Goal: Task Accomplishment & Management: Use online tool/utility

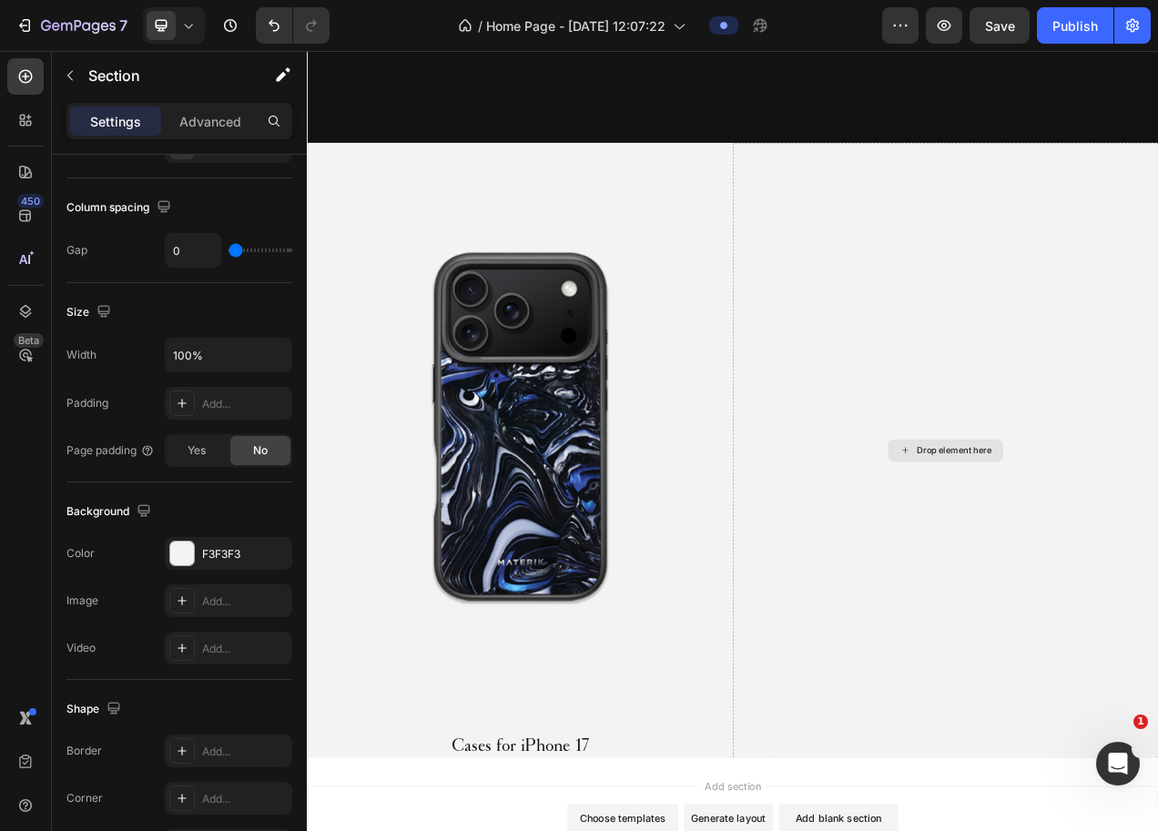
scroll to position [1372, 0]
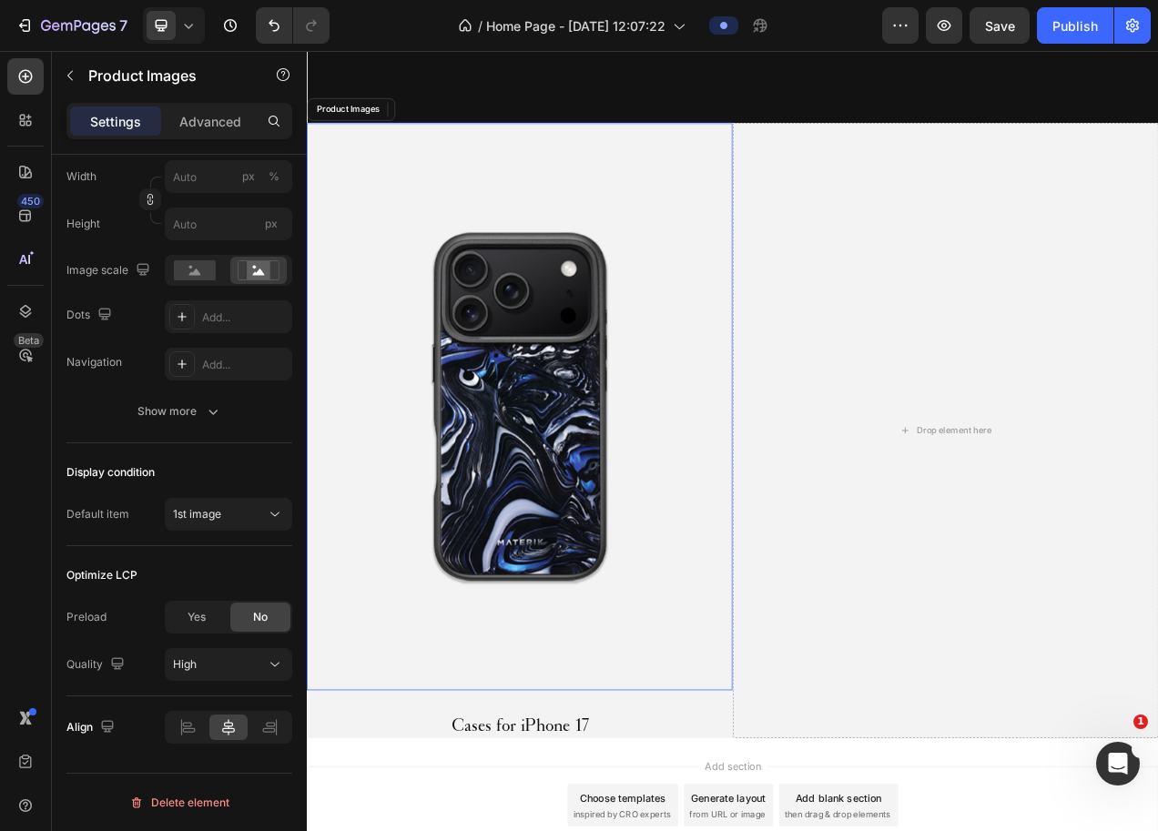
click at [496, 262] on img at bounding box center [580, 507] width 546 height 729
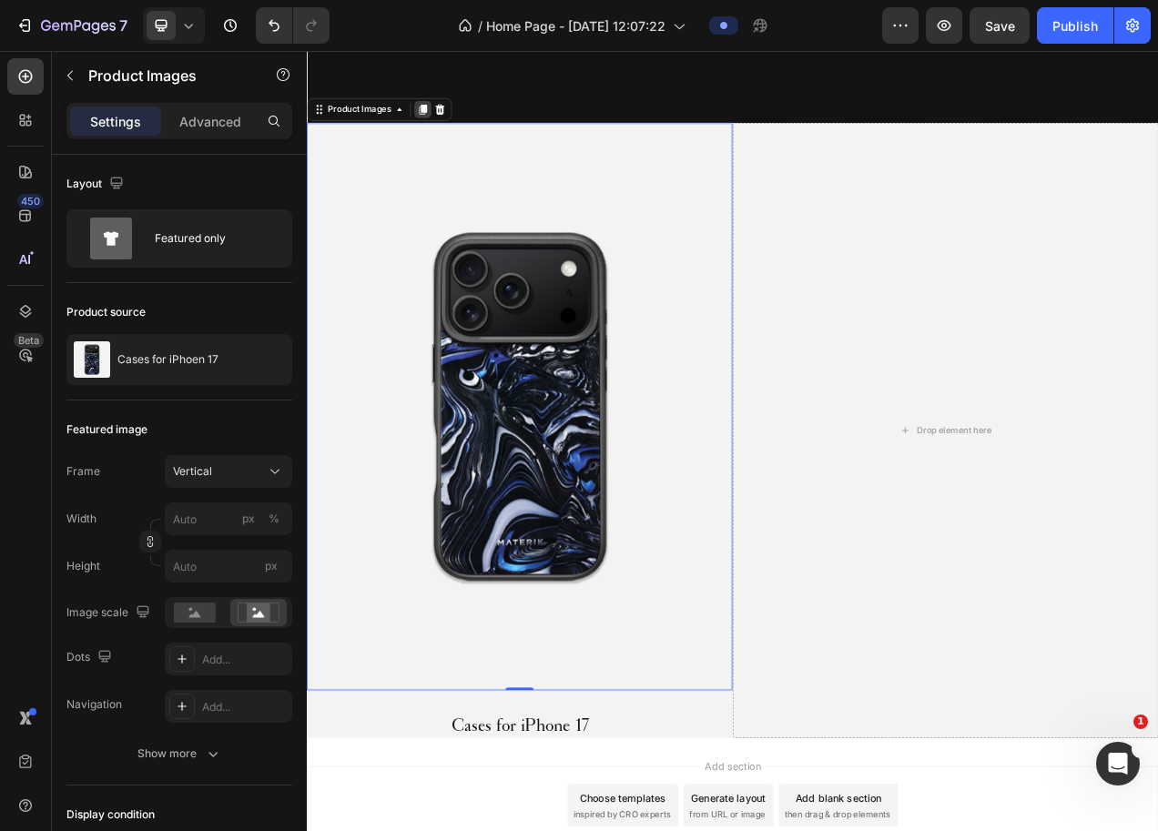
click at [450, 124] on icon at bounding box center [455, 125] width 15 height 15
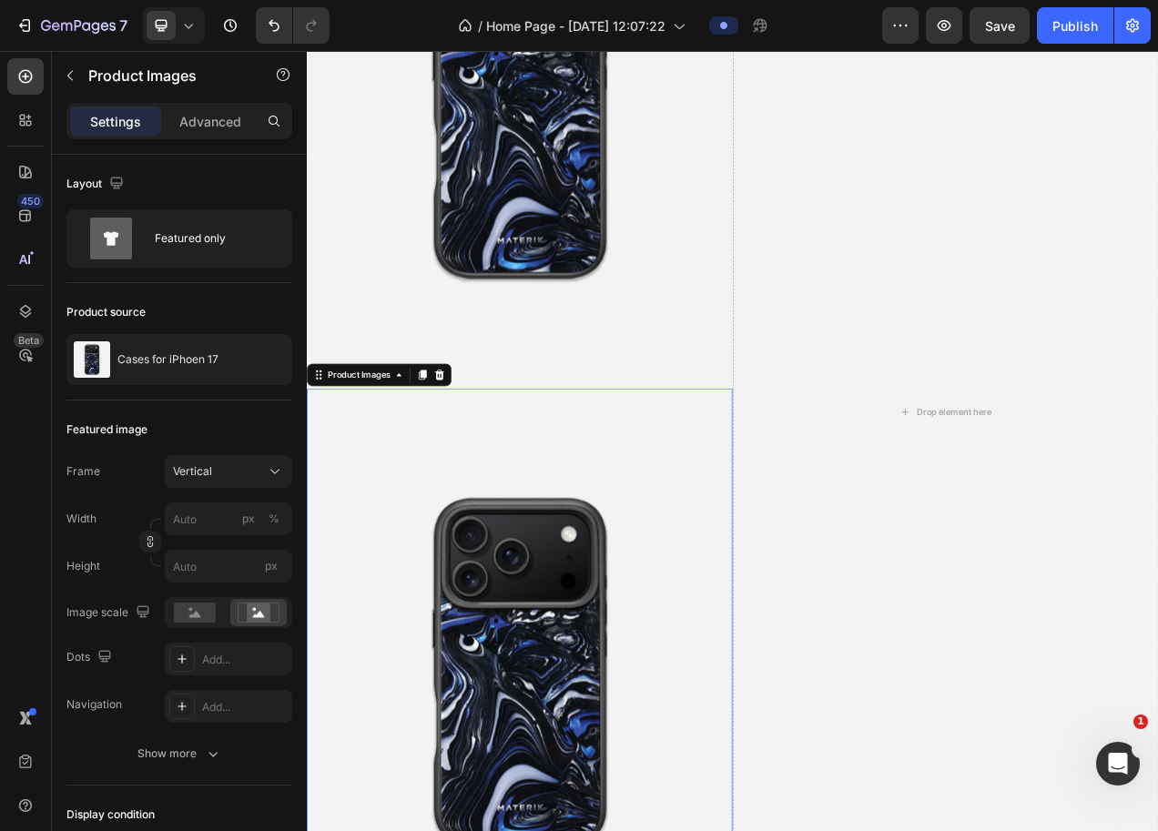
scroll to position [1725, 0]
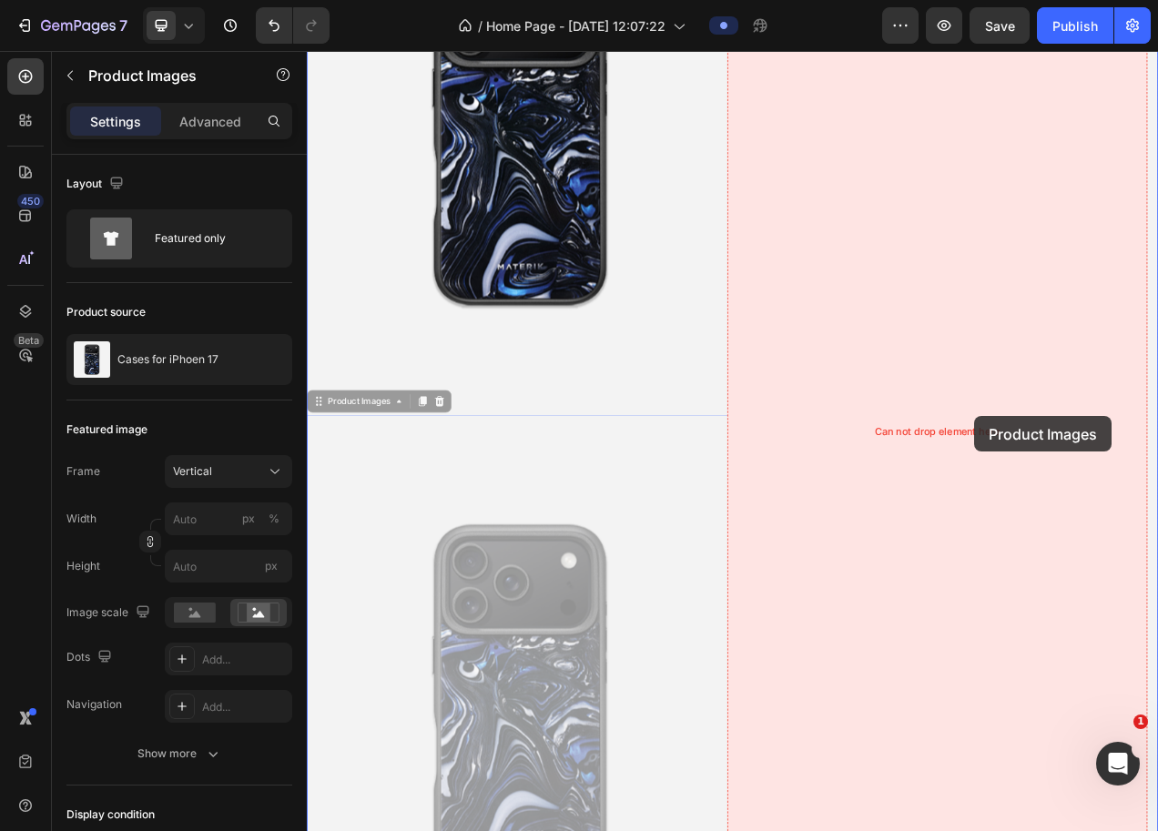
drag, startPoint x: 368, startPoint y: 494, endPoint x: 1162, endPoint y: 520, distance: 794.6
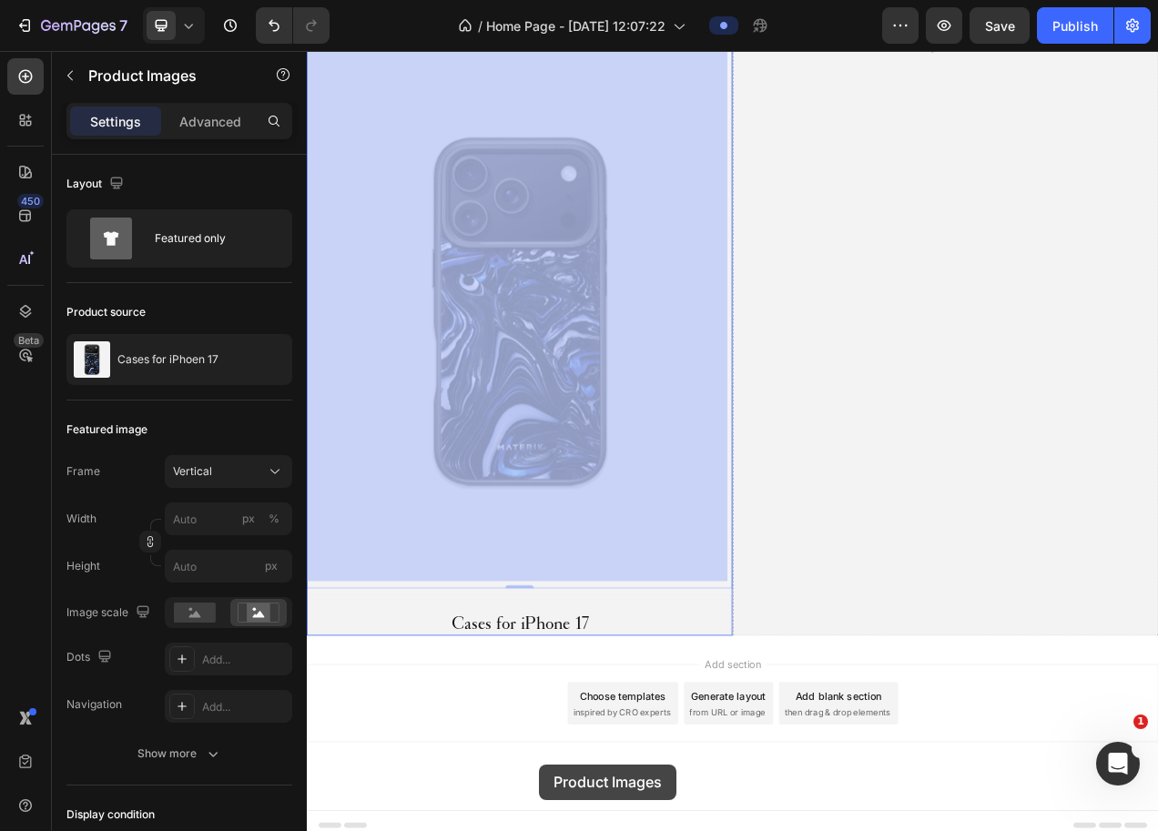
scroll to position [2223, 0]
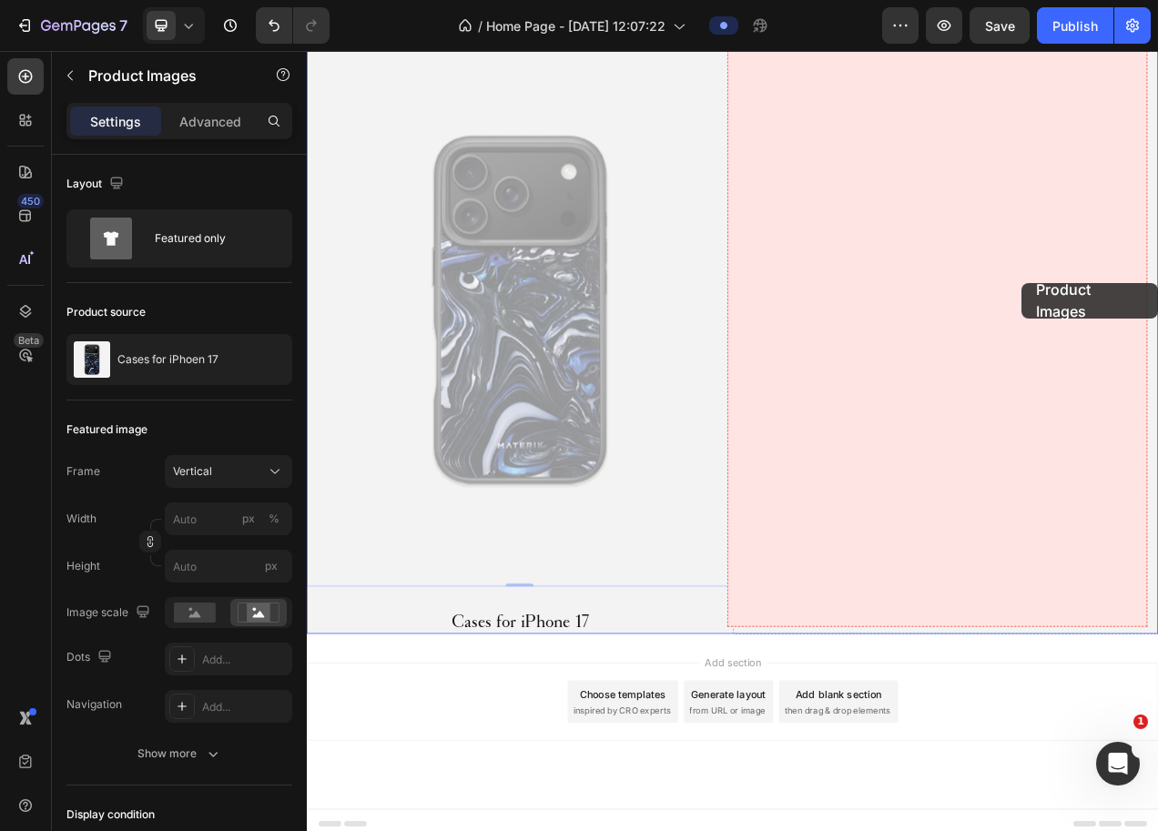
drag, startPoint x: 320, startPoint y: 499, endPoint x: 1203, endPoint y: 374, distance: 892.2
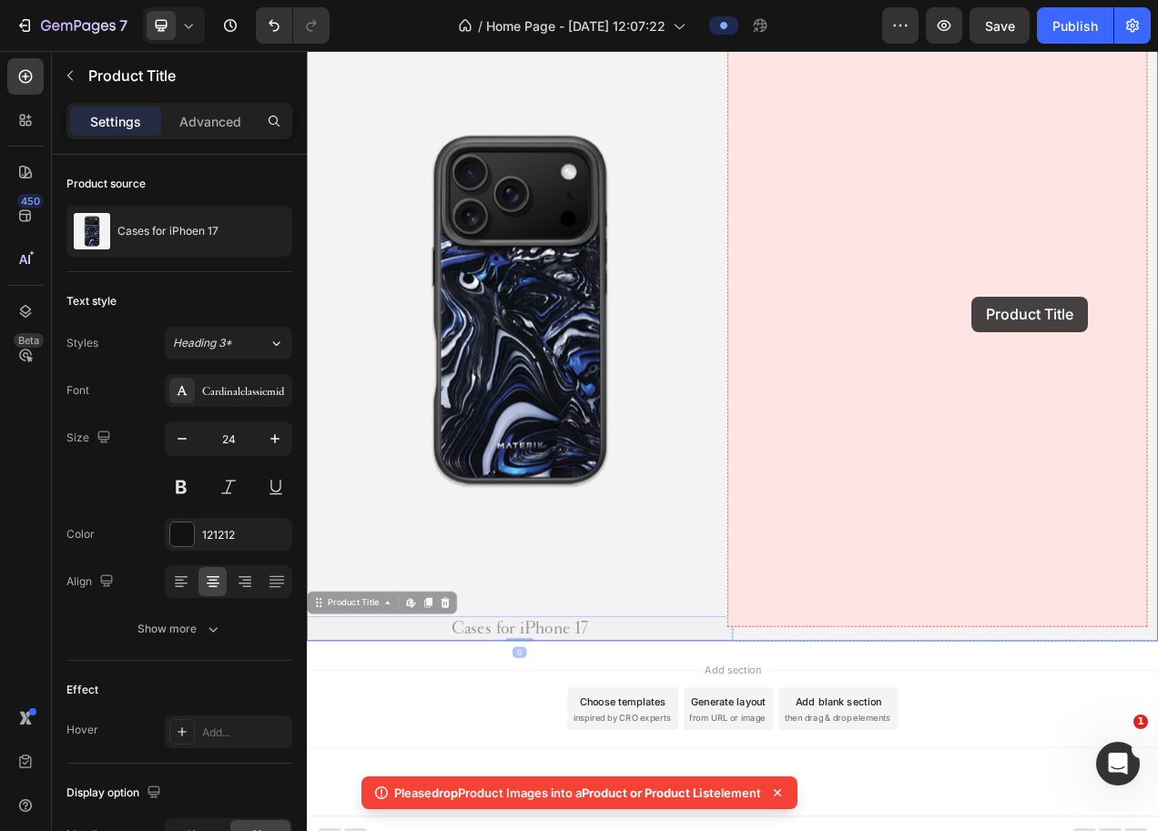
drag, startPoint x: 345, startPoint y: 750, endPoint x: 1138, endPoint y: 405, distance: 864.7
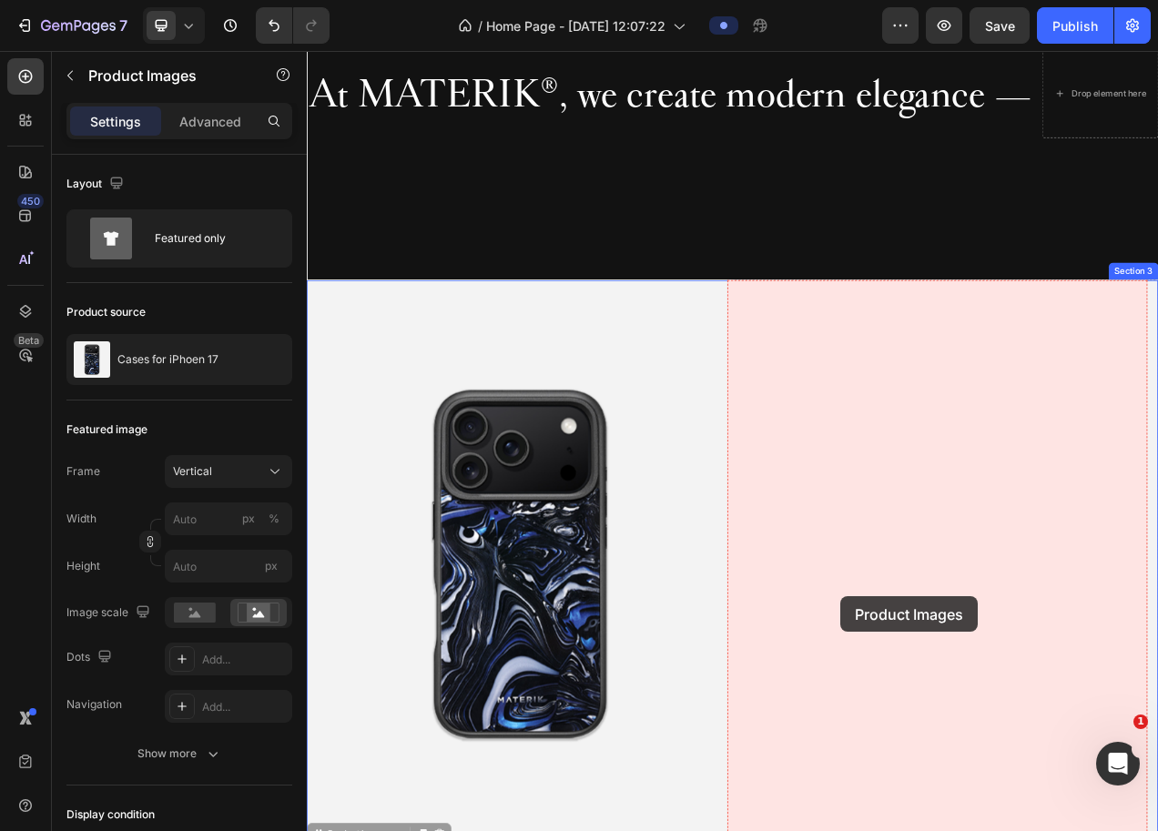
scroll to position [875, 0]
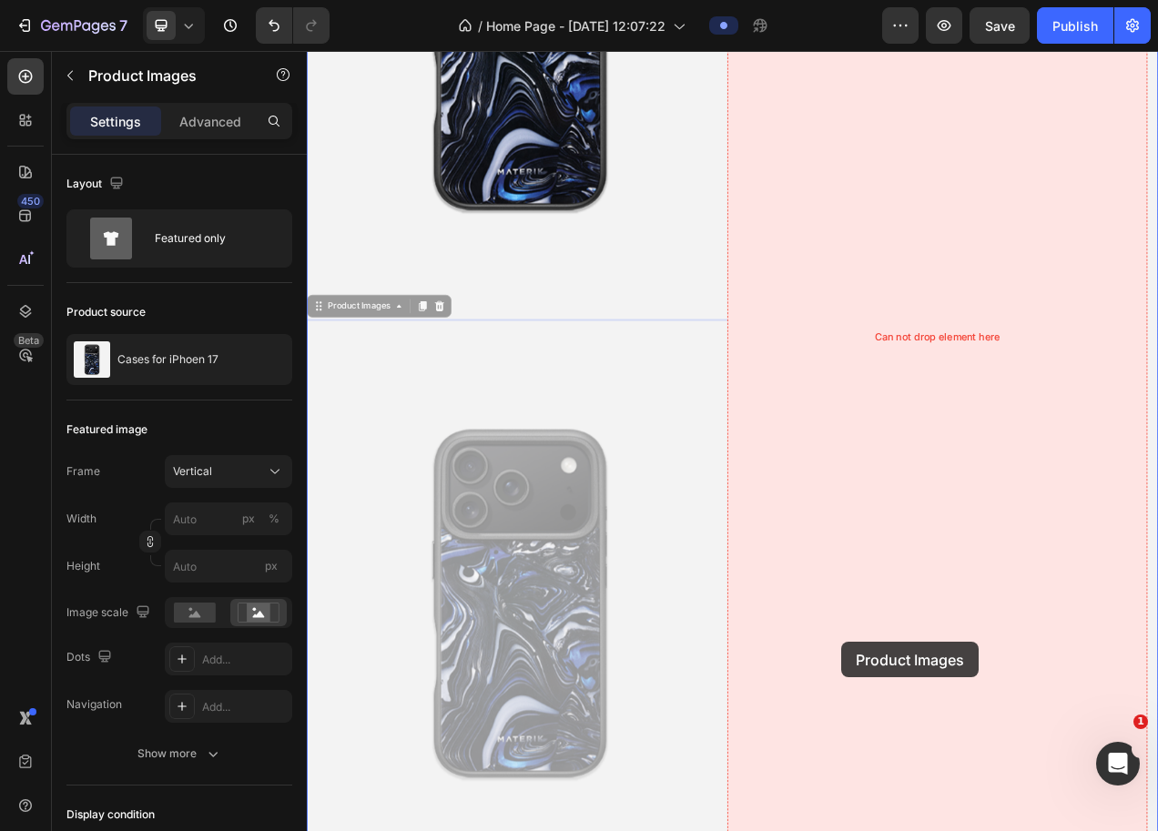
drag, startPoint x: 352, startPoint y: 425, endPoint x: 1003, endPoint y: 739, distance: 723.0
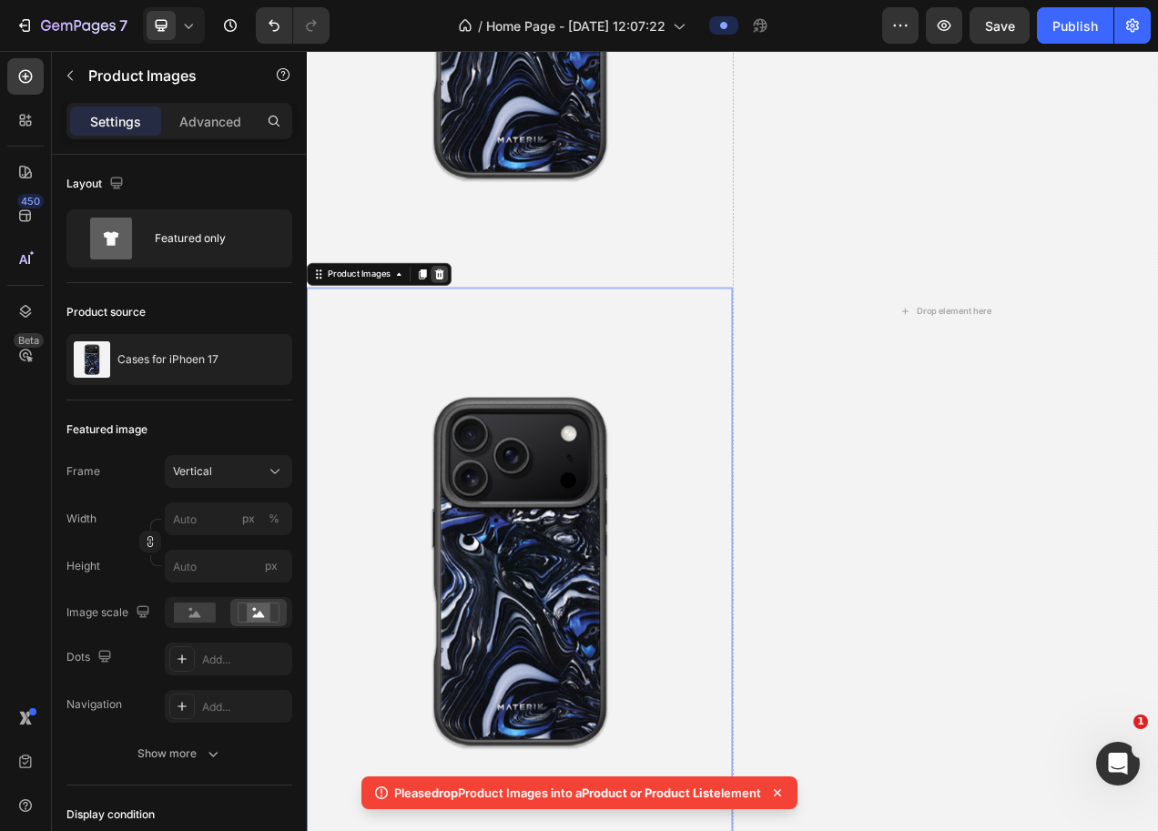
click at [476, 330] on icon at bounding box center [478, 336] width 12 height 13
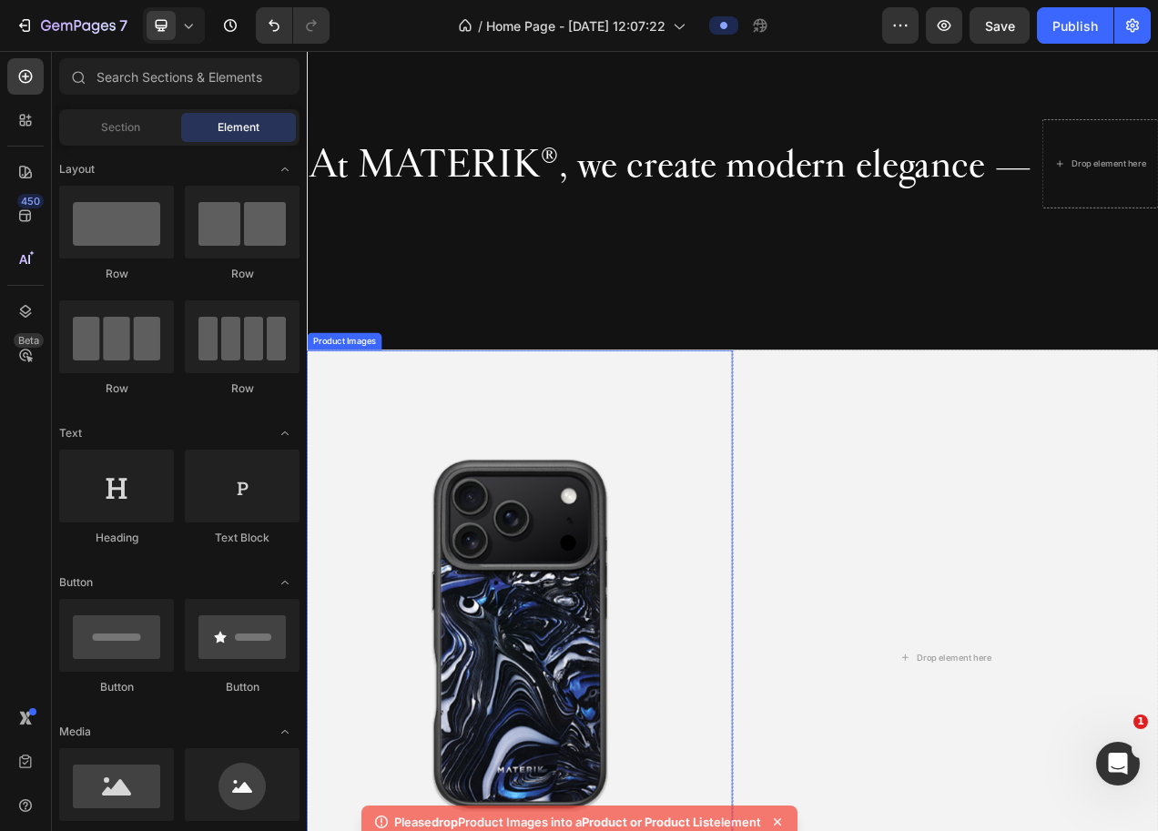
scroll to position [1037, 0]
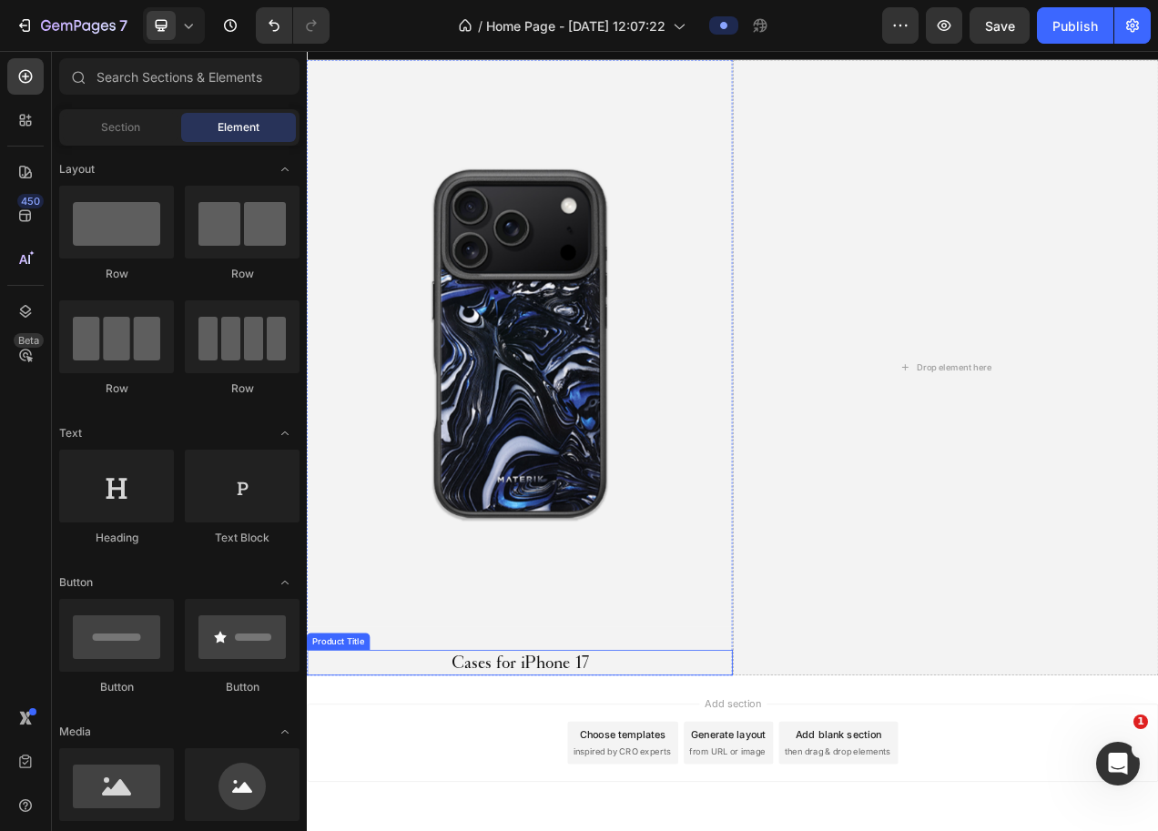
click at [350, 801] on div "Product Title" at bounding box center [348, 809] width 74 height 16
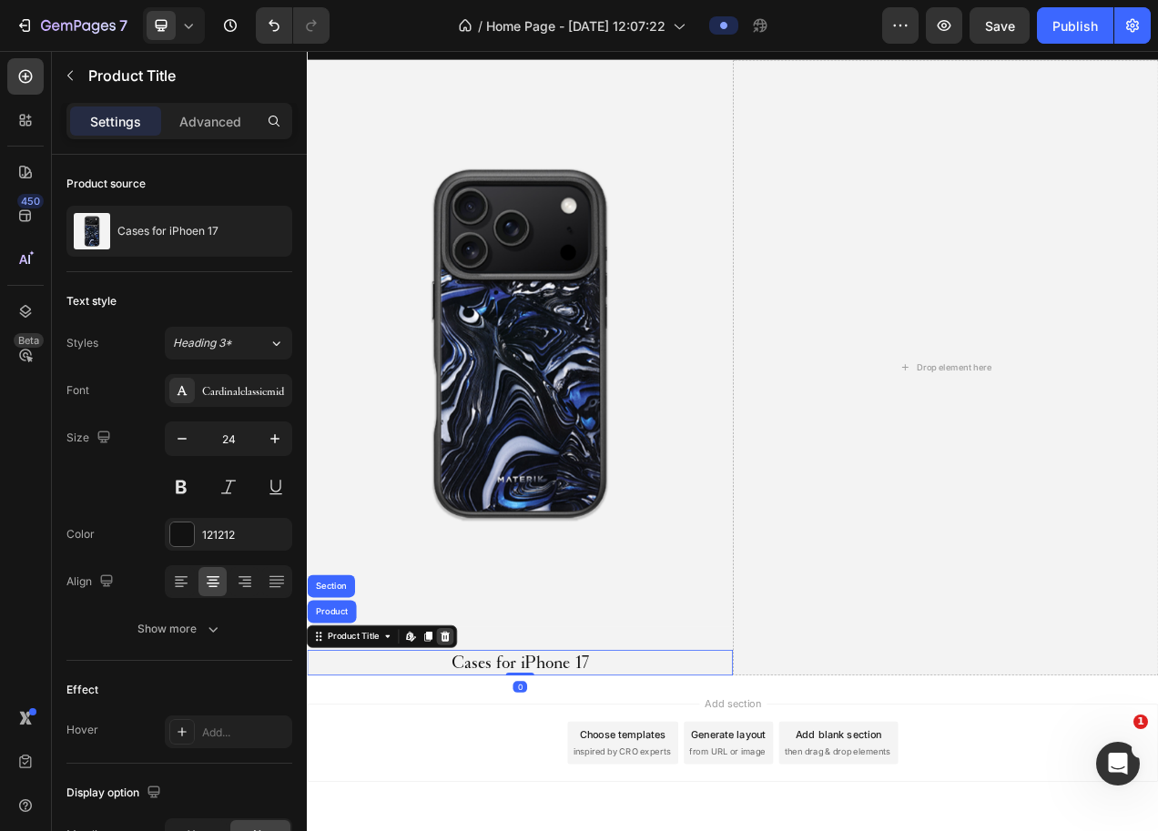
click at [483, 795] on icon at bounding box center [484, 802] width 15 height 15
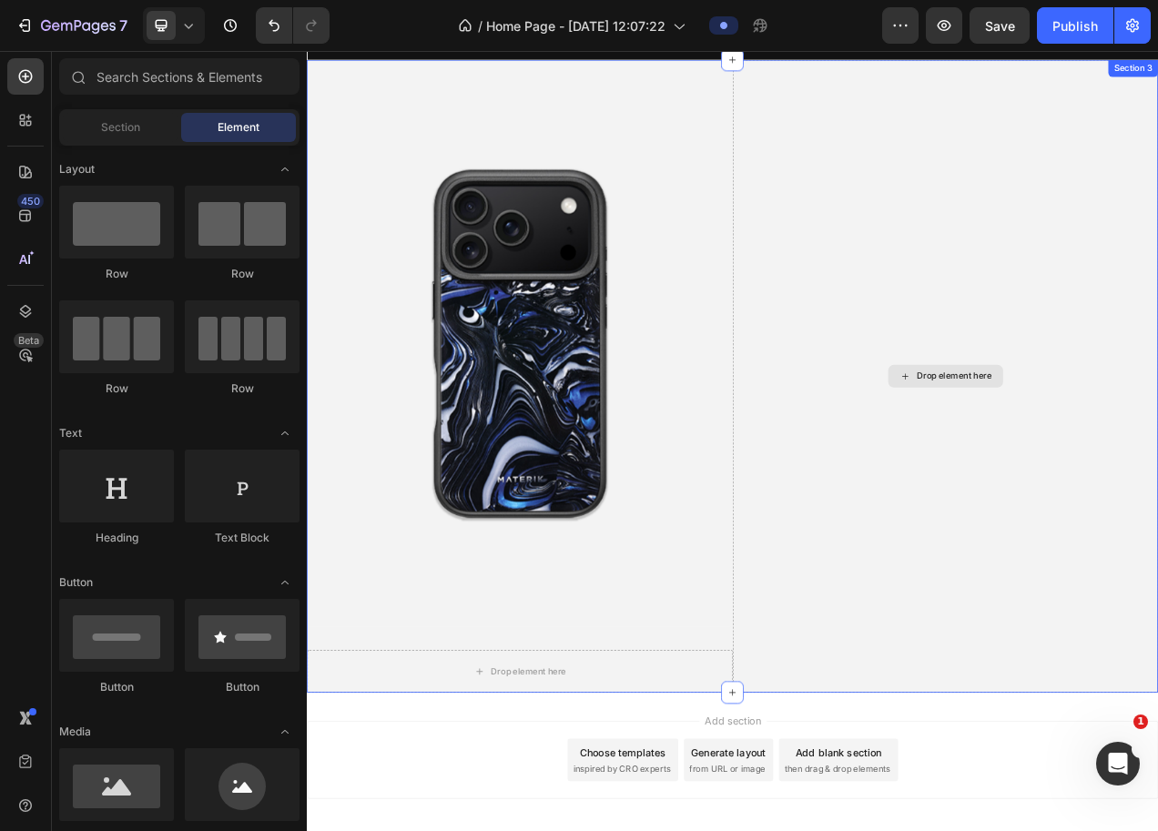
scroll to position [1003, 0]
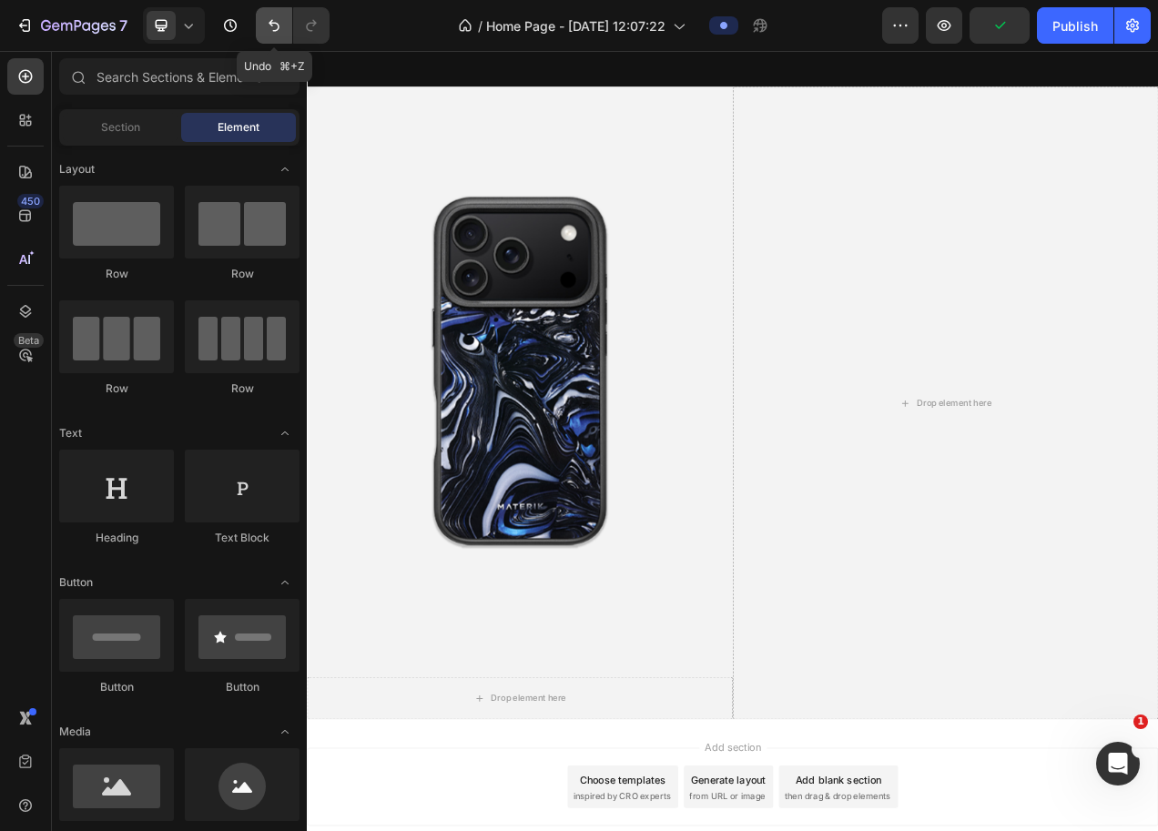
click at [282, 23] on icon "Undo/Redo" at bounding box center [274, 25] width 18 height 18
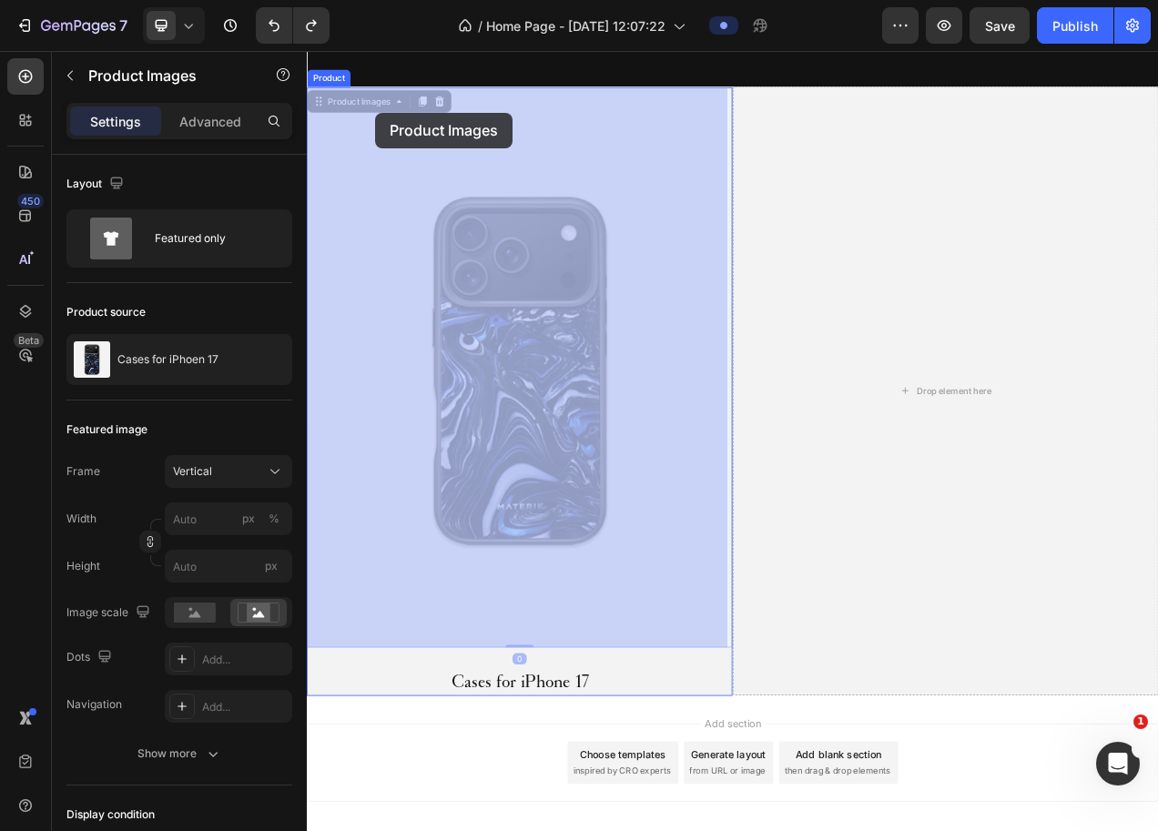
drag, startPoint x: 364, startPoint y: 109, endPoint x: 393, endPoint y: 128, distance: 34.1
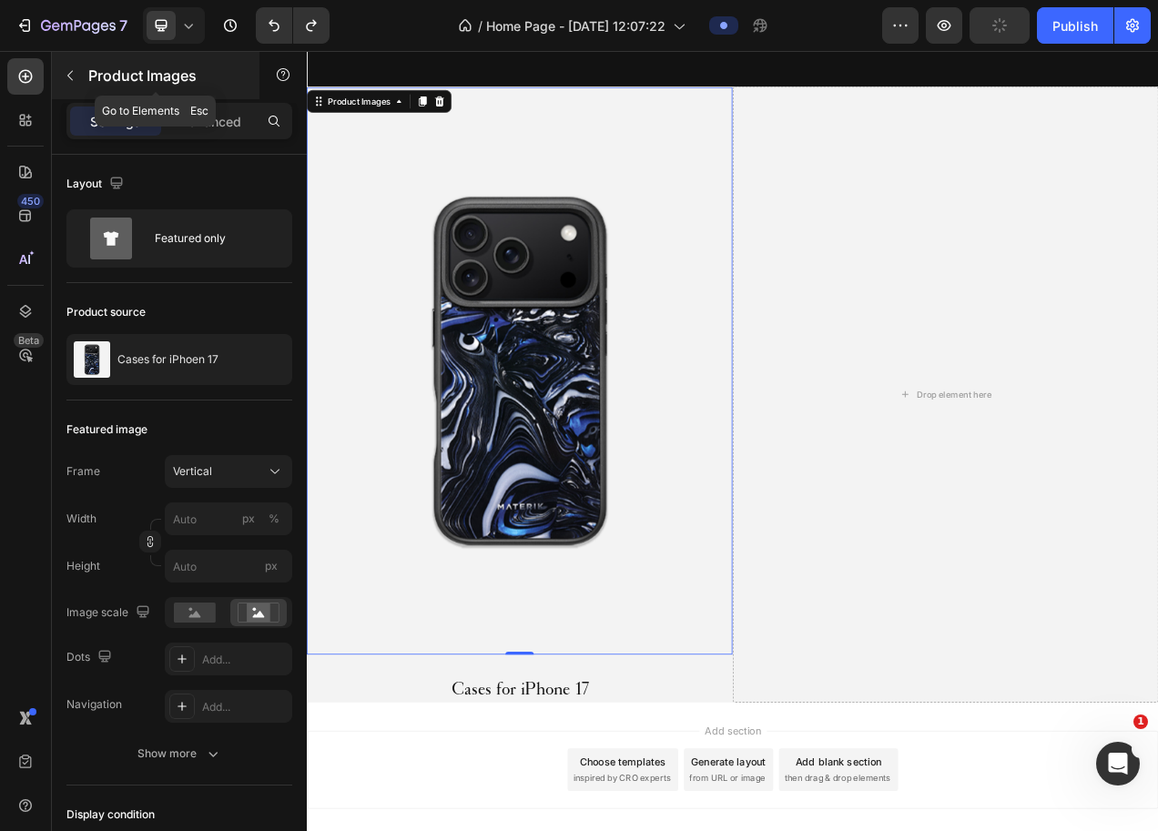
click at [75, 74] on icon "button" at bounding box center [70, 75] width 15 height 15
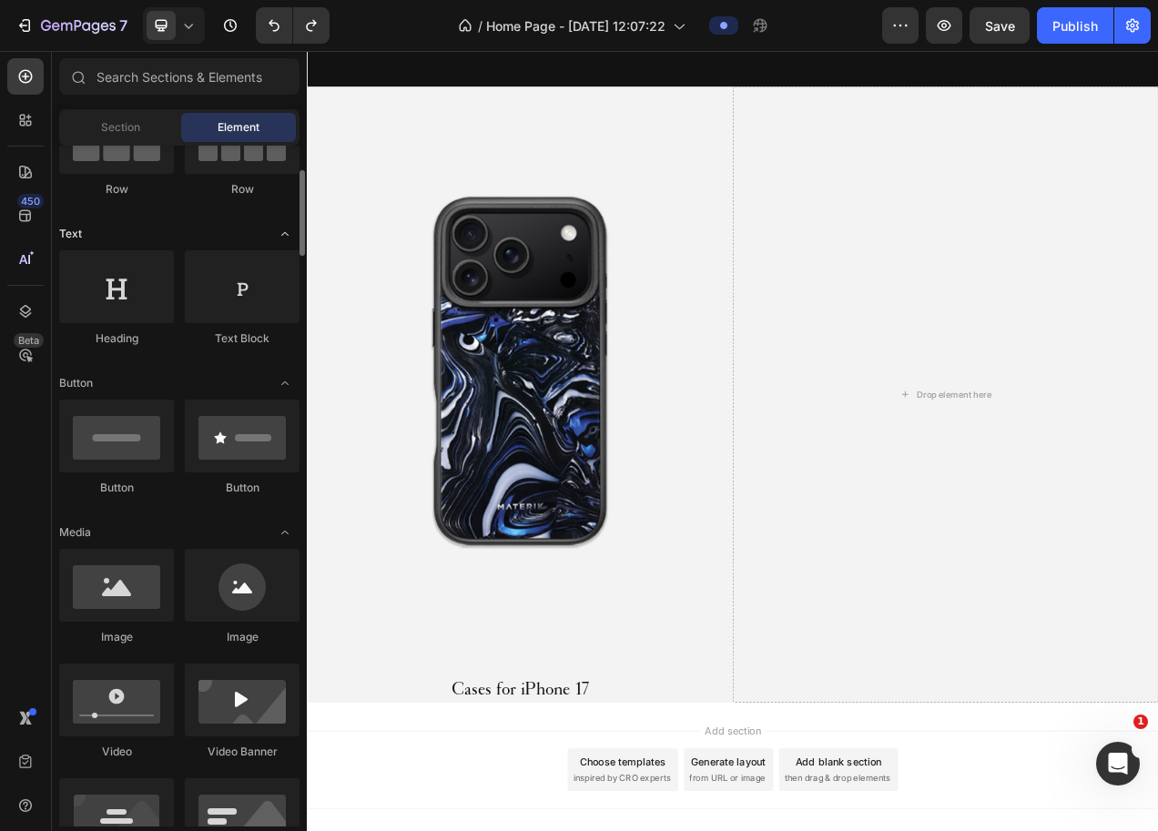
scroll to position [0, 0]
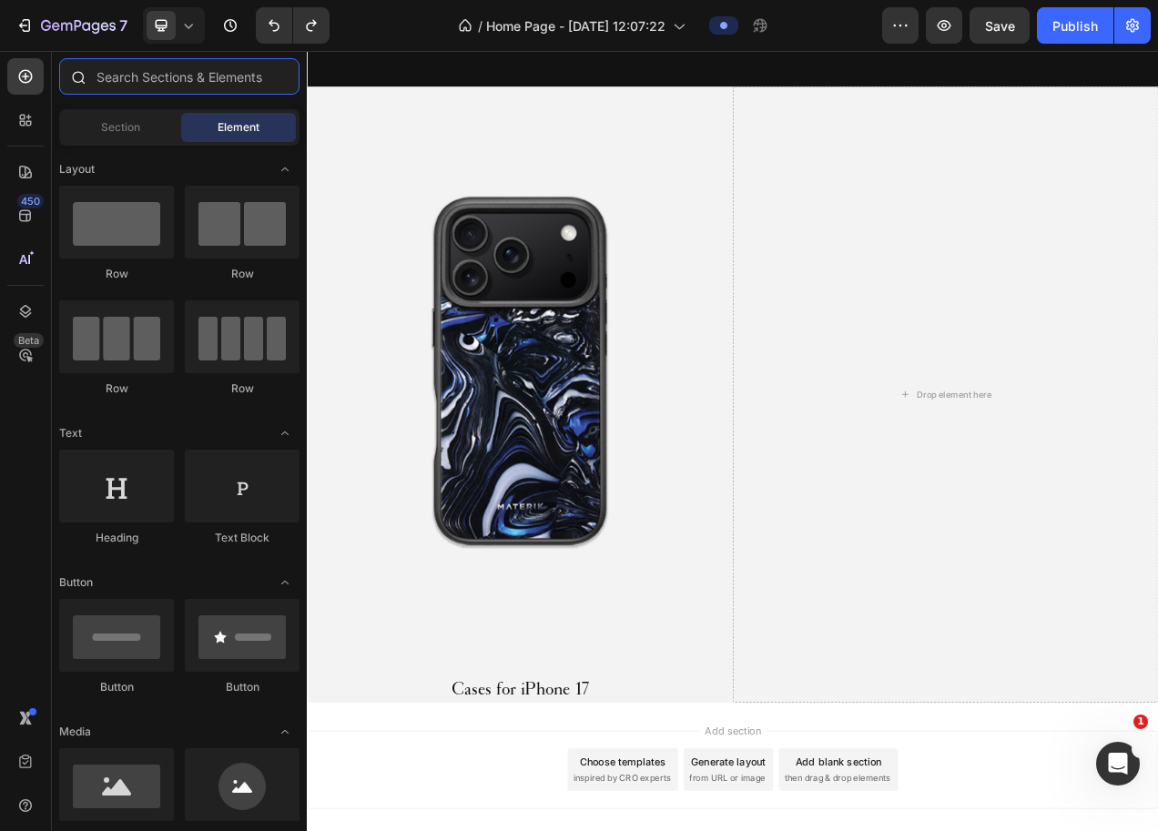
click at [209, 78] on input "text" at bounding box center [179, 76] width 240 height 36
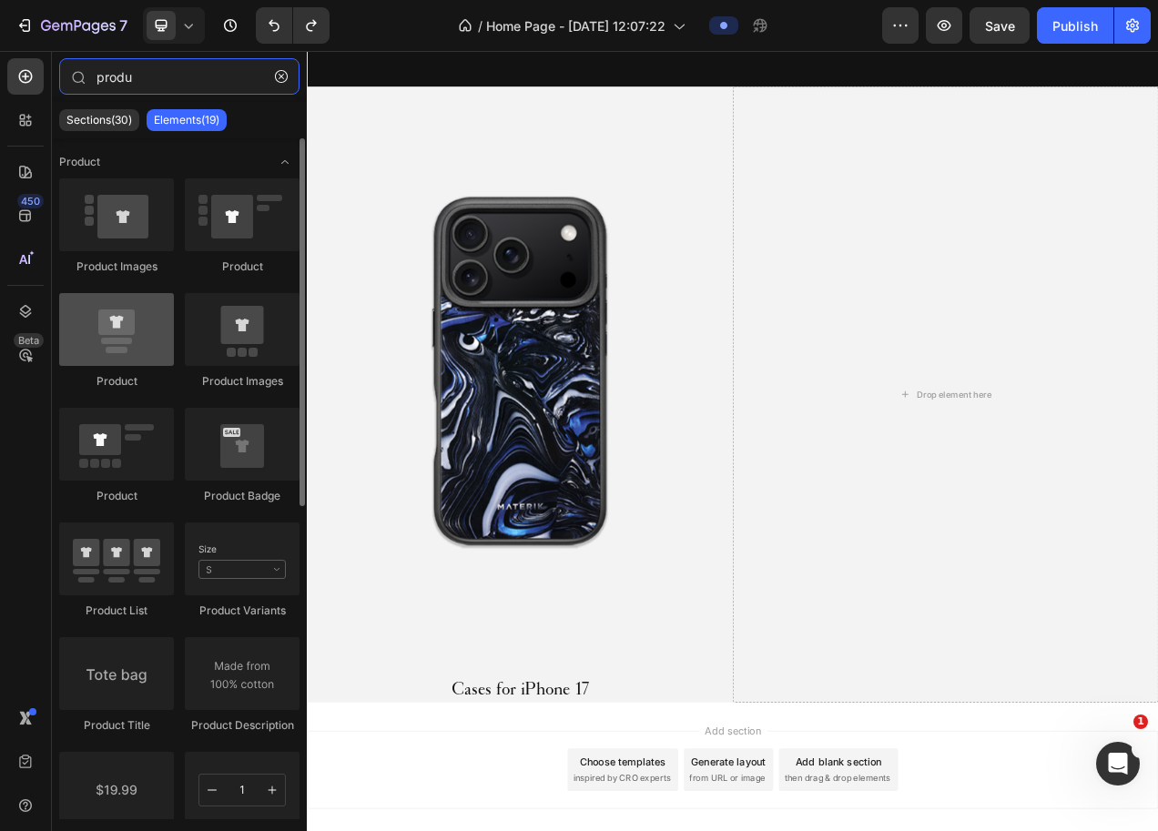
type input "produ"
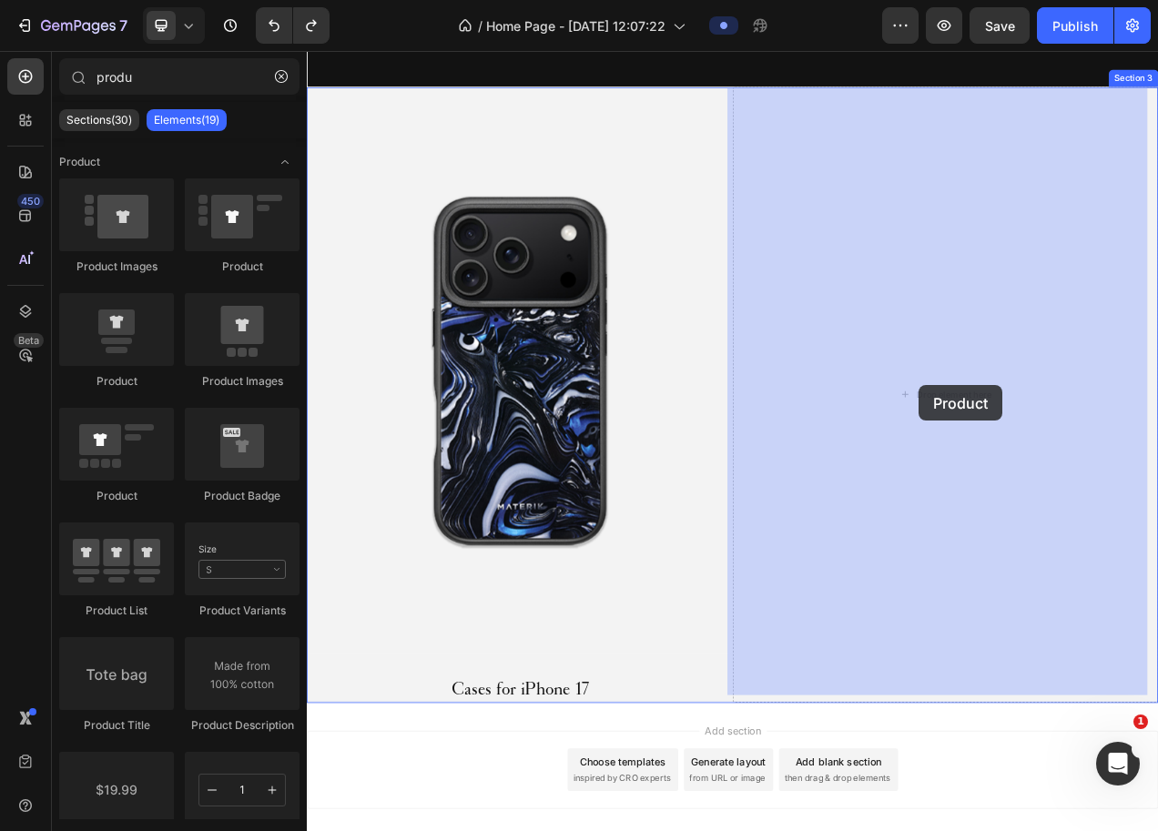
drag, startPoint x: 423, startPoint y: 388, endPoint x: 1092, endPoint y: 480, distance: 675.7
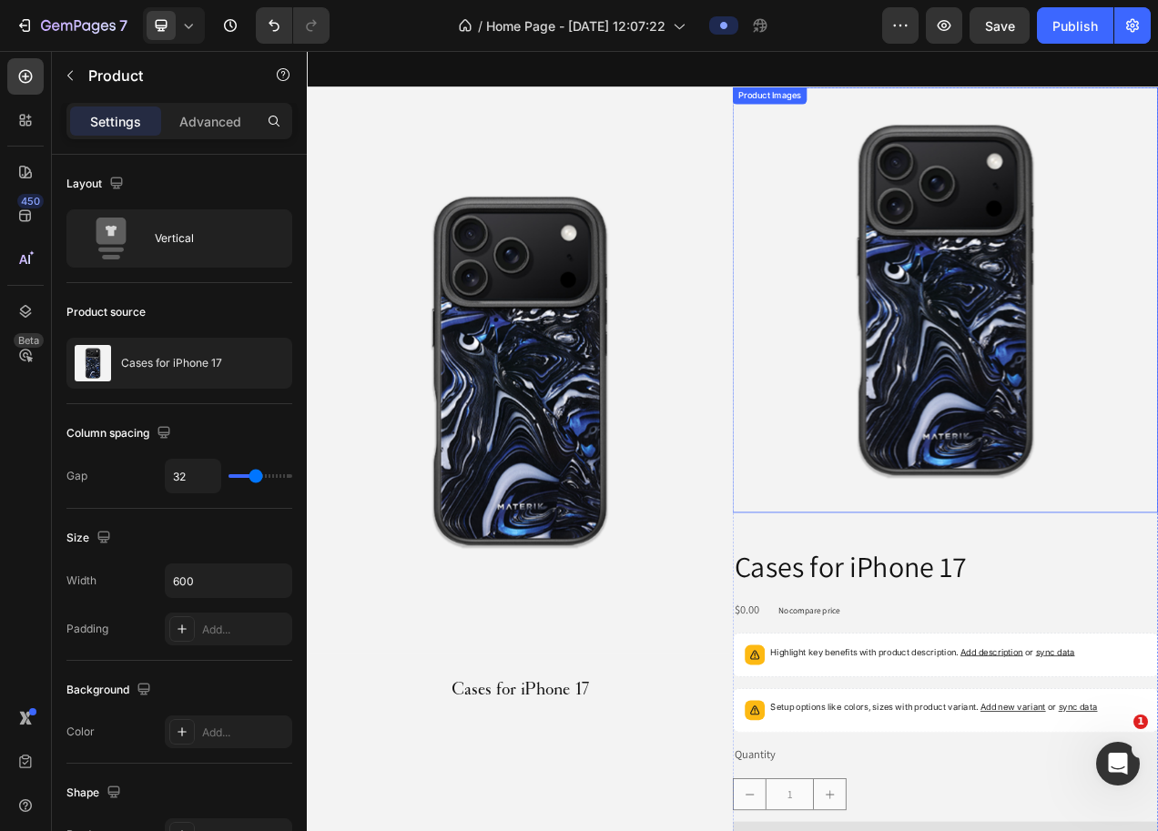
click at [1123, 340] on img at bounding box center [1126, 370] width 546 height 546
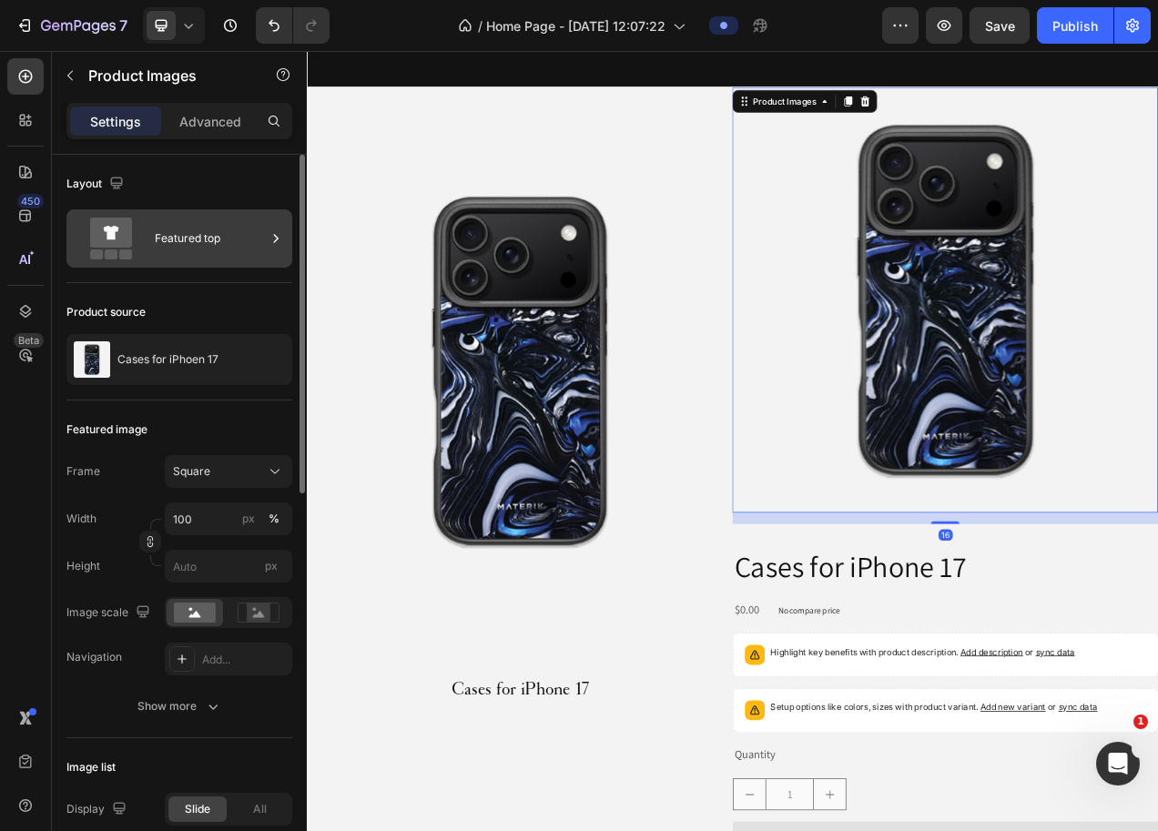
click at [216, 240] on div "Featured top" at bounding box center [210, 239] width 111 height 42
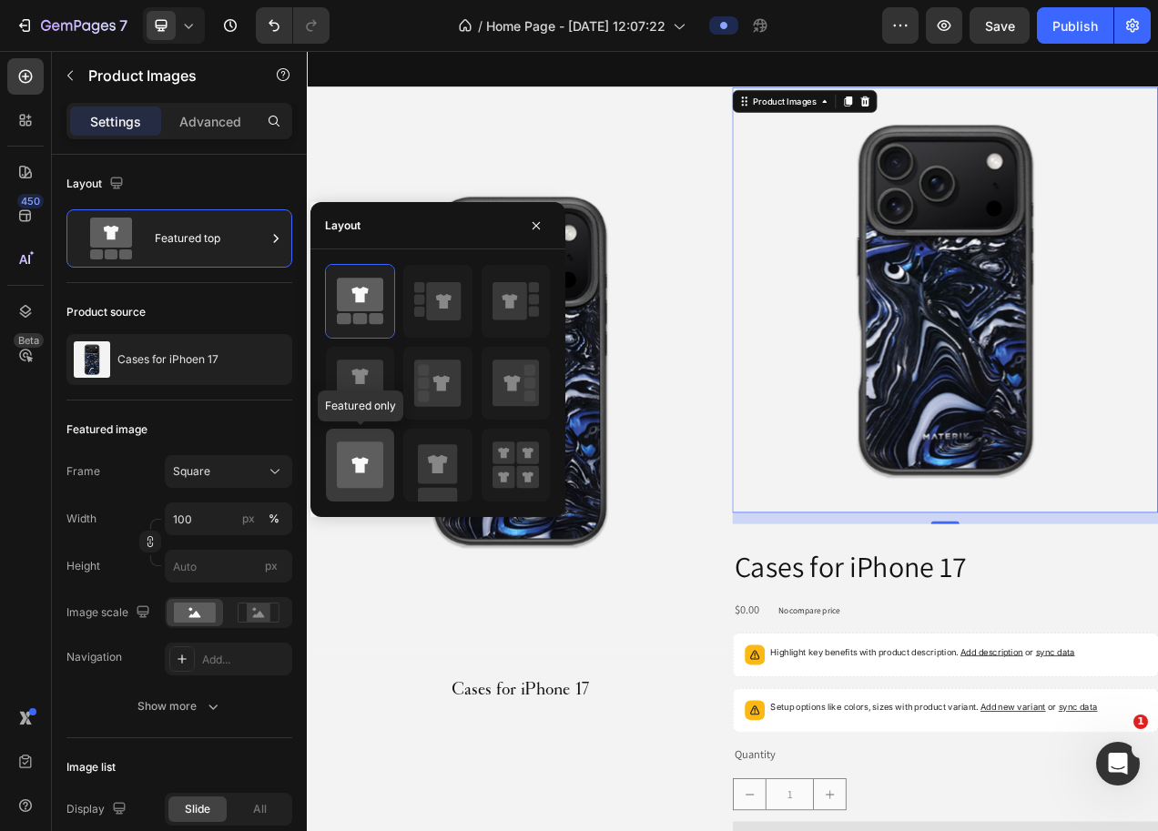
click at [384, 475] on div at bounding box center [360, 465] width 68 height 73
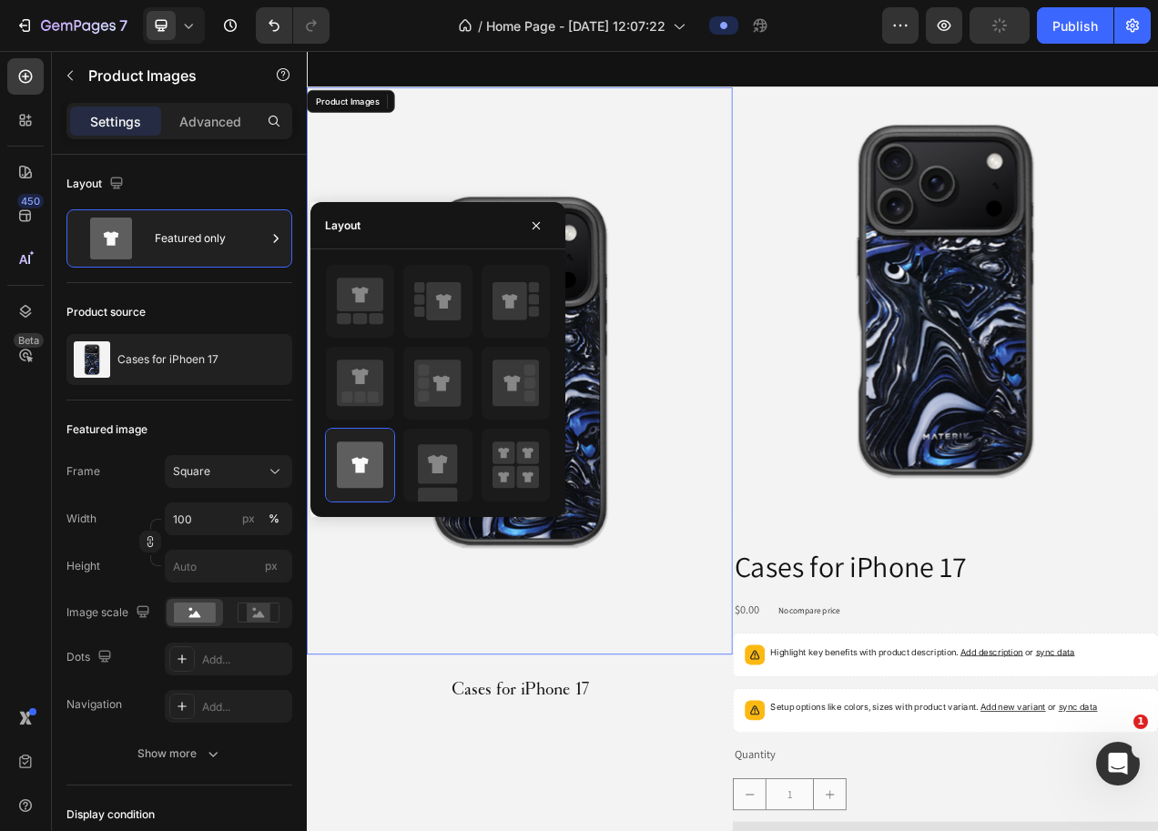
click at [844, 505] on img at bounding box center [580, 461] width 546 height 729
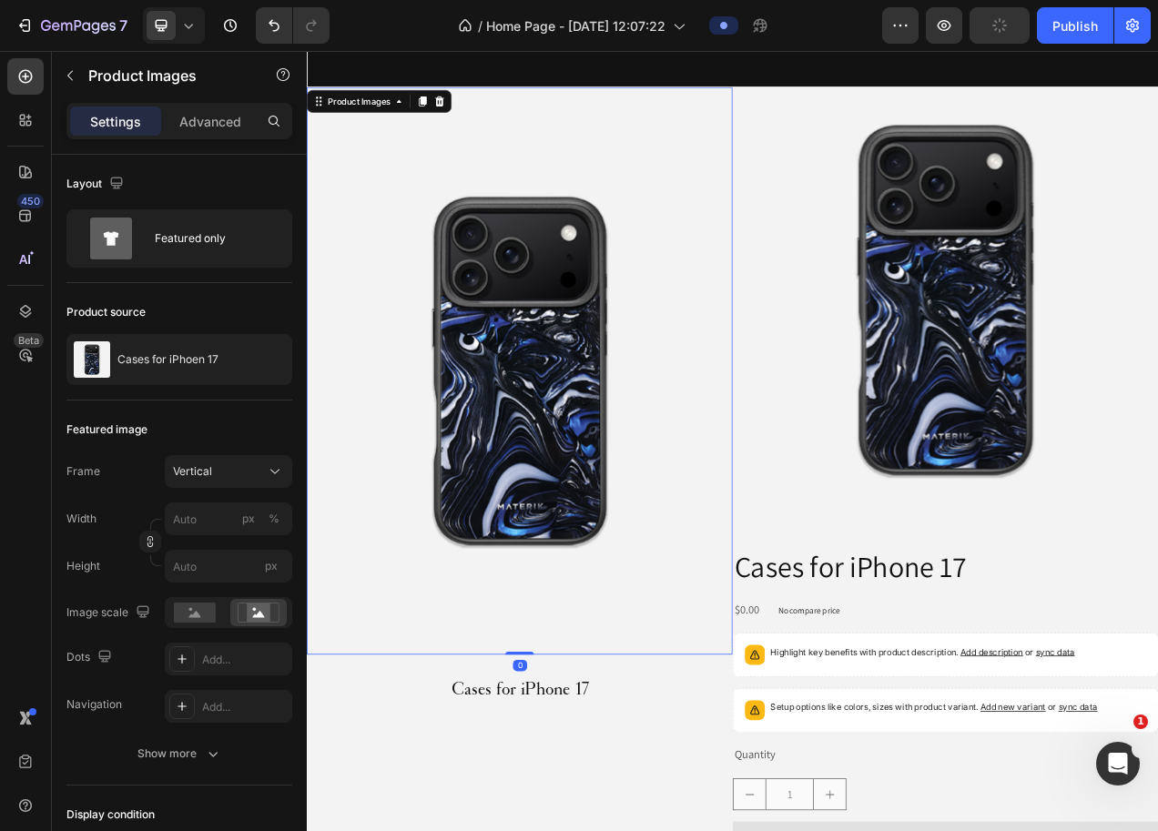
click at [621, 546] on img at bounding box center [580, 461] width 546 height 729
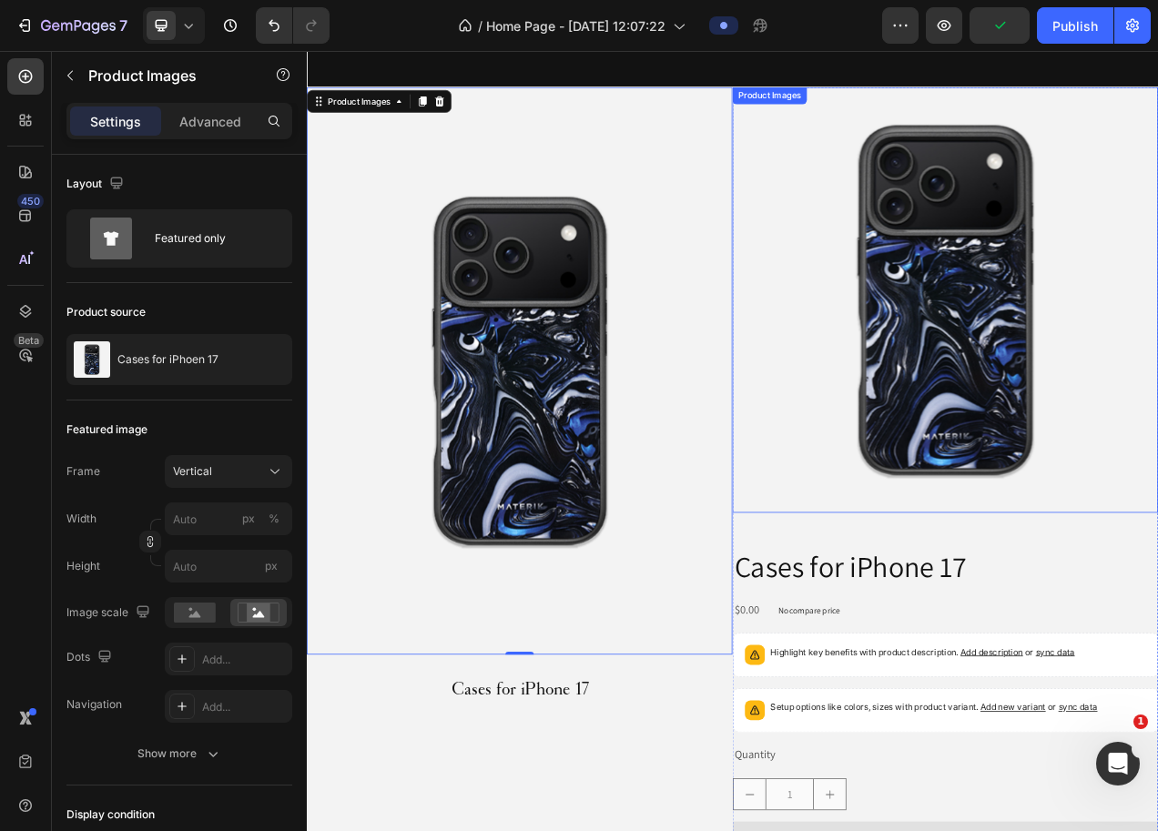
click at [1127, 453] on img at bounding box center [1126, 370] width 546 height 546
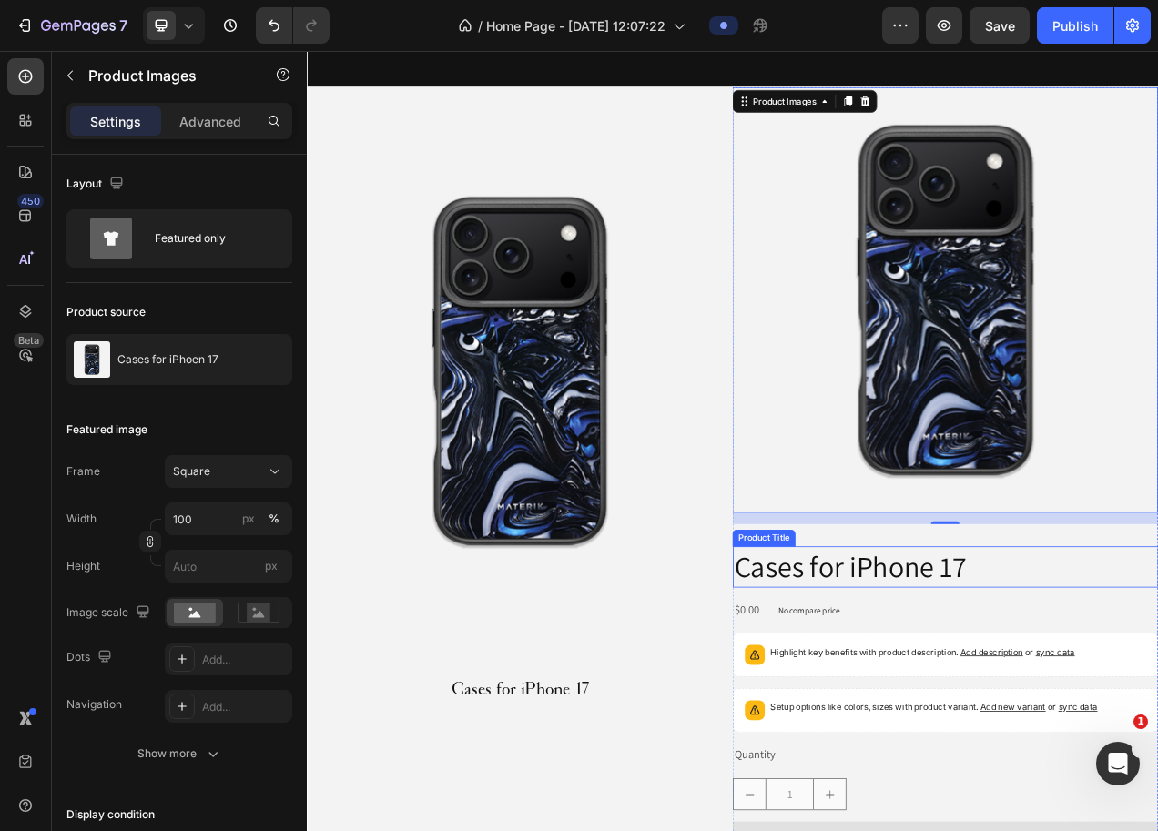
click at [1049, 699] on h2 "Cases for iPhone 17" at bounding box center [1126, 713] width 546 height 52
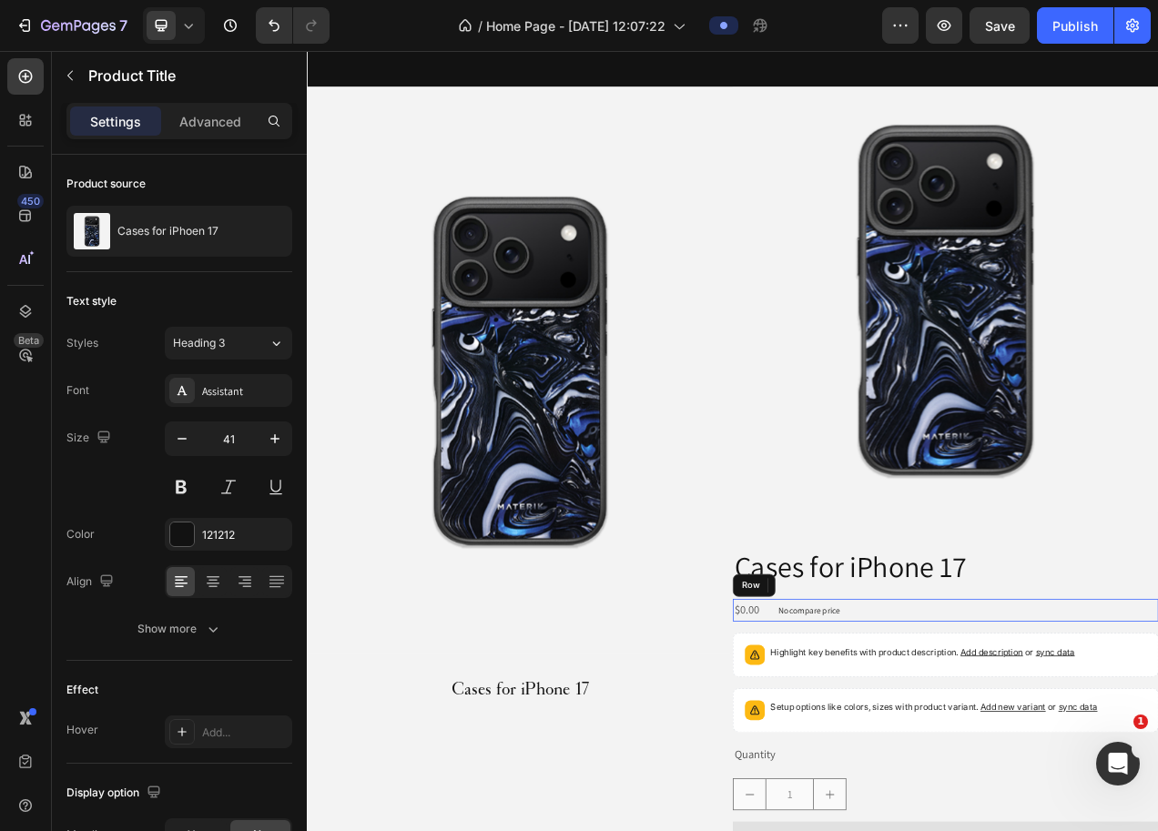
click at [1065, 774] on div "$0.00 Product Price Product Price No compare price Product Price Row" at bounding box center [1126, 769] width 546 height 30
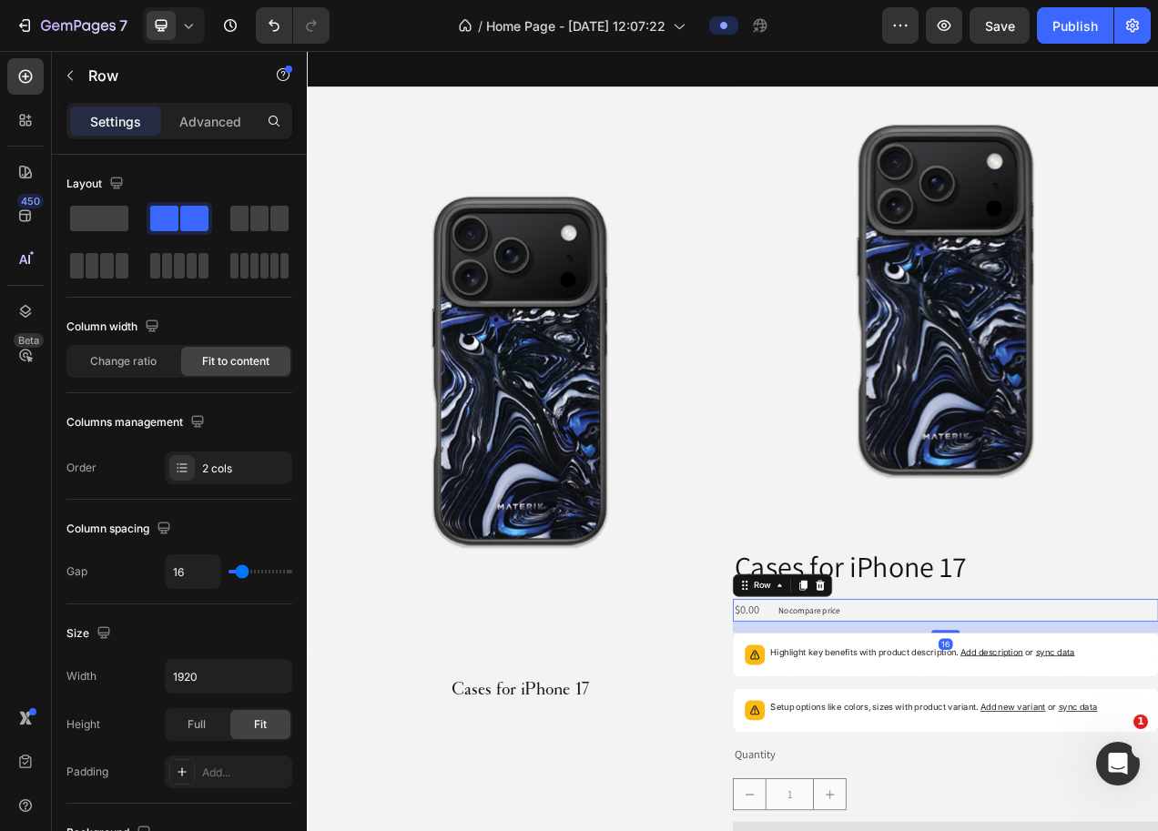
click at [1024, 761] on div "$0.00 Product Price Product Price No compare price Product Price Row 16" at bounding box center [1126, 769] width 546 height 30
click at [965, 729] on icon at bounding box center [965, 736] width 15 height 15
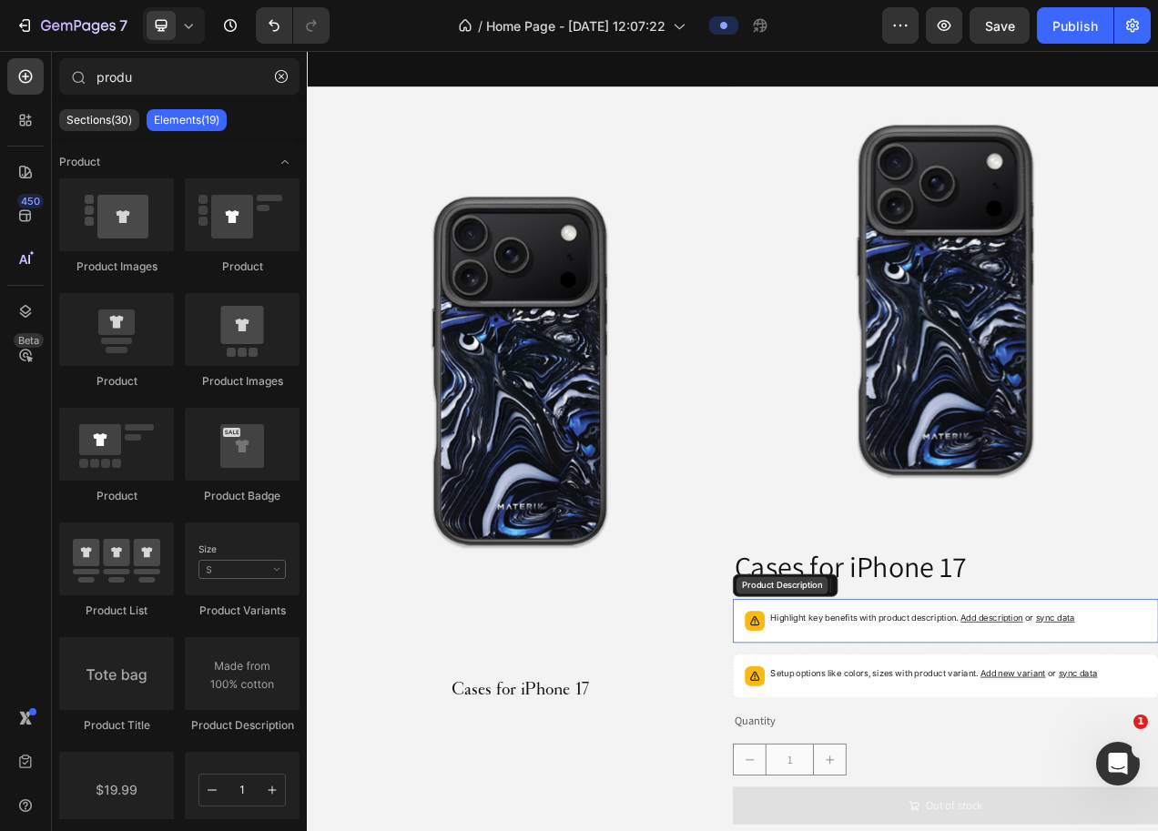
click at [949, 737] on div "Product Description" at bounding box center [916, 737] width 117 height 22
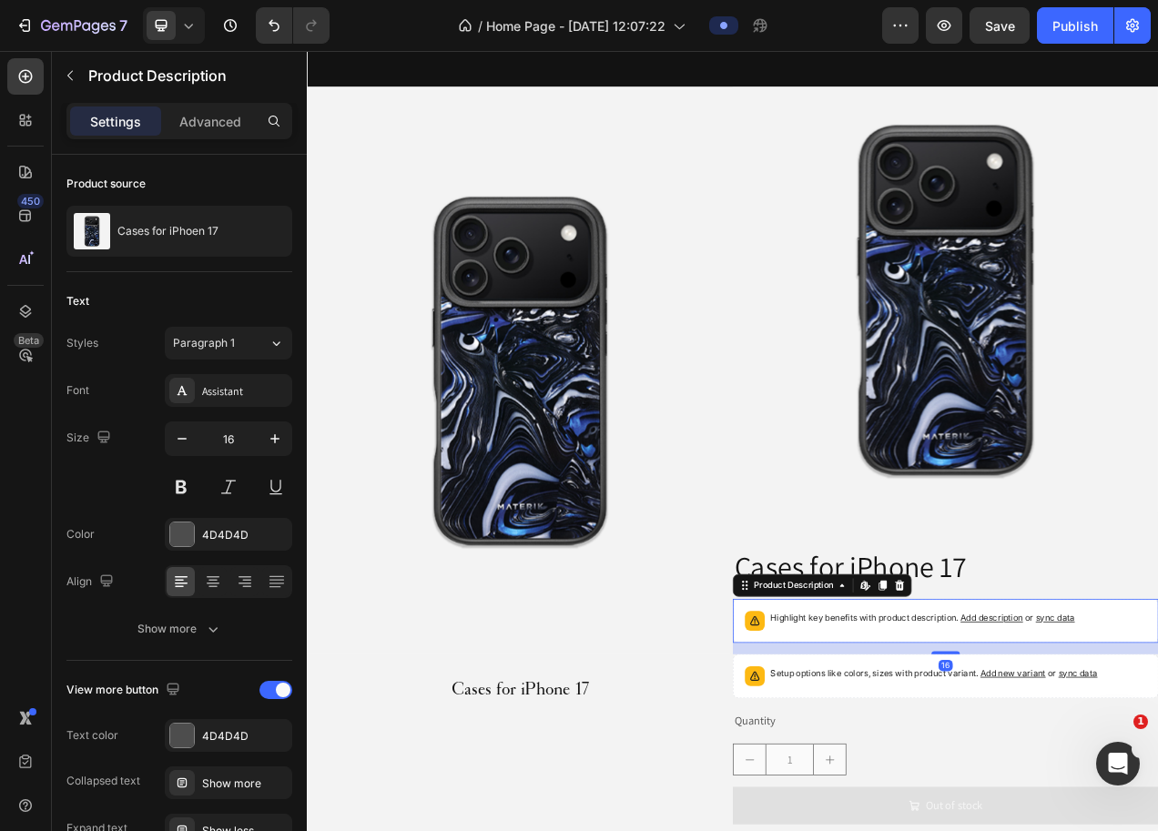
click at [1062, 729] on icon at bounding box center [1068, 735] width 12 height 13
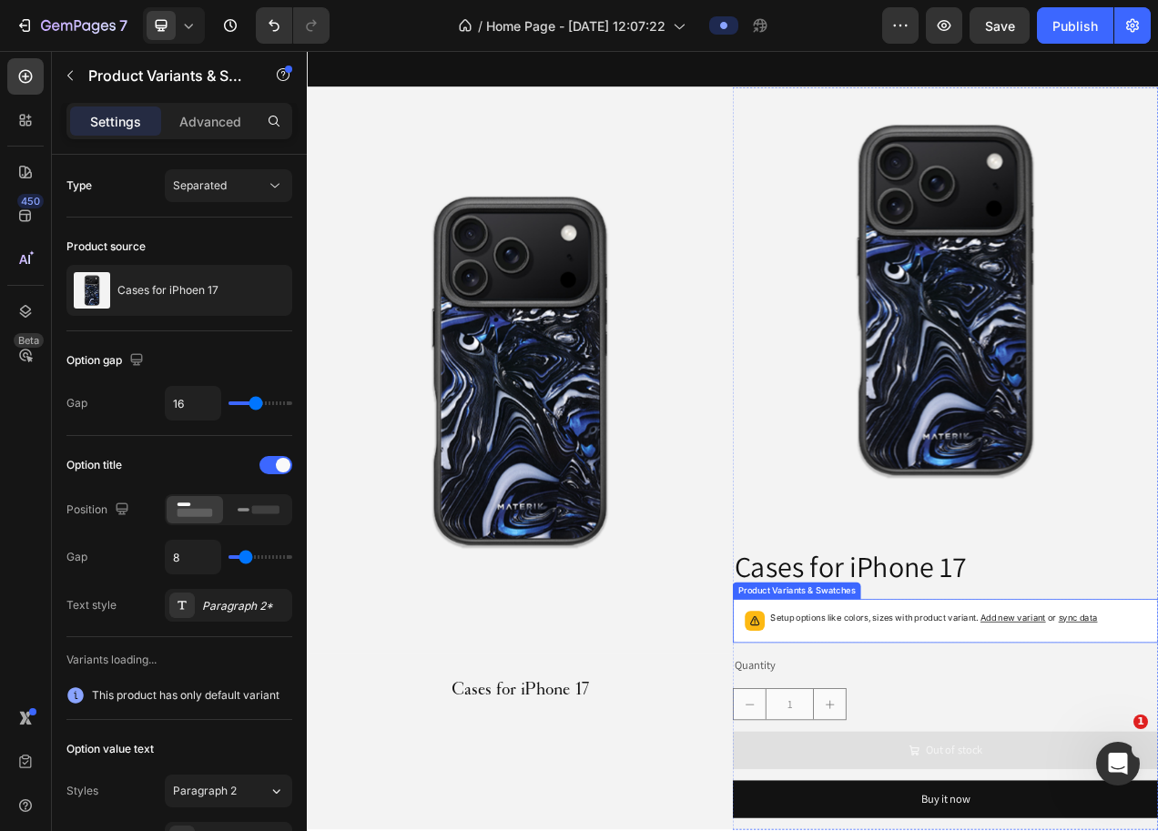
click at [980, 770] on p "Setup options like colors, sizes with product variant. Add new variant or sync …" at bounding box center [1112, 779] width 420 height 18
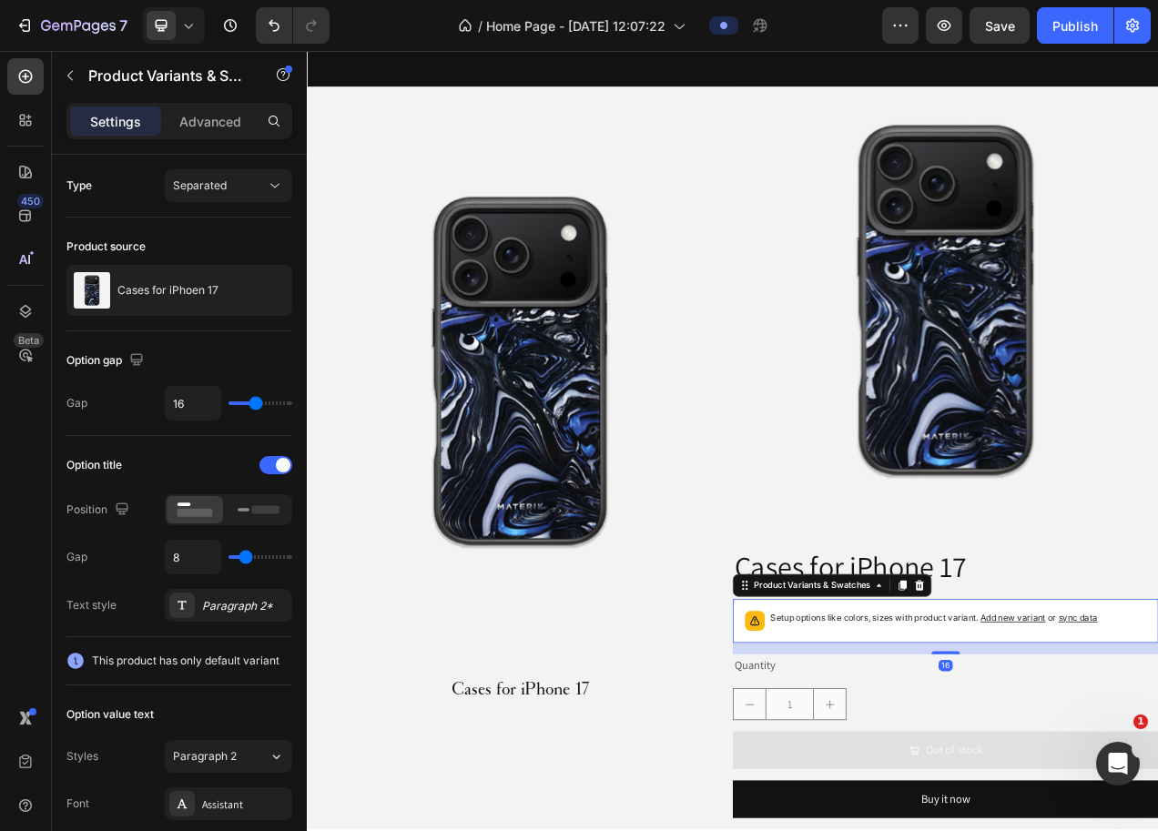
drag, startPoint x: 1084, startPoint y: 726, endPoint x: 1075, endPoint y: 753, distance: 28.8
click at [1087, 729] on icon at bounding box center [1093, 735] width 12 height 13
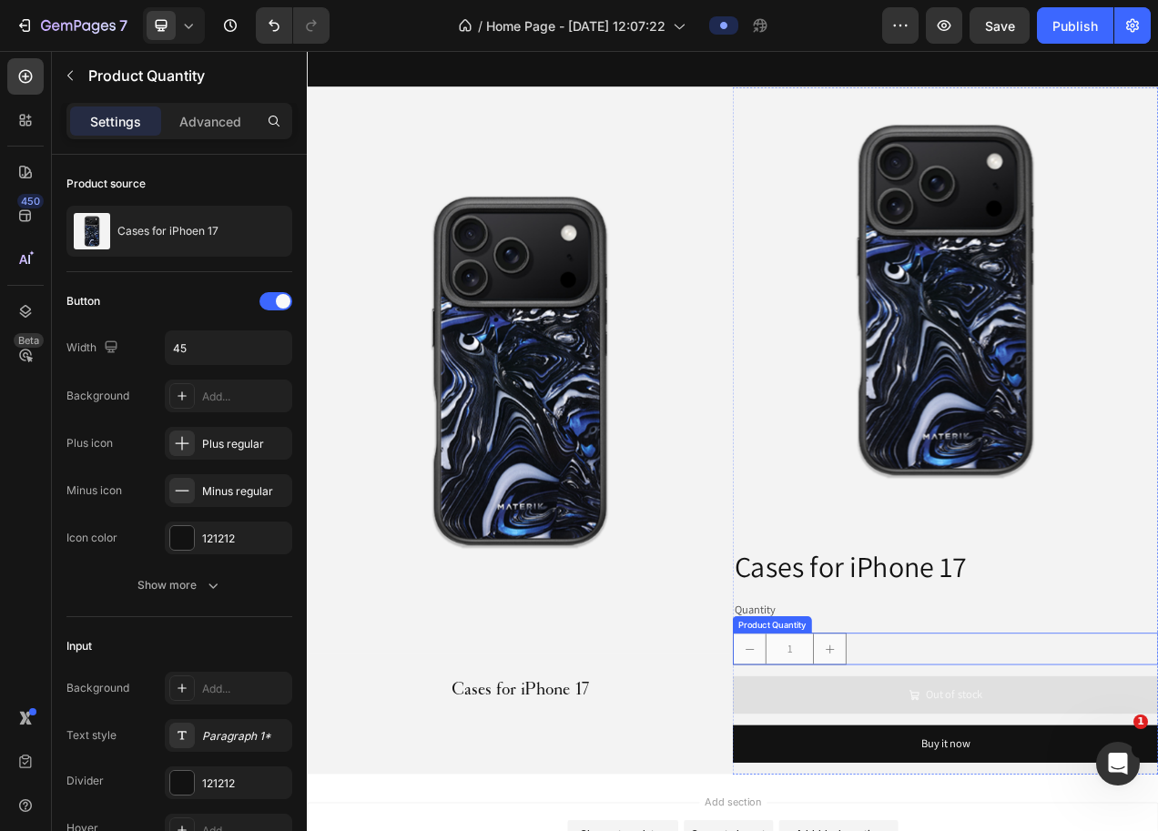
click at [1045, 810] on div "1" at bounding box center [1126, 818] width 546 height 41
click at [1028, 774] on icon at bounding box center [1031, 780] width 12 height 13
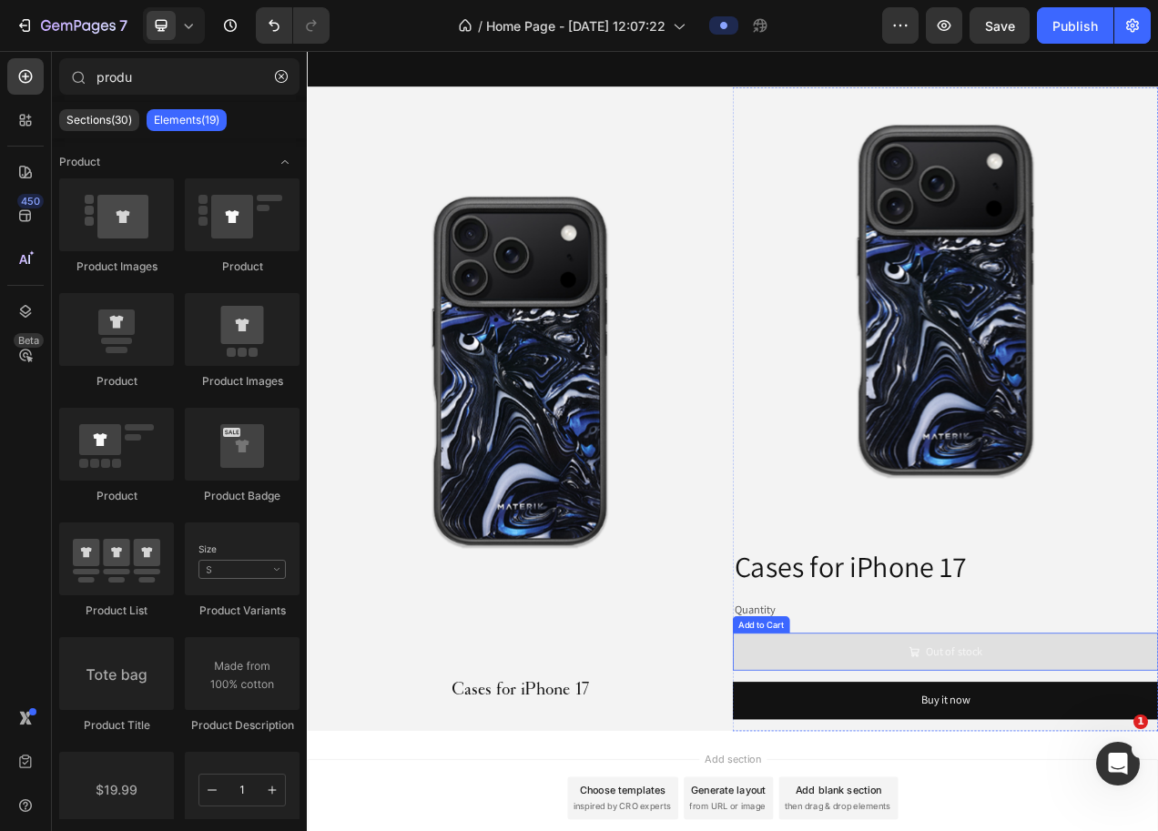
drag, startPoint x: 933, startPoint y: 810, endPoint x: 926, endPoint y: 781, distance: 29.2
click at [933, 811] on button "Out of stock" at bounding box center [1126, 822] width 546 height 48
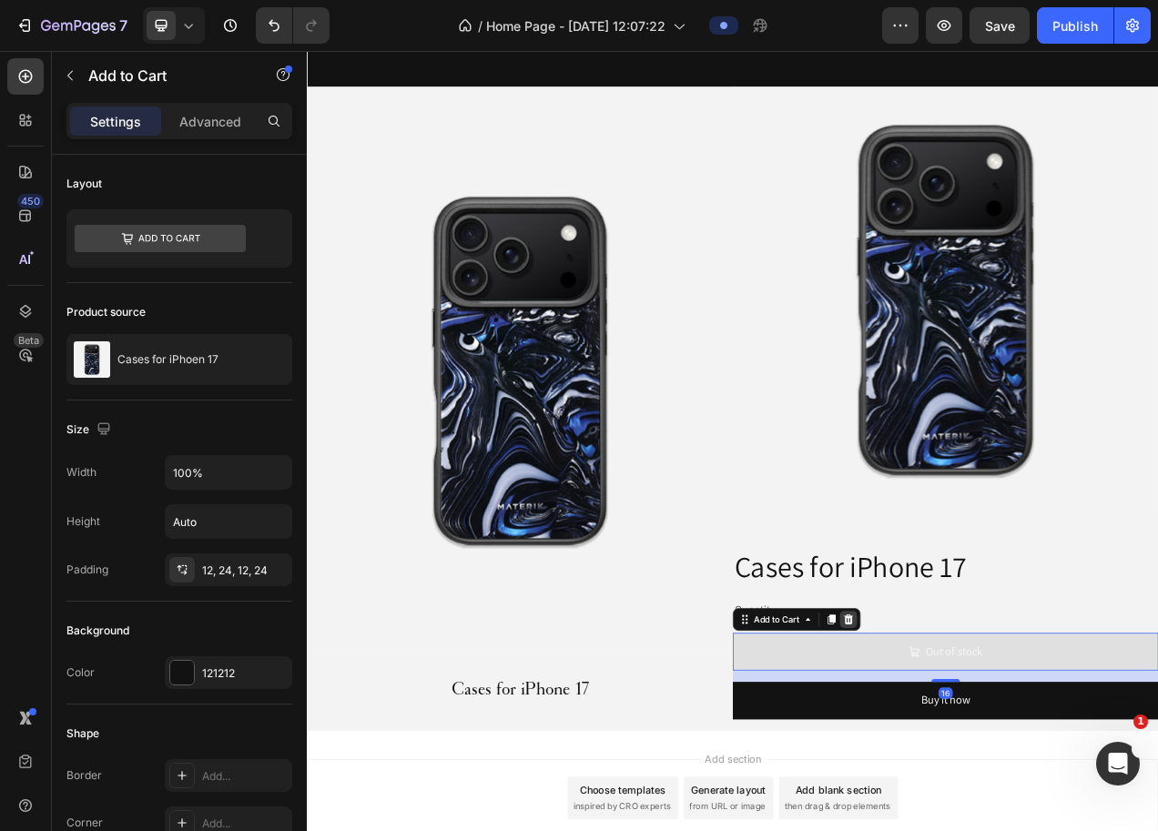
click at [996, 774] on icon at bounding box center [1002, 780] width 12 height 13
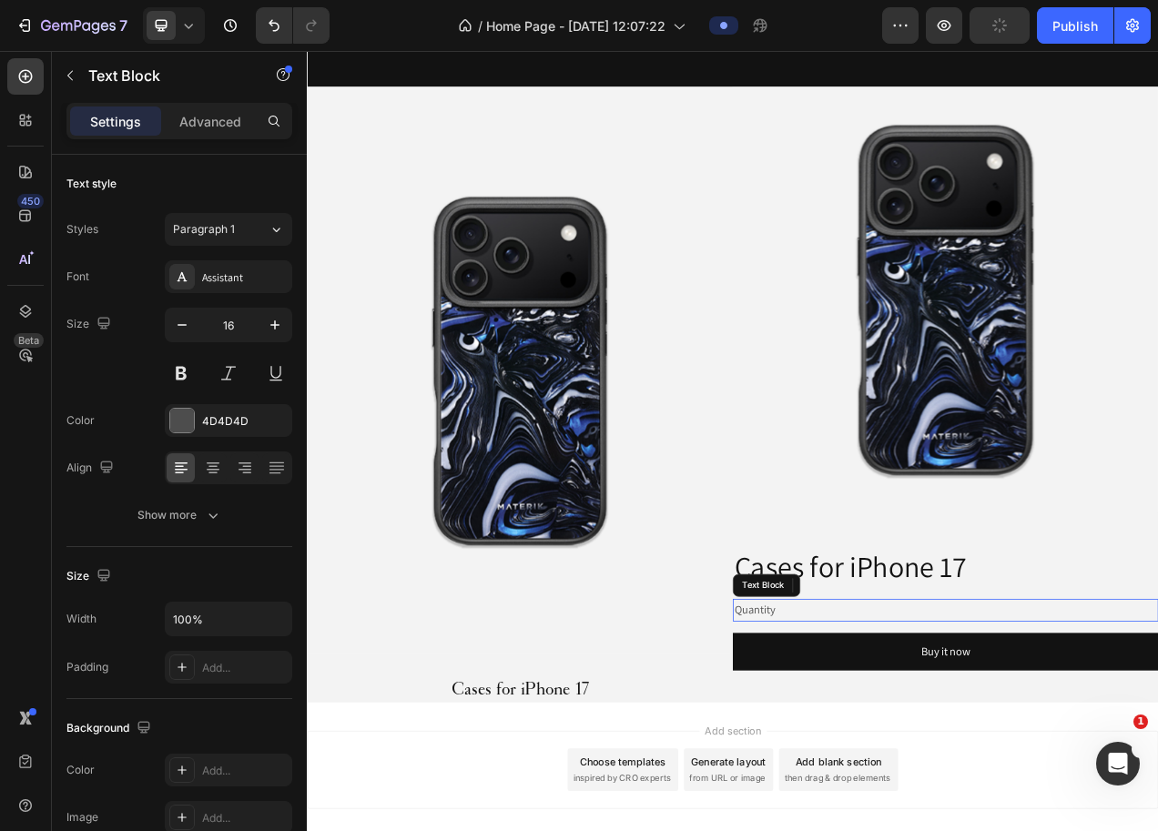
click at [933, 758] on div "Quantity" at bounding box center [1126, 769] width 546 height 30
click at [990, 729] on icon at bounding box center [997, 736] width 15 height 15
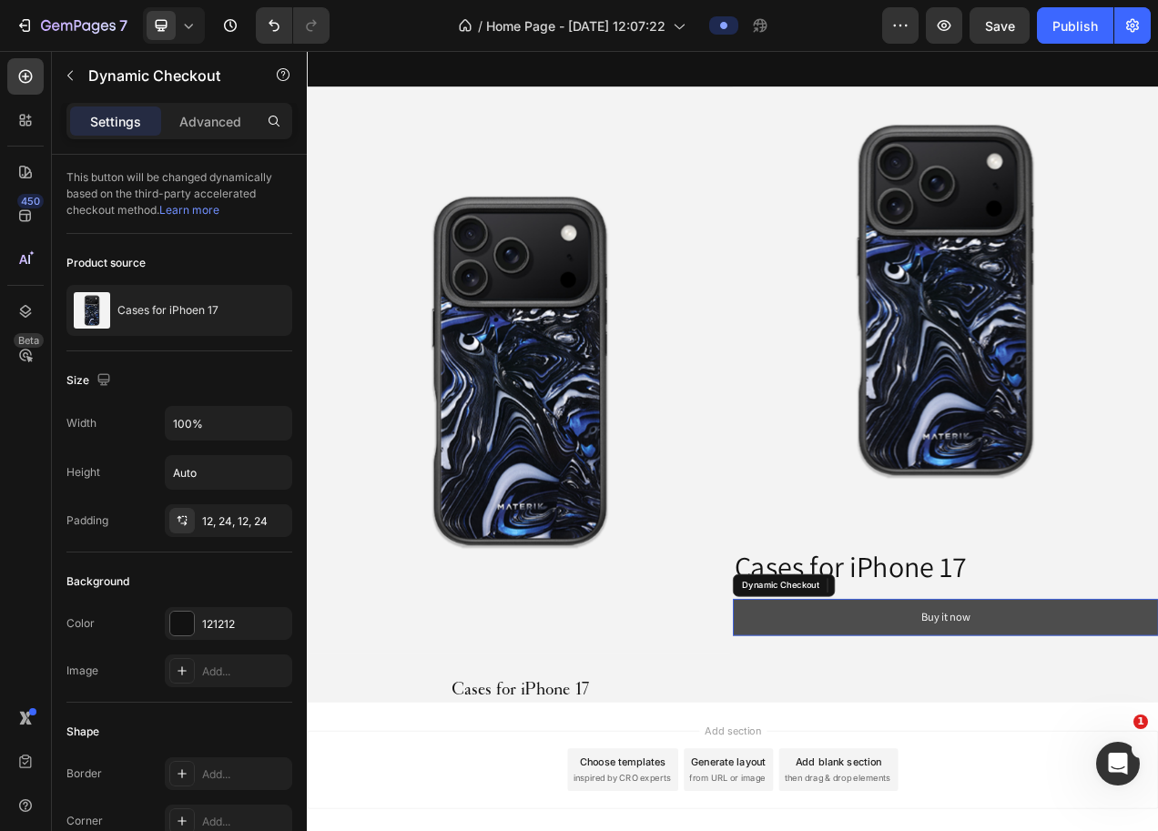
drag, startPoint x: 1014, startPoint y: 771, endPoint x: 983, endPoint y: 756, distance: 34.6
click at [1013, 771] on button "Buy it now" at bounding box center [1126, 778] width 546 height 48
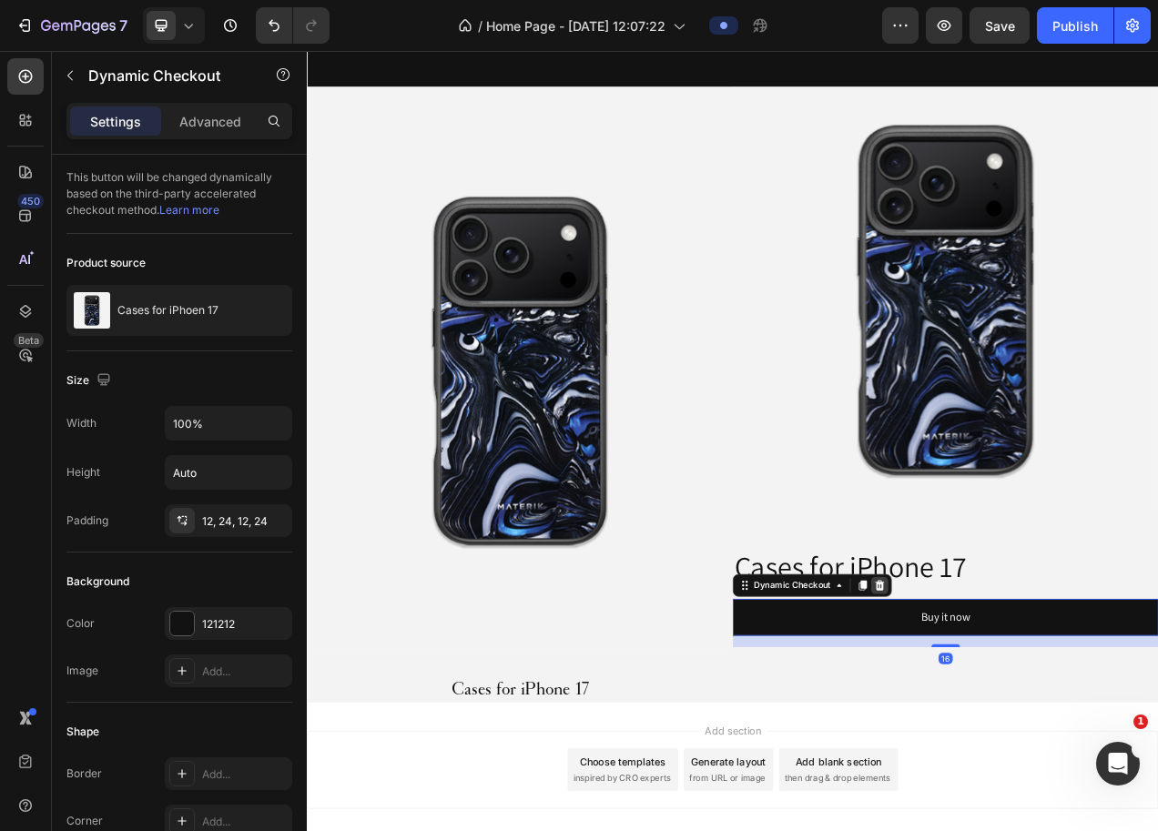
click at [1036, 729] on icon at bounding box center [1042, 735] width 12 height 13
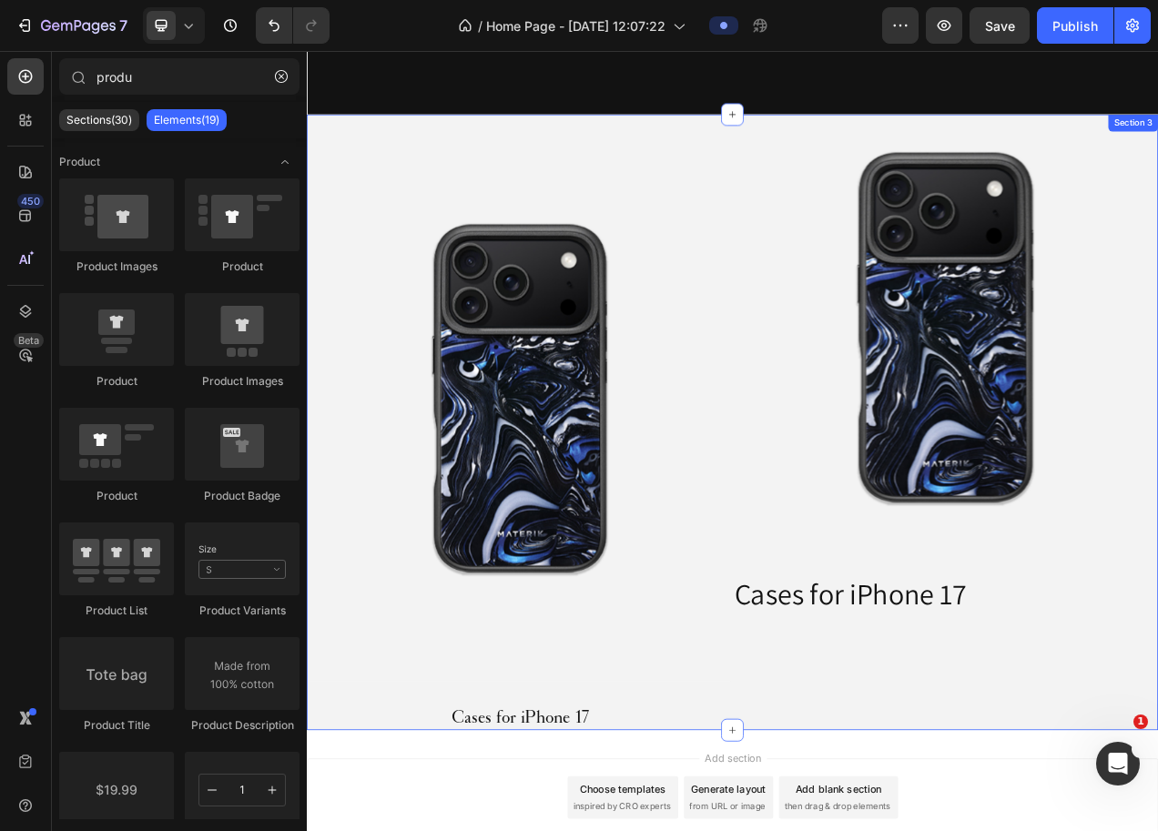
scroll to position [923, 0]
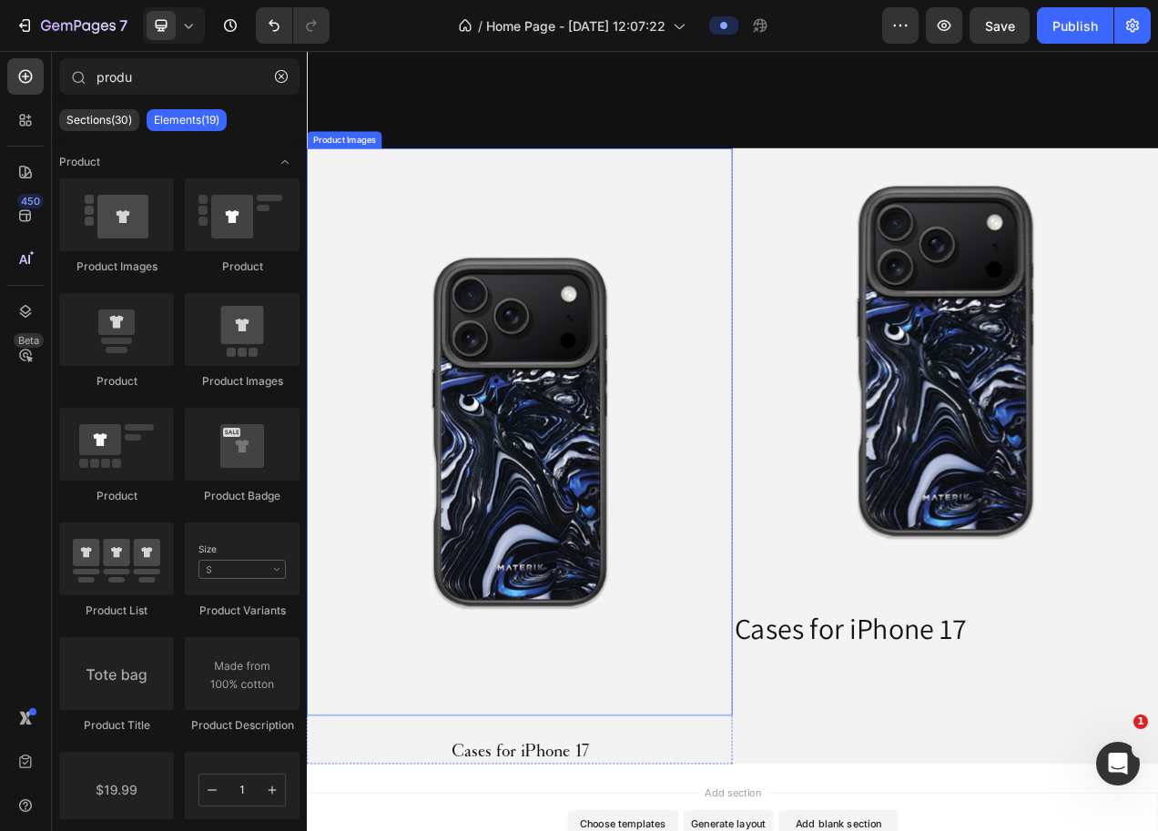
click at [719, 466] on img at bounding box center [580, 540] width 546 height 729
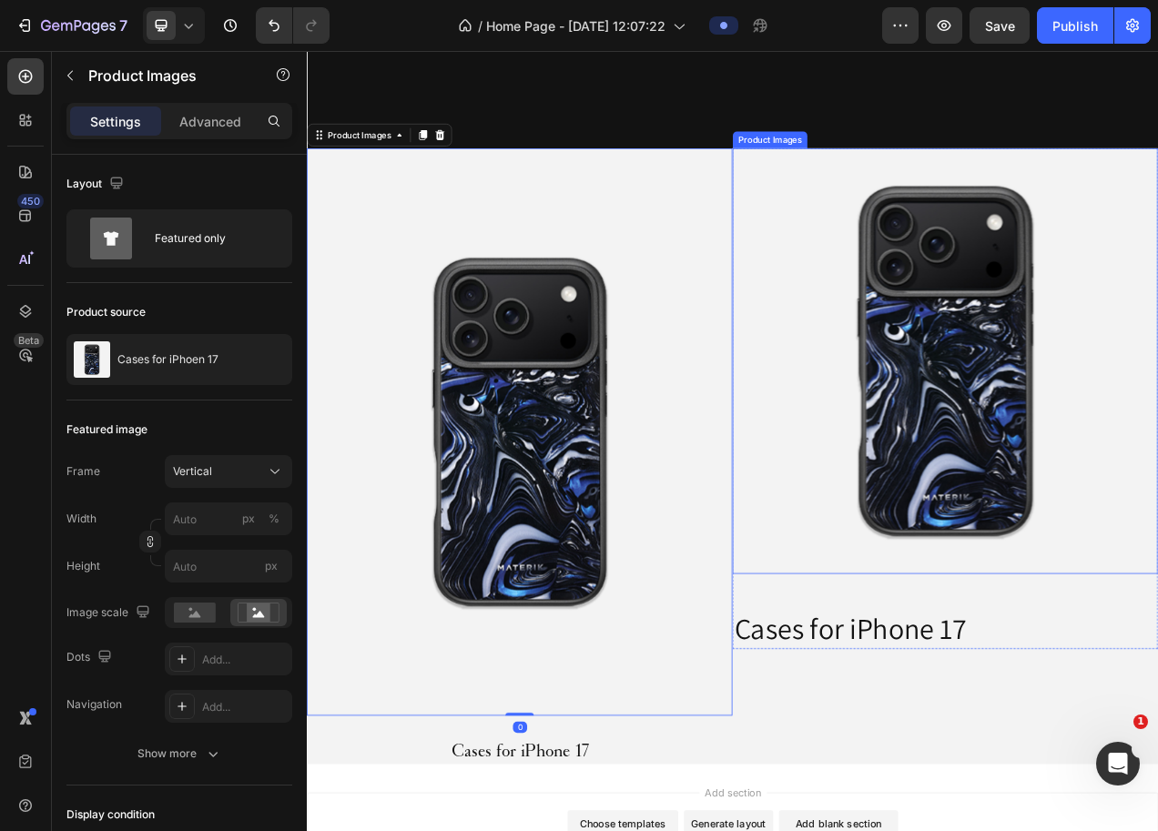
click at [1223, 496] on img at bounding box center [1126, 449] width 546 height 546
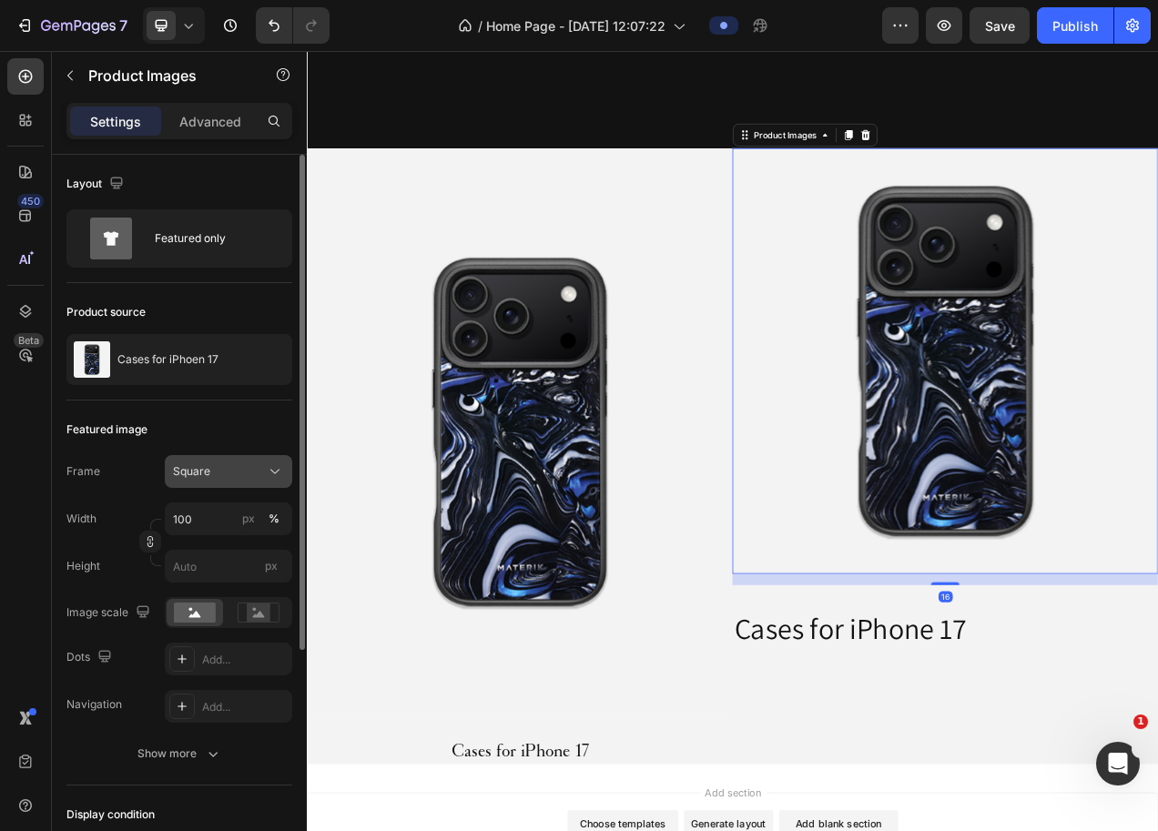
click at [274, 464] on button "Square" at bounding box center [228, 471] width 127 height 33
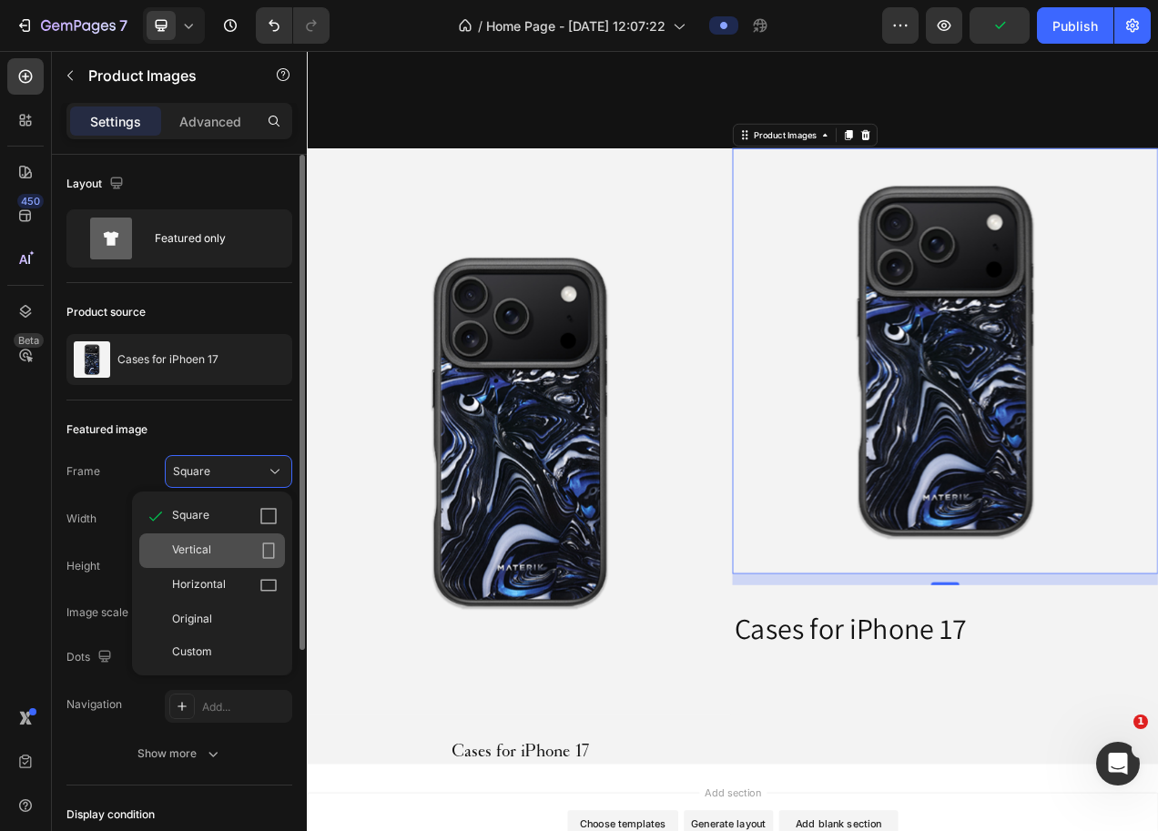
click at [250, 544] on div "Vertical" at bounding box center [225, 551] width 106 height 18
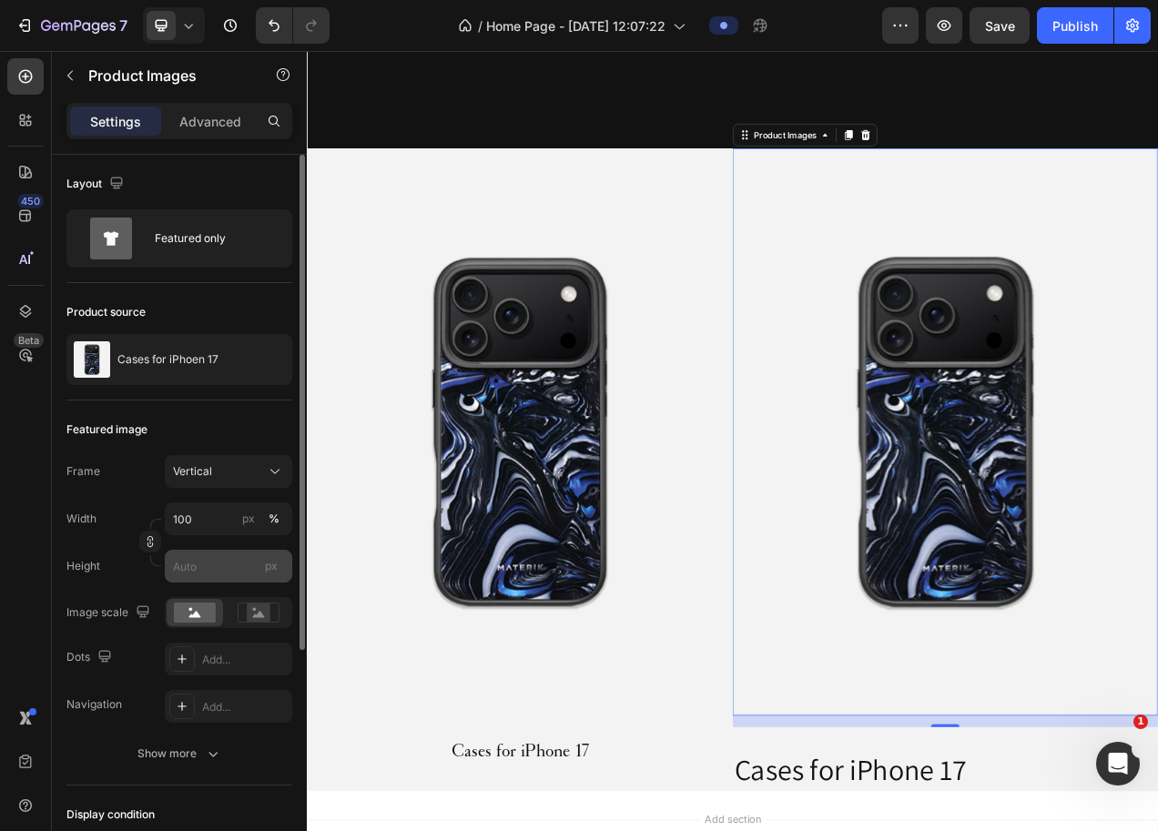
scroll to position [23, 0]
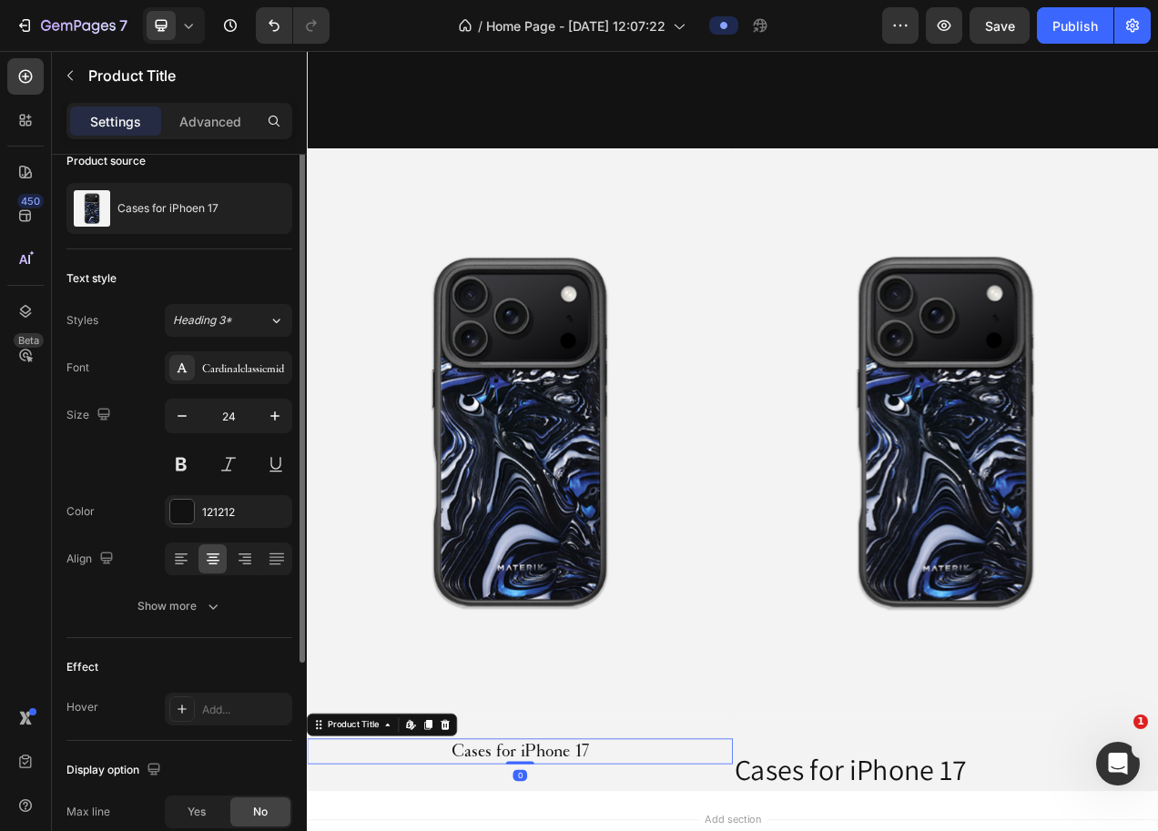
scroll to position [0, 0]
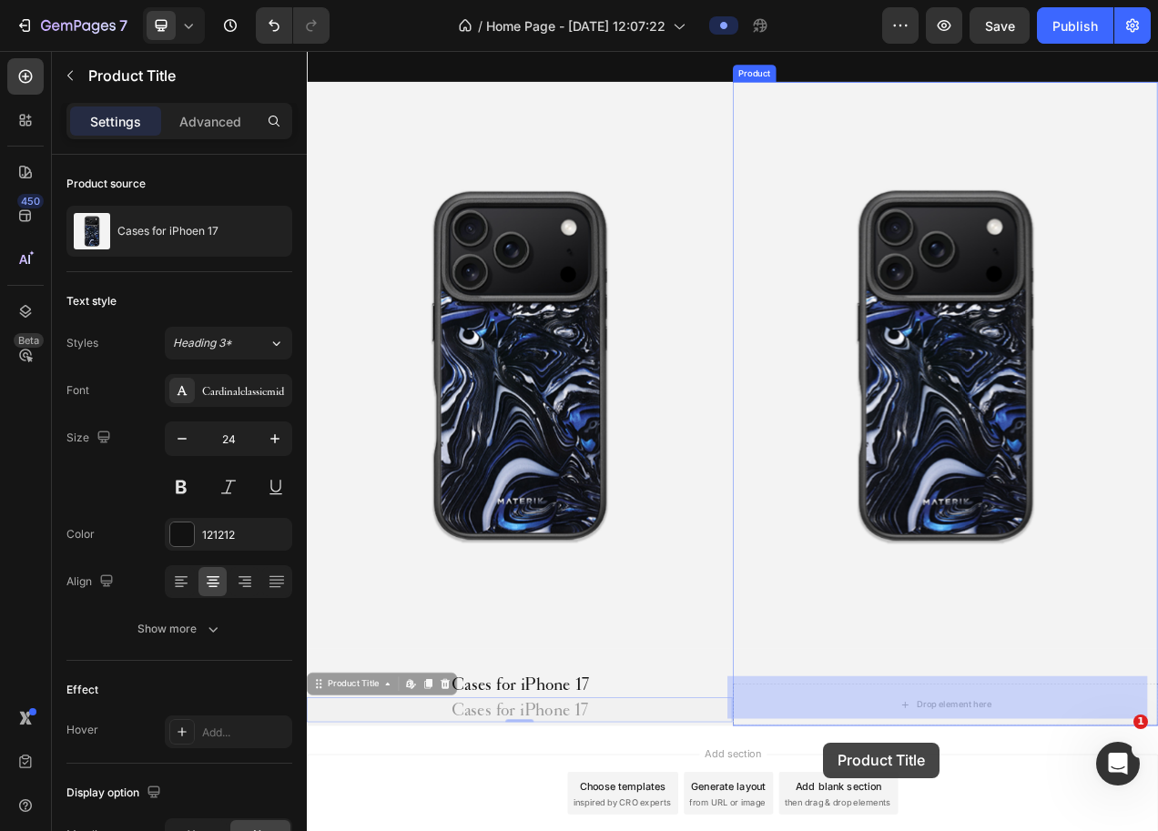
scroll to position [1127, 0]
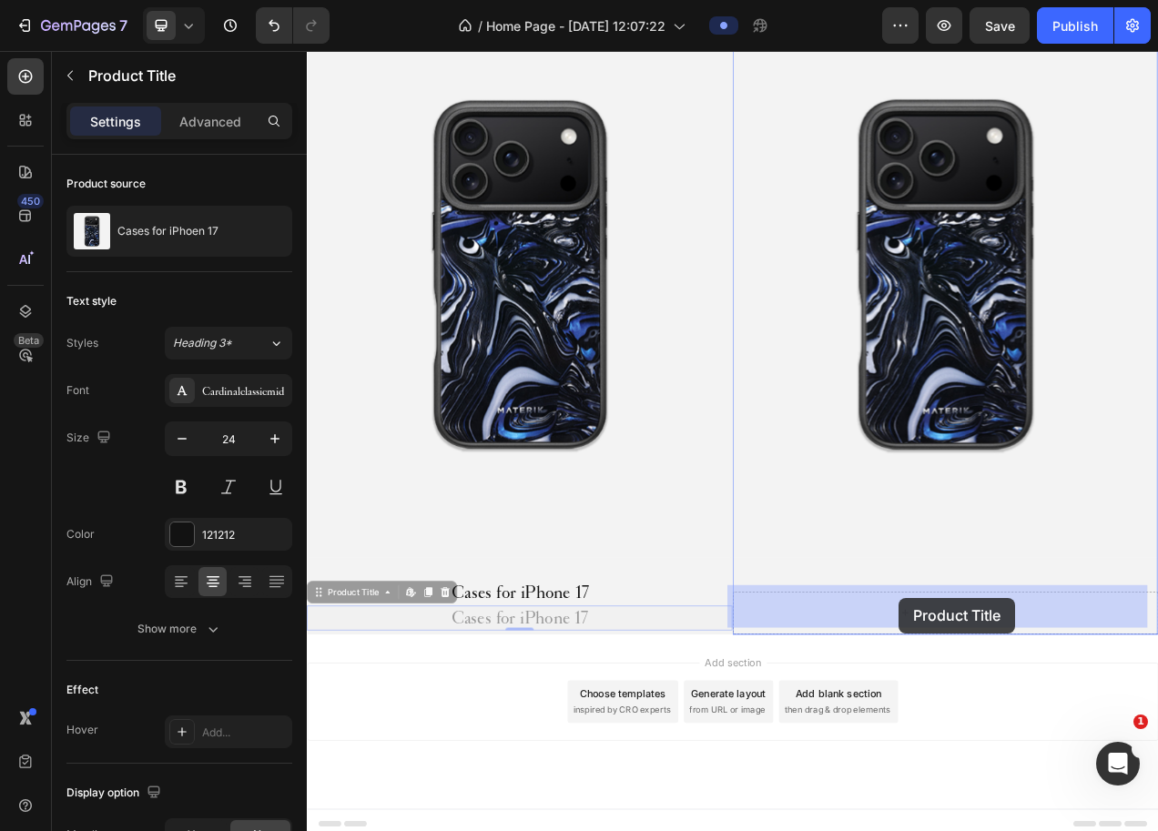
drag, startPoint x: 321, startPoint y: 938, endPoint x: 1066, endPoint y: 753, distance: 768.4
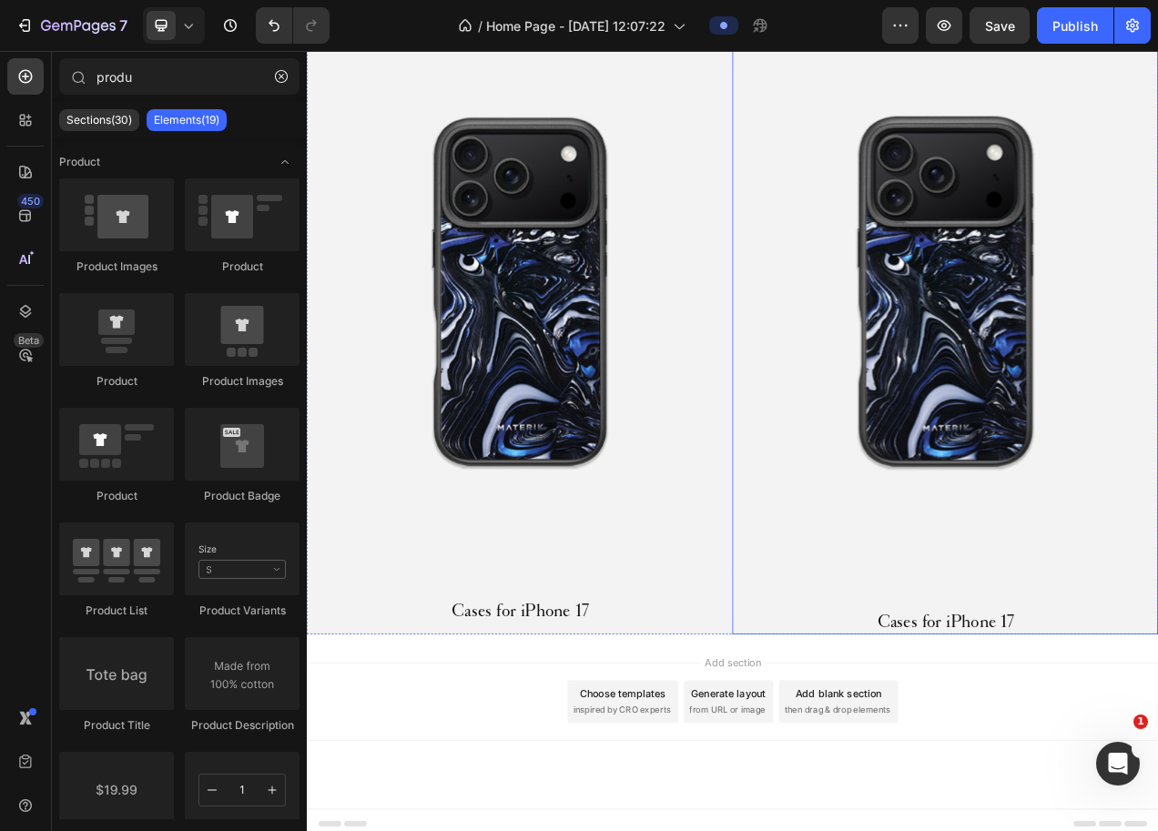
scroll to position [1081, 0]
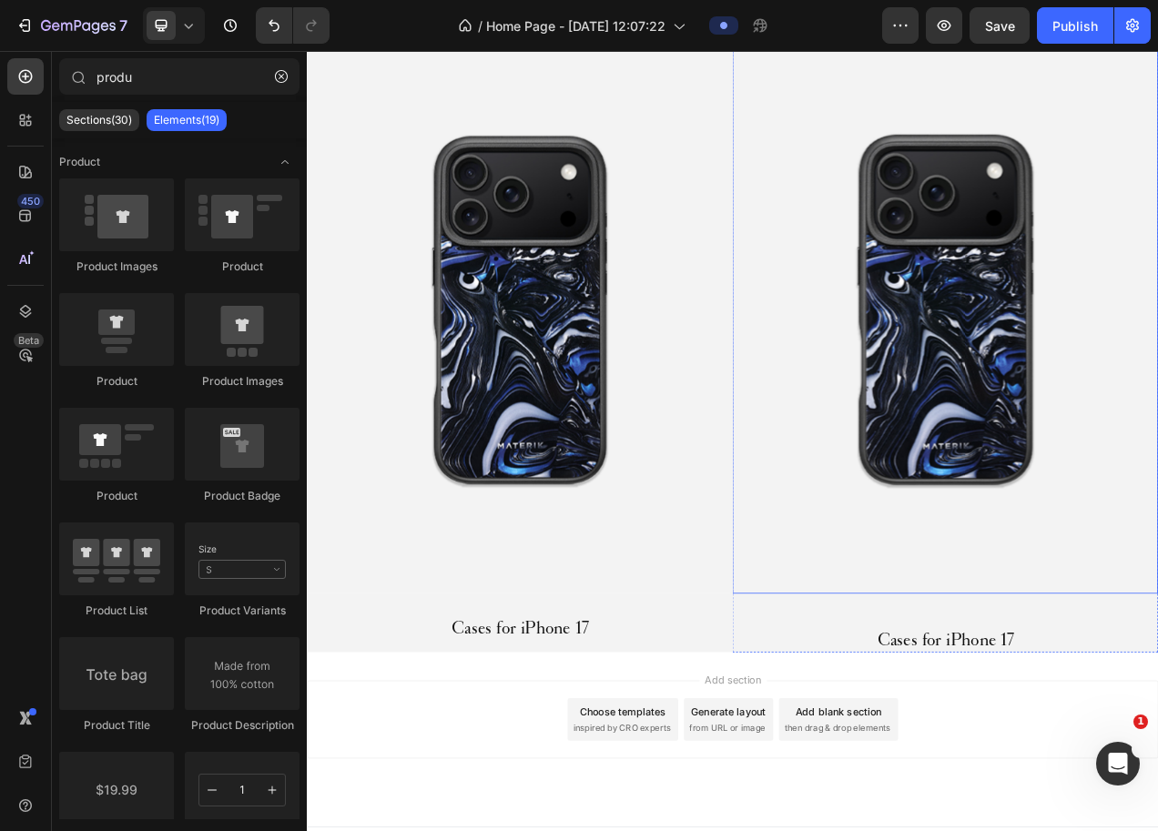
click at [1005, 671] on img at bounding box center [1126, 382] width 546 height 729
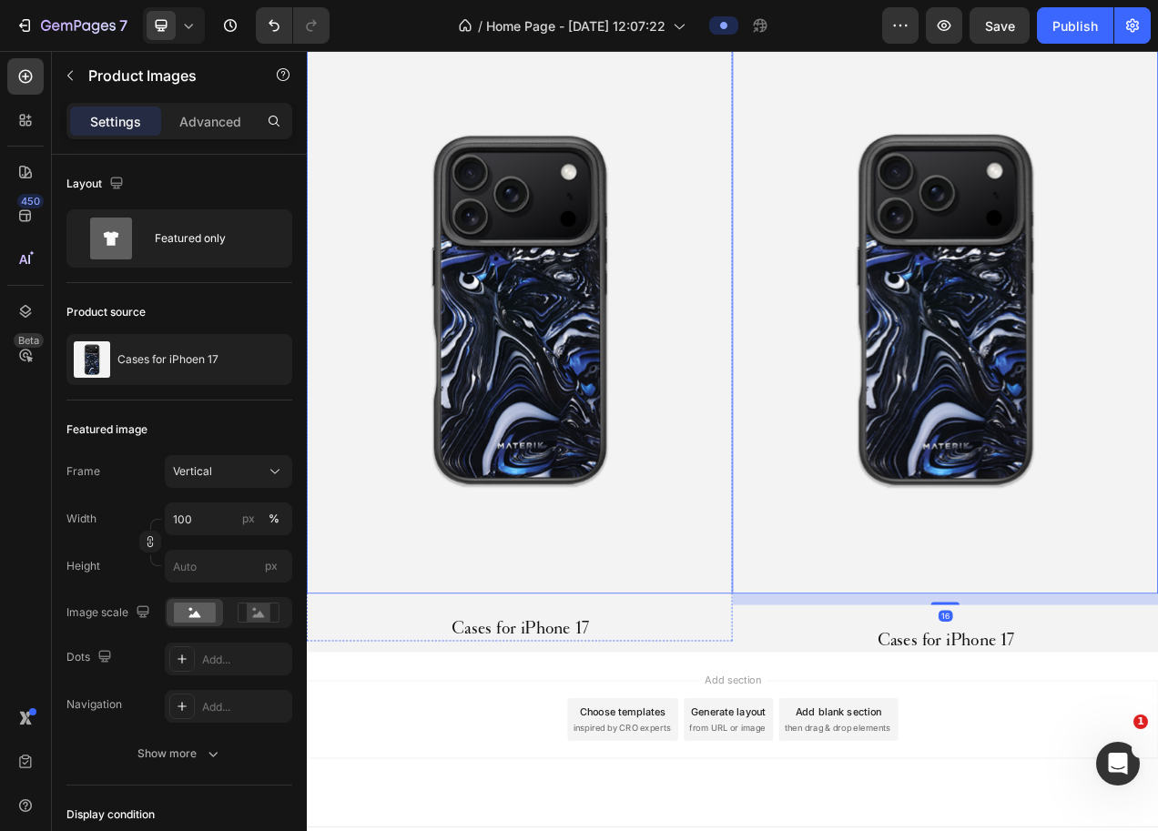
click at [658, 703] on img at bounding box center [580, 382] width 546 height 729
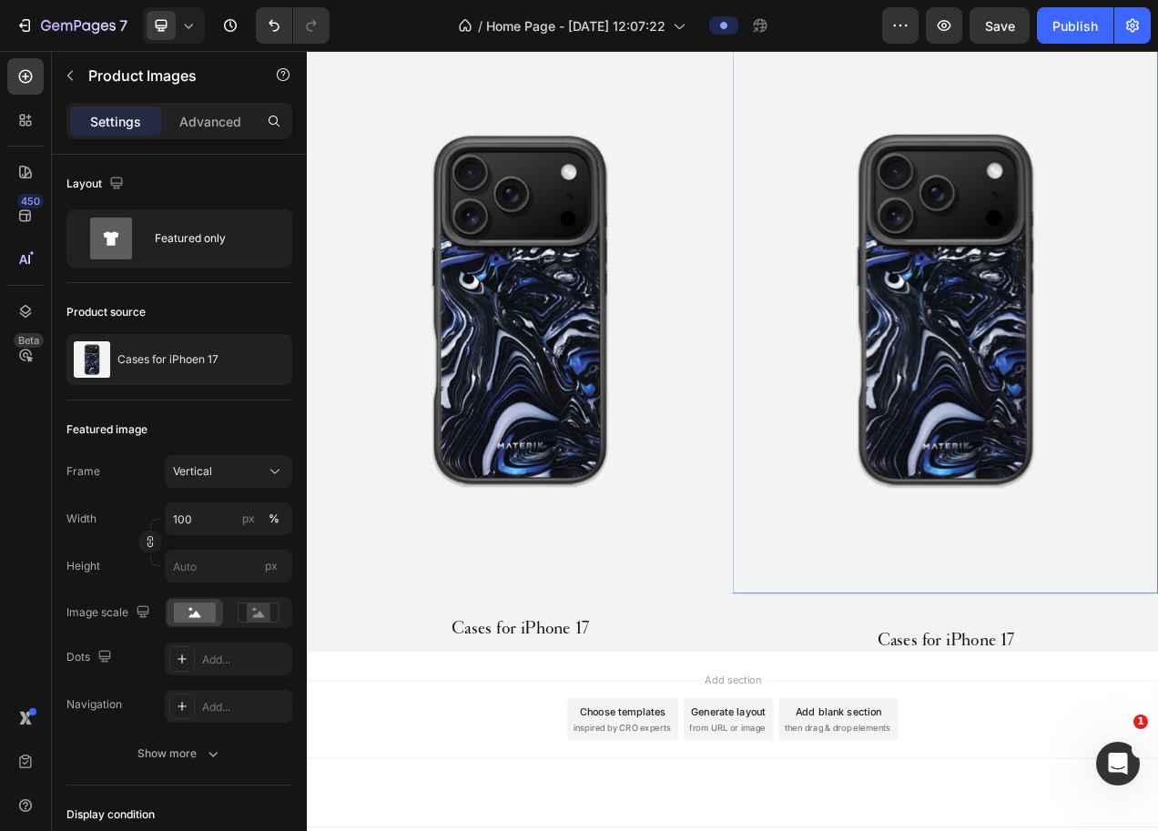
click at [955, 628] on img at bounding box center [1126, 382] width 546 height 729
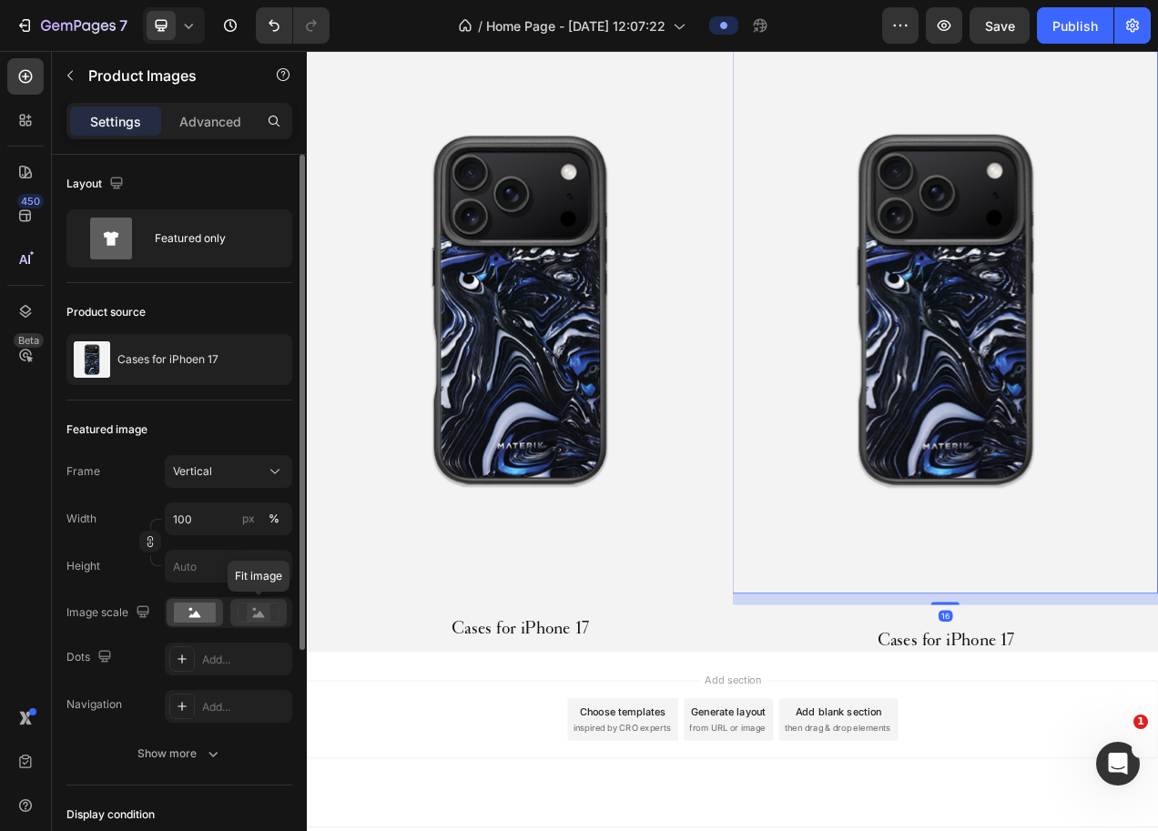
click at [259, 614] on icon at bounding box center [259, 614] width 12 height 6
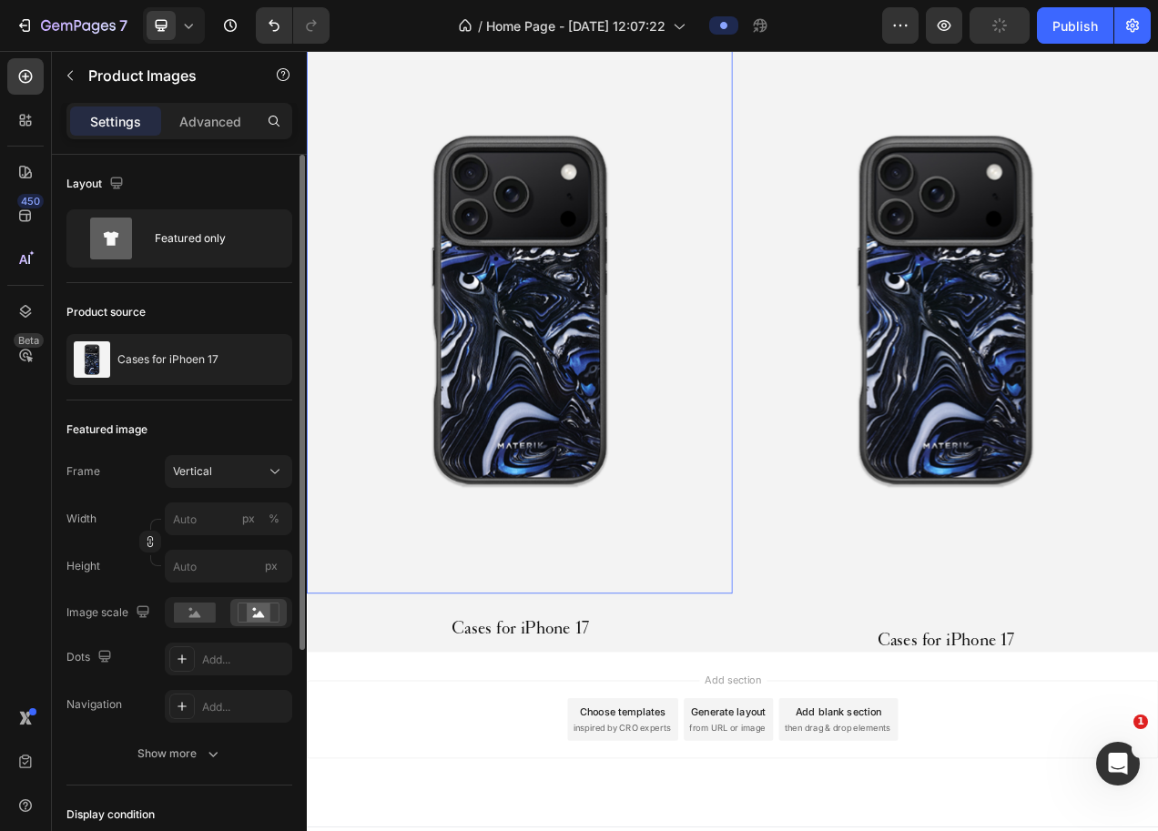
click at [516, 670] on img at bounding box center [580, 382] width 546 height 729
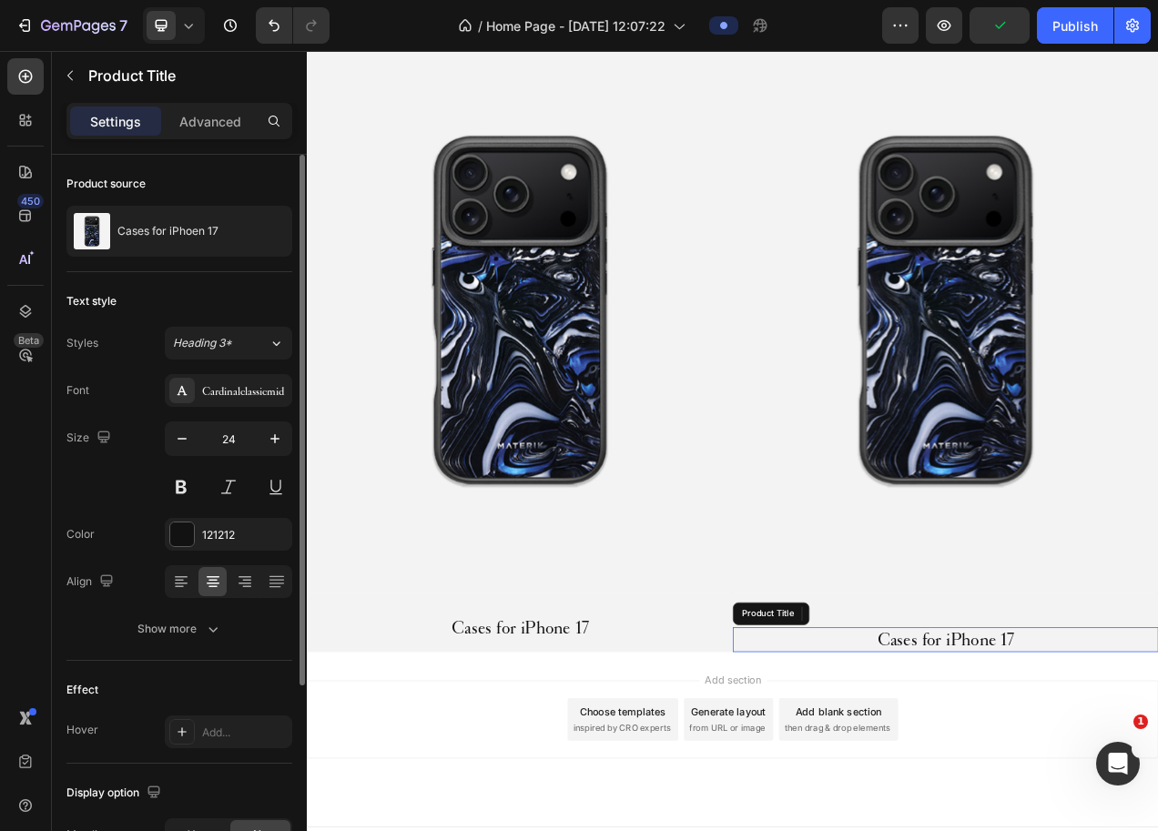
click at [1052, 793] on h2 "Cases for iPhone 17" at bounding box center [1126, 806] width 546 height 32
click at [525, 782] on h2 "Cases for iPhone 17" at bounding box center [580, 792] width 546 height 32
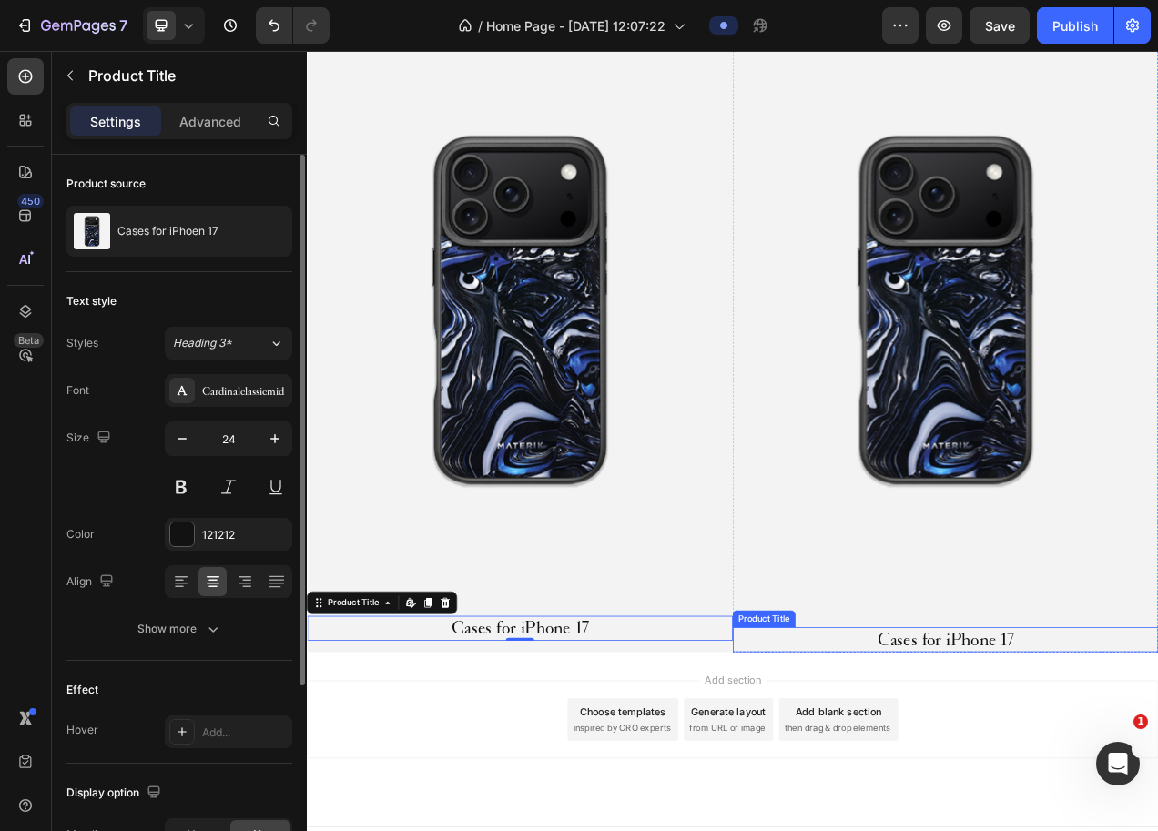
click at [1001, 790] on h2 "Cases for iPhone 17" at bounding box center [1126, 806] width 546 height 32
click at [658, 782] on h2 "Cases for iPhone 17" at bounding box center [580, 792] width 546 height 32
click at [827, 809] on div "Product Images Cases for iPhone 17 Product Title Edit content in Shopify 0 Prod…" at bounding box center [580, 420] width 546 height 804
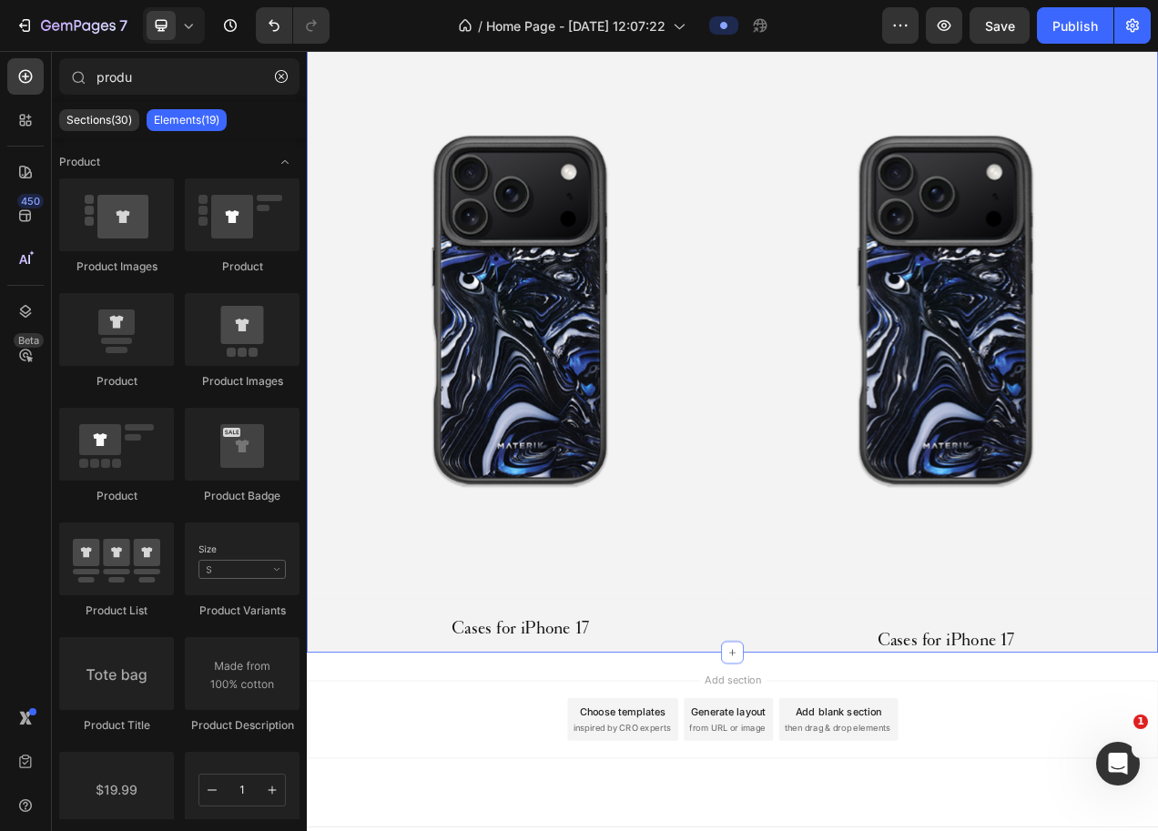
drag, startPoint x: 789, startPoint y: 813, endPoint x: 786, endPoint y: 799, distance: 14.8
click at [786, 799] on div "Header Product Images Cases for iPhone 17 Product Title Product Product Images …" at bounding box center [853, 27] width 1093 height 2115
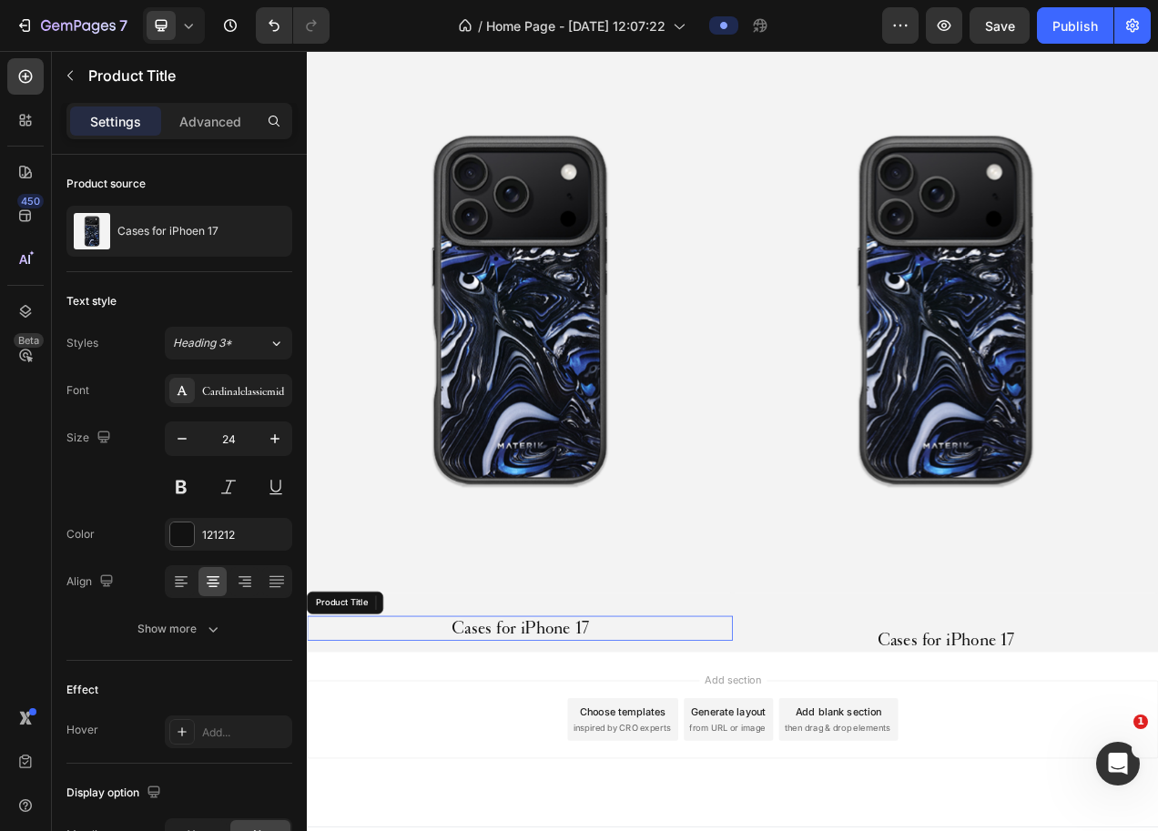
click at [599, 788] on h2 "Cases for iPhone 17" at bounding box center [580, 792] width 546 height 32
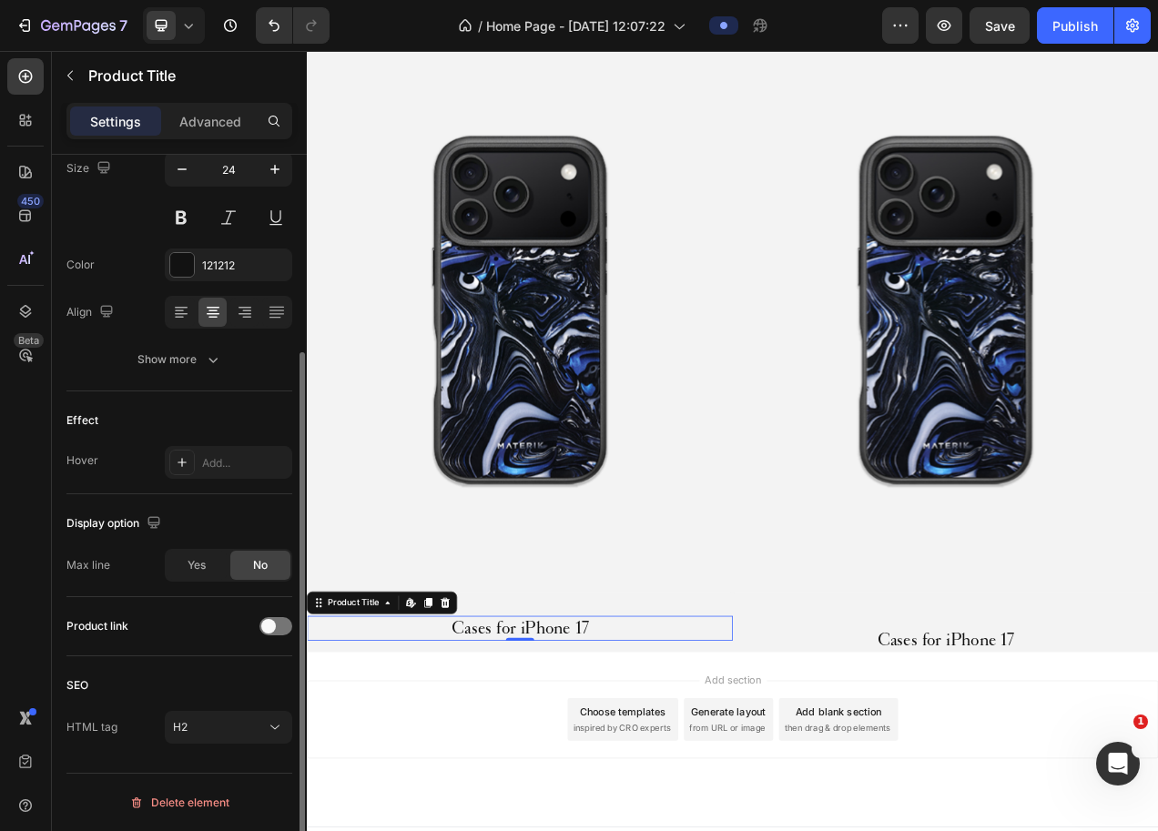
scroll to position [247, 0]
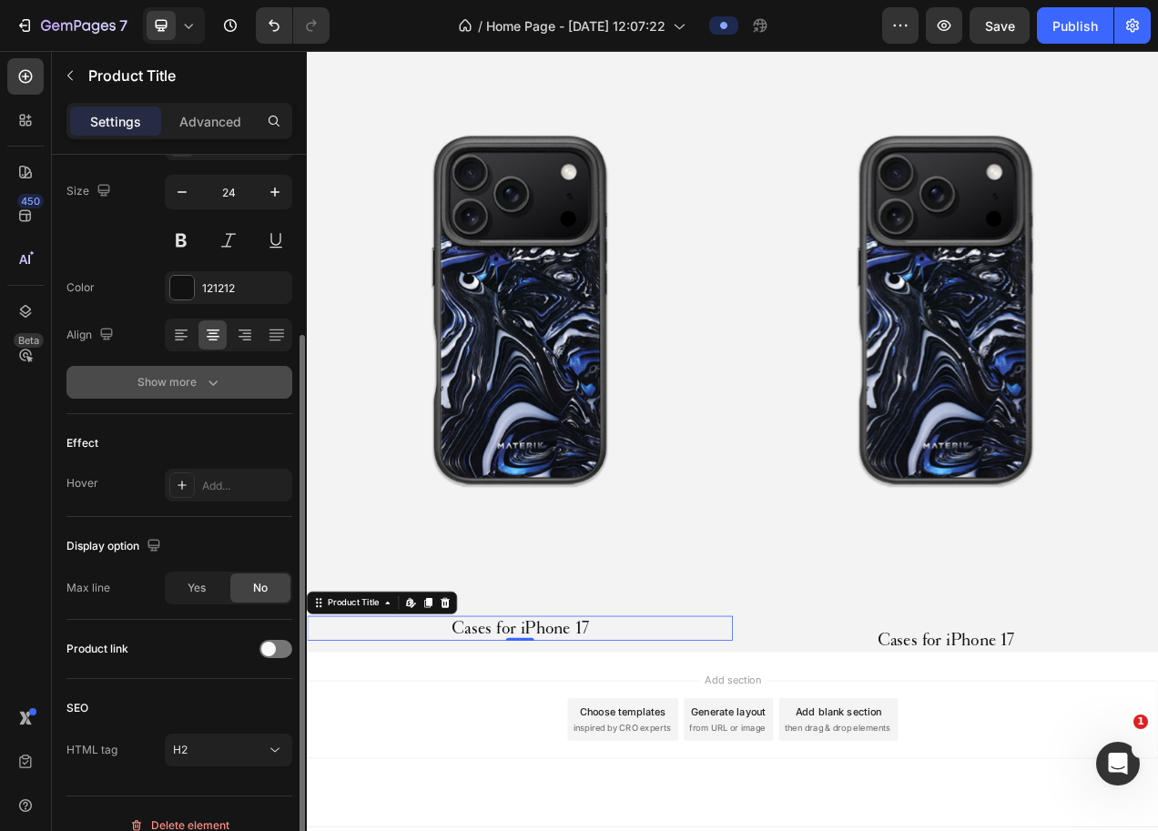
click at [193, 371] on button "Show more" at bounding box center [179, 382] width 226 height 33
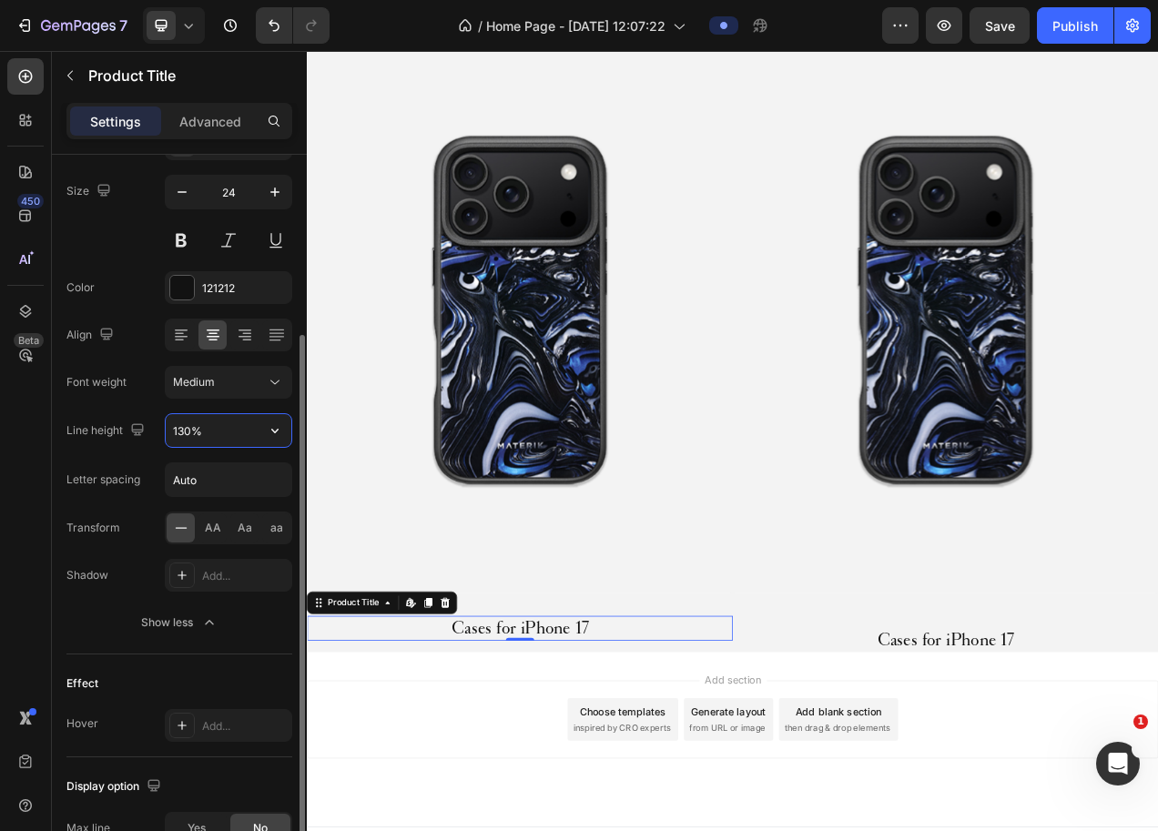
click at [250, 439] on input "130%" at bounding box center [229, 430] width 126 height 33
click at [273, 432] on icon "button" at bounding box center [274, 431] width 7 height 5
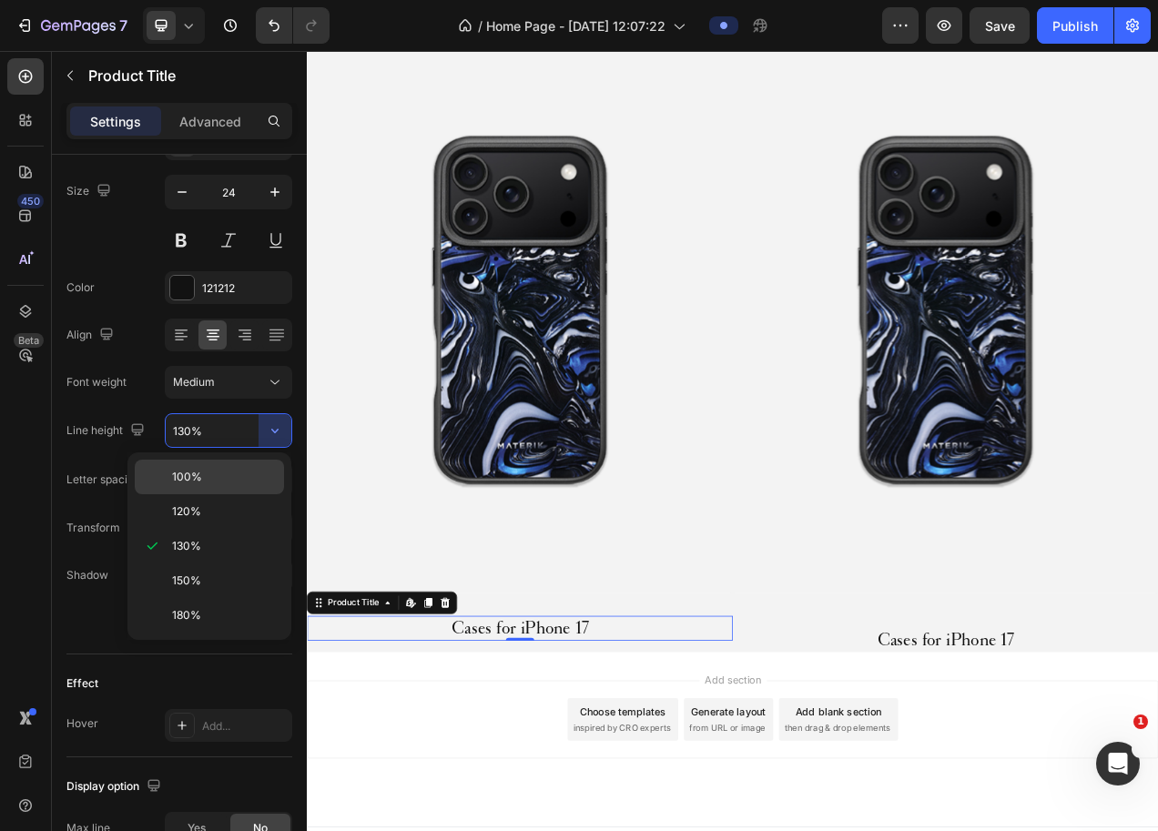
click at [209, 484] on p "100%" at bounding box center [224, 477] width 104 height 16
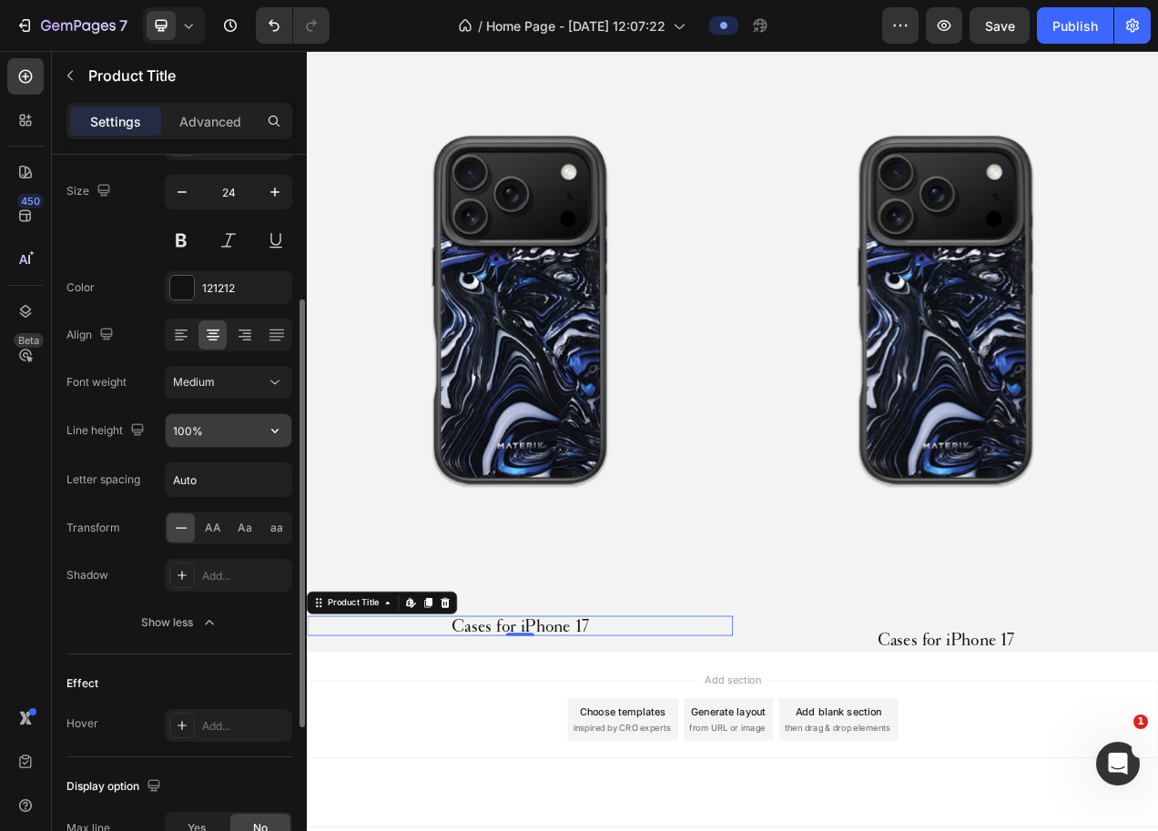
click at [234, 441] on input "100%" at bounding box center [229, 430] width 126 height 33
click at [277, 434] on icon "button" at bounding box center [275, 431] width 18 height 18
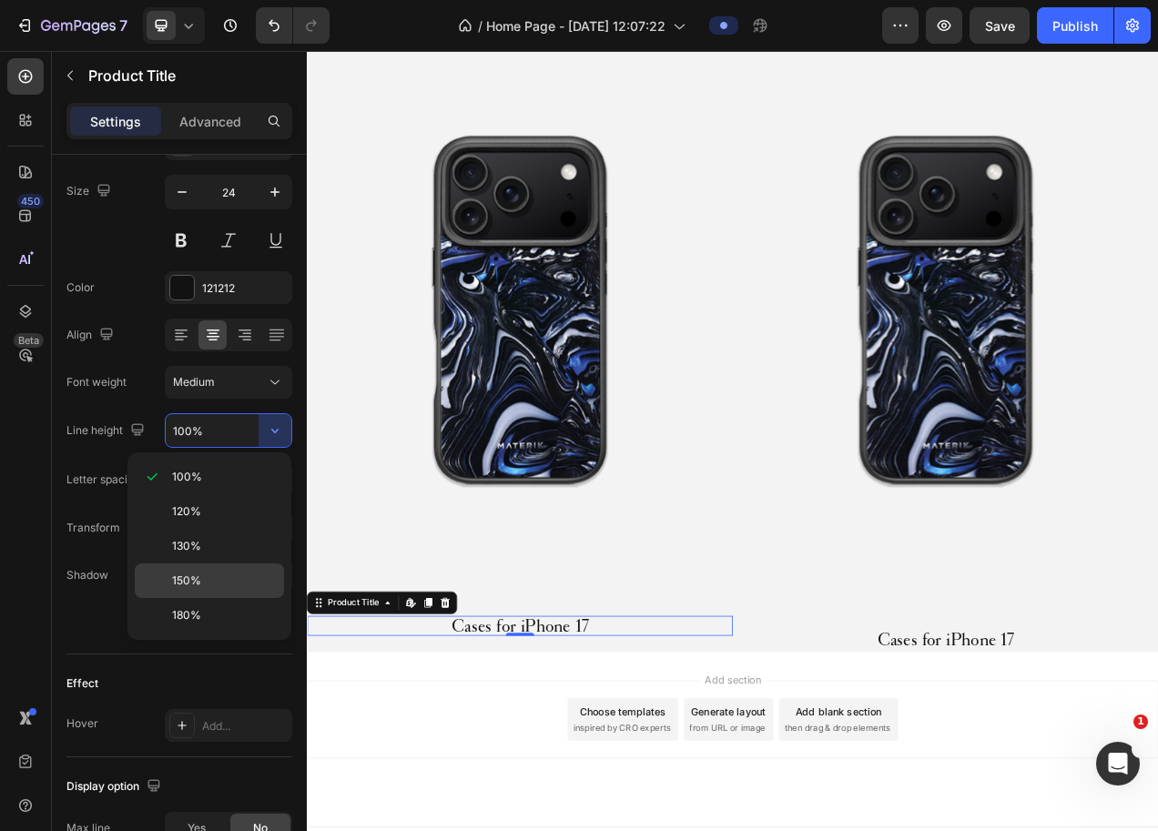
click at [226, 575] on p "150%" at bounding box center [224, 581] width 104 height 16
type input "150%"
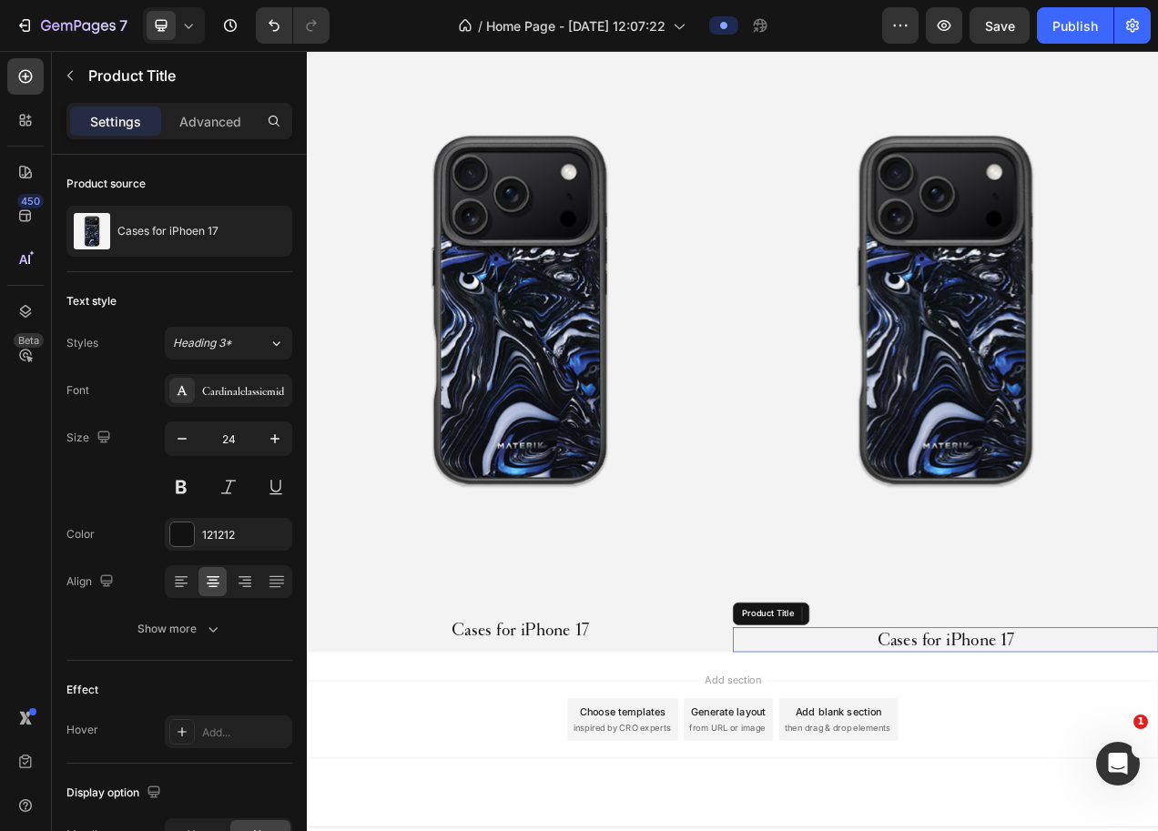
click at [1037, 790] on h2 "Cases for iPhone 17" at bounding box center [1126, 806] width 546 height 32
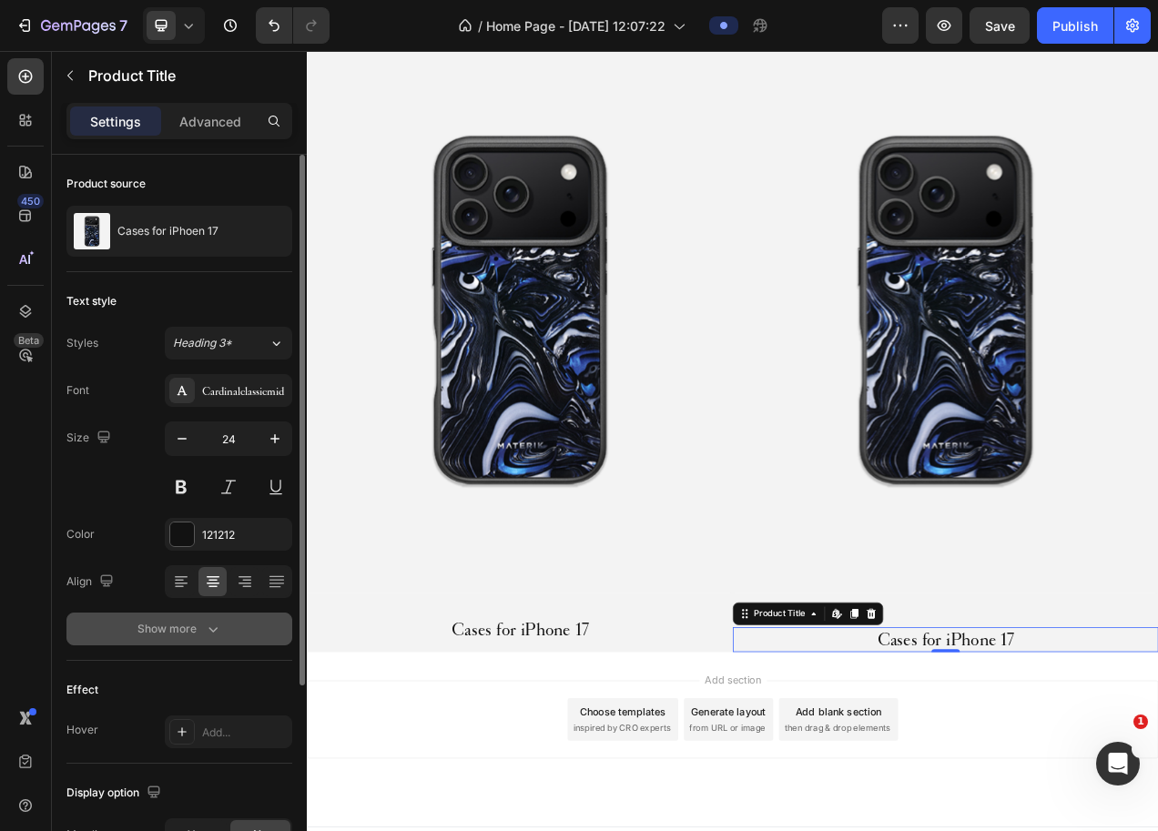
click at [204, 636] on icon "button" at bounding box center [213, 629] width 18 height 18
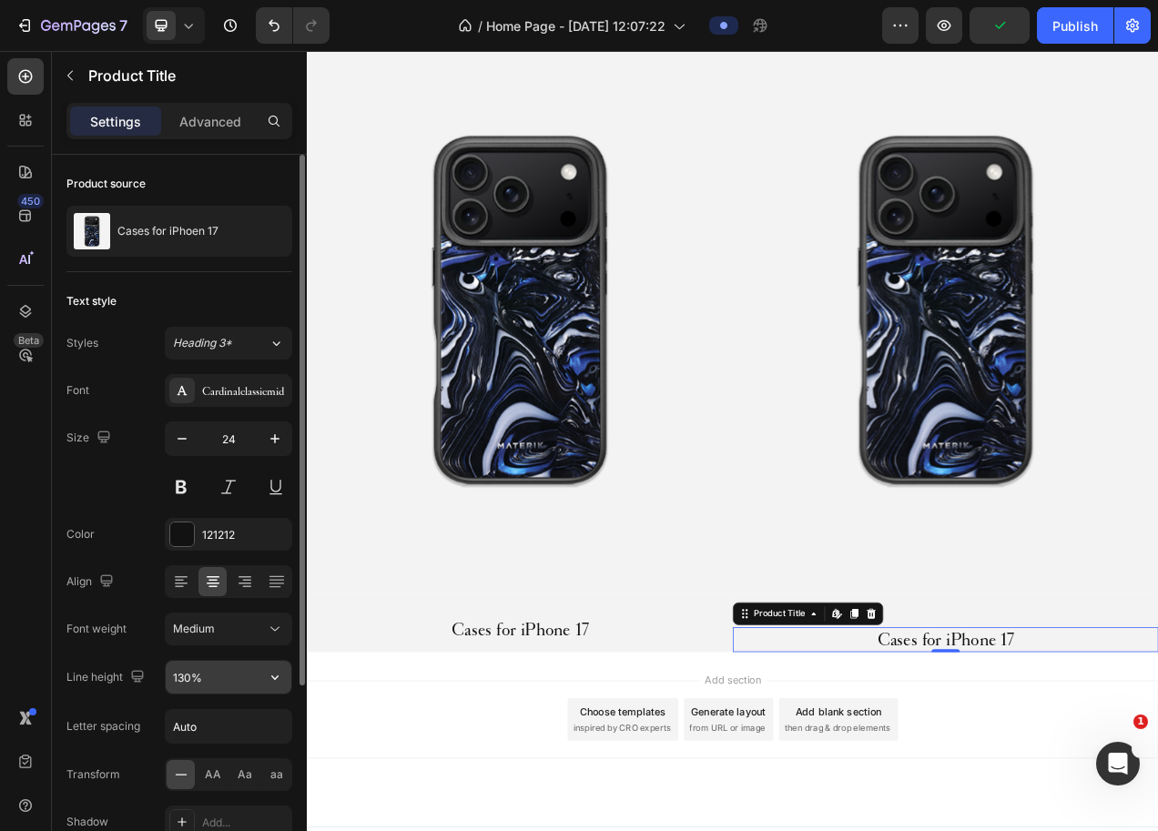
click at [240, 681] on input "130%" at bounding box center [229, 677] width 126 height 33
click at [269, 675] on icon "button" at bounding box center [275, 677] width 18 height 18
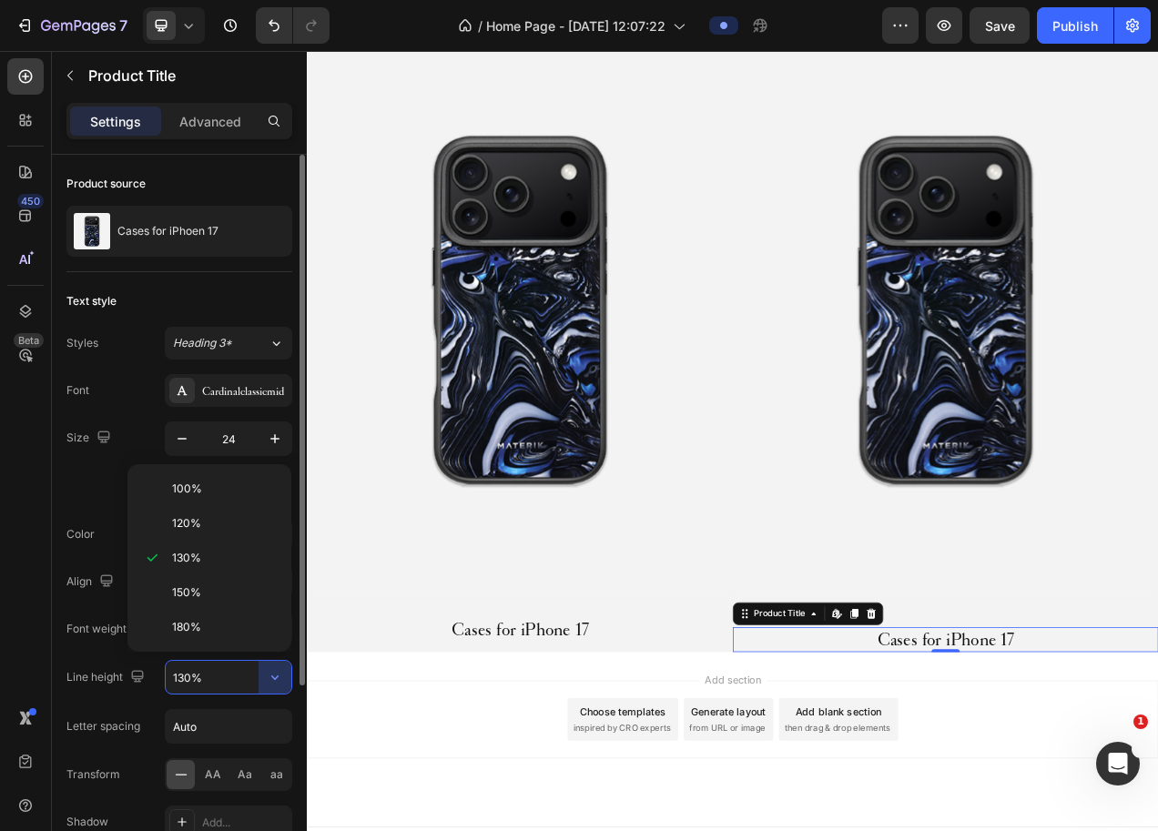
drag, startPoint x: 210, startPoint y: 587, endPoint x: 215, endPoint y: 604, distance: 17.0
click at [209, 587] on p "150%" at bounding box center [224, 593] width 104 height 16
type input "150%"
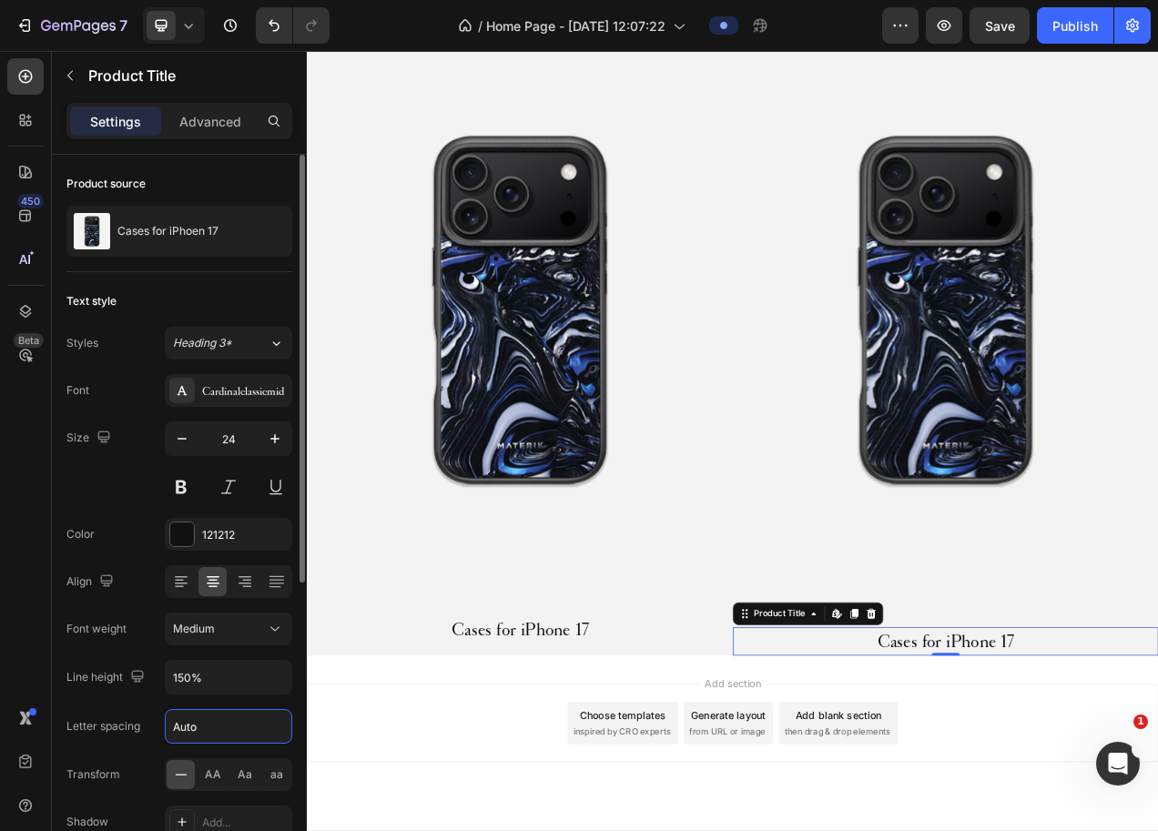
click at [236, 730] on input "Auto" at bounding box center [229, 726] width 126 height 33
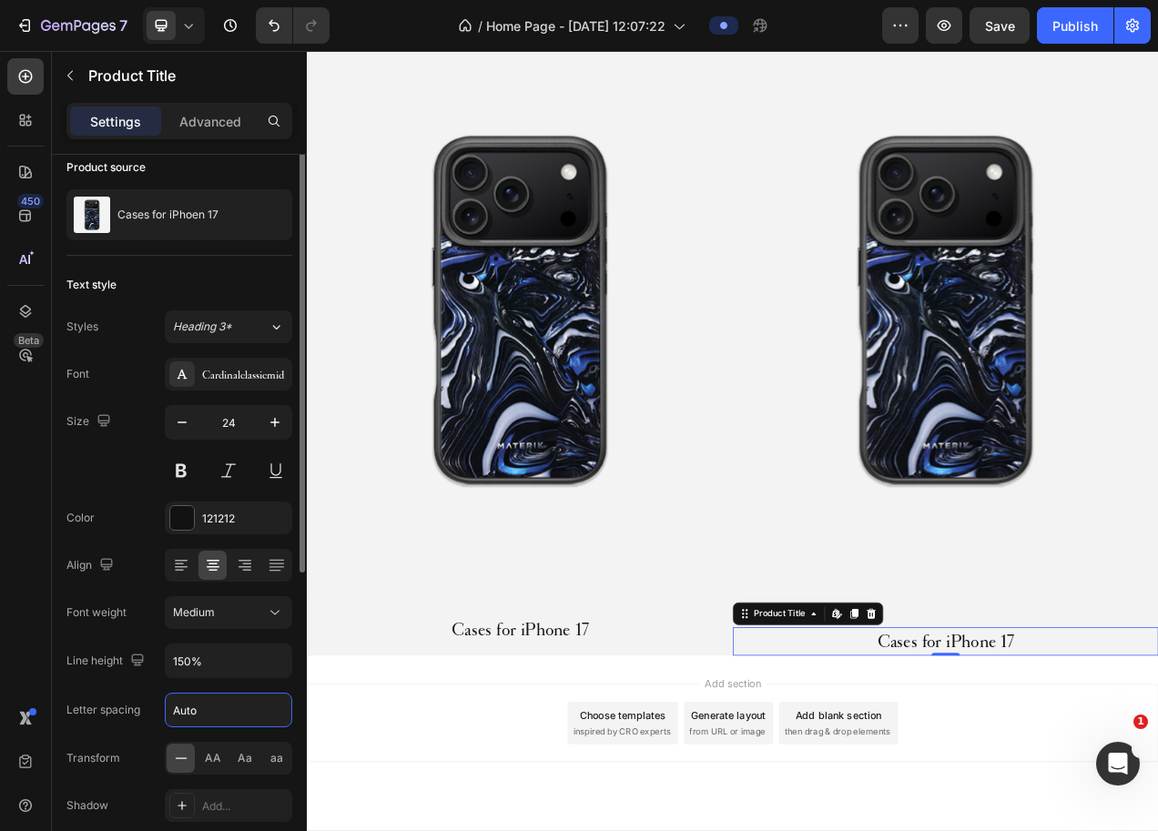
scroll to position [0, 0]
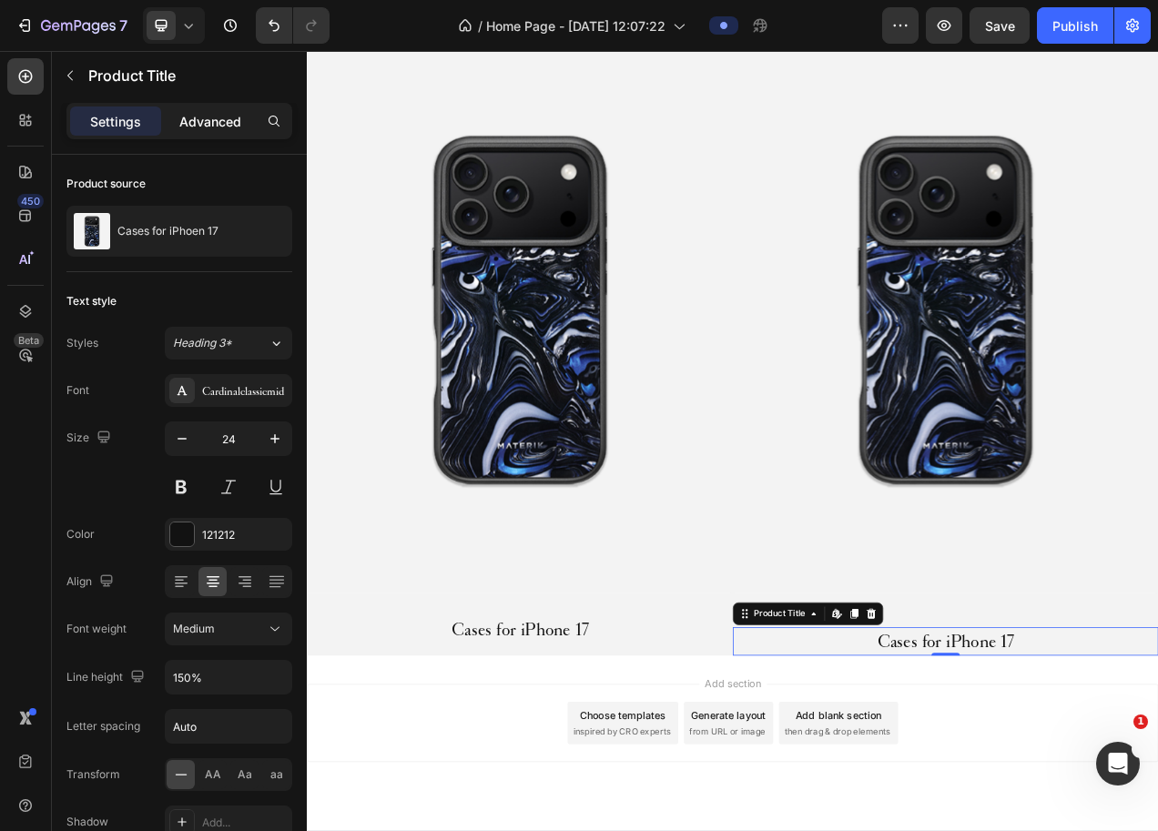
click at [224, 130] on p "Advanced" at bounding box center [210, 121] width 62 height 19
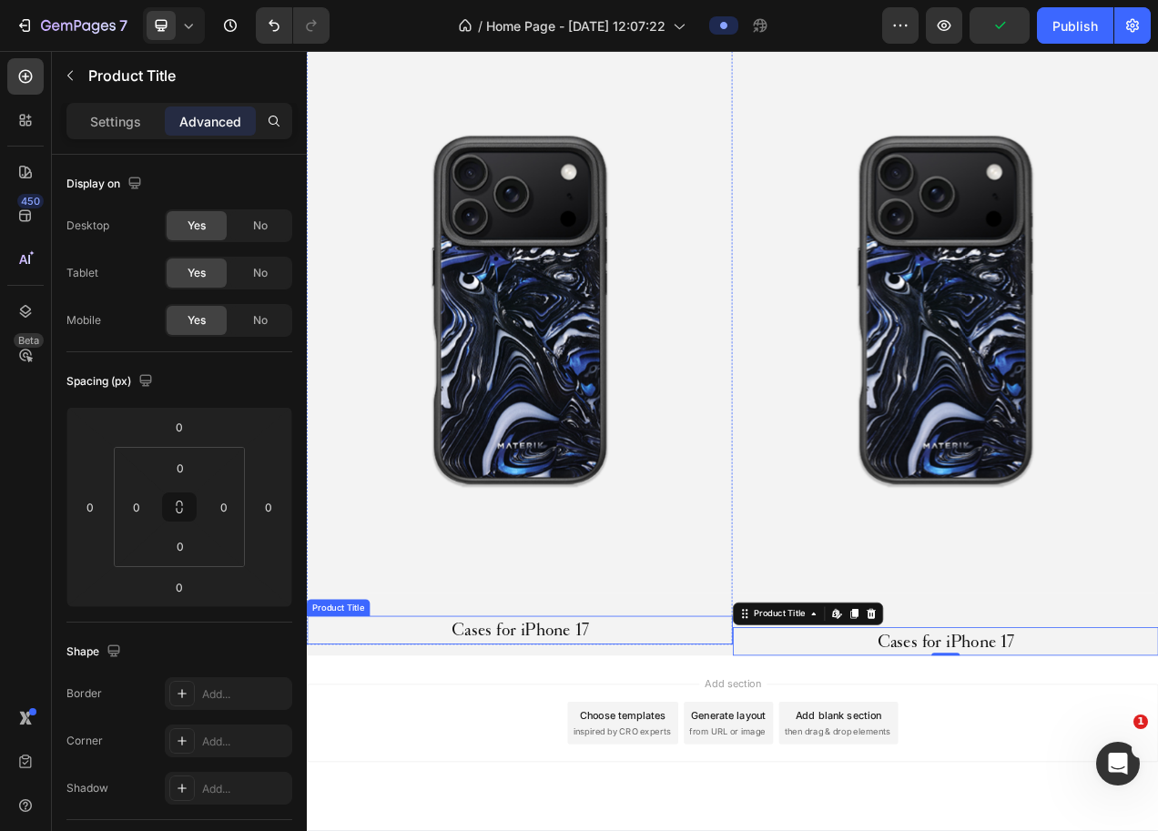
click at [555, 776] on h2 "Cases for iPhone 17" at bounding box center [580, 794] width 546 height 36
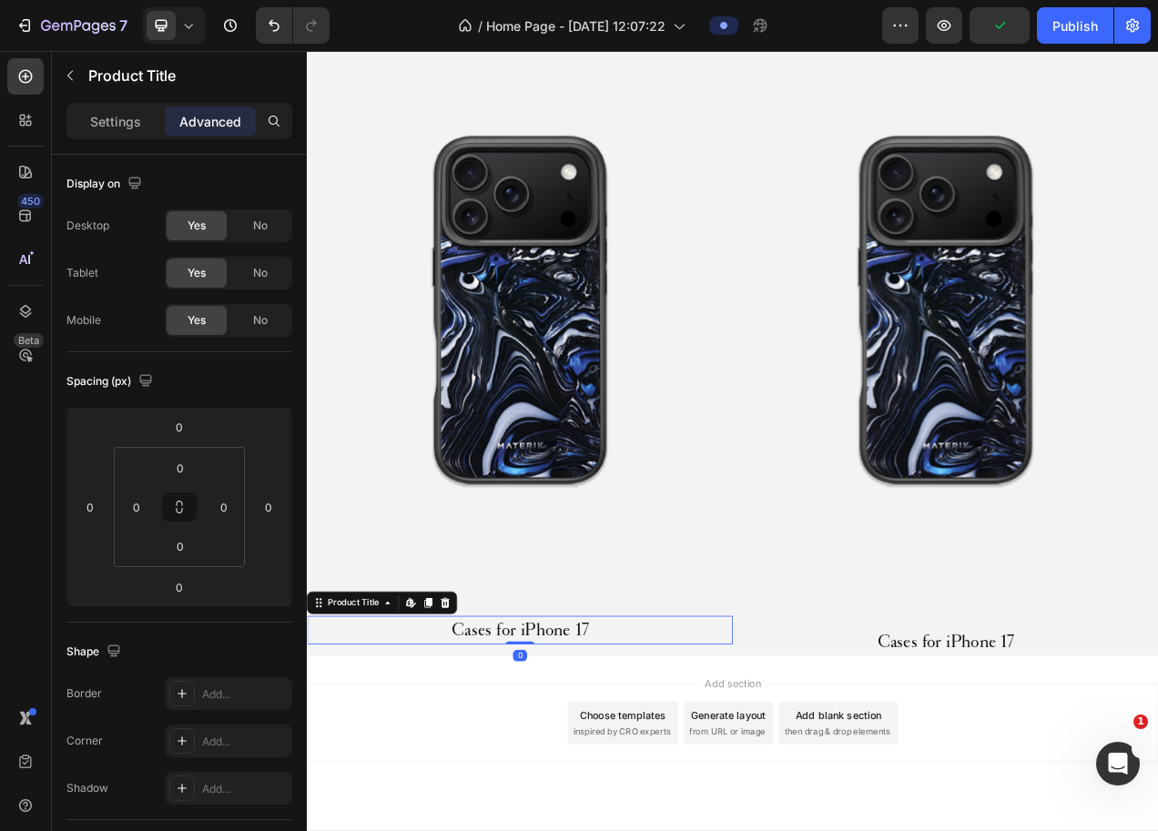
click at [559, 781] on h2 "Cases for iPhone 17" at bounding box center [580, 794] width 546 height 36
click at [115, 130] on p "Settings" at bounding box center [115, 121] width 51 height 19
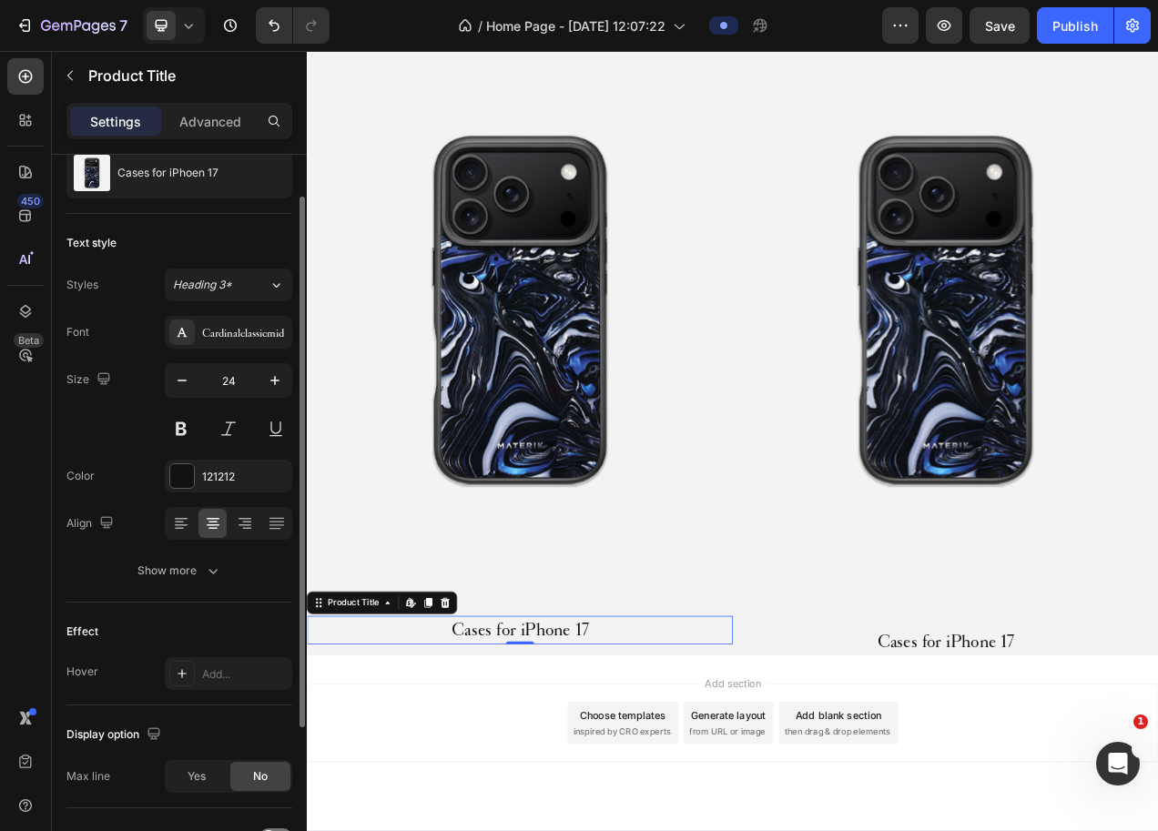
scroll to position [270, 0]
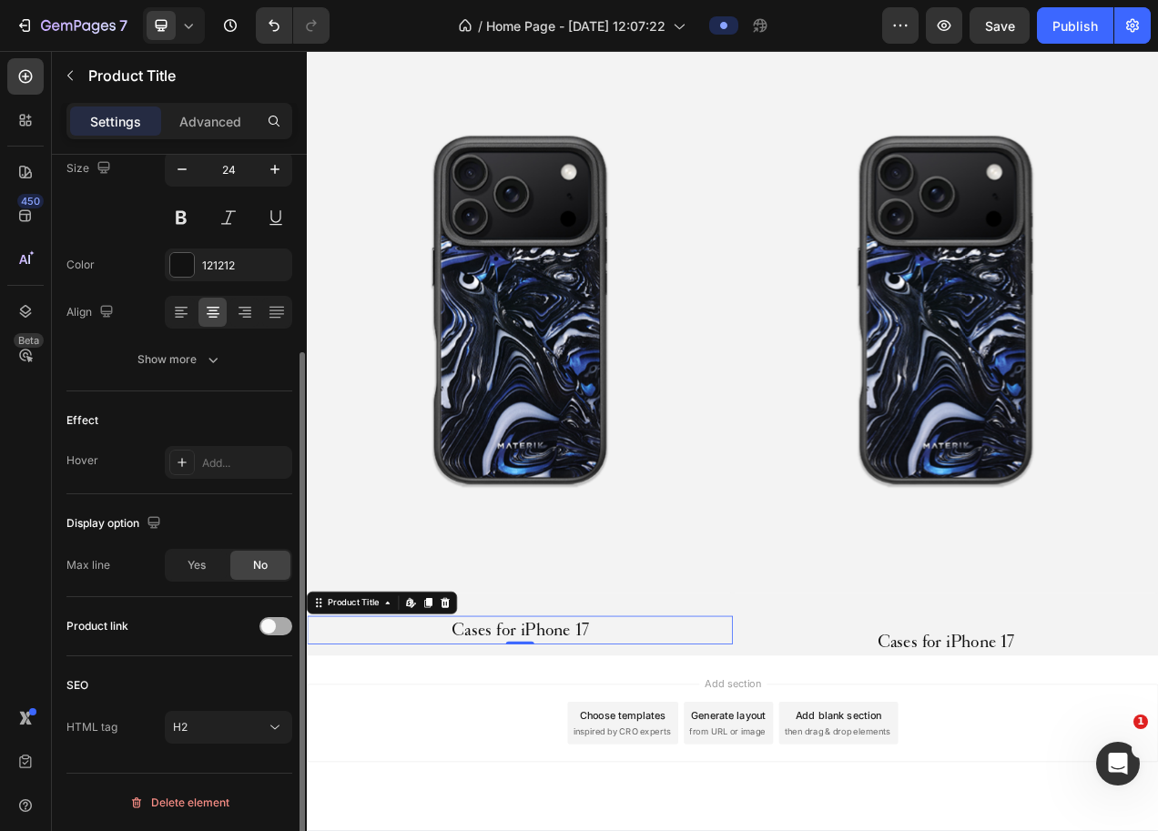
click at [275, 628] on span at bounding box center [268, 626] width 15 height 15
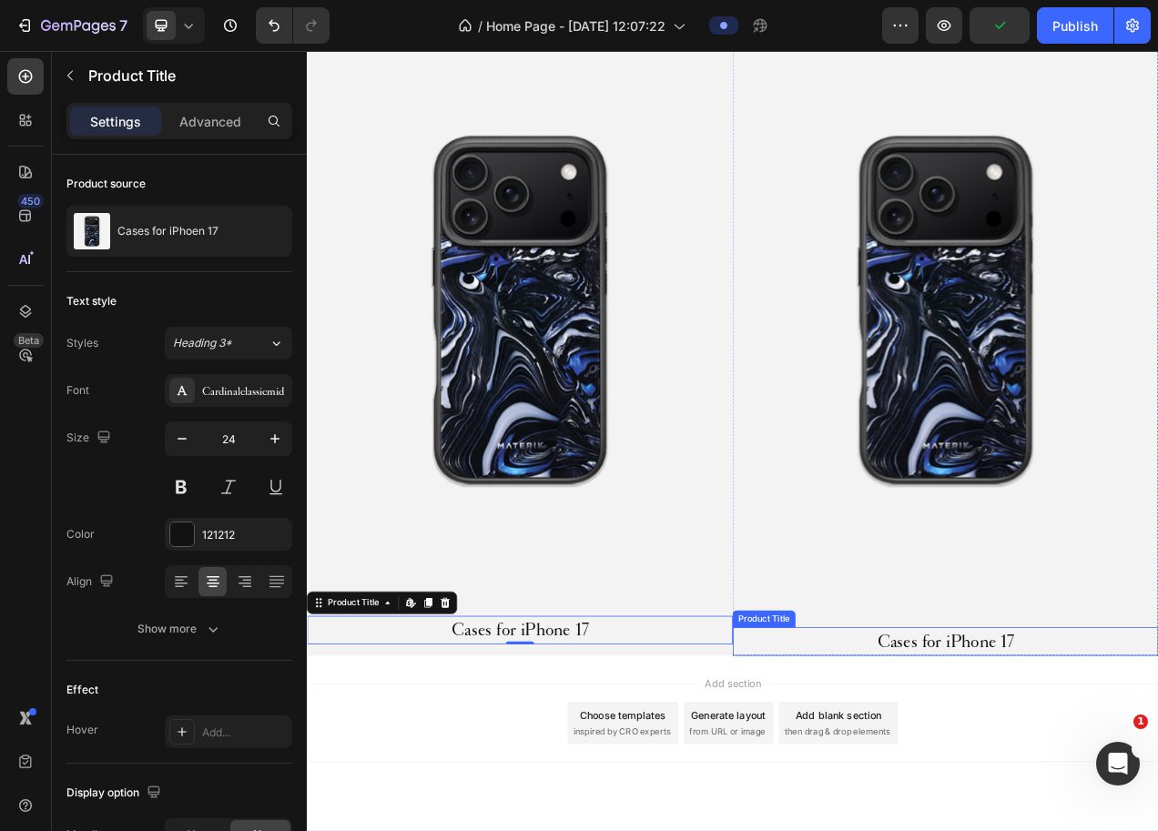
click at [970, 796] on h2 "Cases for iPhone 17" at bounding box center [1126, 808] width 546 height 36
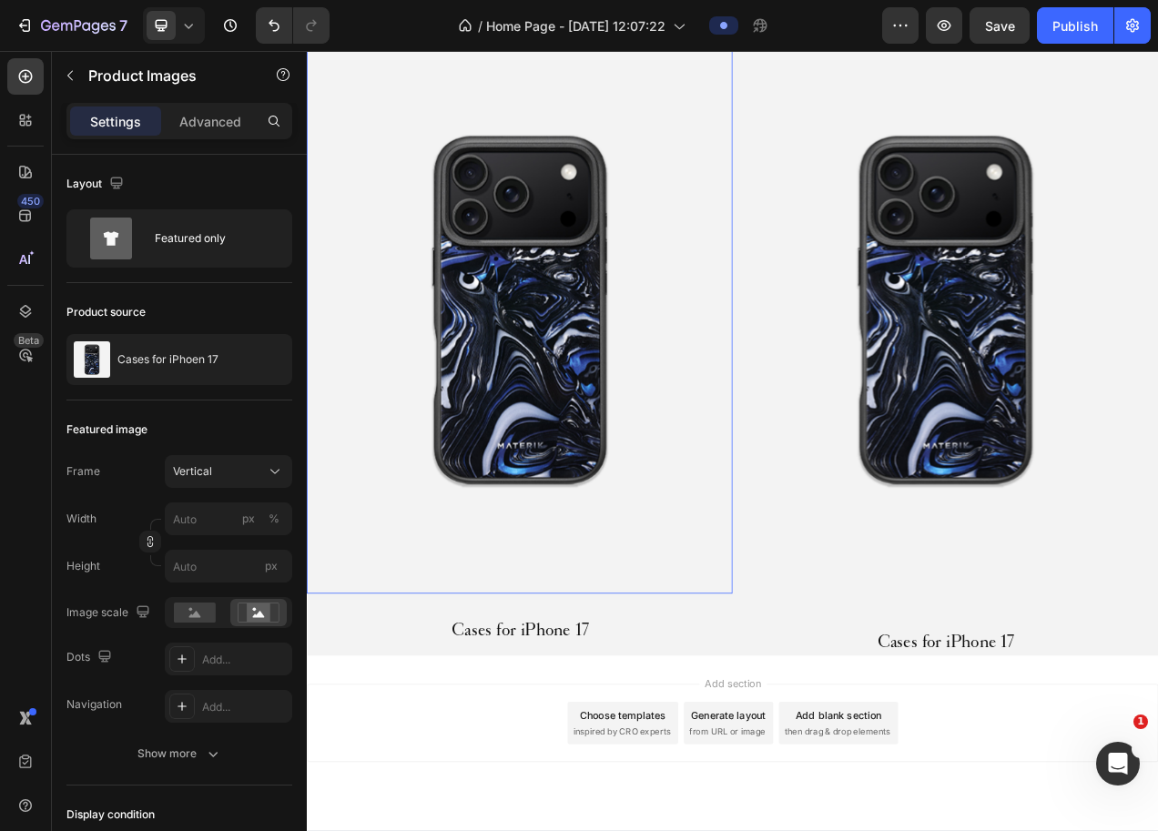
click at [795, 726] on img at bounding box center [580, 382] width 546 height 729
click at [947, 632] on img at bounding box center [1126, 382] width 546 height 729
click at [728, 620] on img at bounding box center [580, 382] width 546 height 729
click at [926, 650] on img at bounding box center [1126, 382] width 546 height 729
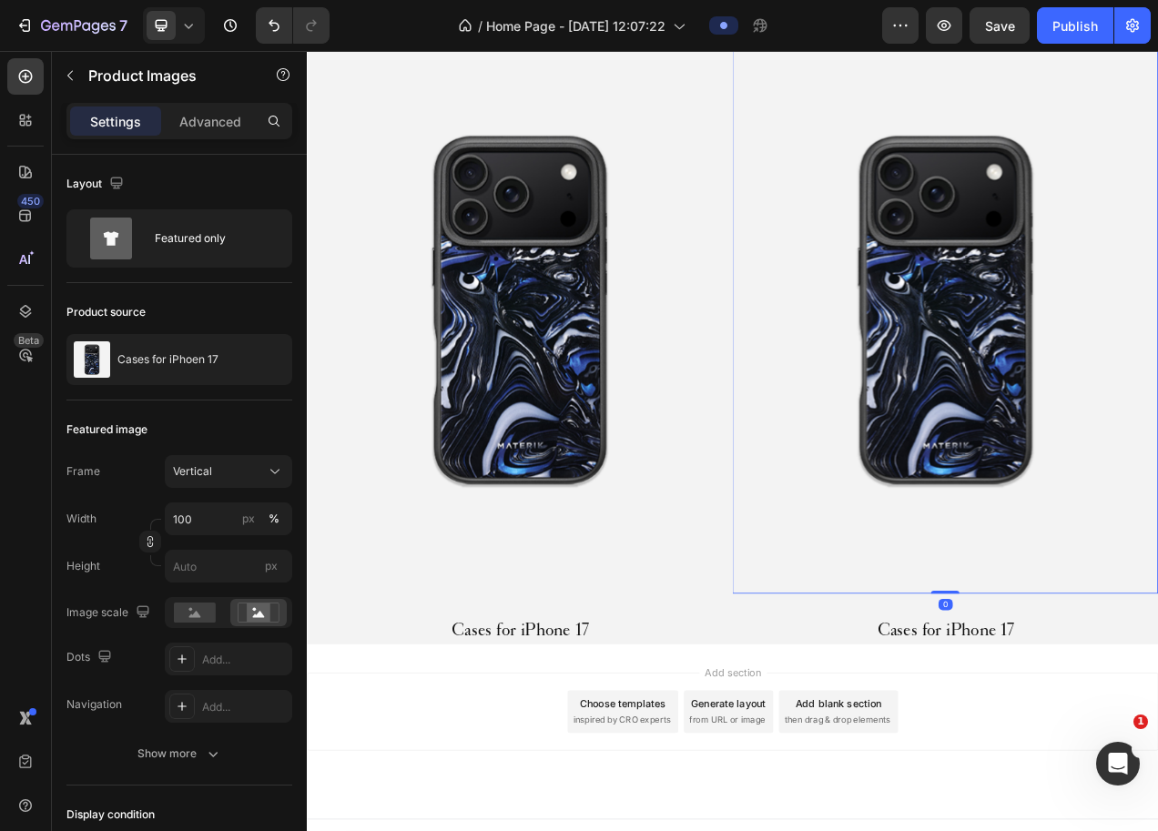
drag, startPoint x: 1104, startPoint y: 751, endPoint x: 1104, endPoint y: 726, distance: 25.5
click at [1104, 726] on div "Product Images 0" at bounding box center [1126, 382] width 546 height 729
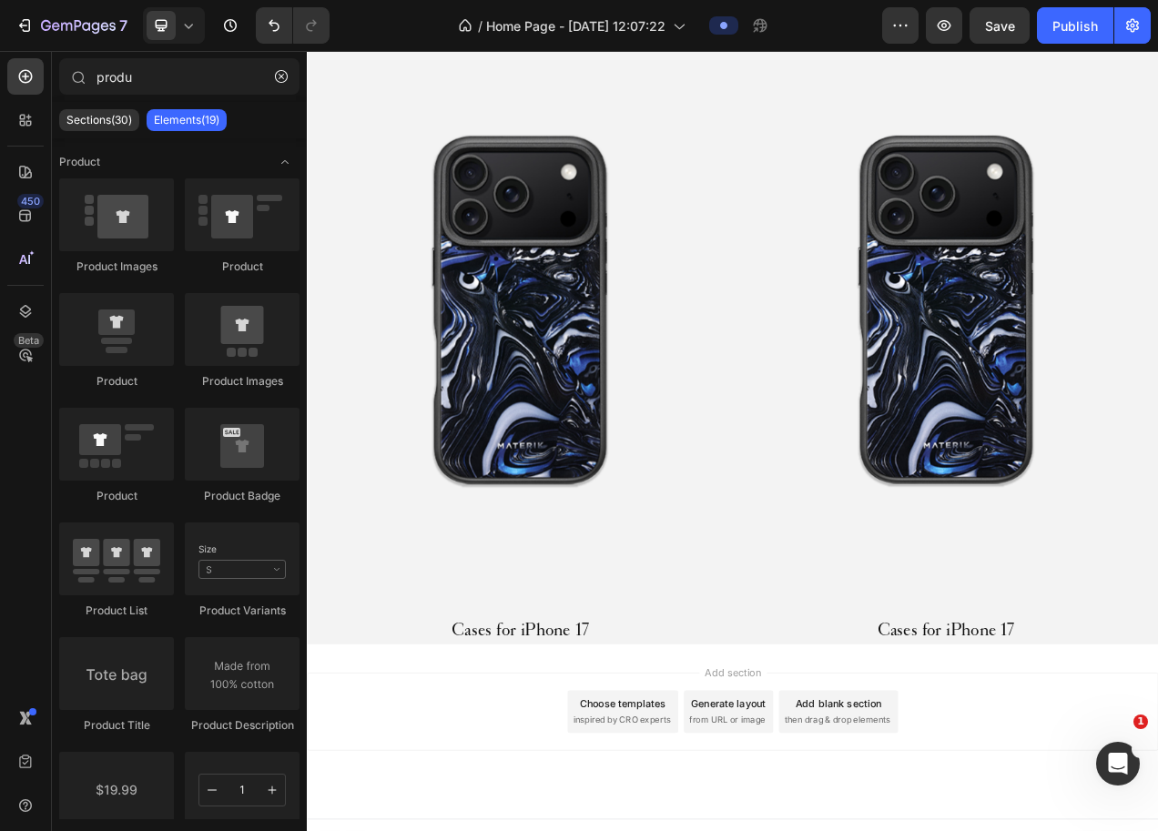
click at [1160, 418] on img at bounding box center [1126, 382] width 546 height 729
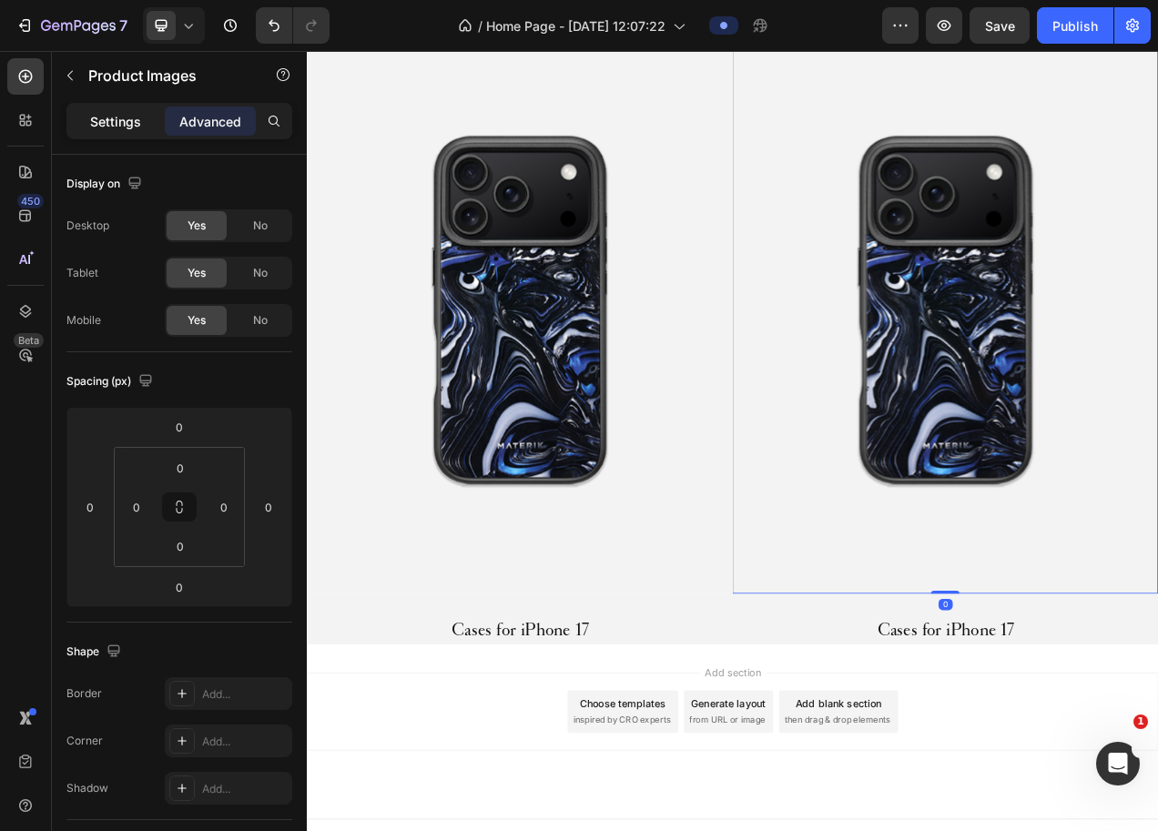
click at [138, 134] on div "Settings" at bounding box center [115, 121] width 91 height 29
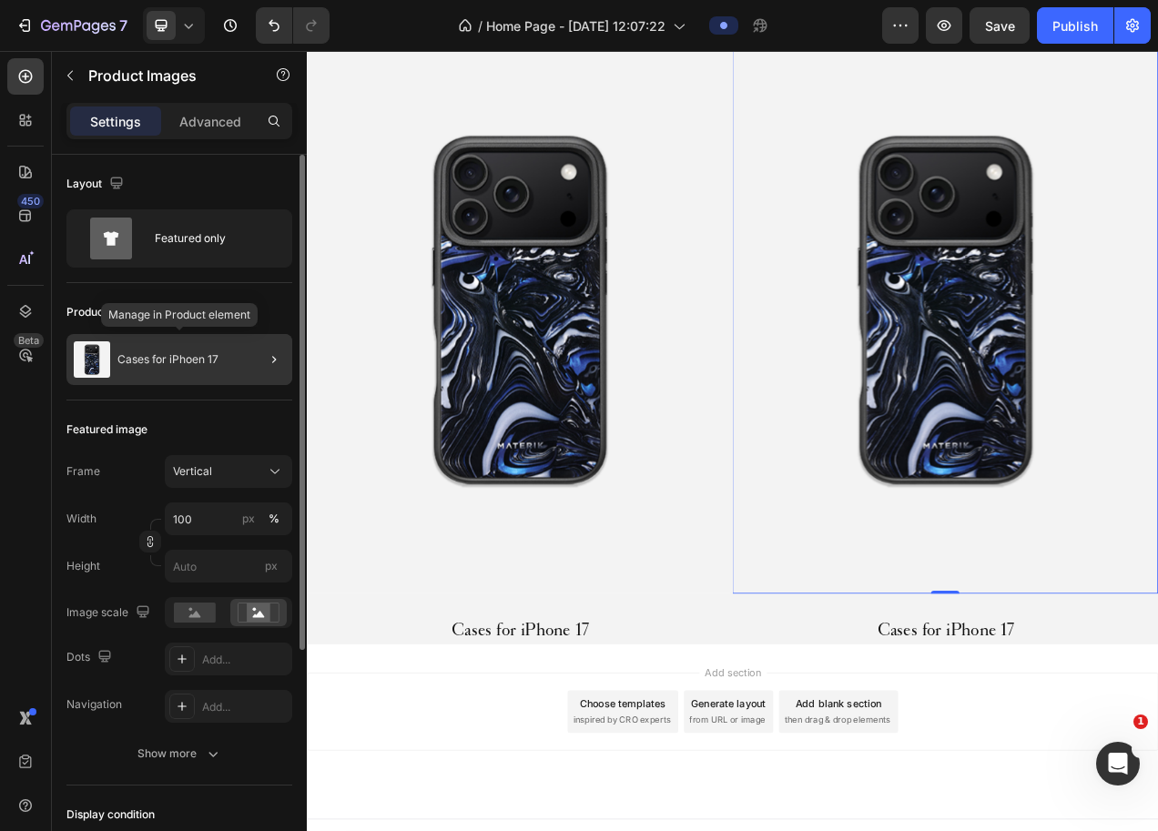
click at [223, 364] on div "Cases for iPhoen 17" at bounding box center [179, 359] width 226 height 51
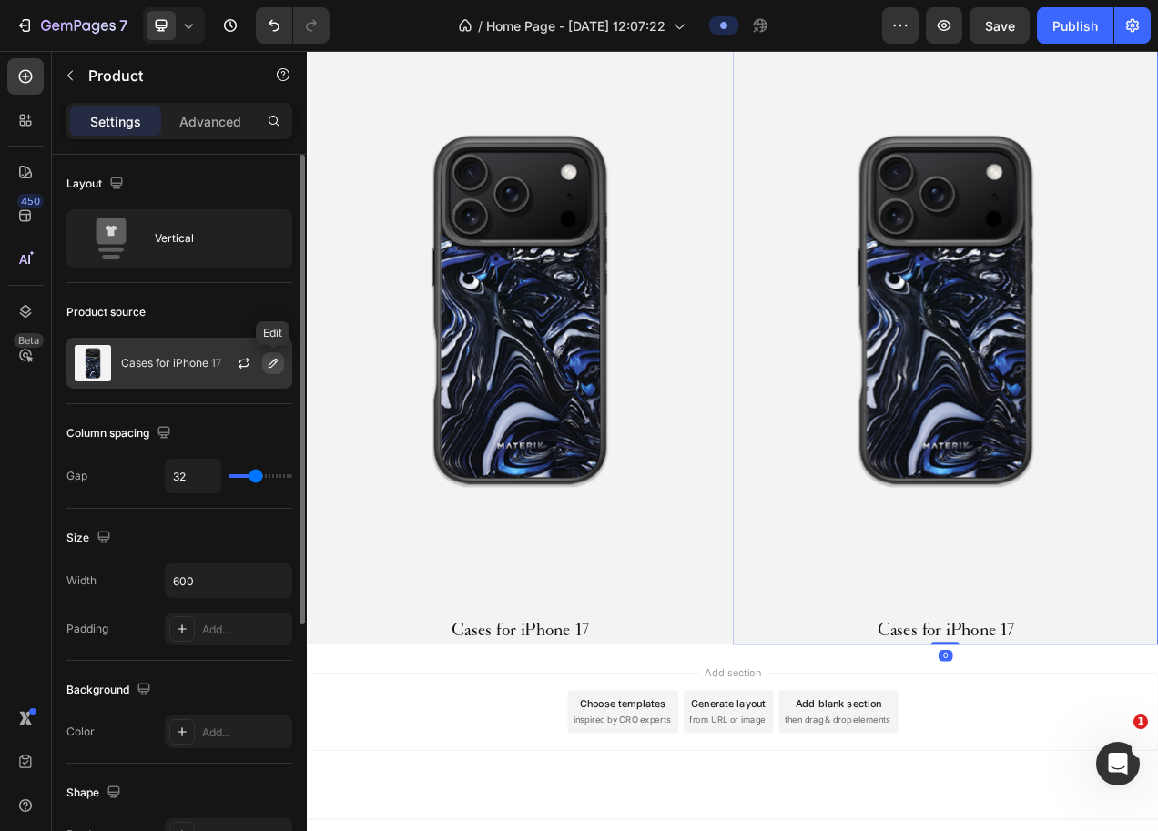
click at [270, 366] on icon "button" at bounding box center [273, 363] width 9 height 9
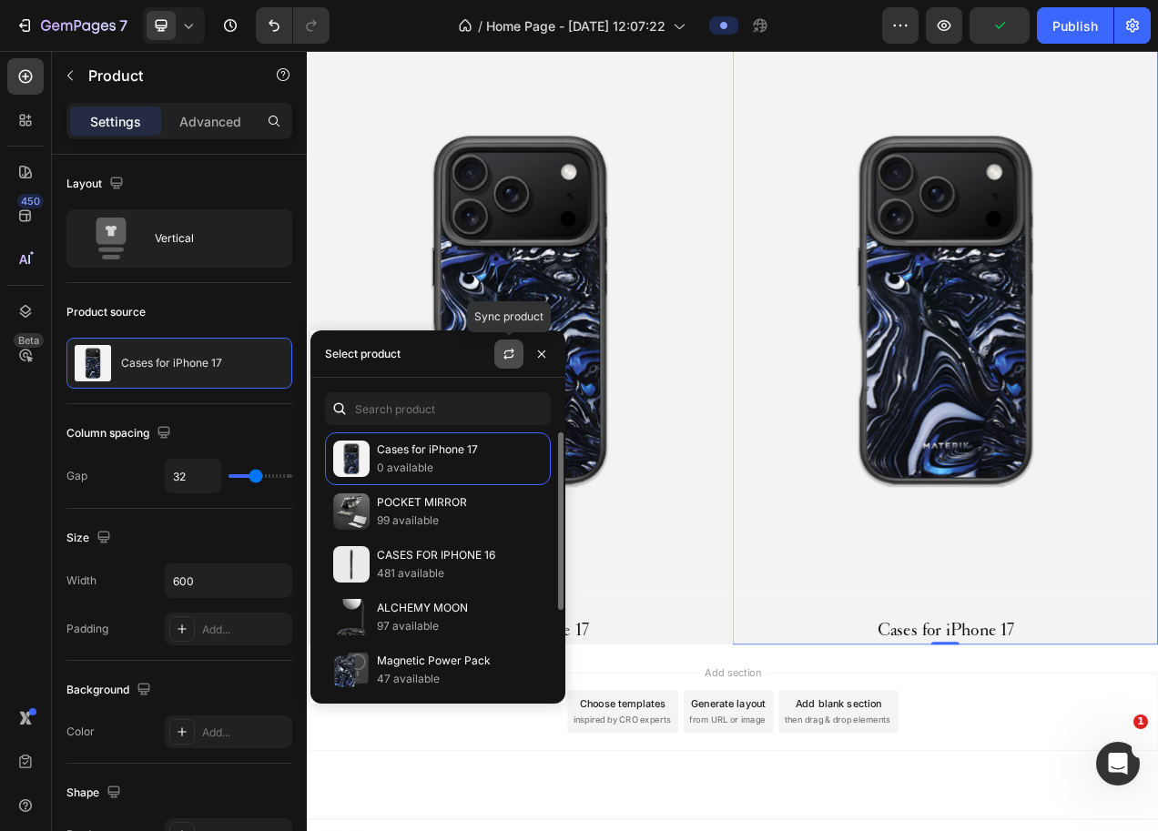
click at [508, 361] on icon "button" at bounding box center [509, 354] width 15 height 15
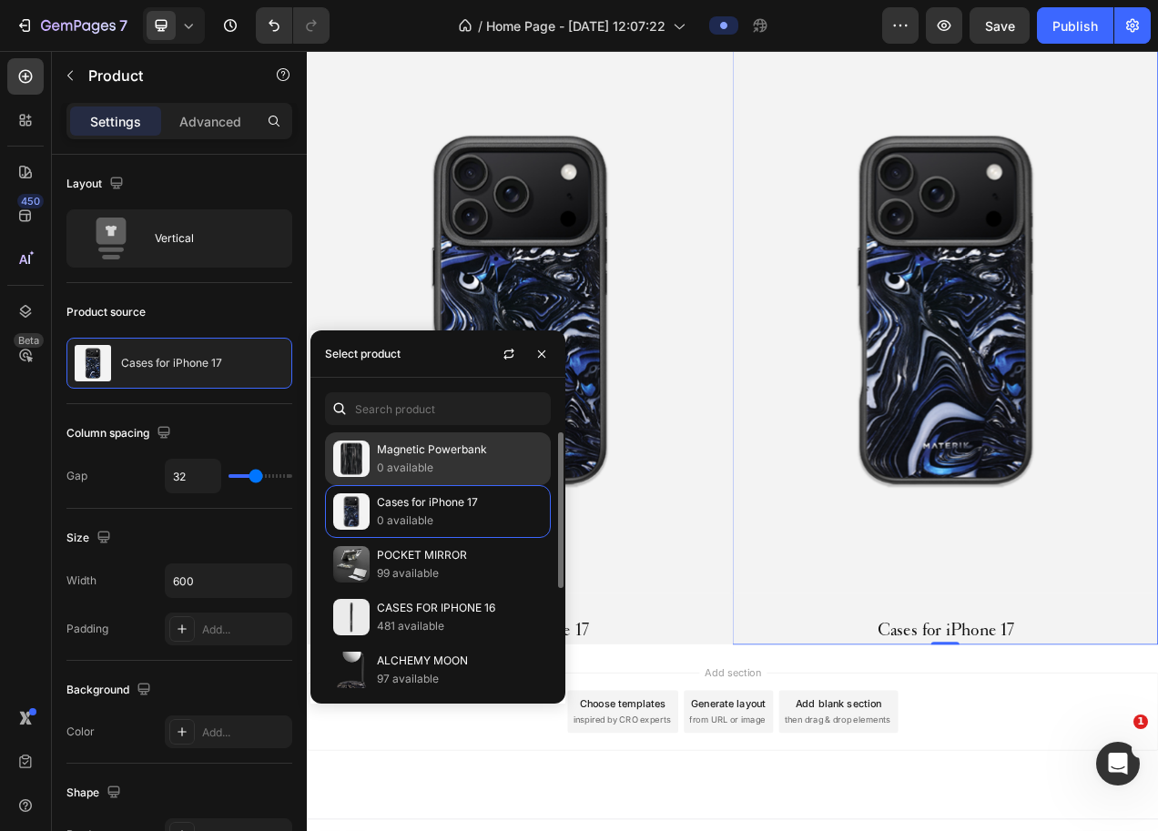
click at [447, 459] on p "Magnetic Powerbank" at bounding box center [460, 450] width 166 height 18
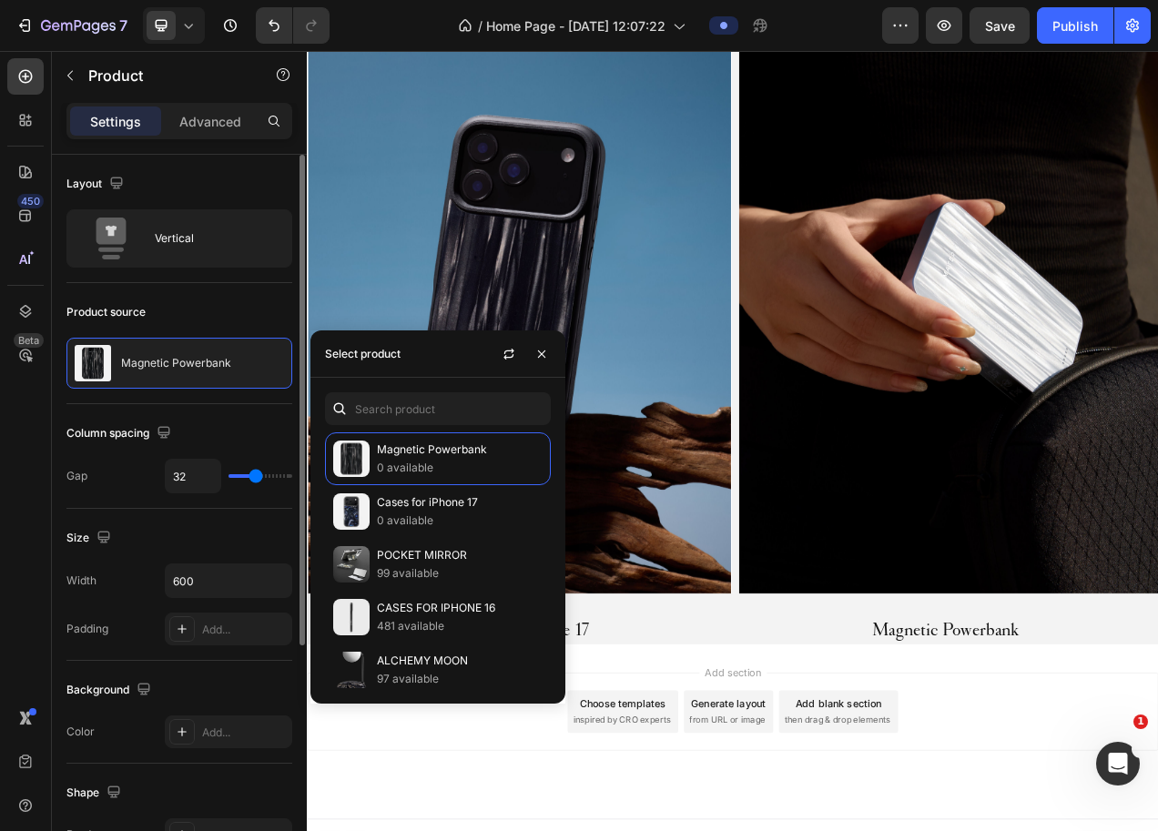
click at [165, 525] on div "Size" at bounding box center [179, 538] width 226 height 29
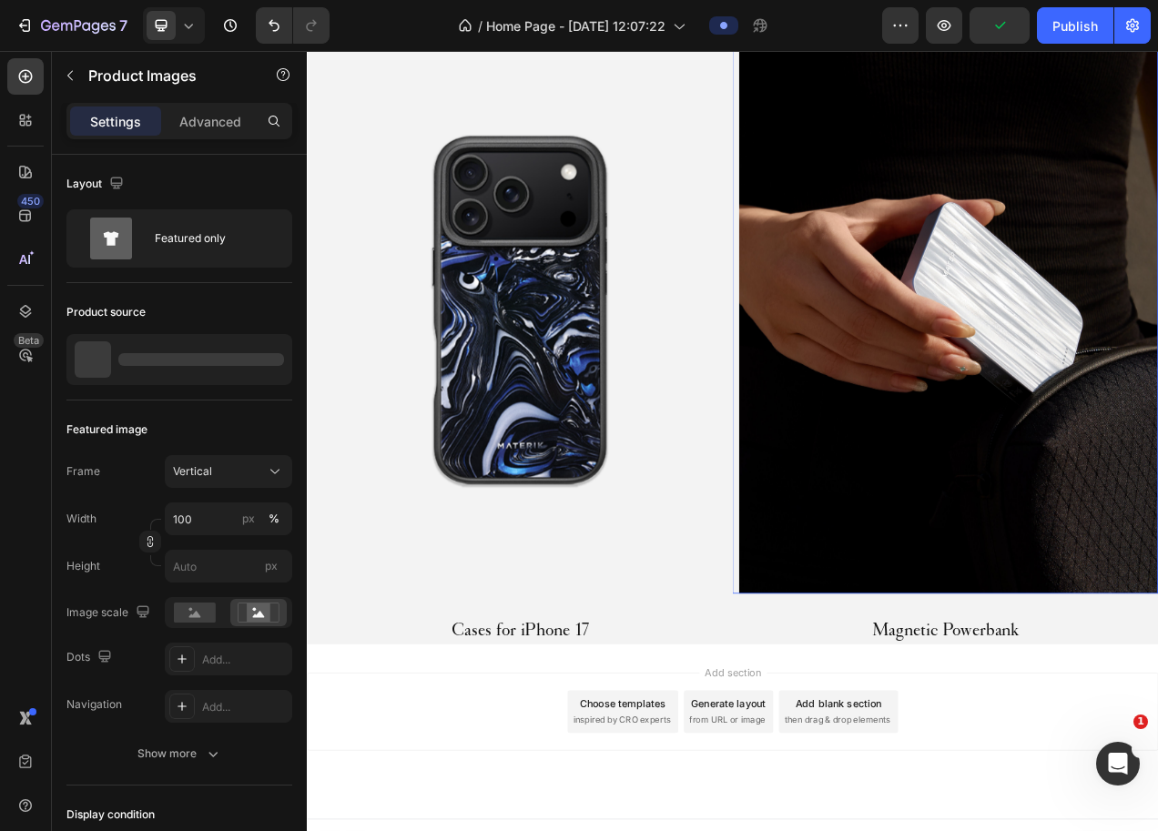
click at [1290, 476] on img at bounding box center [1134, 382] width 546 height 729
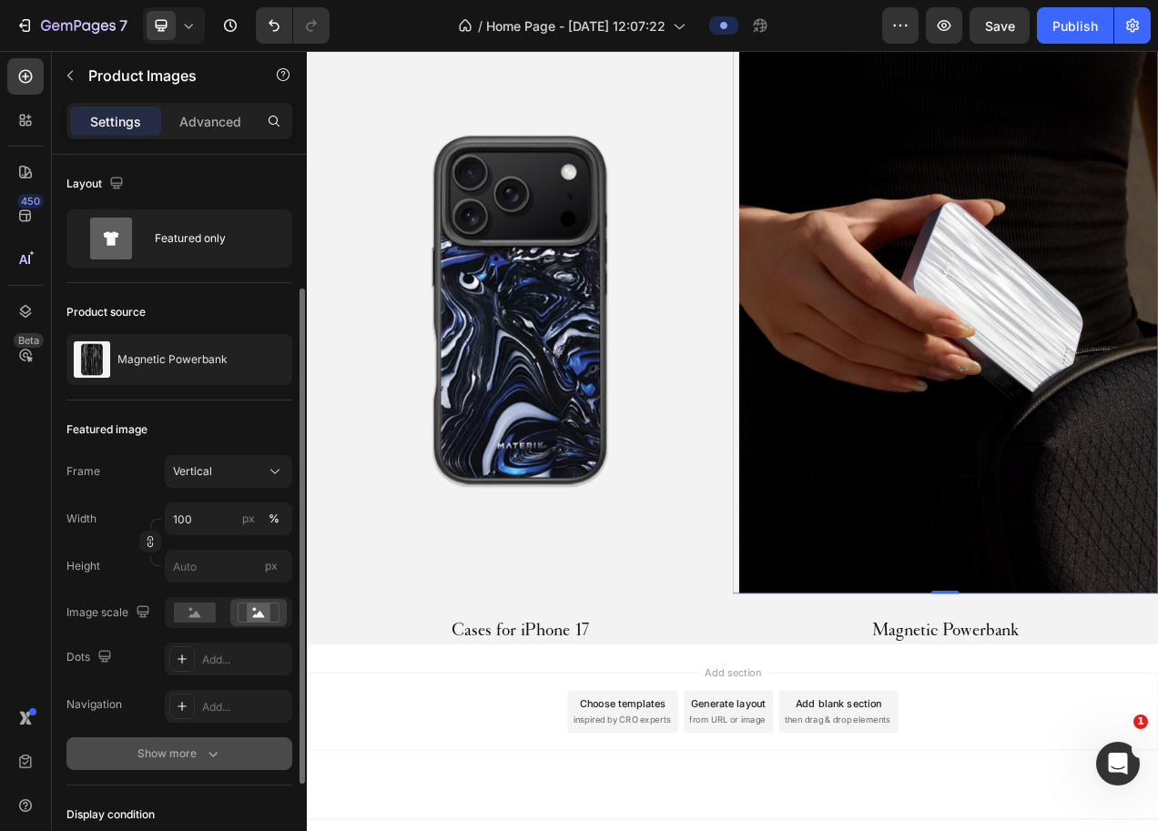
scroll to position [80, 0]
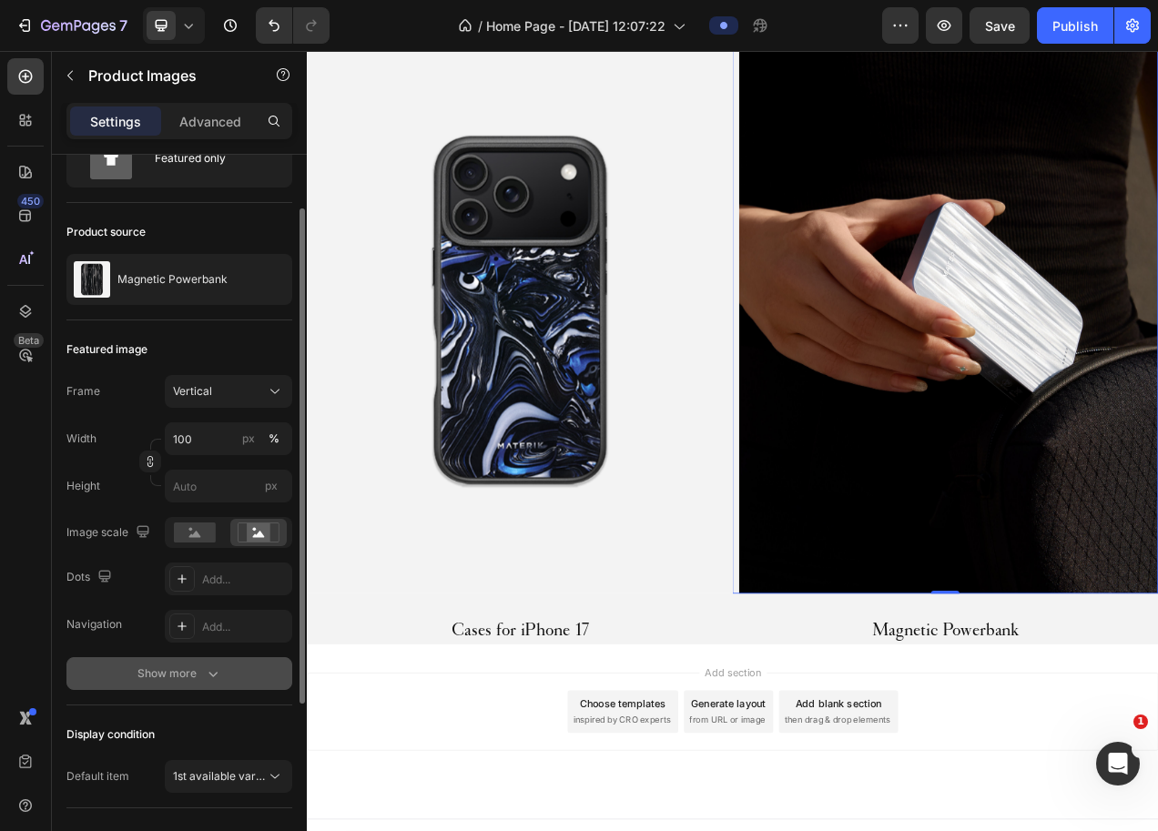
click at [258, 677] on button "Show more" at bounding box center [179, 674] width 226 height 33
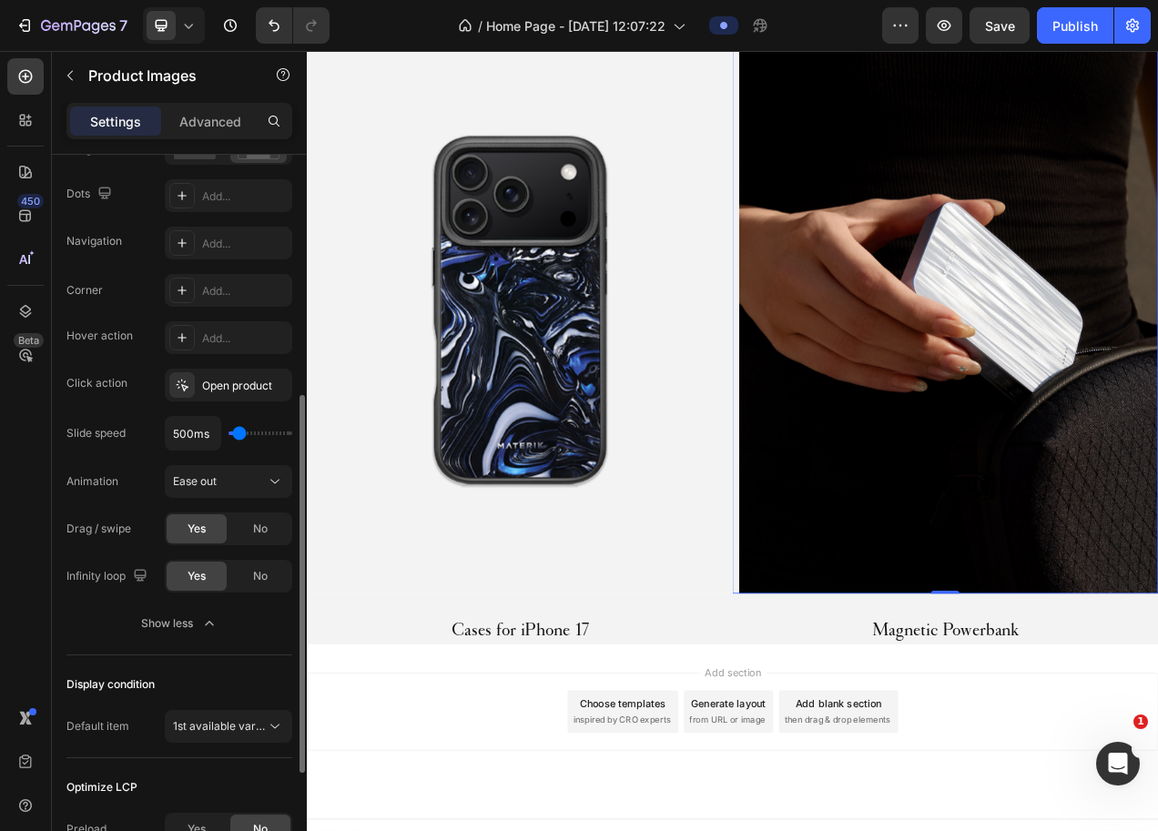
scroll to position [676, 0]
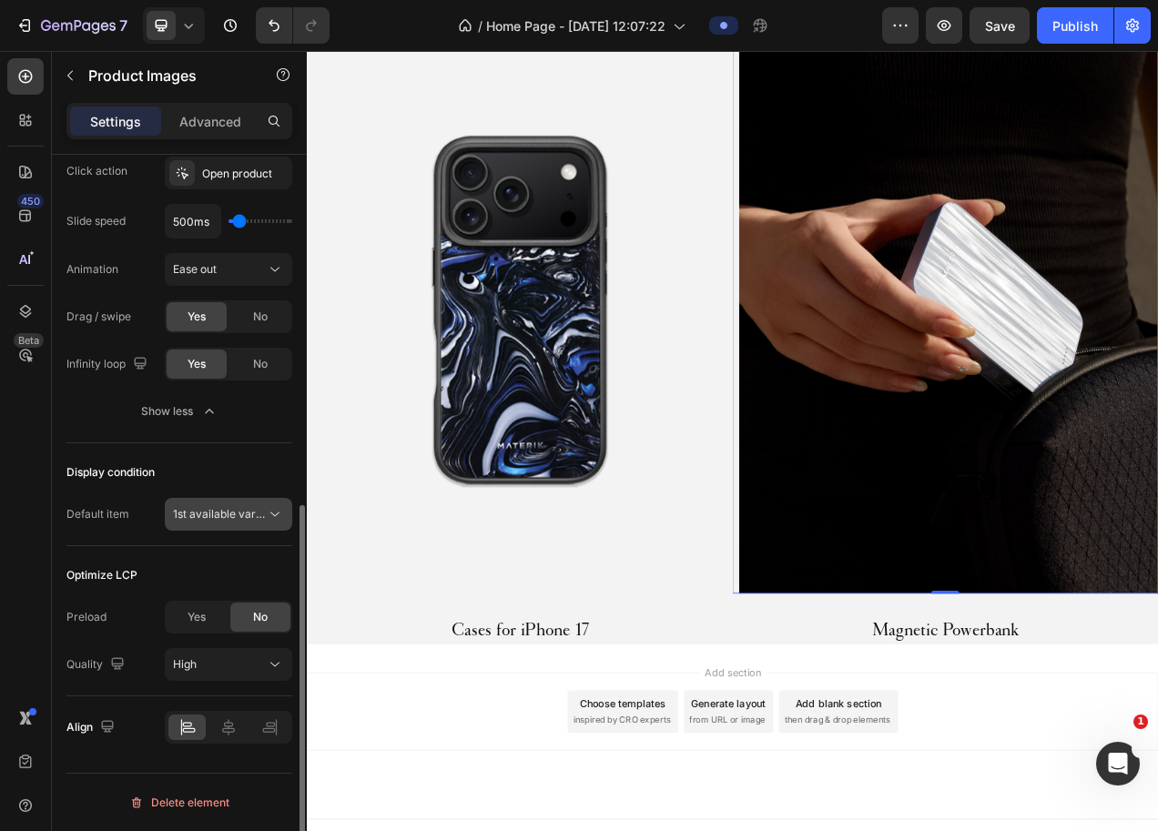
click at [238, 518] on span "1st available variant" at bounding box center [224, 514] width 102 height 14
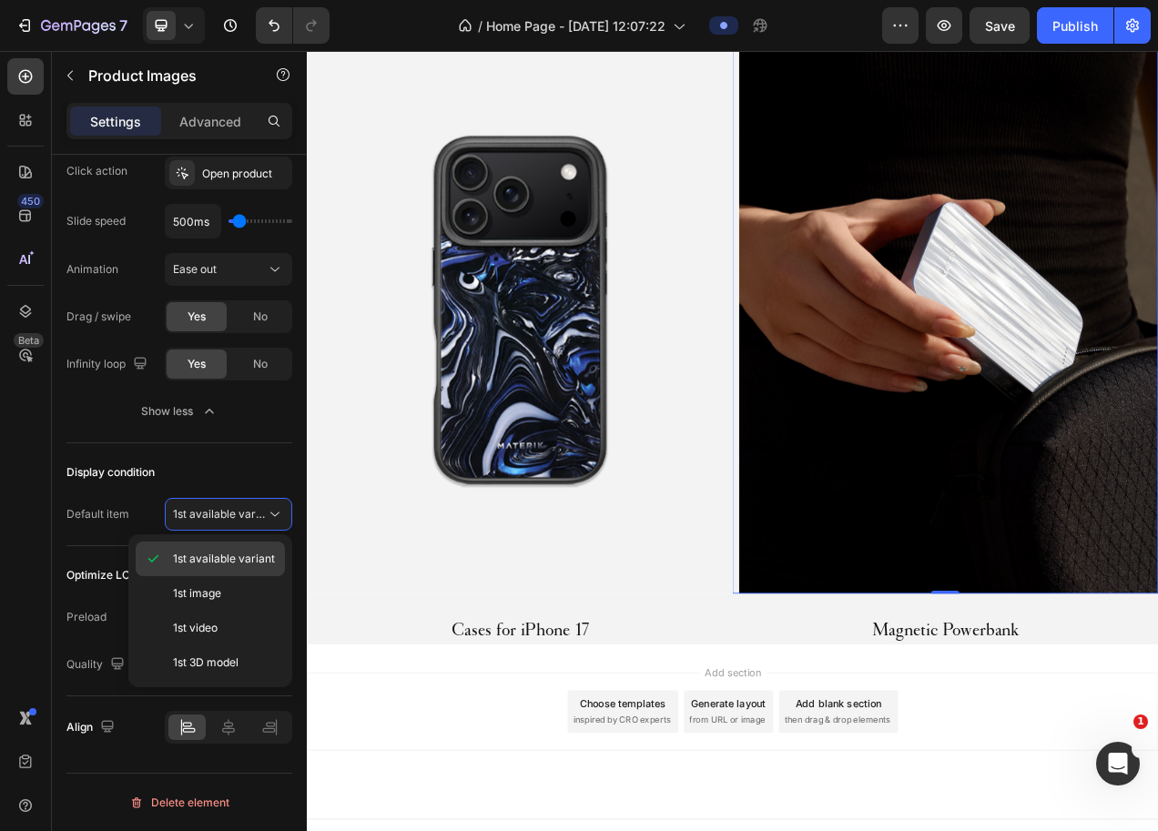
click at [252, 557] on span "1st available variant" at bounding box center [224, 559] width 102 height 16
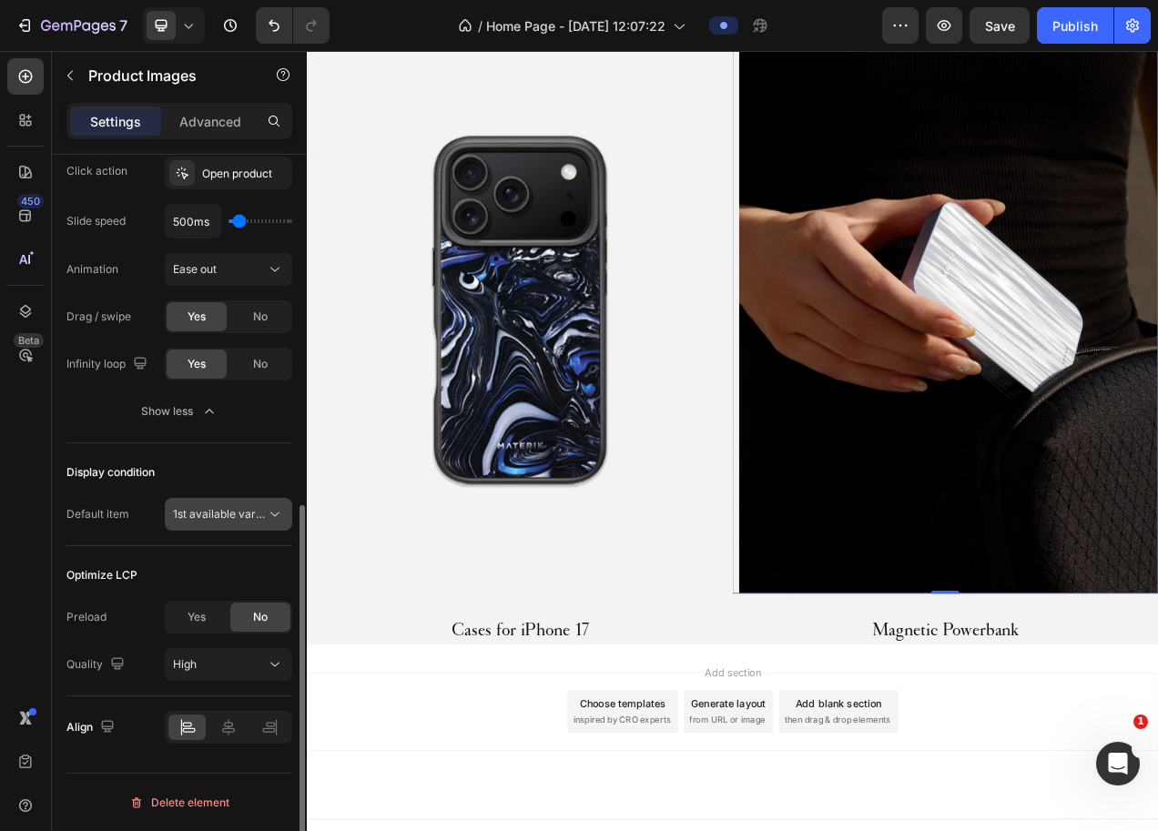
click at [239, 520] on span "1st available variant" at bounding box center [224, 514] width 102 height 14
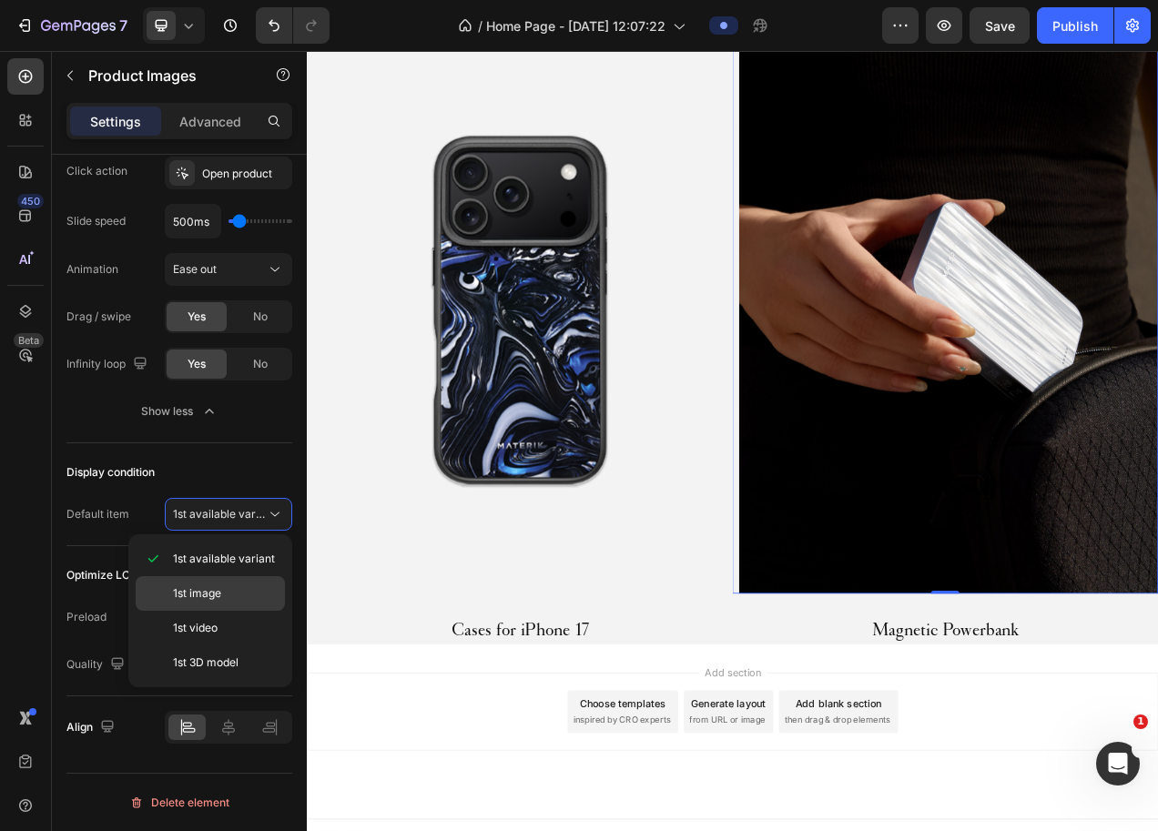
click at [229, 597] on p "1st image" at bounding box center [225, 594] width 104 height 16
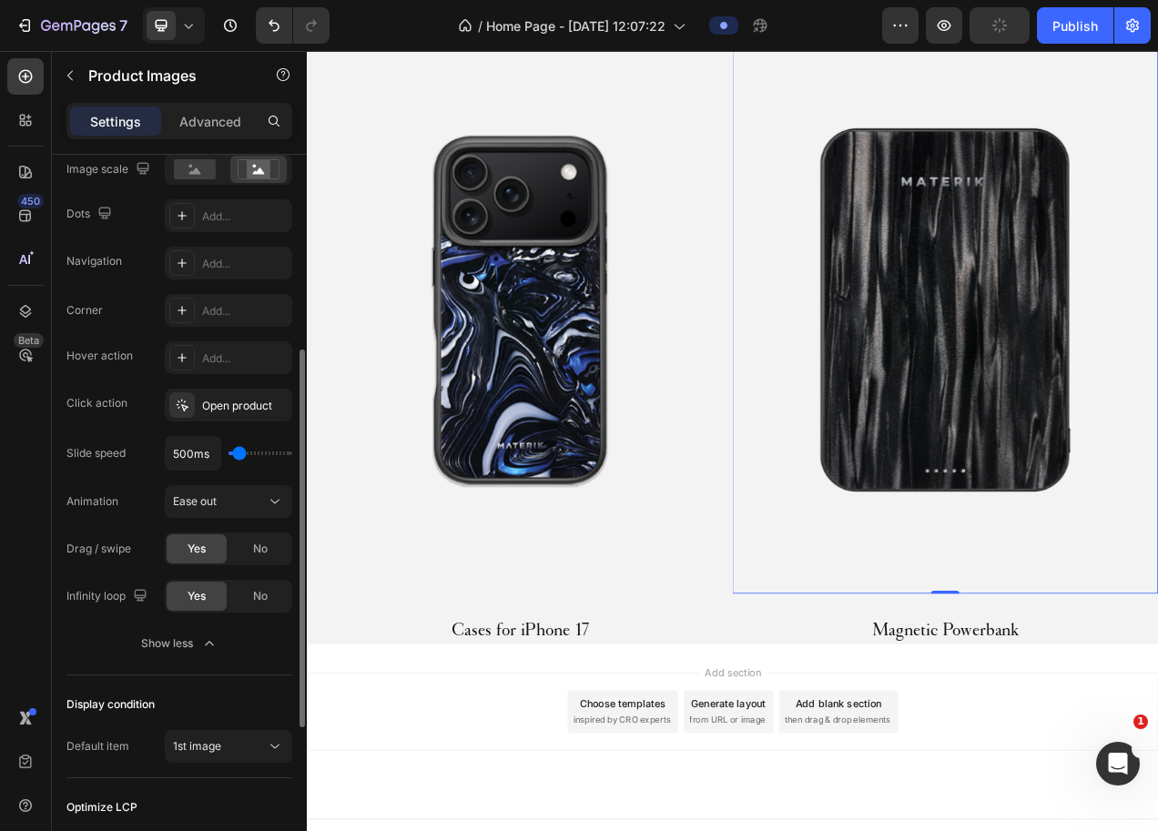
scroll to position [421, 0]
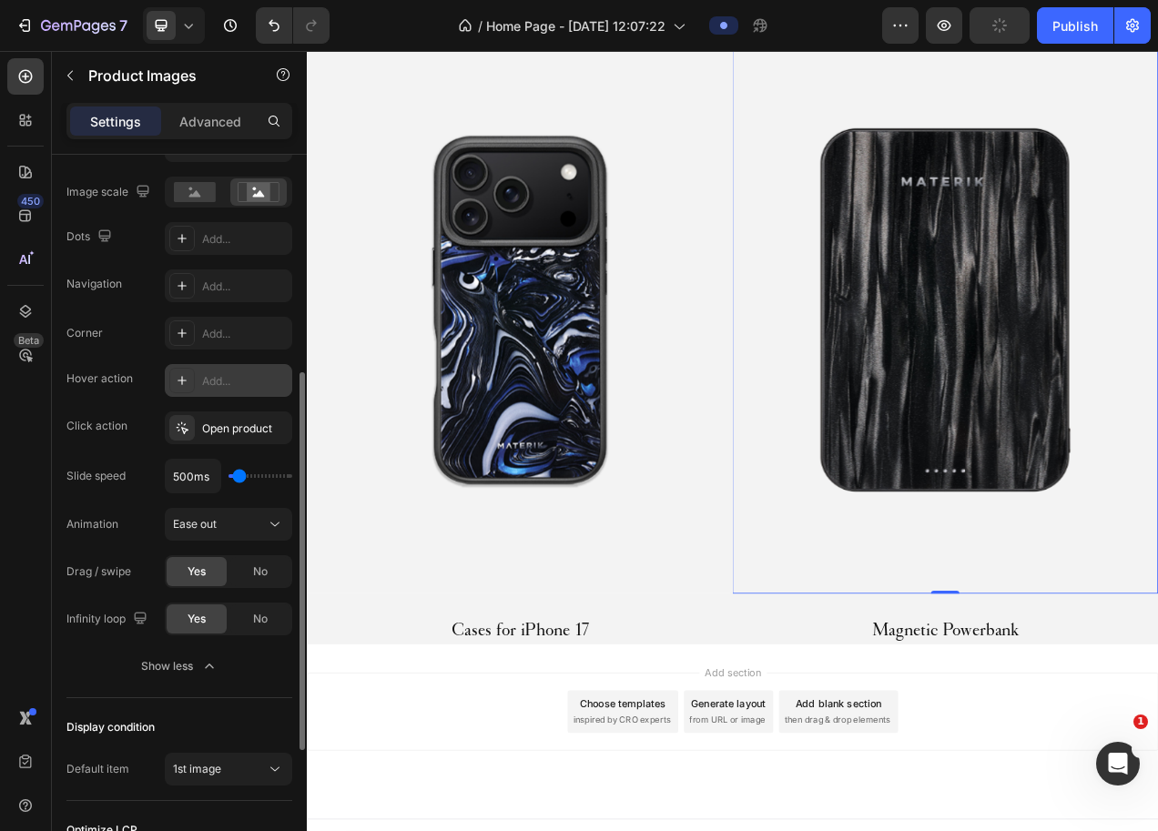
click at [227, 386] on div "Add..." at bounding box center [245, 381] width 86 height 16
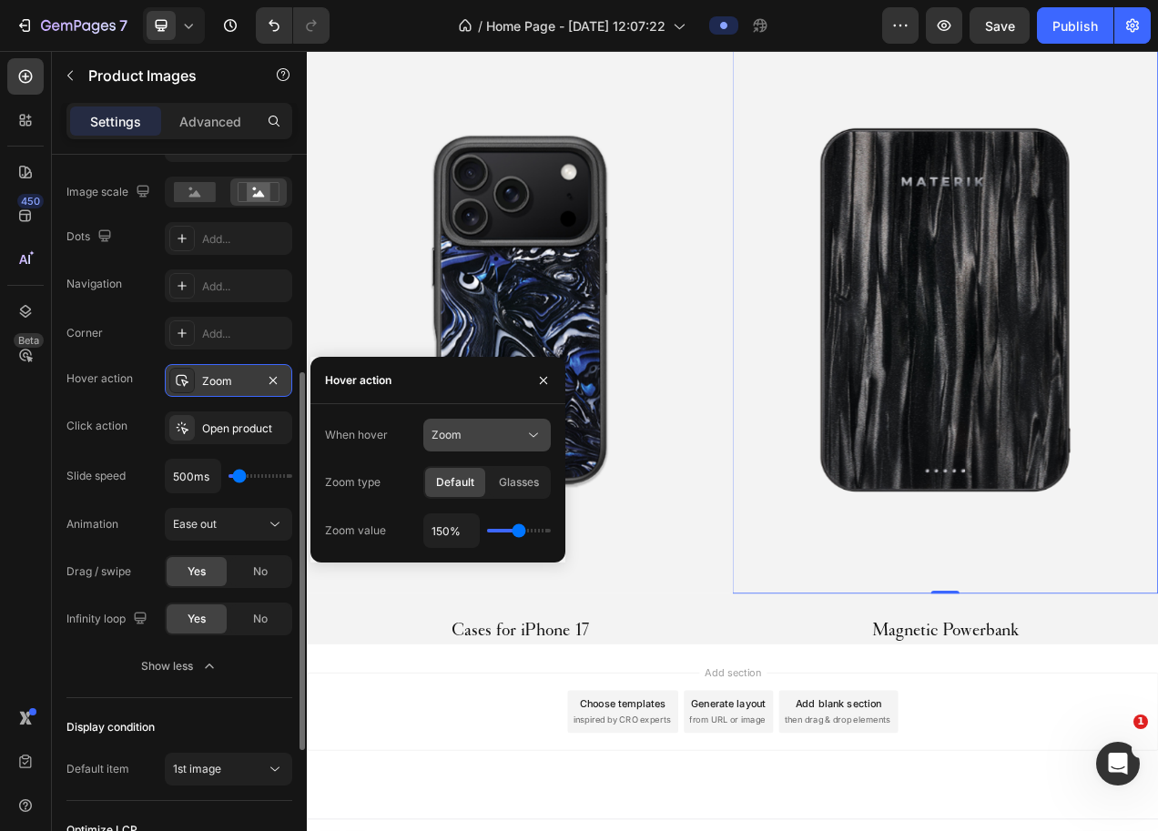
click at [502, 433] on div "Zoom" at bounding box center [478, 435] width 93 height 16
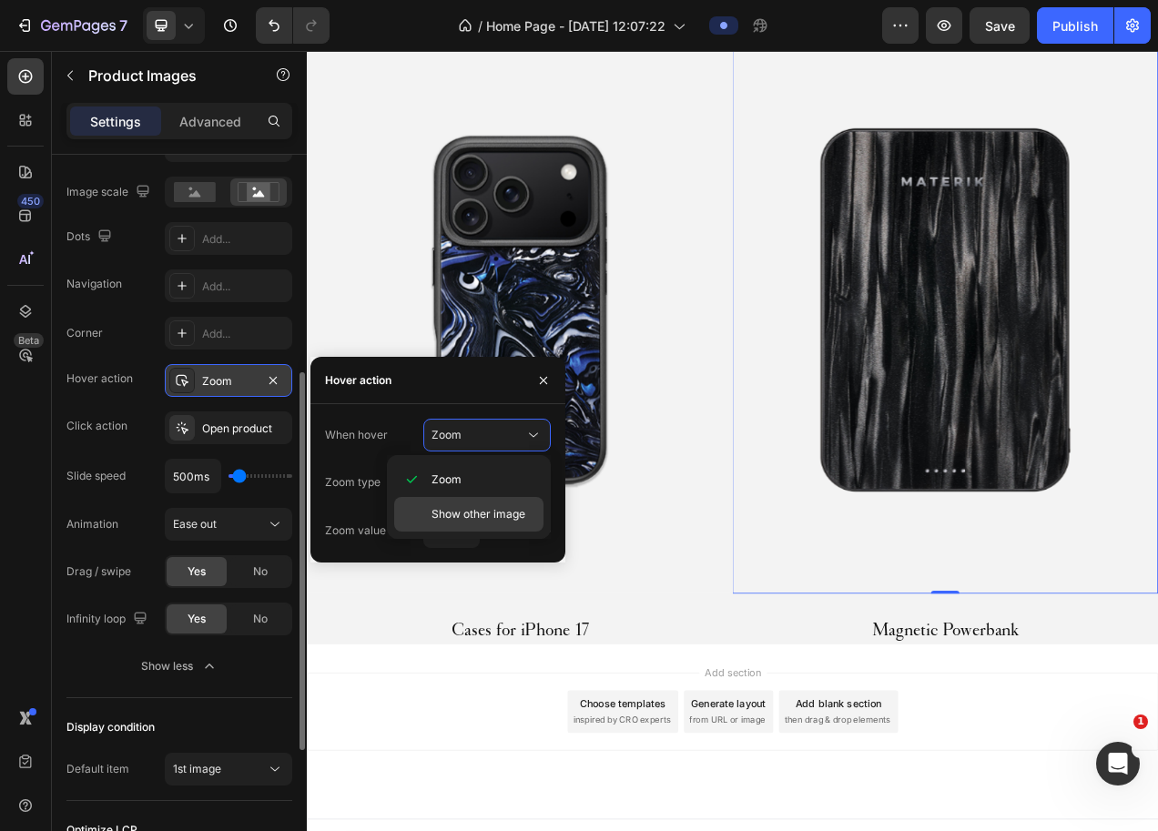
click at [490, 510] on span "Show other image" at bounding box center [479, 514] width 94 height 16
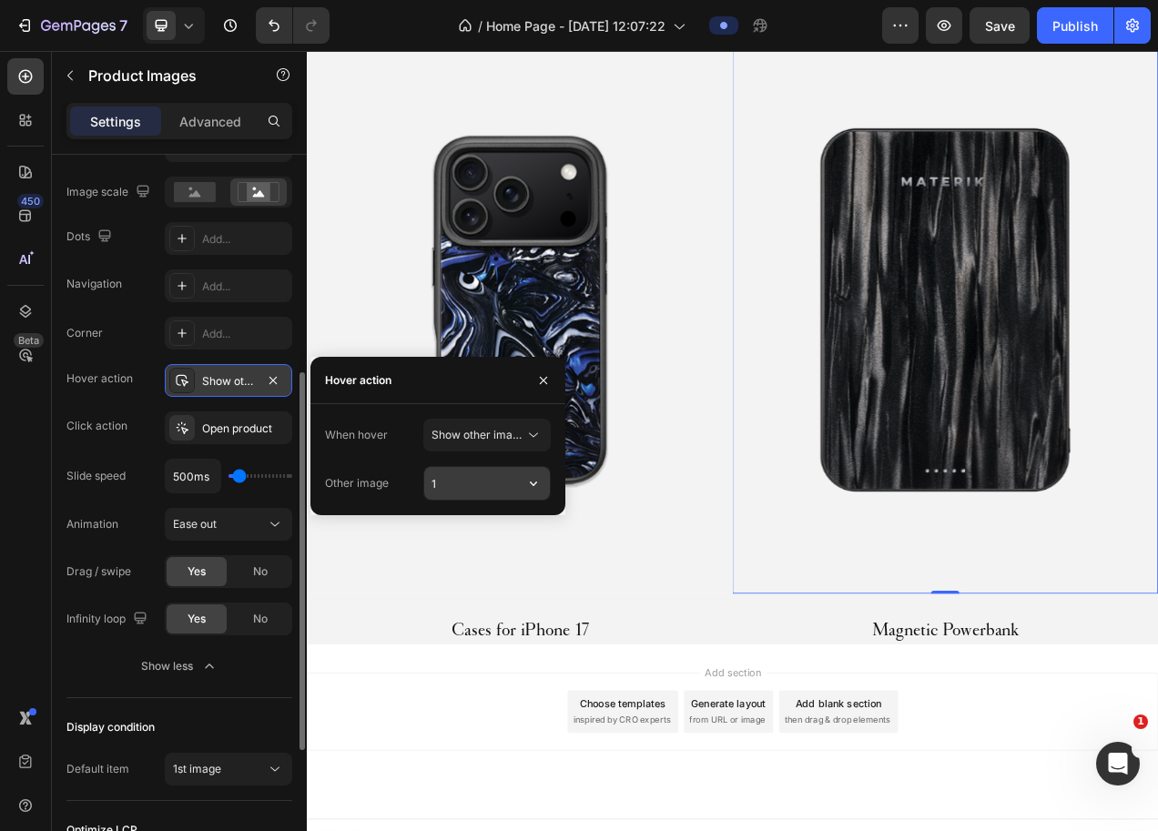
click at [507, 488] on input "1" at bounding box center [487, 483] width 126 height 33
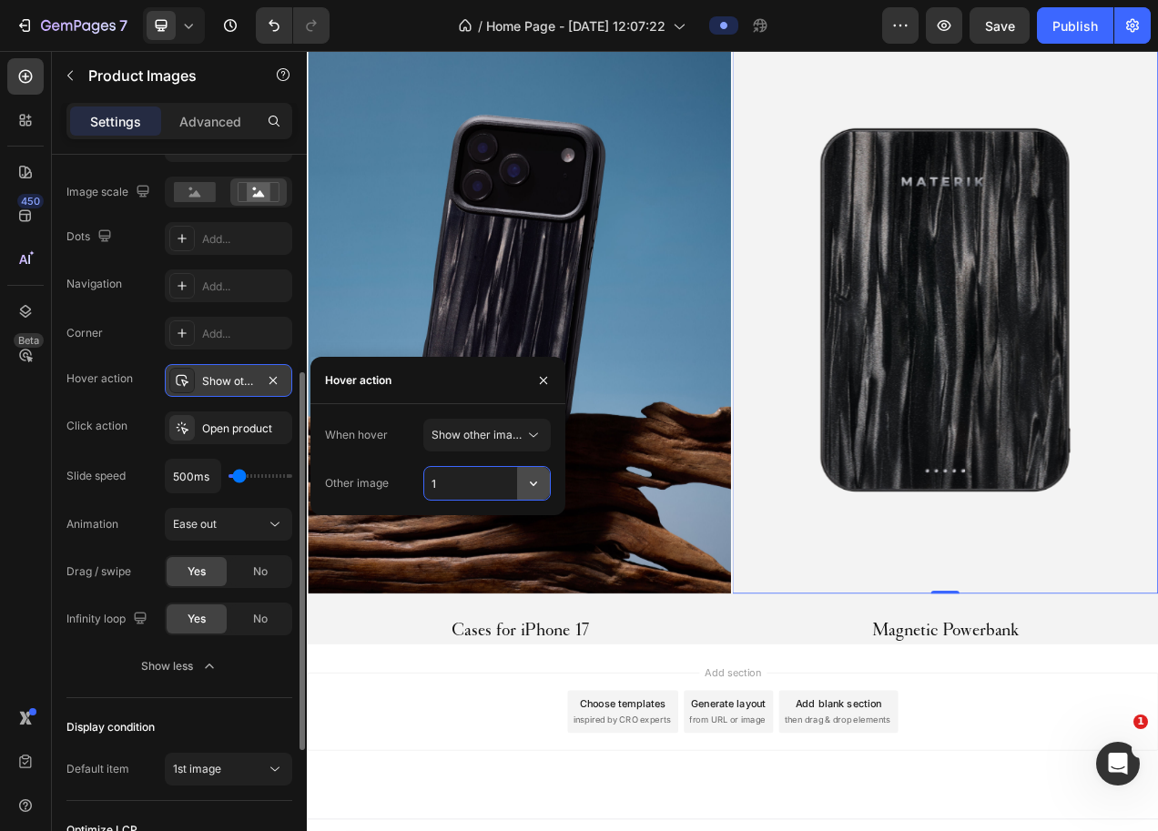
click at [537, 491] on icon "button" at bounding box center [534, 483] width 18 height 18
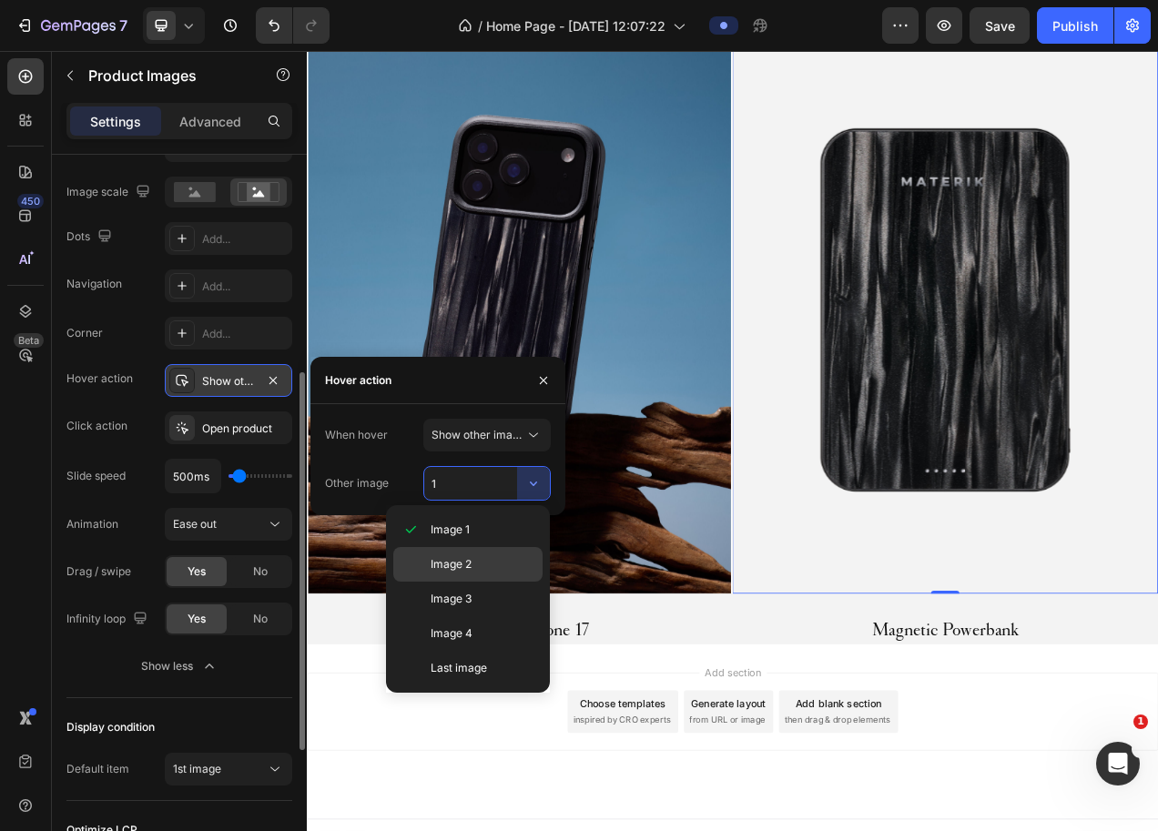
click at [477, 564] on p "Image 2" at bounding box center [483, 564] width 104 height 16
type input "2"
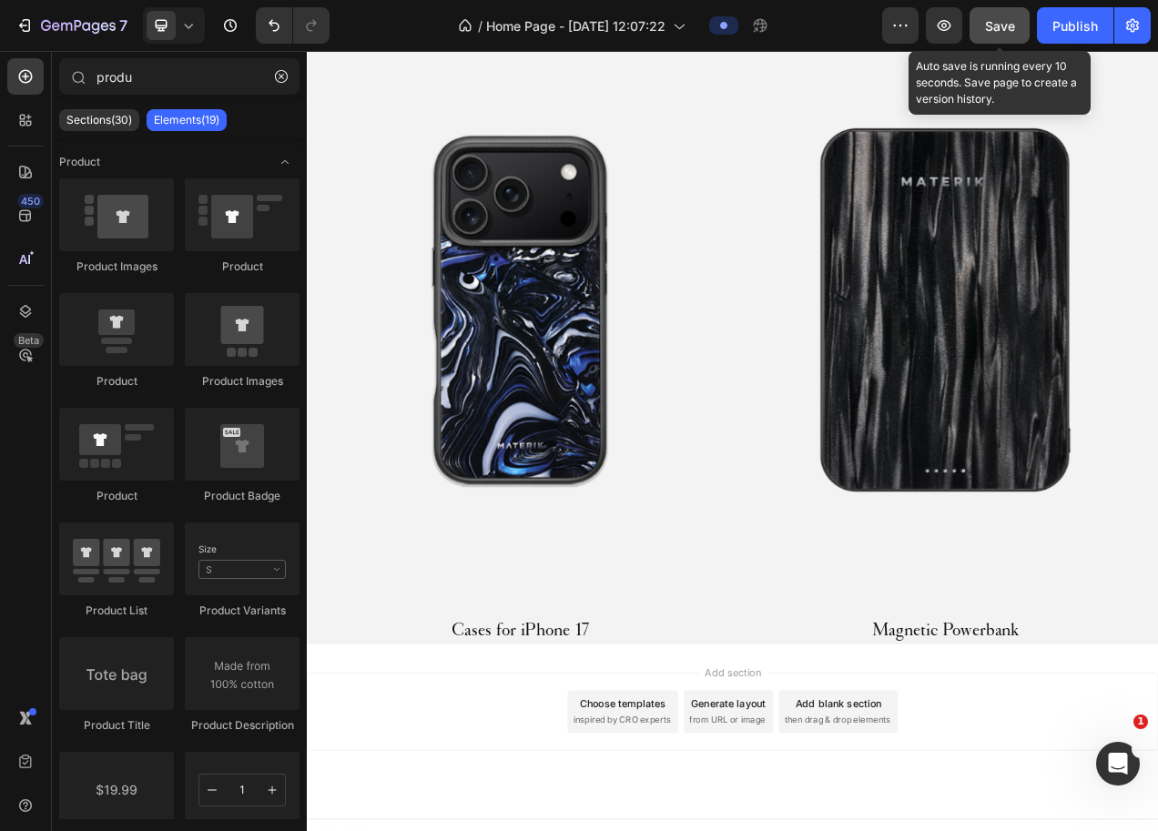
click at [1001, 27] on span "Save" at bounding box center [1000, 25] width 30 height 15
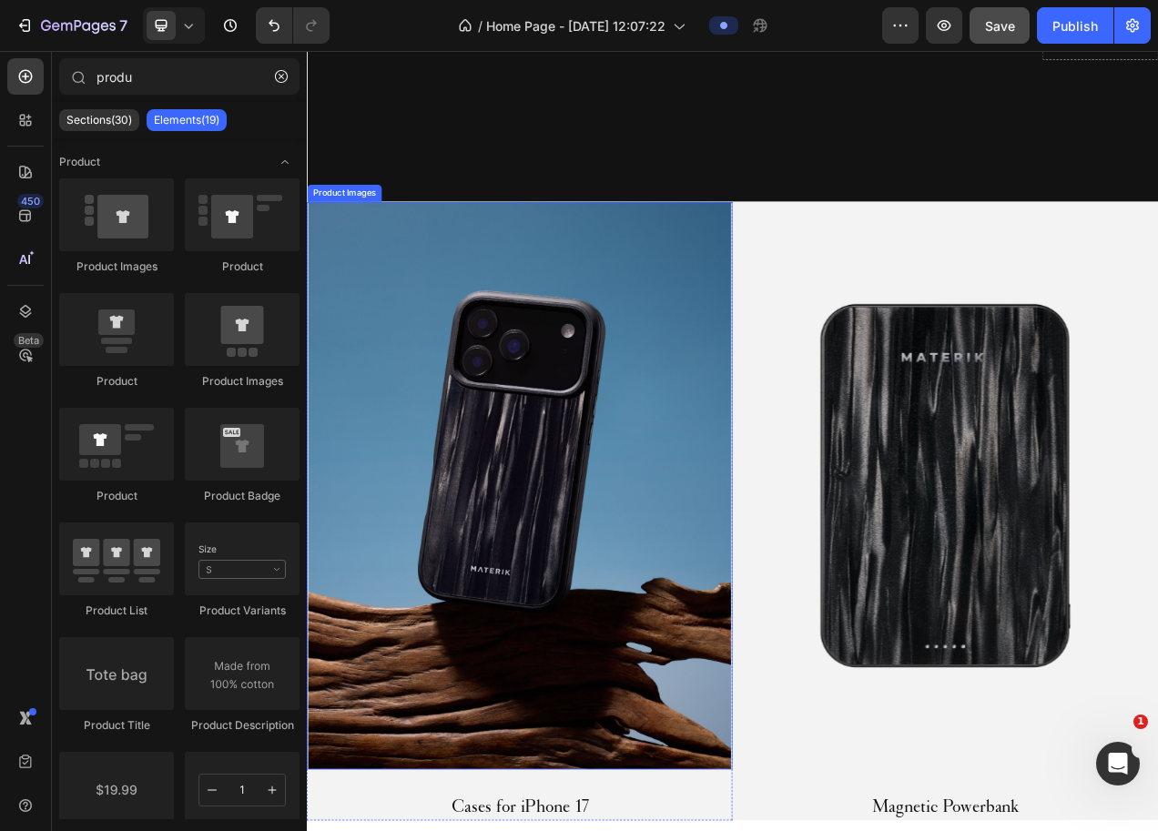
scroll to position [1122, 0]
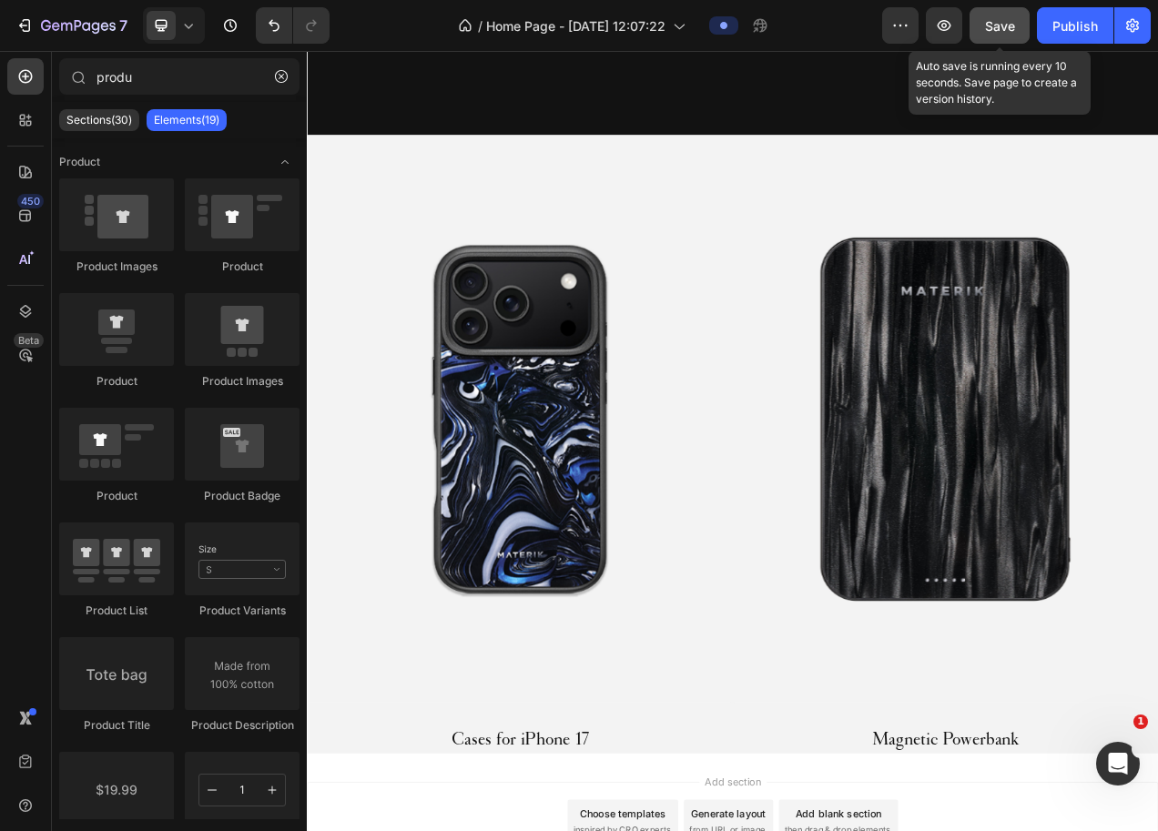
drag, startPoint x: 996, startPoint y: 28, endPoint x: 998, endPoint y: 37, distance: 9.3
click at [996, 30] on span "Save" at bounding box center [1000, 25] width 30 height 15
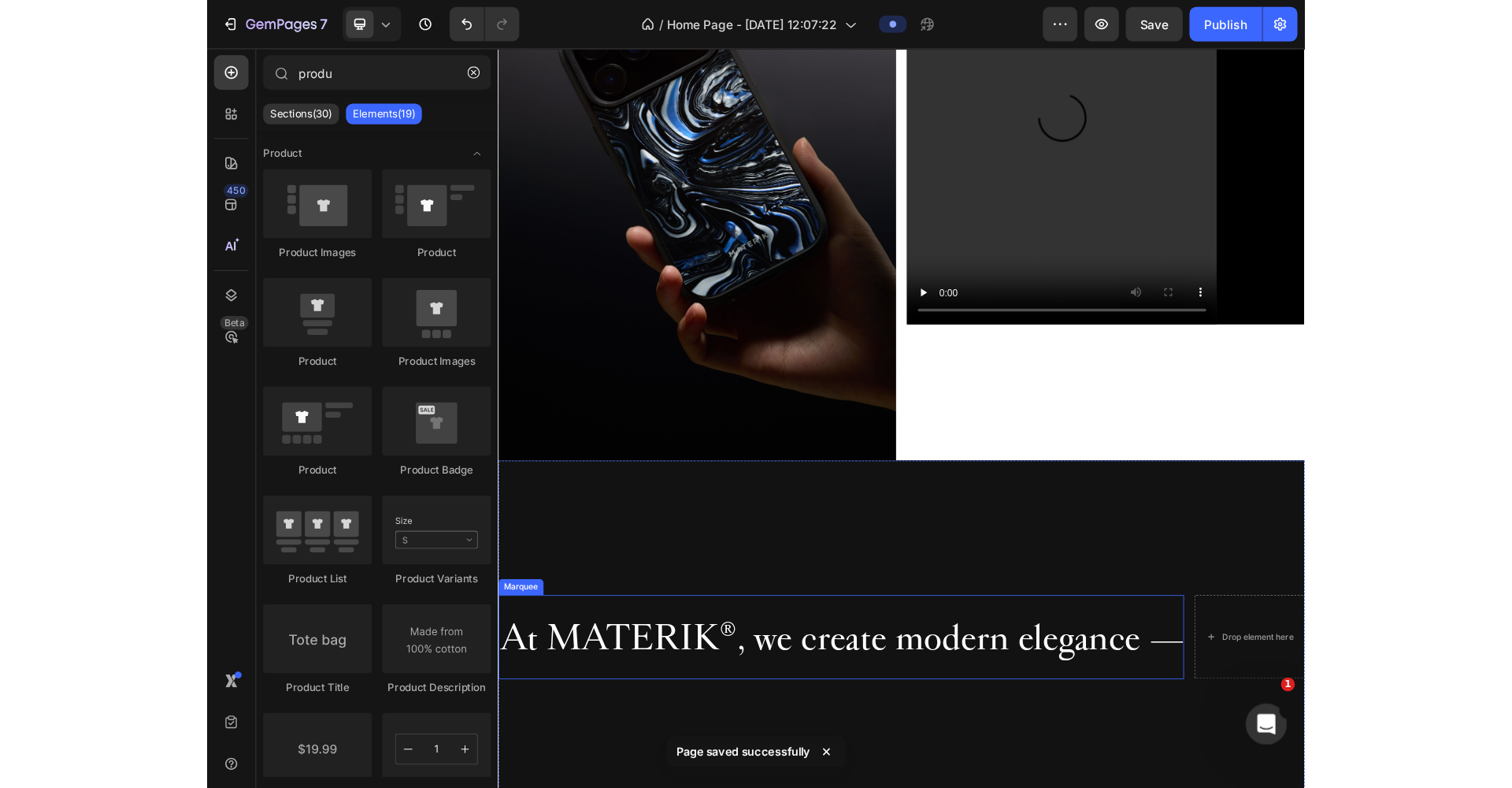
scroll to position [0, 0]
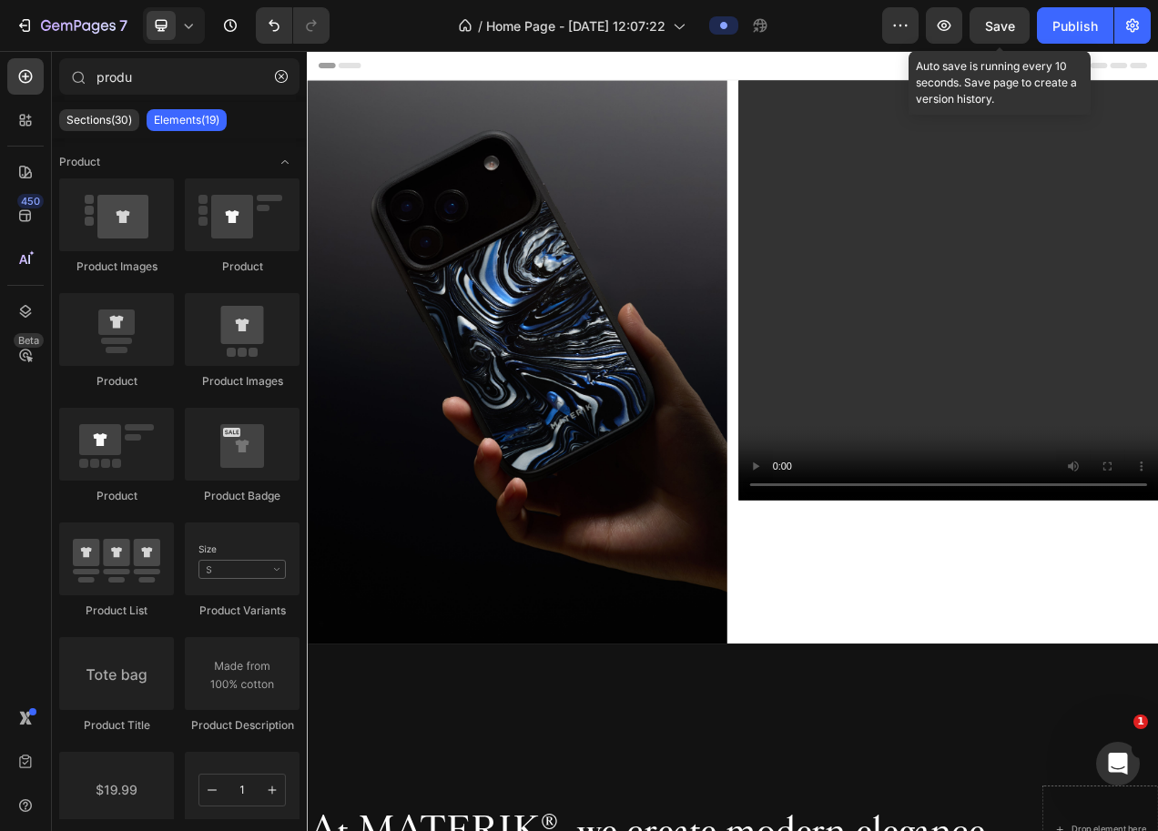
click at [996, 24] on span "Save" at bounding box center [1000, 25] width 30 height 15
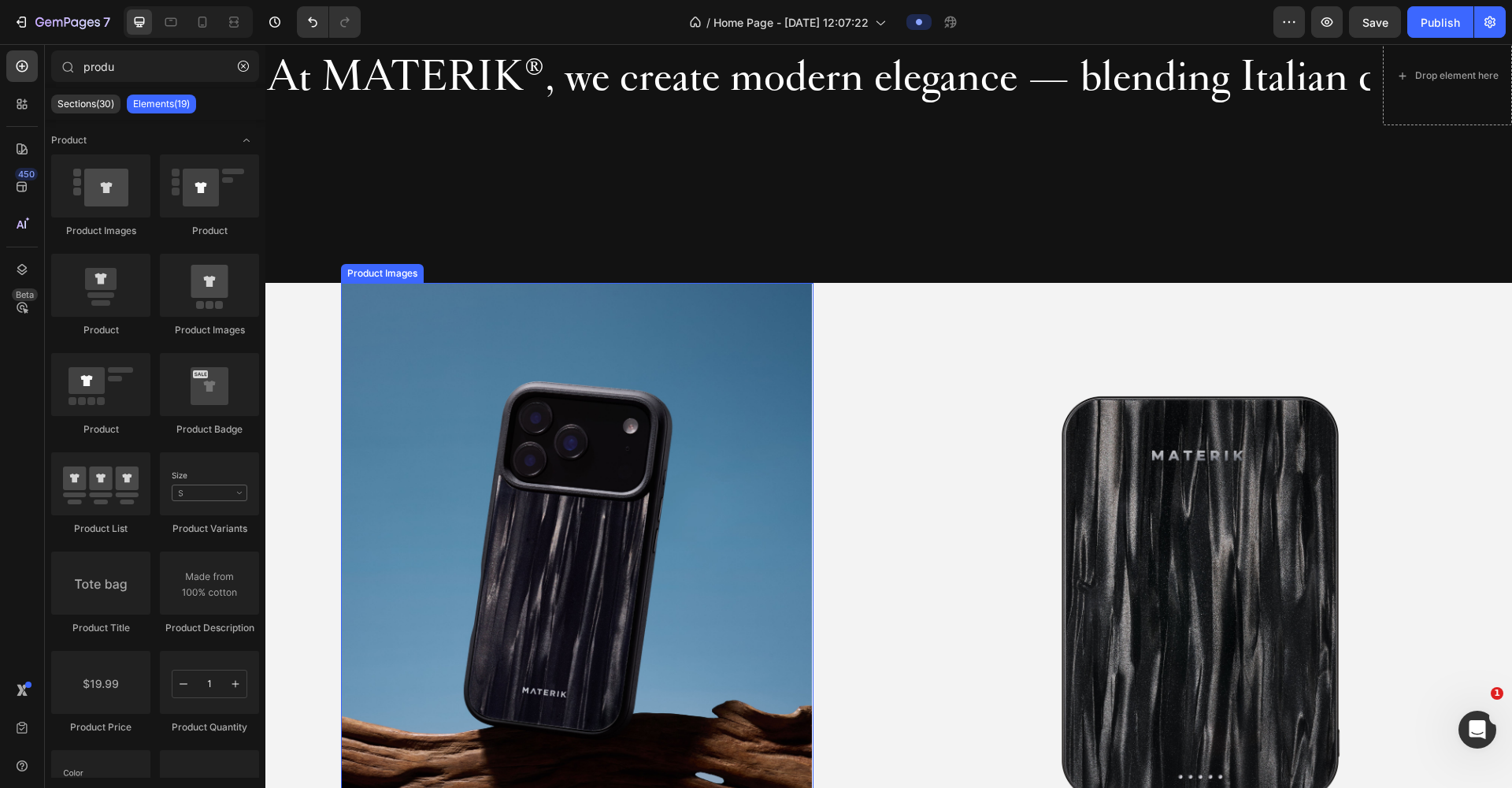
scroll to position [1361, 0]
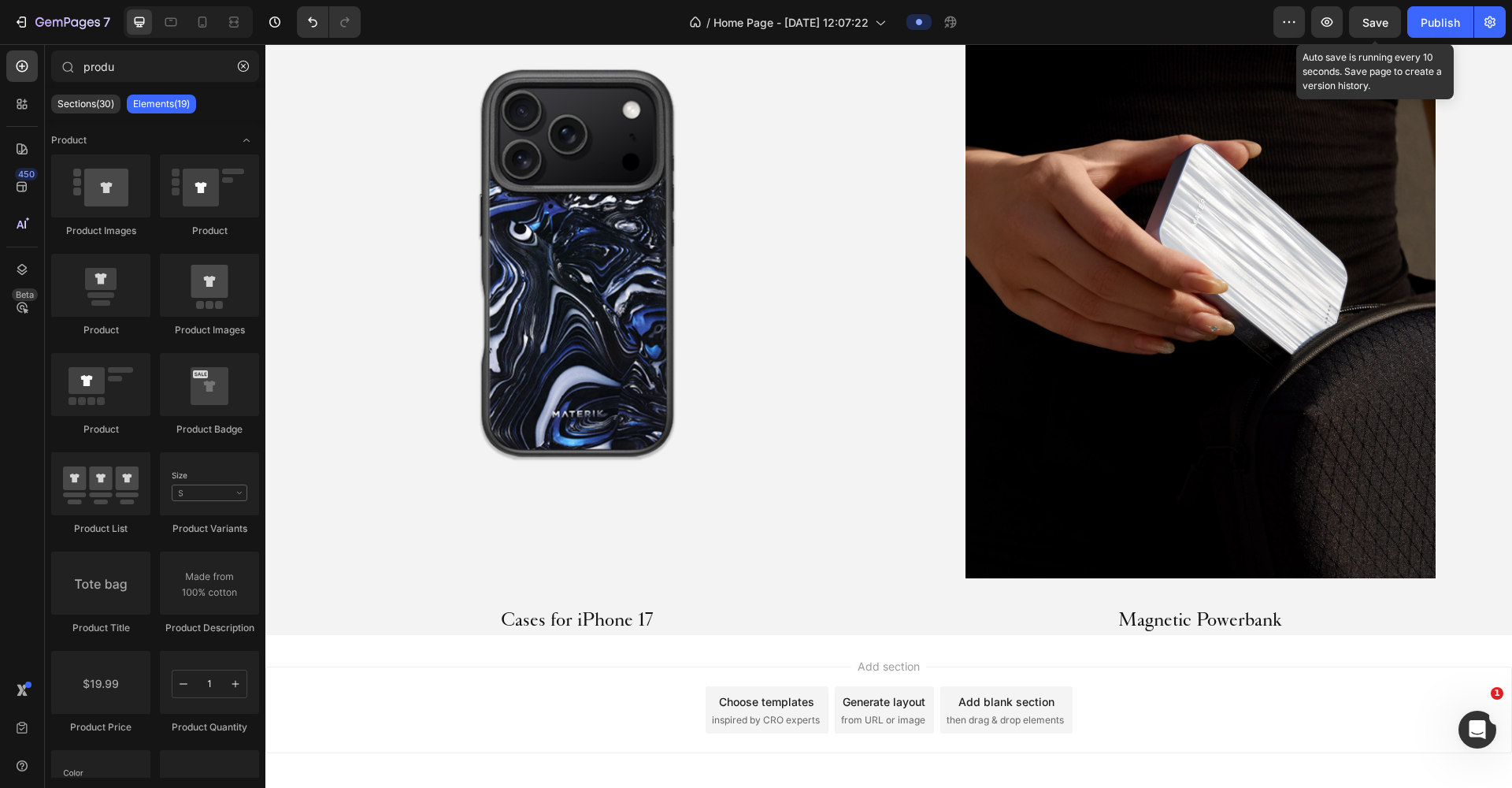
click at [1388, 21] on span "Save" at bounding box center [1375, 22] width 26 height 13
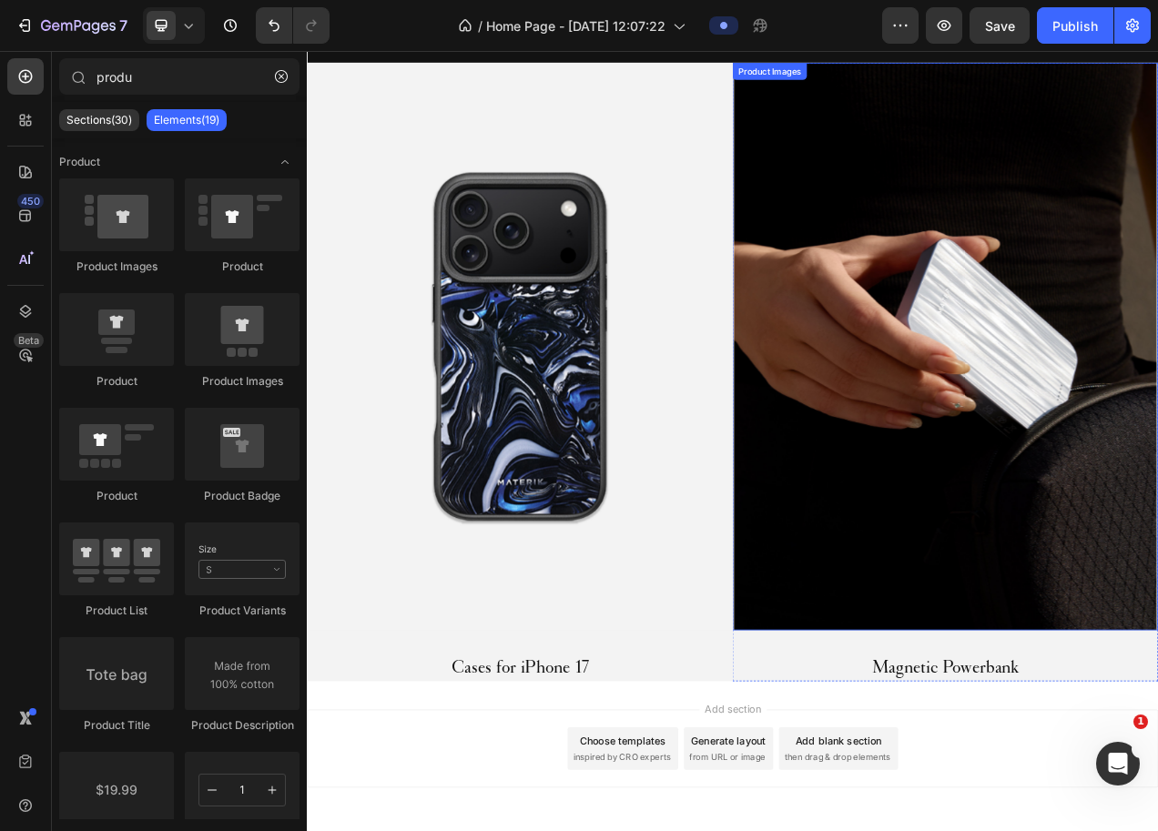
scroll to position [1452, 0]
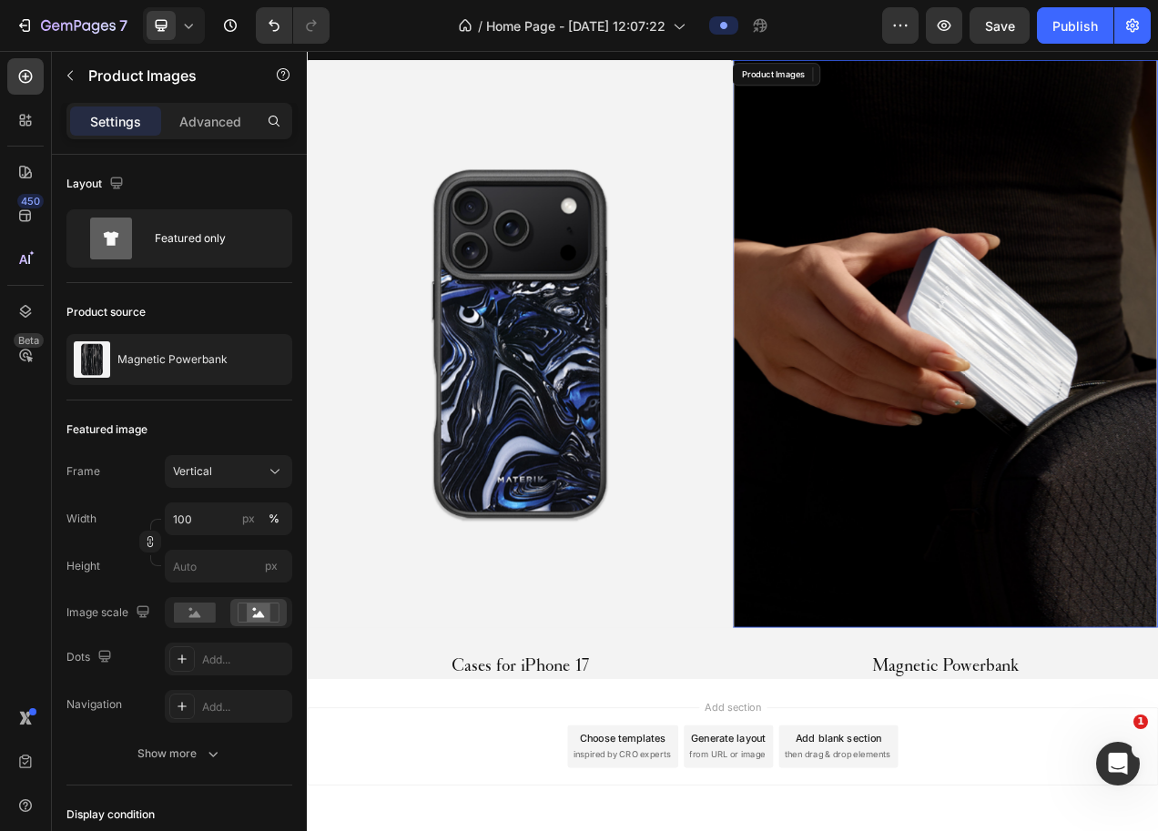
click at [1065, 582] on img at bounding box center [1126, 427] width 546 height 729
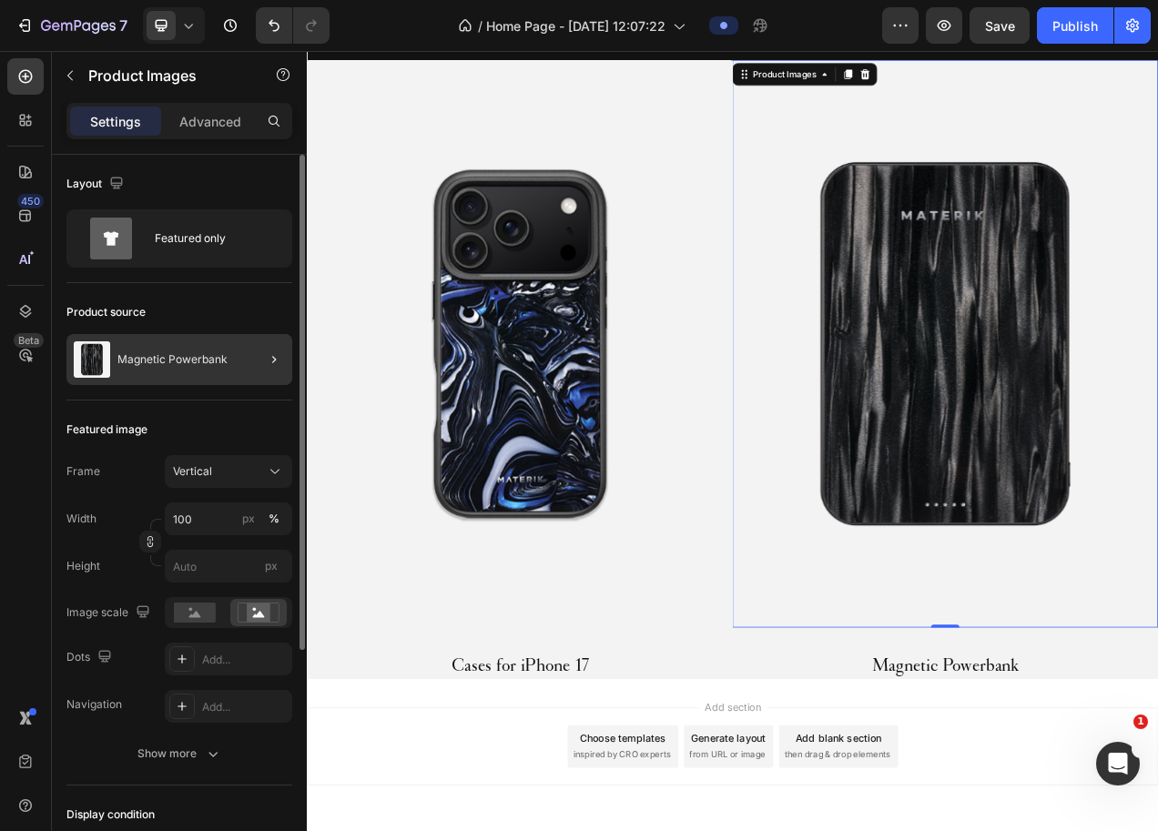
click at [260, 352] on div at bounding box center [266, 359] width 51 height 51
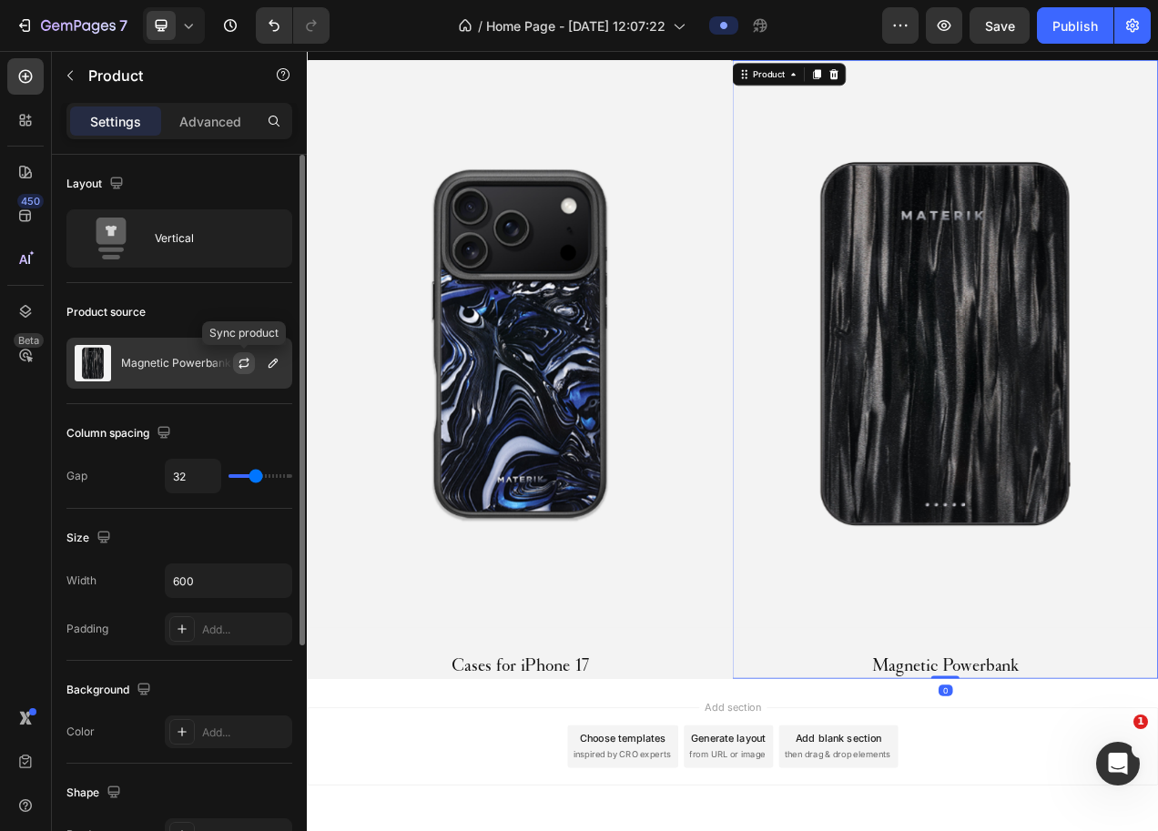
click at [244, 363] on icon "button" at bounding box center [244, 363] width 15 height 15
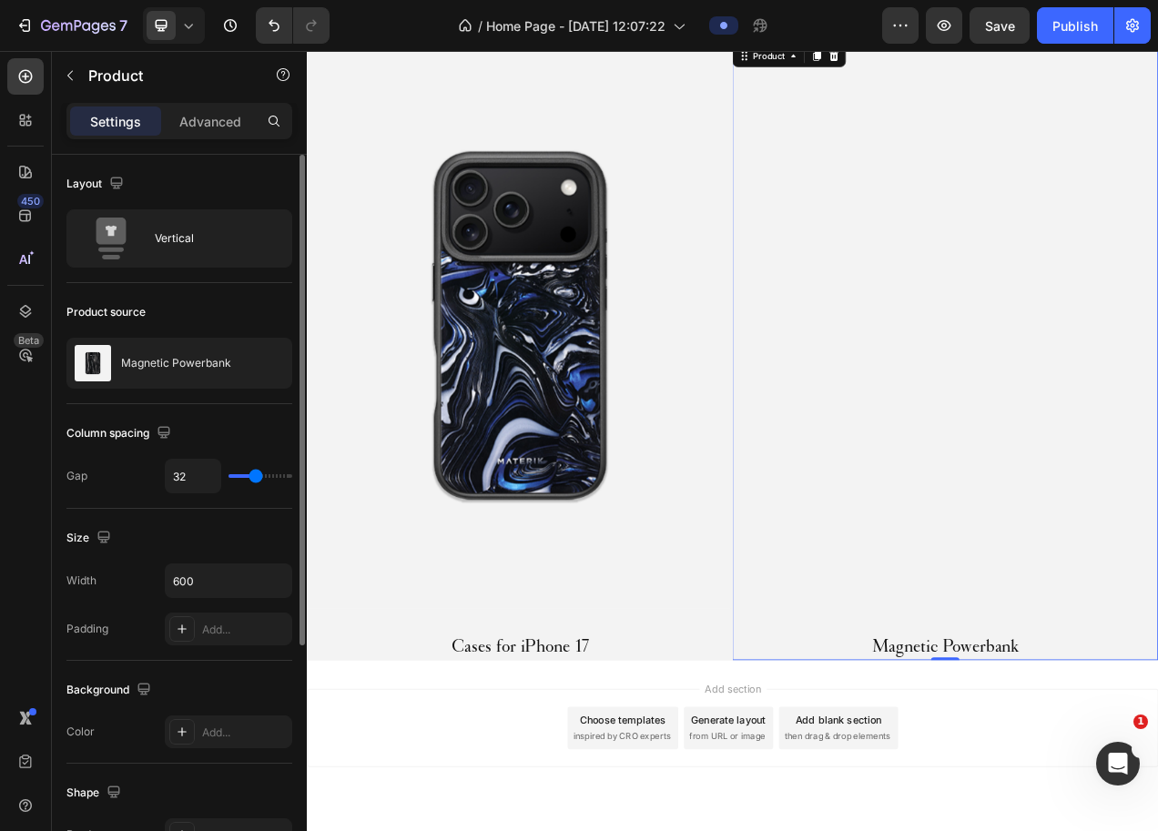
scroll to position [1065, 0]
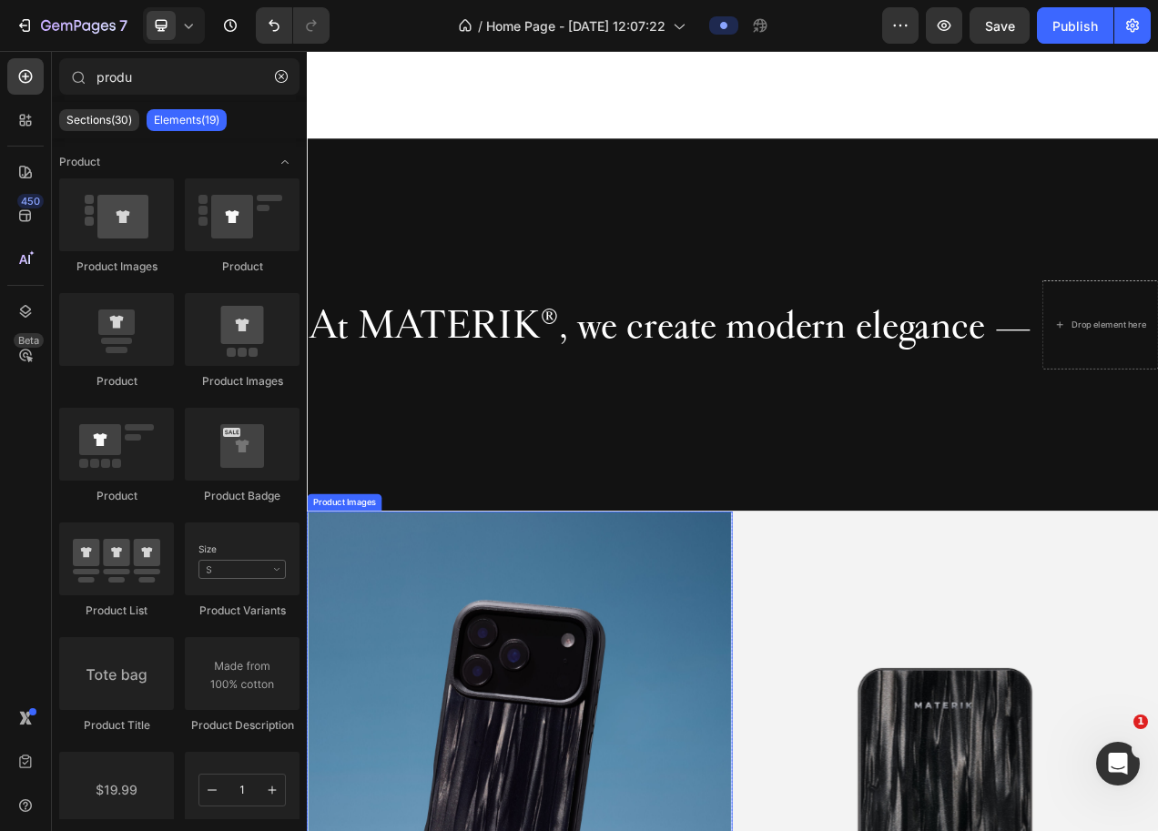
scroll to position [317, 0]
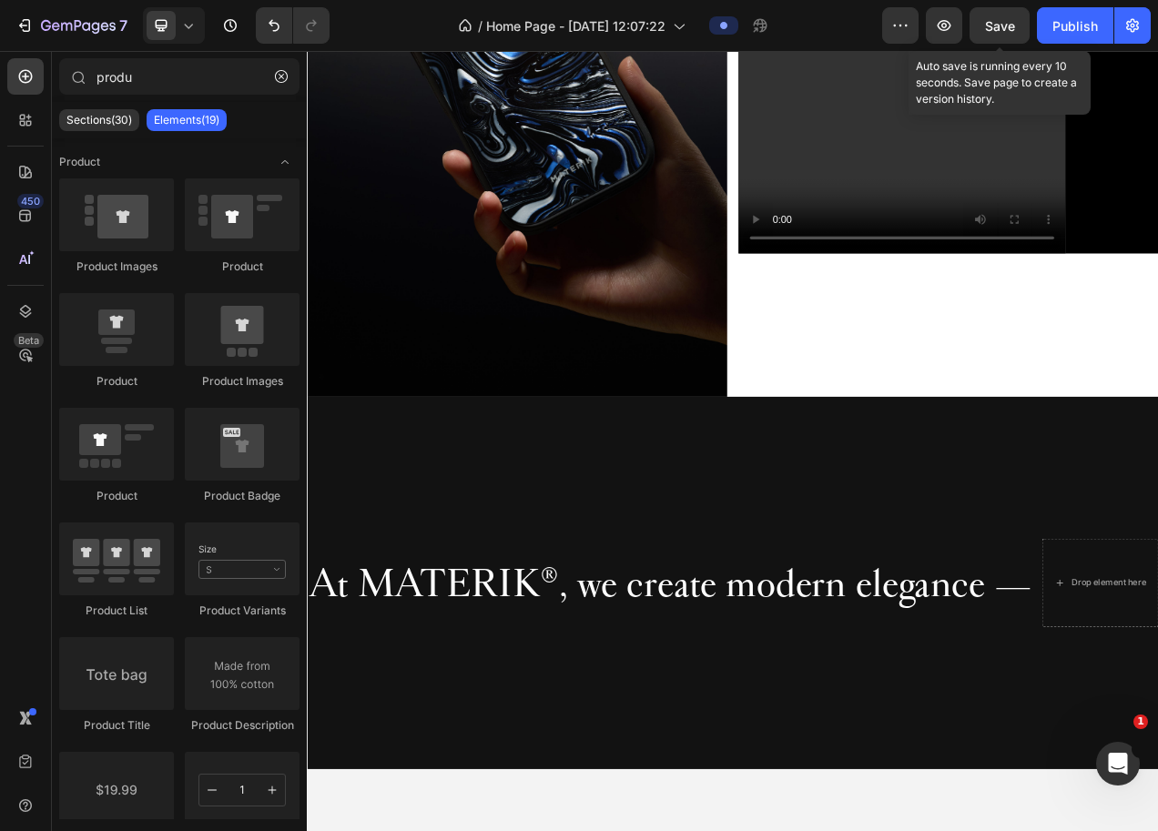
click at [1011, 31] on span "Save" at bounding box center [1000, 25] width 30 height 15
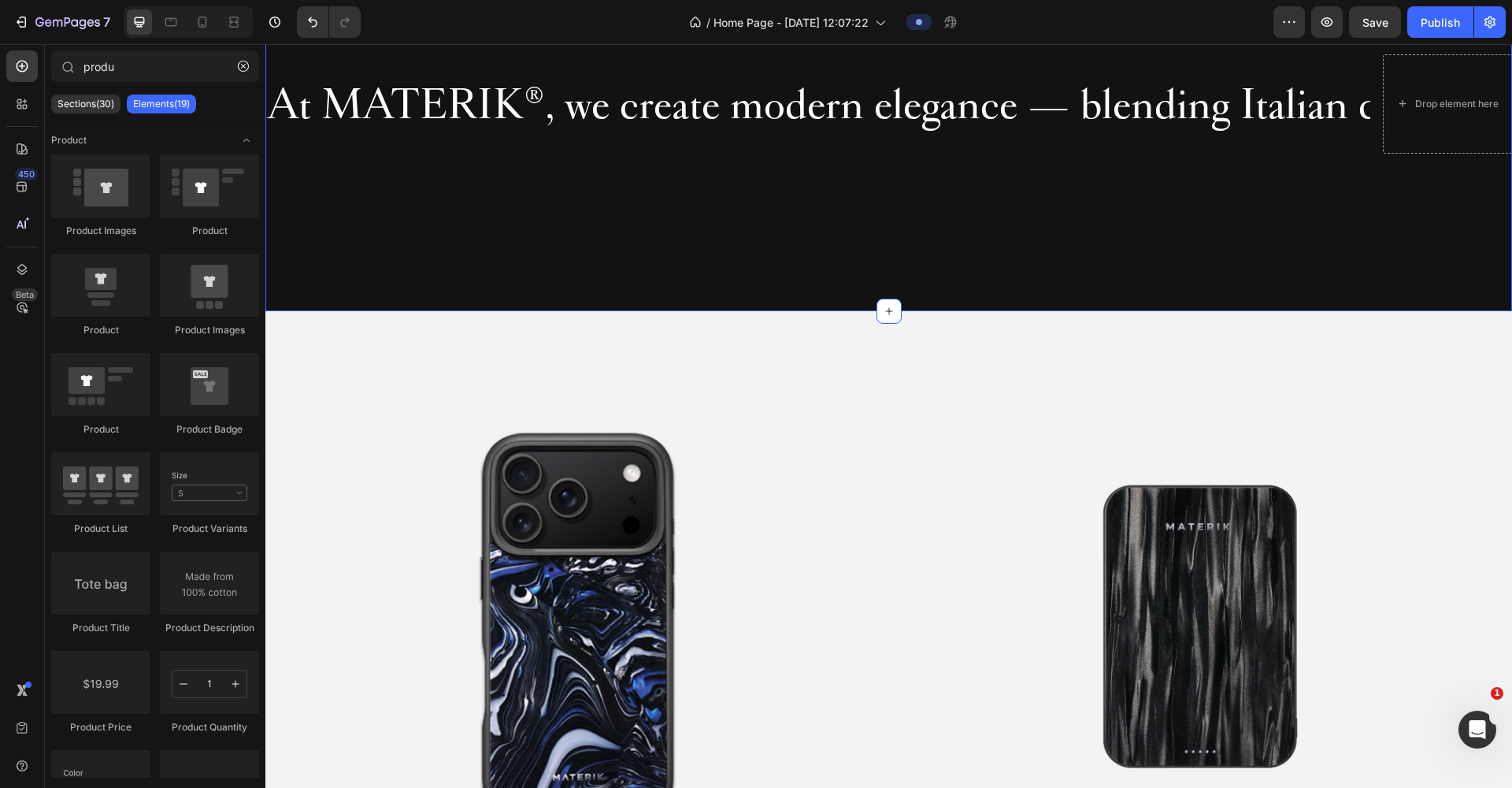
scroll to position [693, 0]
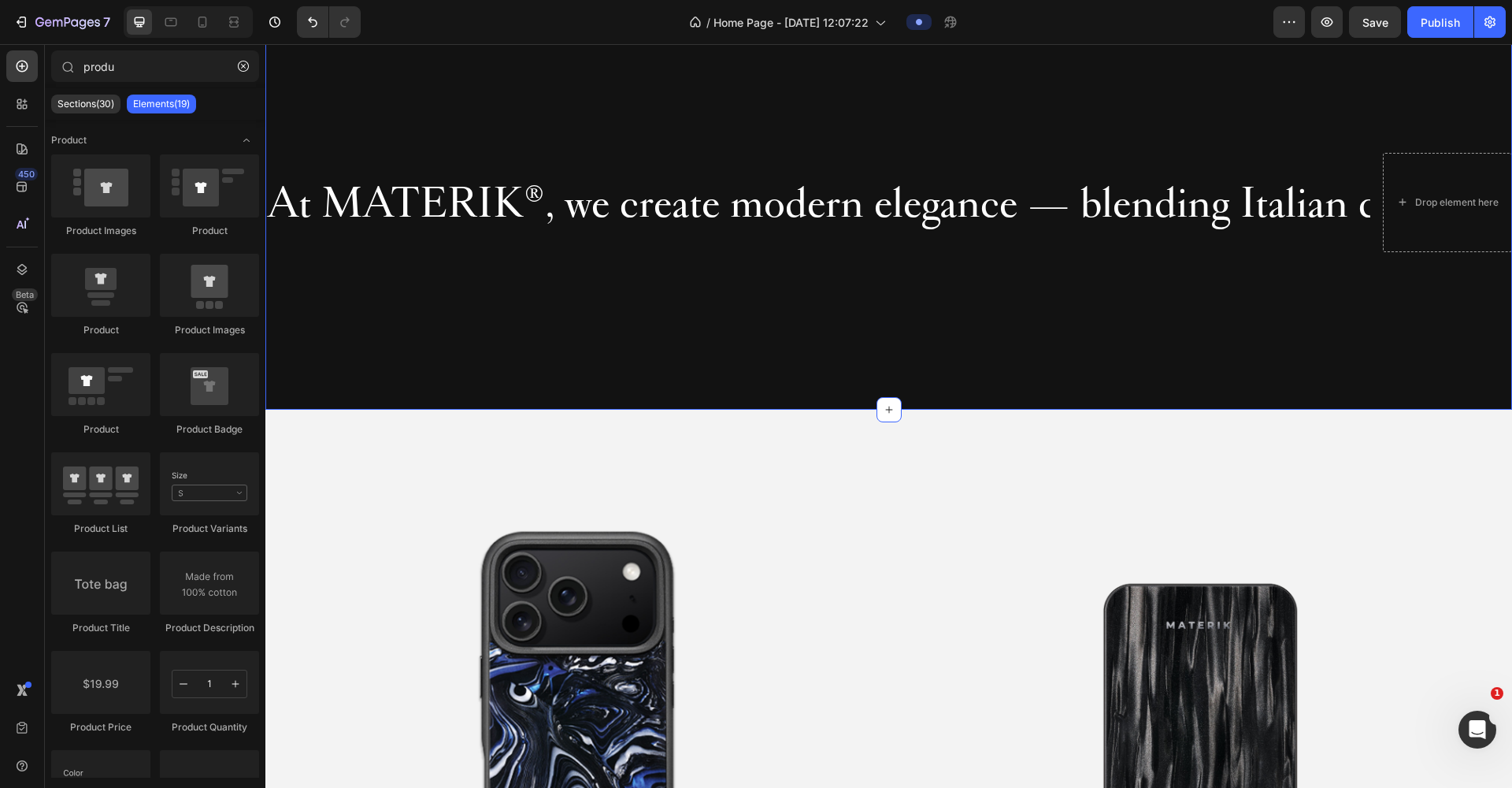
click at [593, 106] on div "At MATERIK ® , we create modern elegance — blending Italian craftsmanship, time…" at bounding box center [889, 202] width 1247 height 414
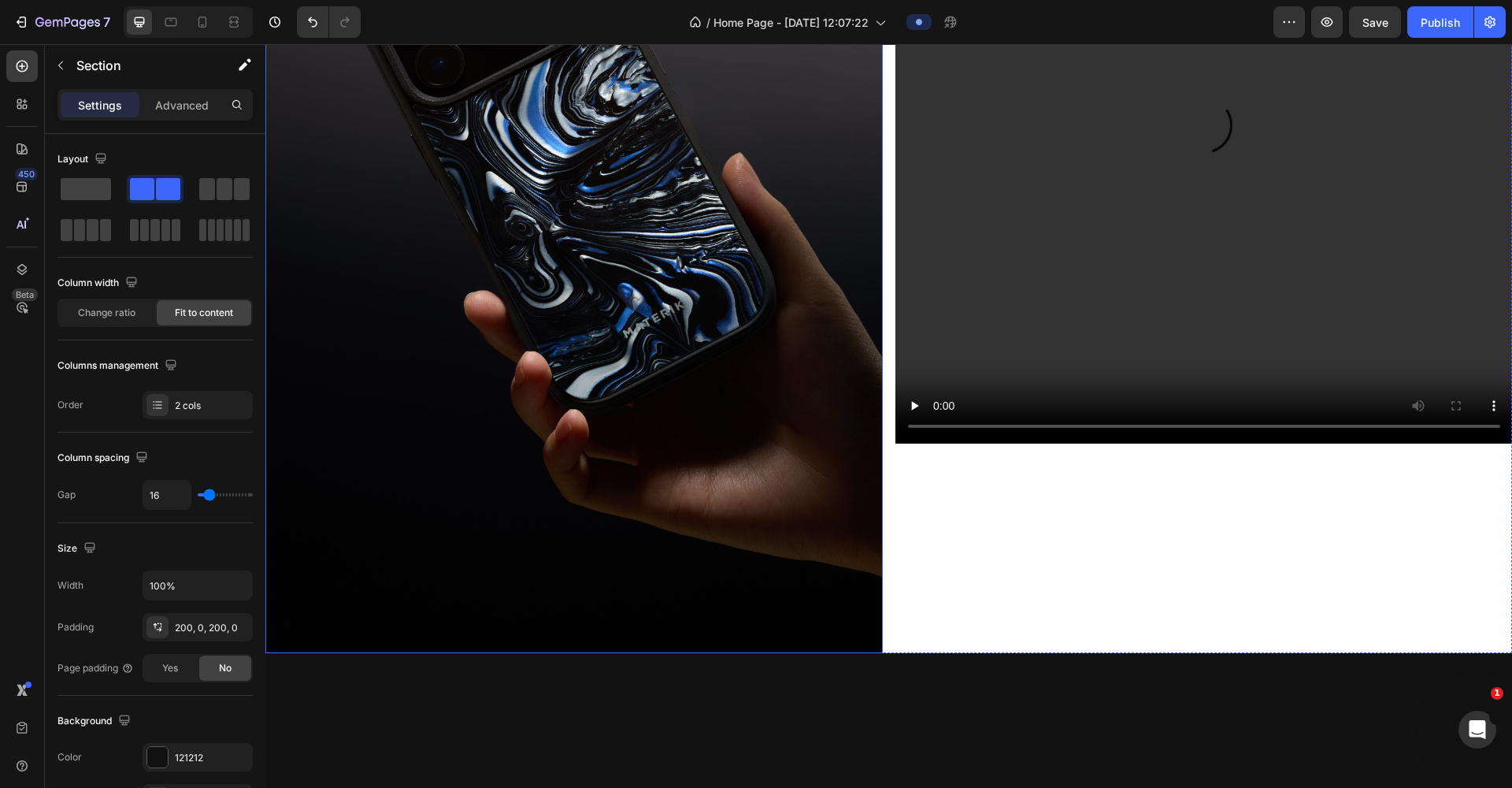
scroll to position [253, 0]
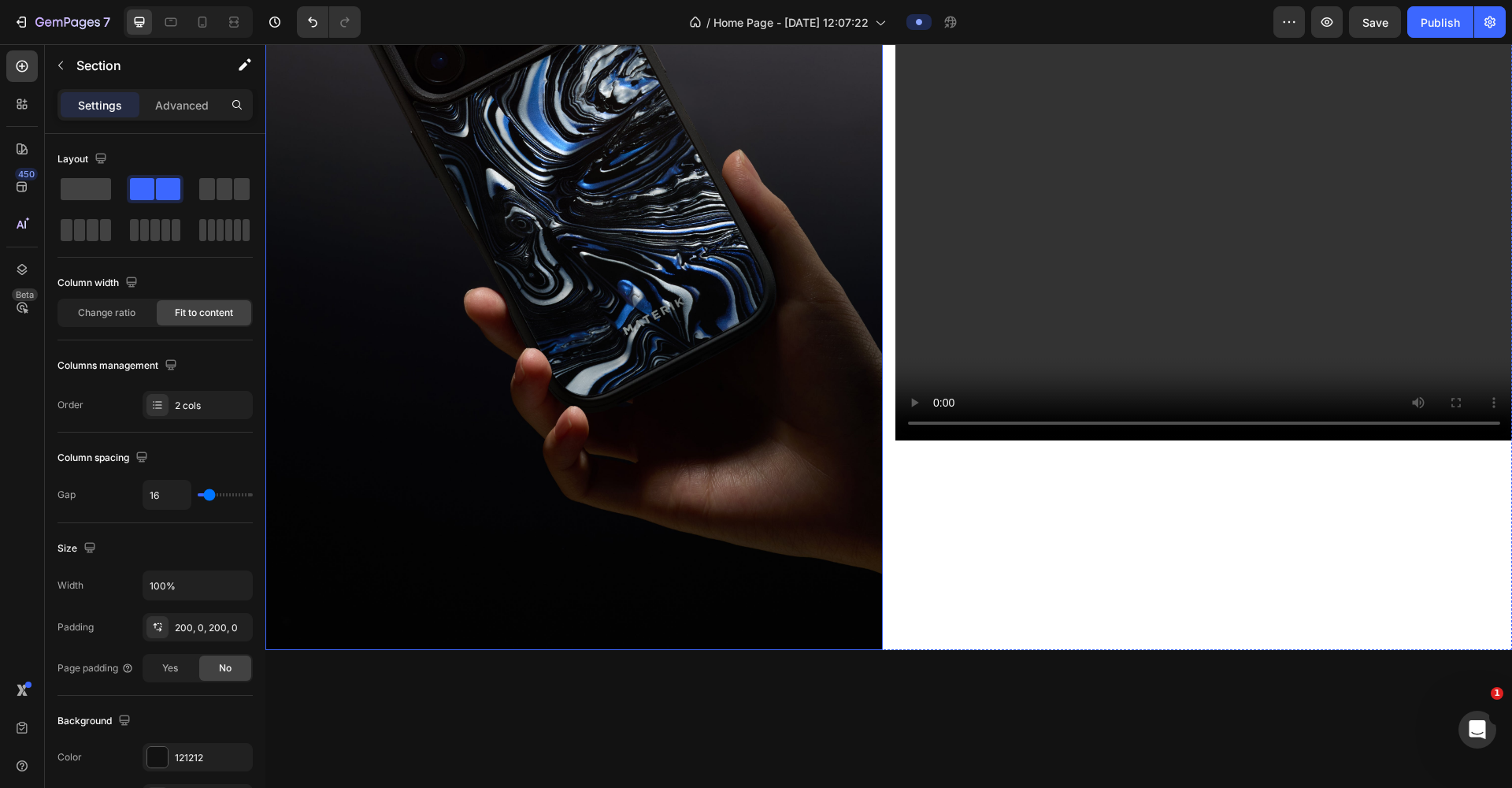
click at [774, 561] on img at bounding box center [574, 236] width 617 height 827
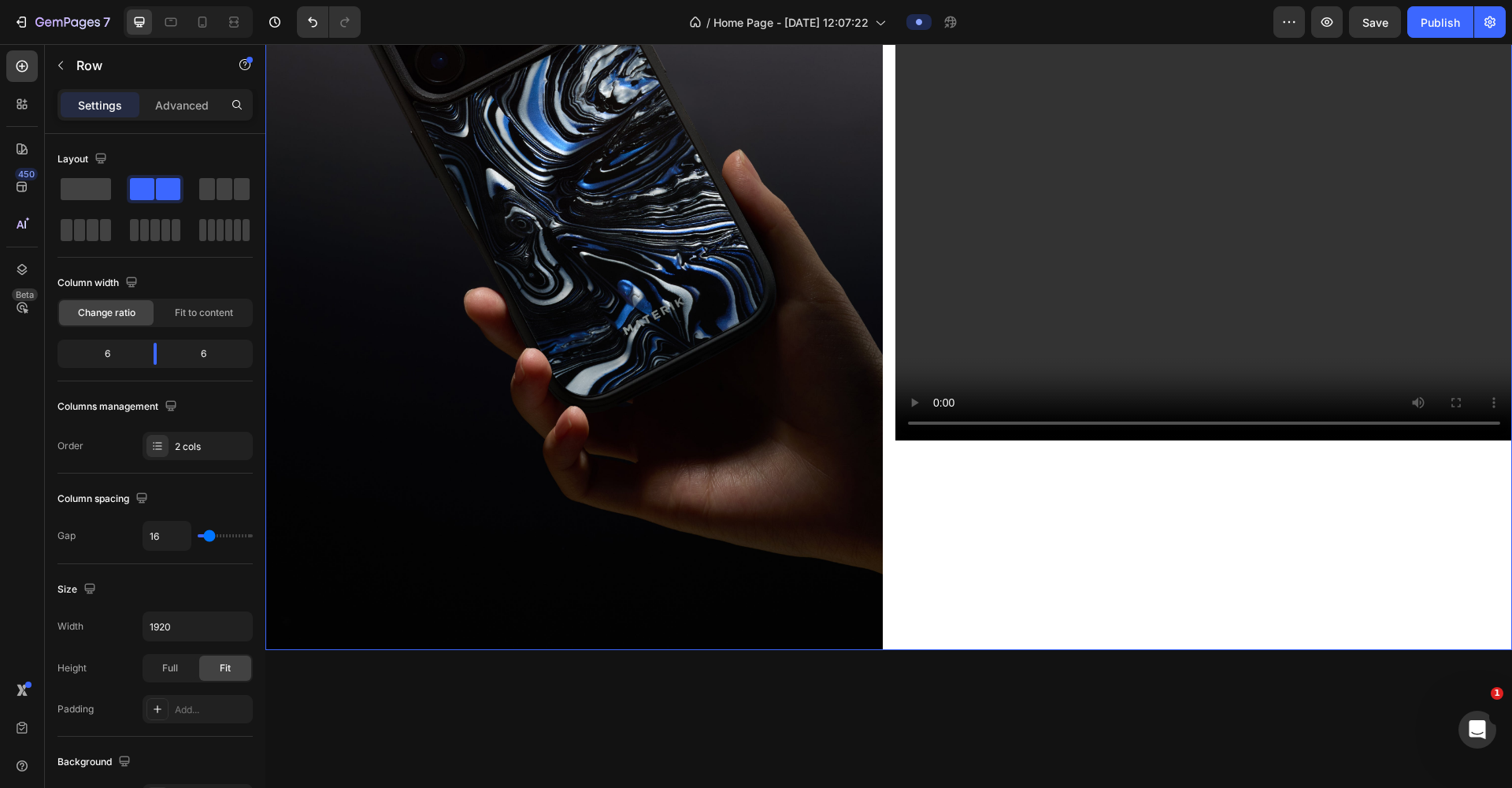
click at [978, 514] on div "Video" at bounding box center [1203, 236] width 617 height 827
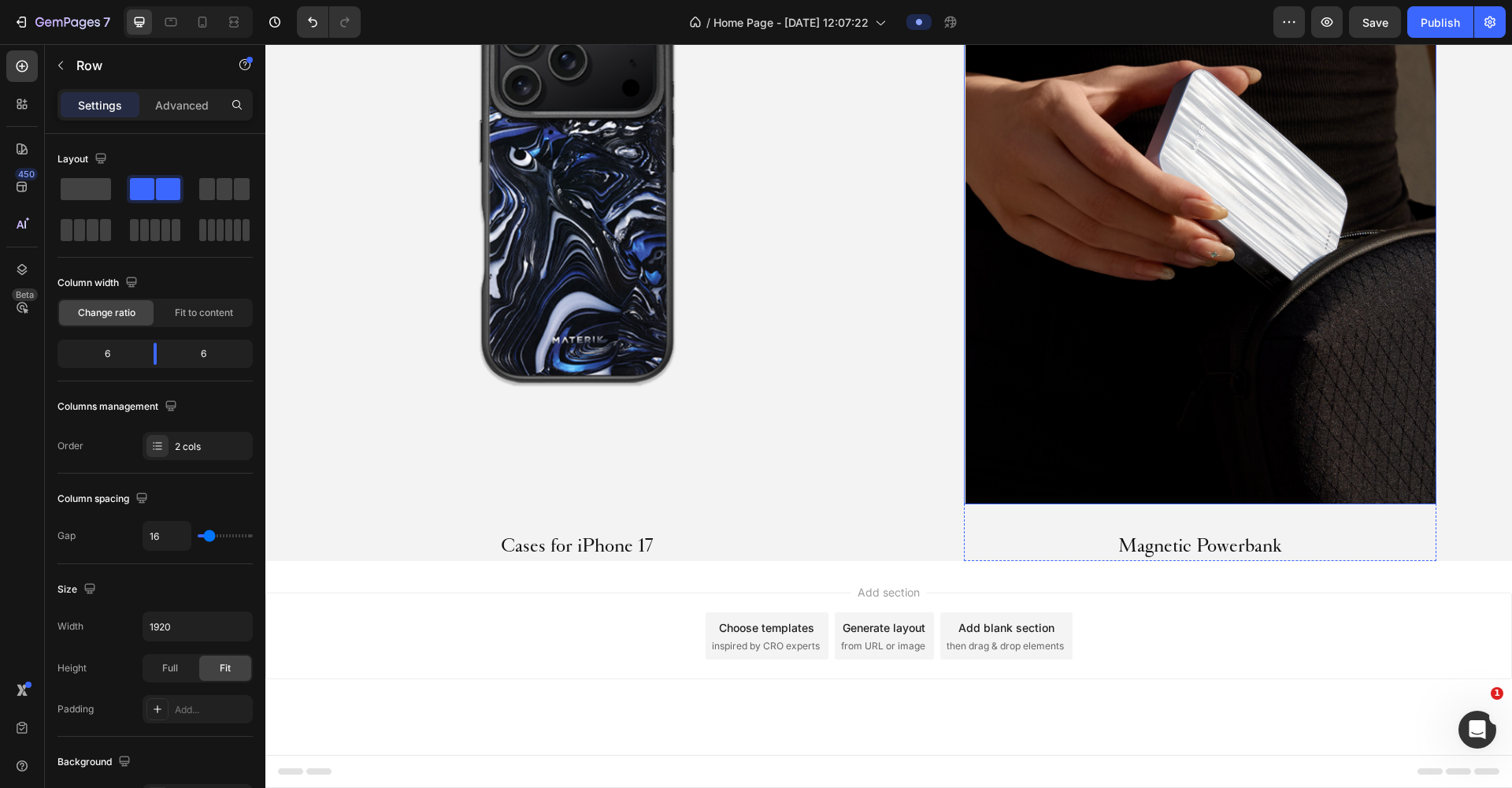
scroll to position [1435, 0]
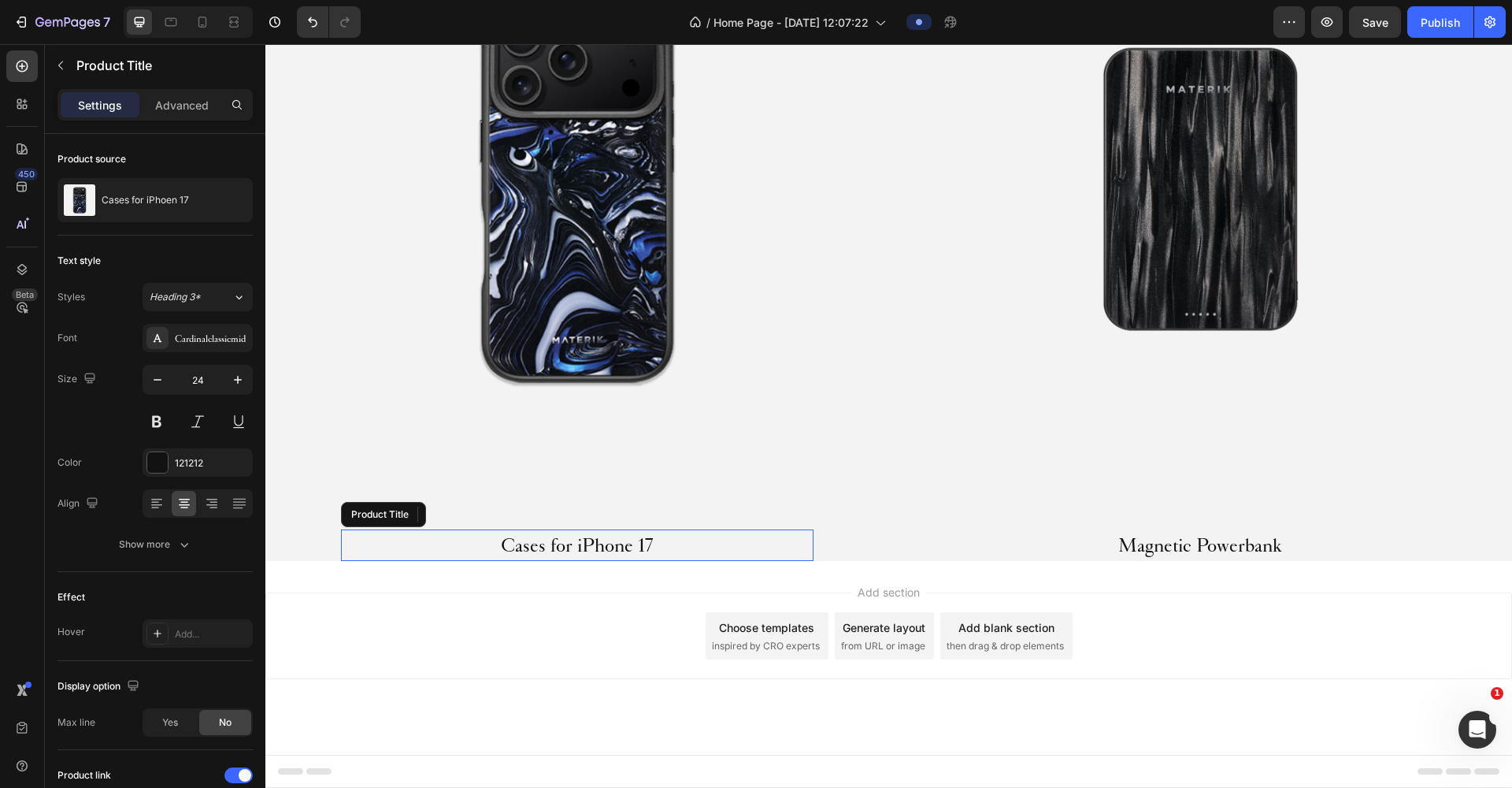
click at [613, 546] on h2 "Cases for iPhone 17" at bounding box center [577, 545] width 472 height 31
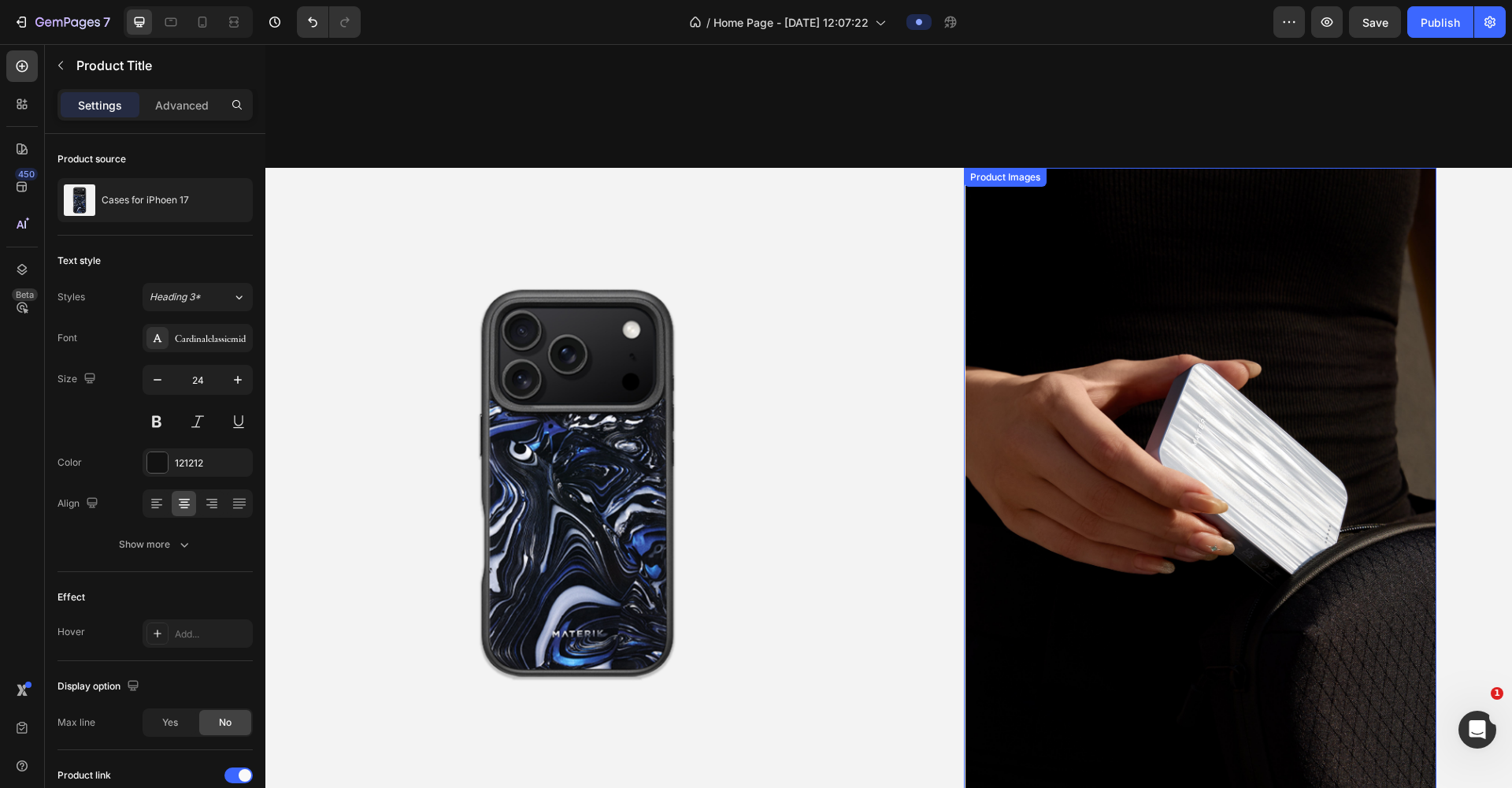
scroll to position [650, 0]
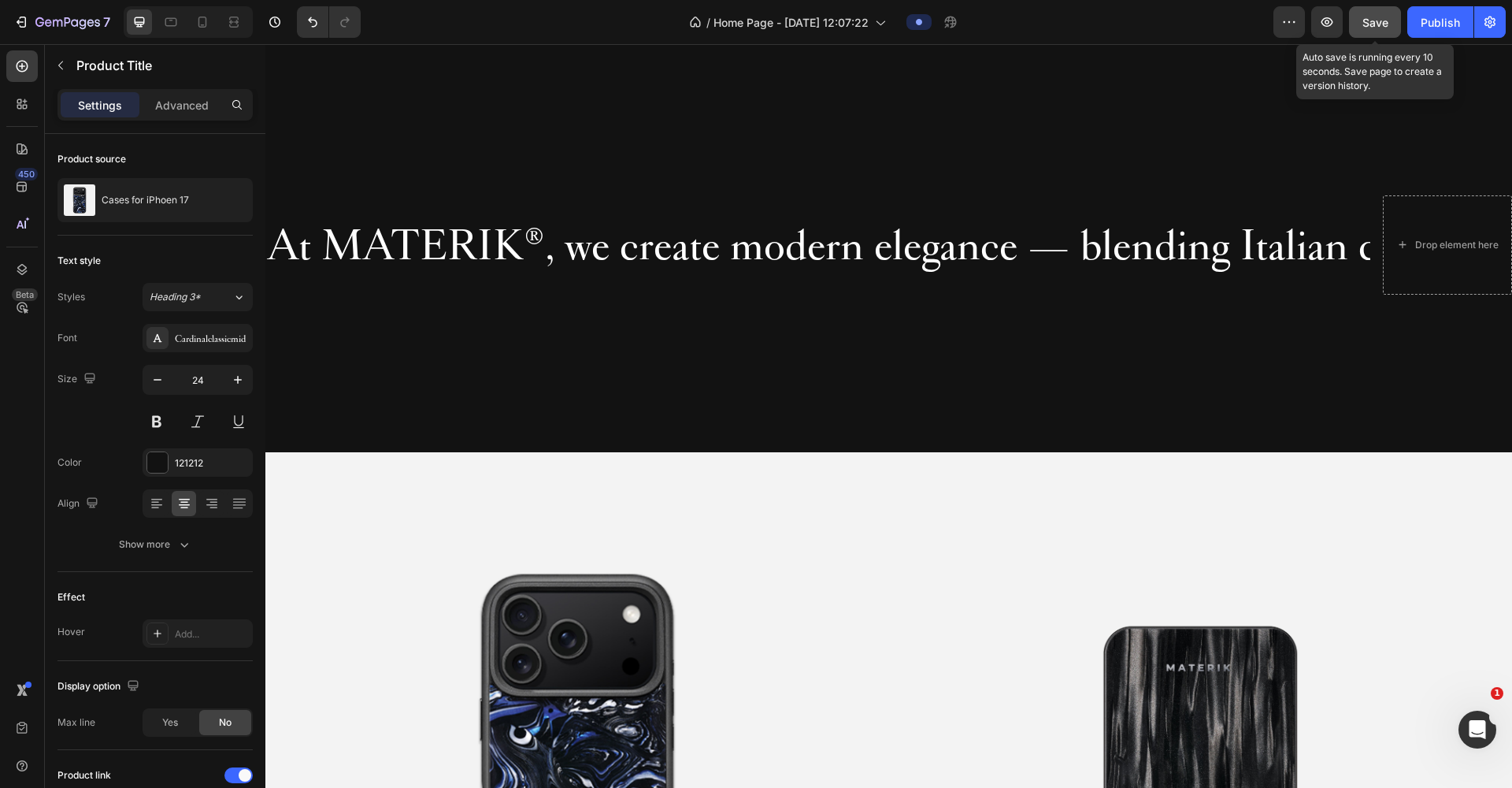
click at [1384, 31] on button "Save" at bounding box center [1375, 22] width 52 height 31
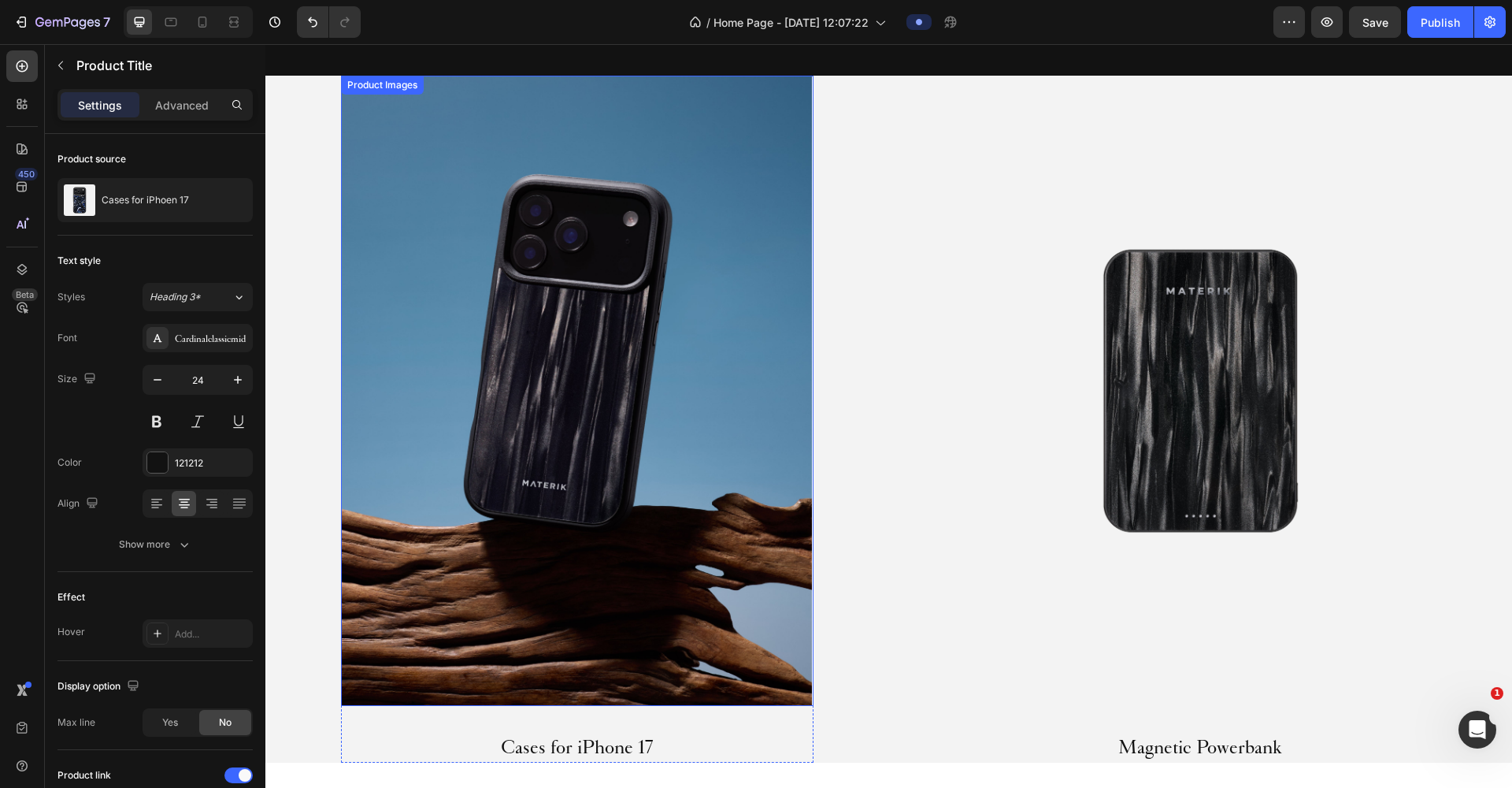
scroll to position [1435, 0]
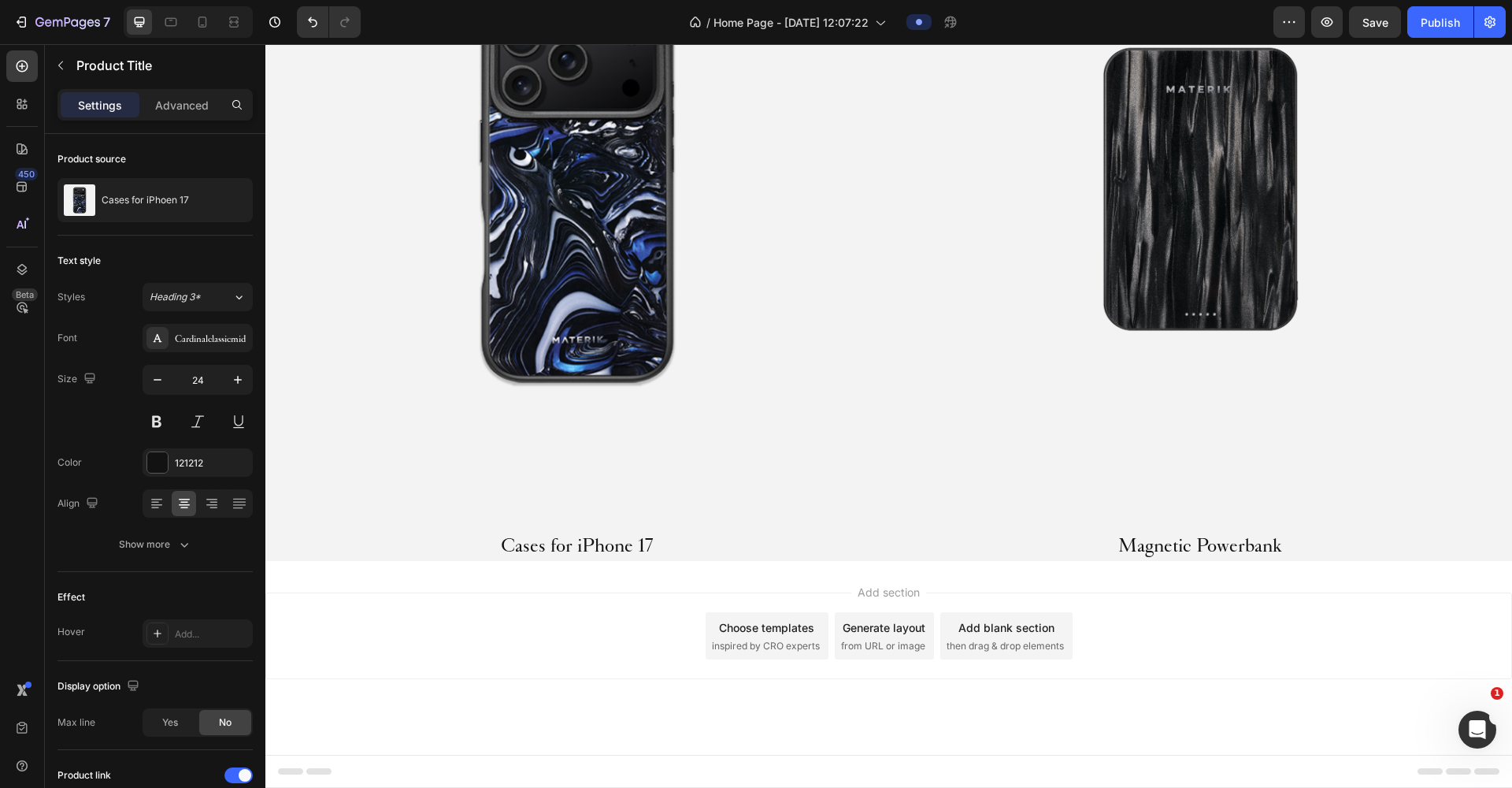
click at [565, 540] on h2 "Cases for iPhone 17" at bounding box center [577, 545] width 472 height 31
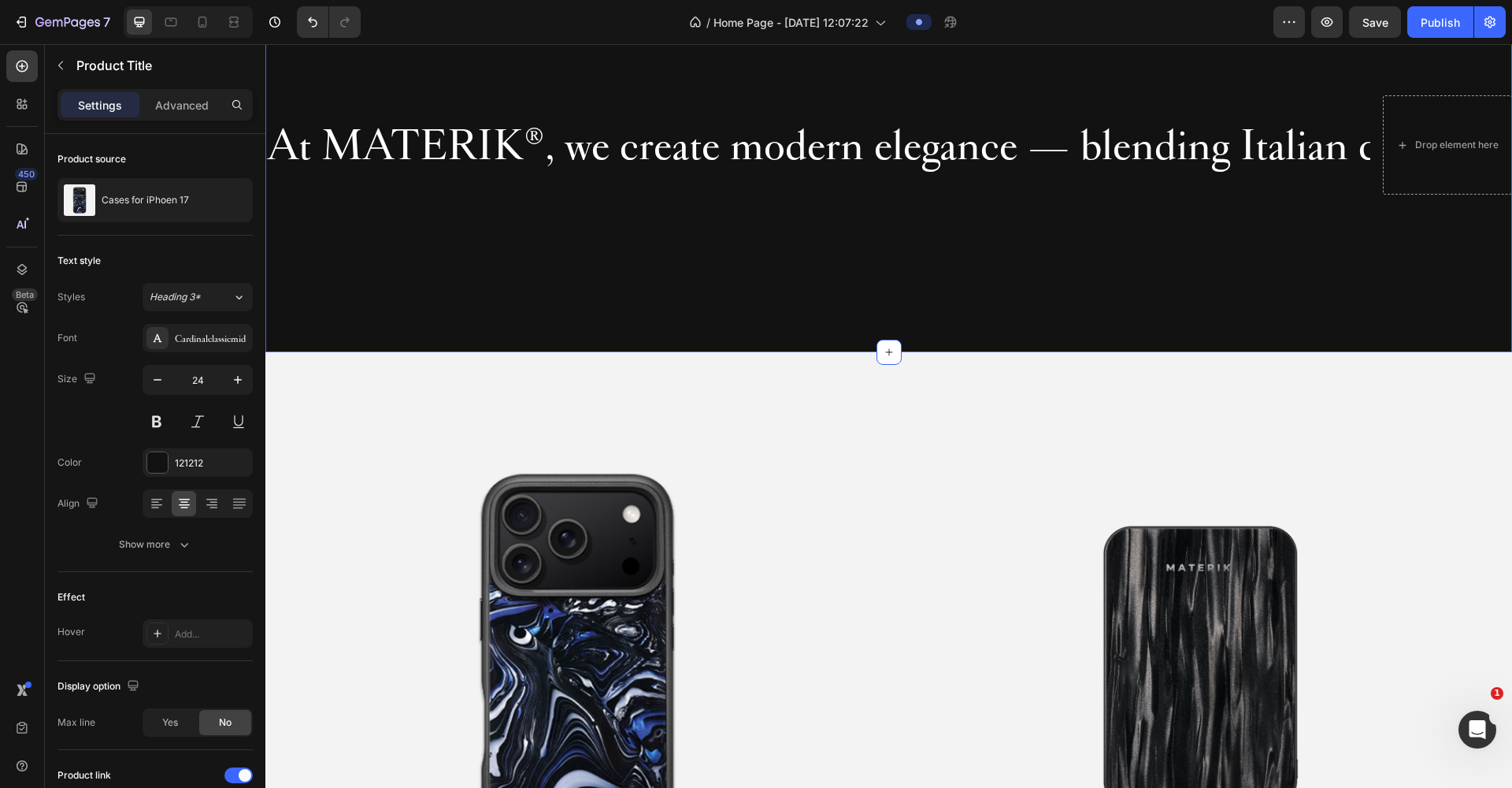
scroll to position [572, 0]
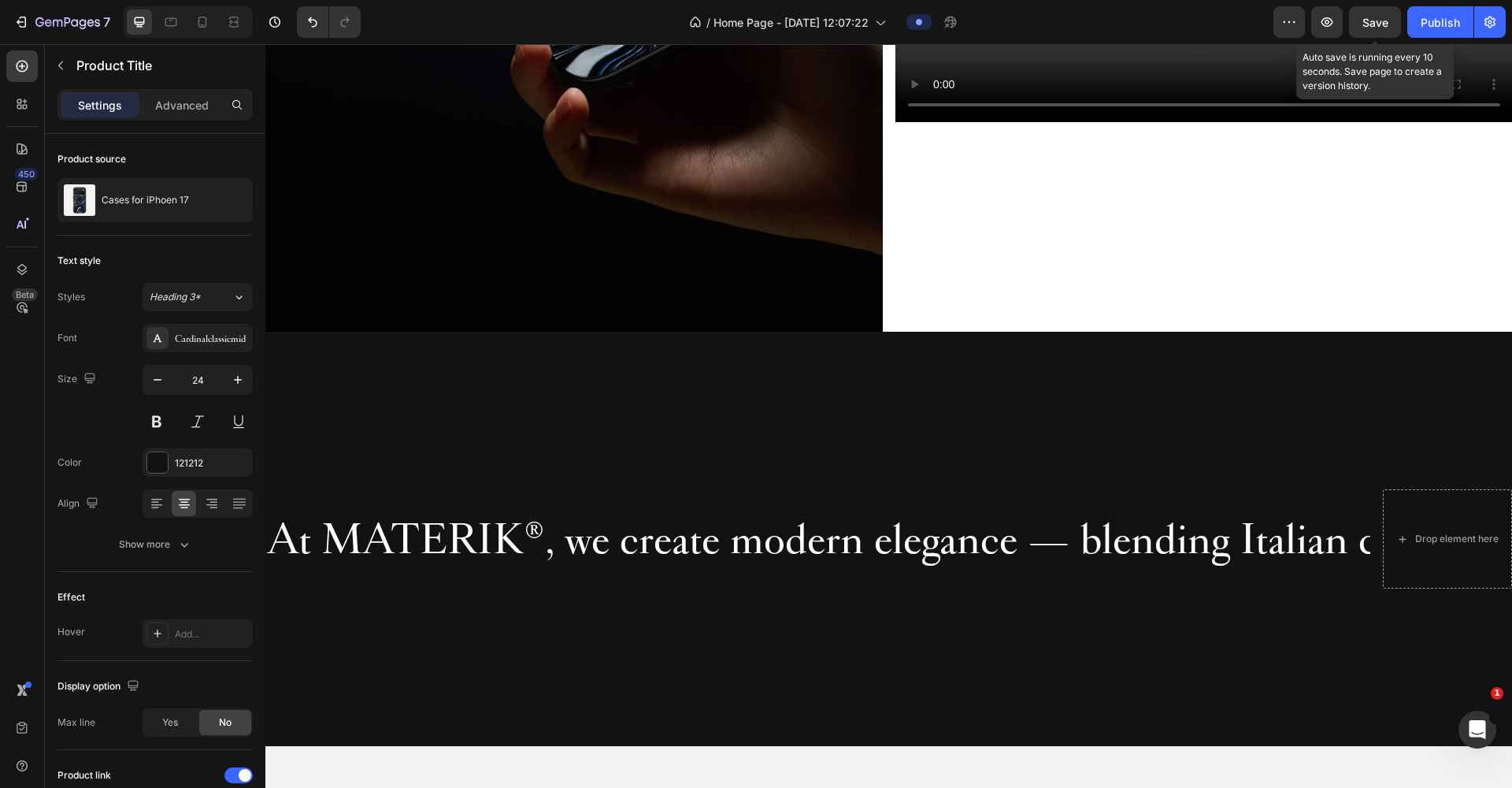
click at [1380, 29] on span "Save" at bounding box center [1375, 22] width 26 height 13
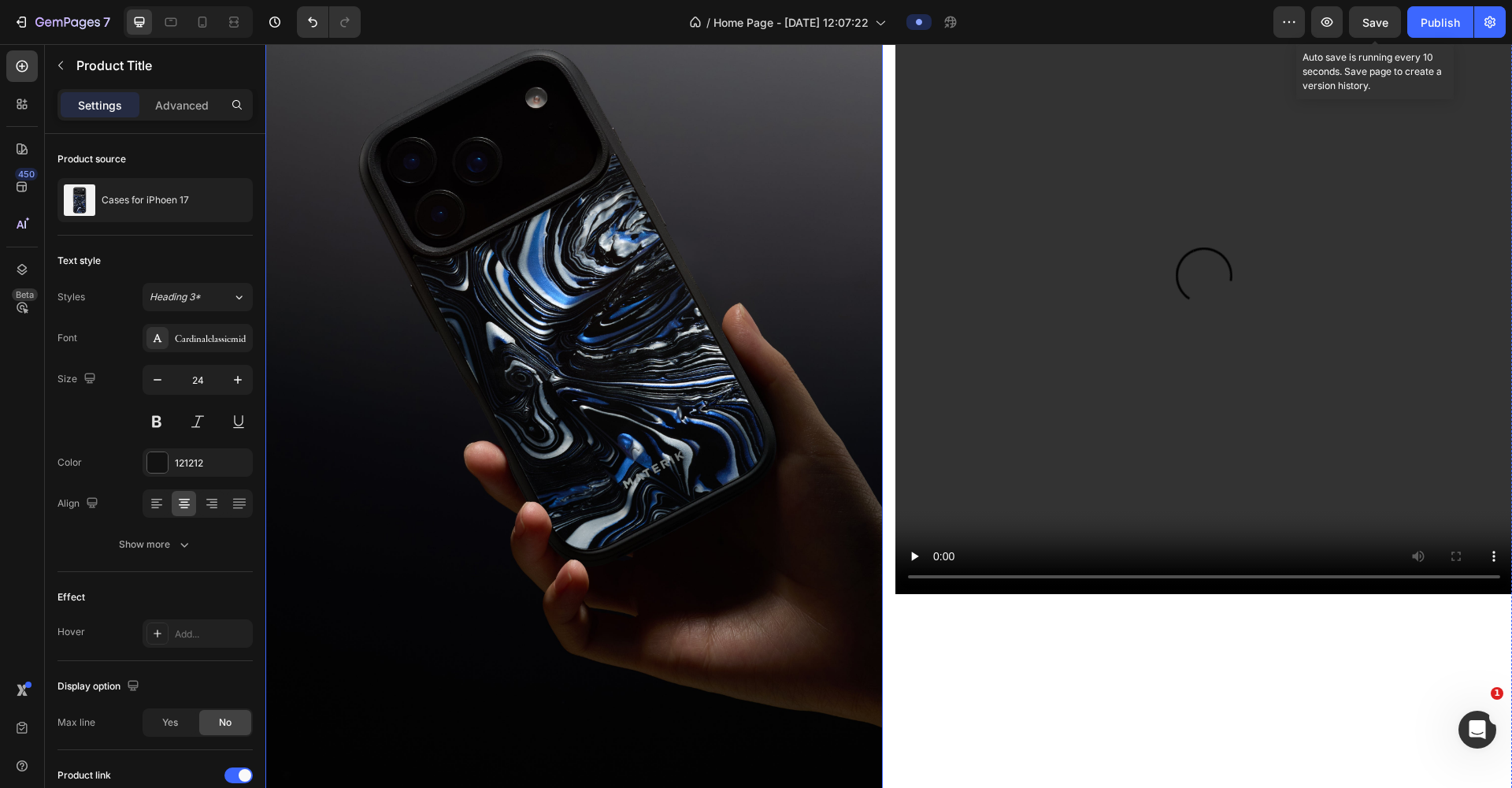
scroll to position [0, 0]
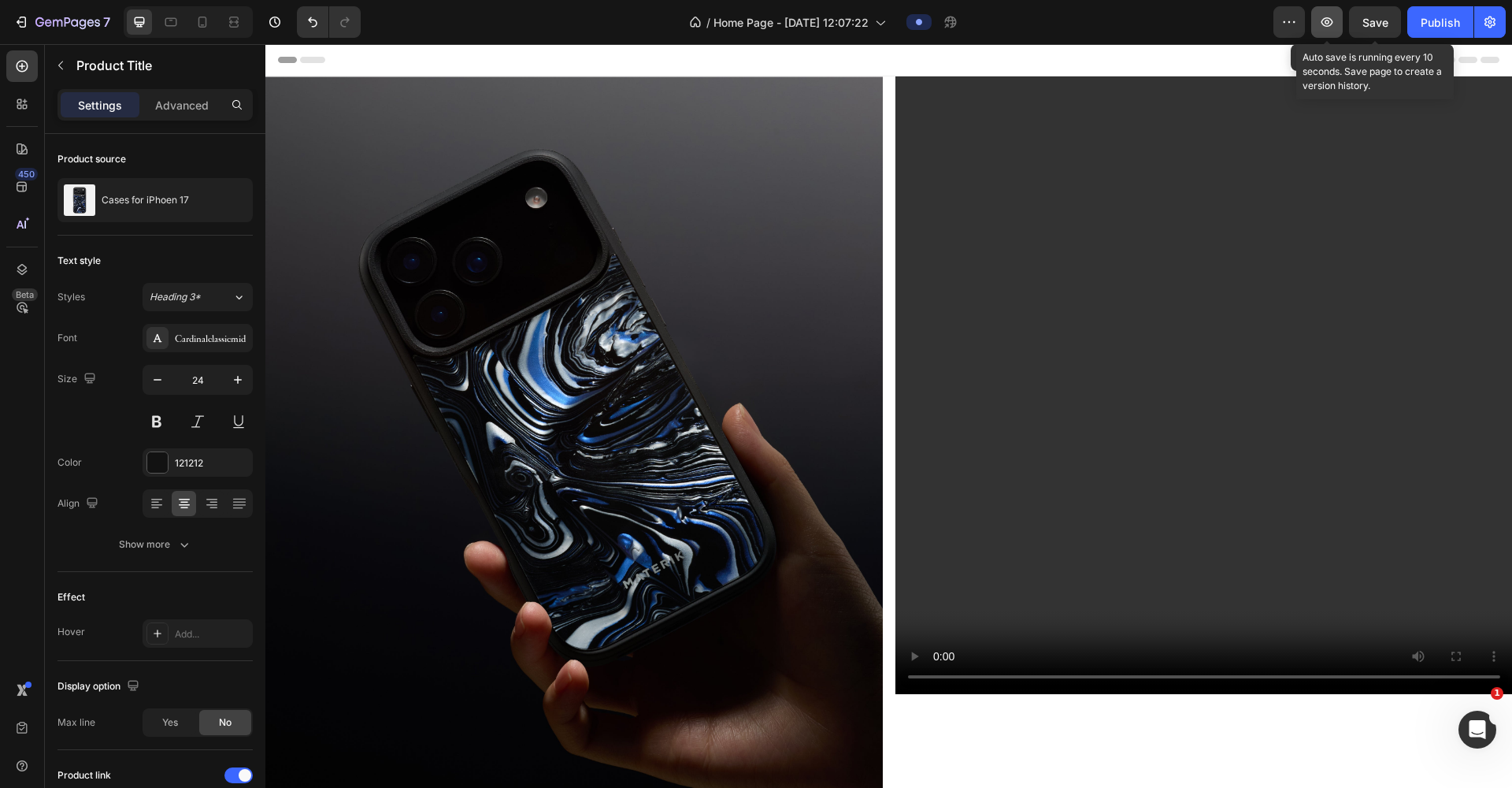
click at [1336, 22] on button "button" at bounding box center [1326, 22] width 31 height 31
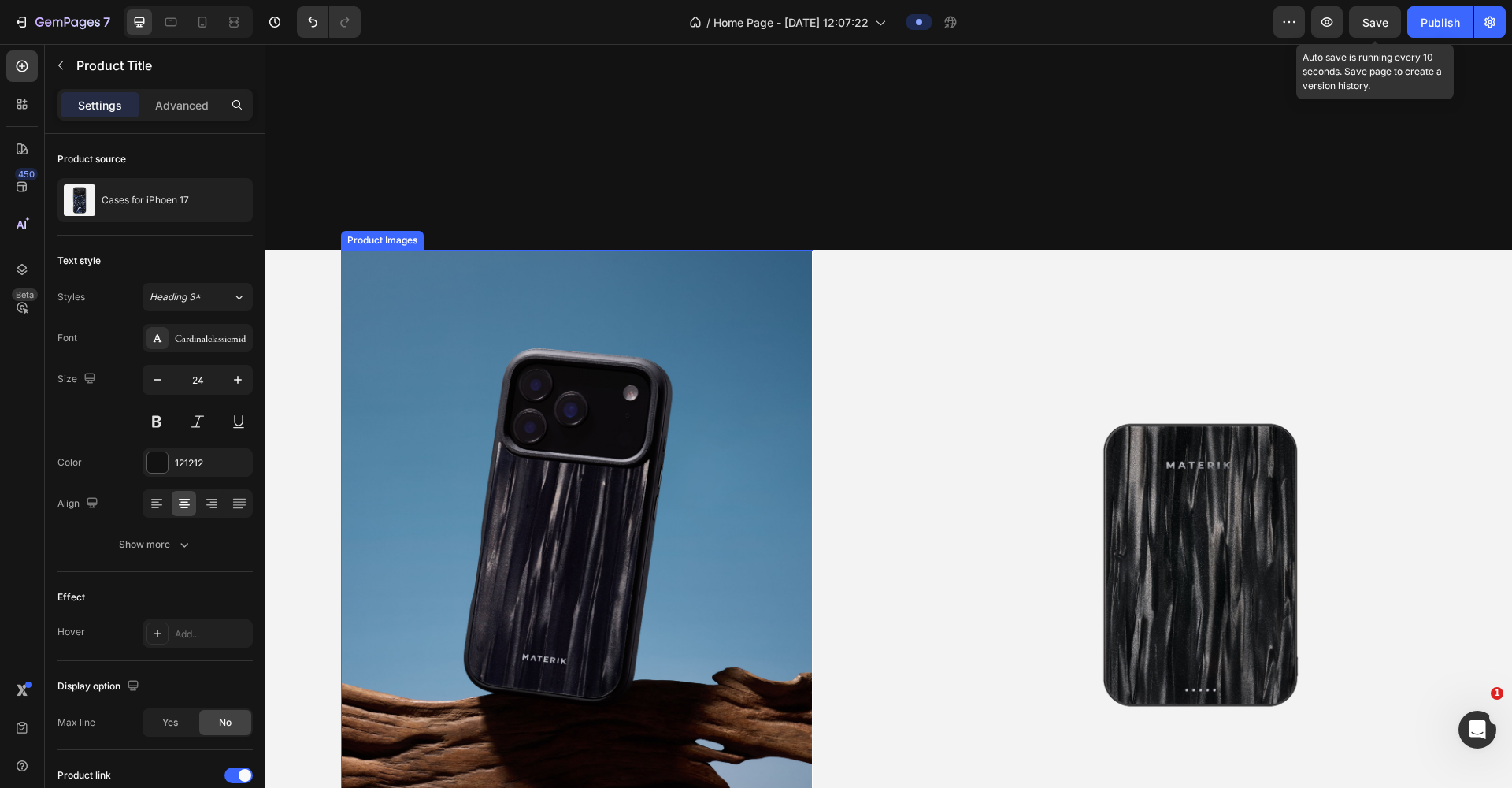
scroll to position [1435, 0]
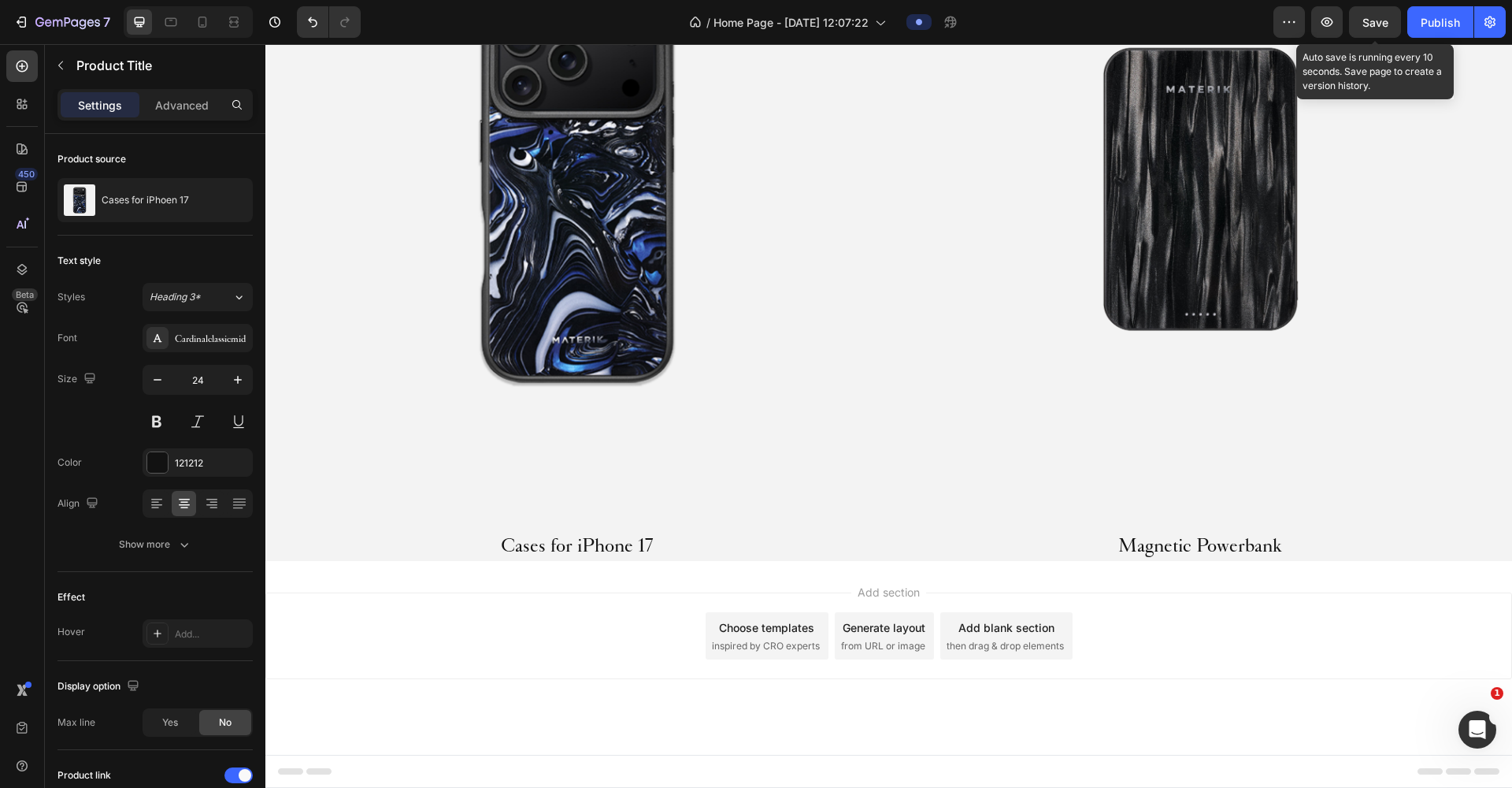
click at [1369, 18] on span "Save" at bounding box center [1375, 22] width 26 height 13
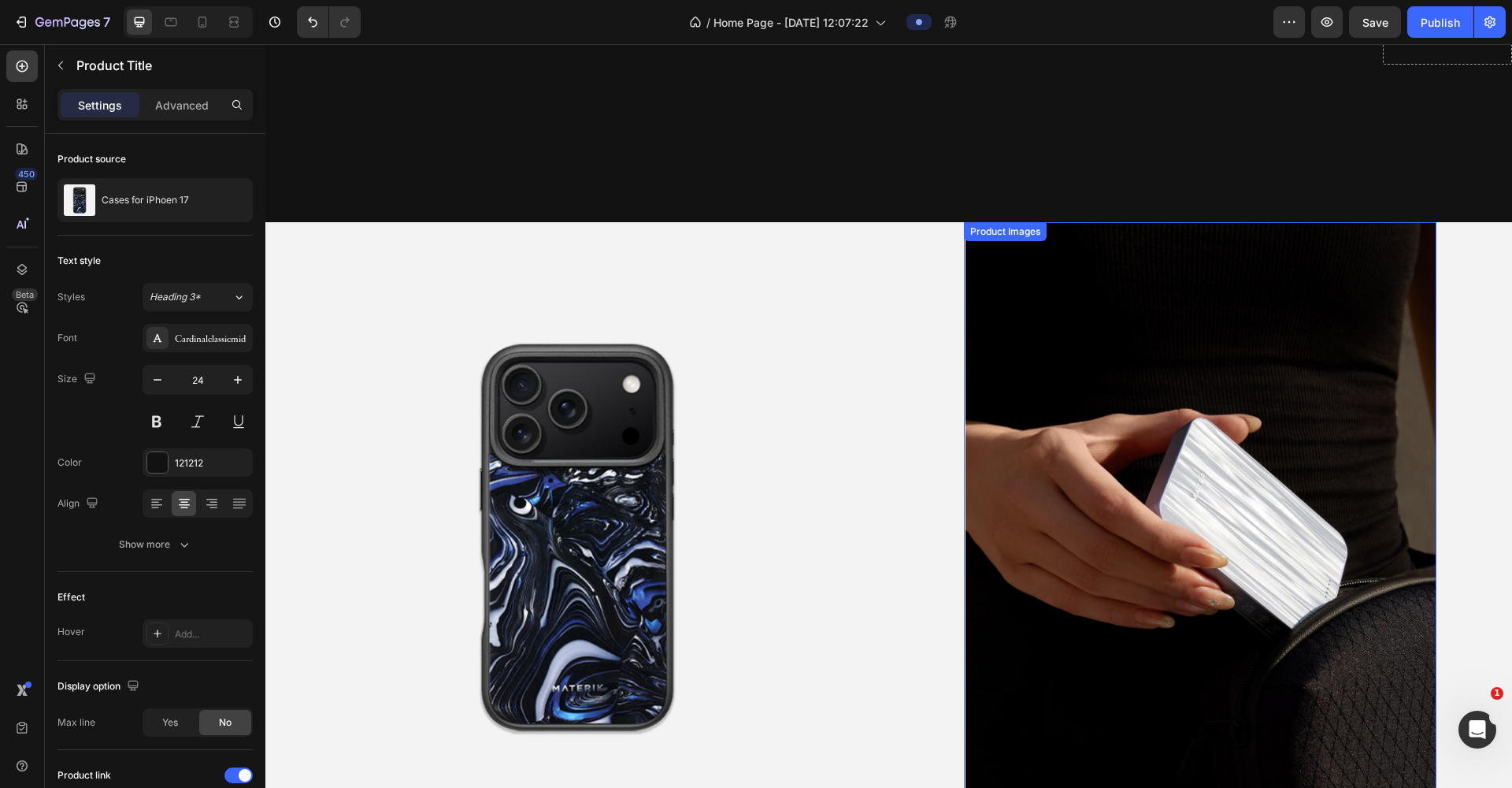
scroll to position [801, 0]
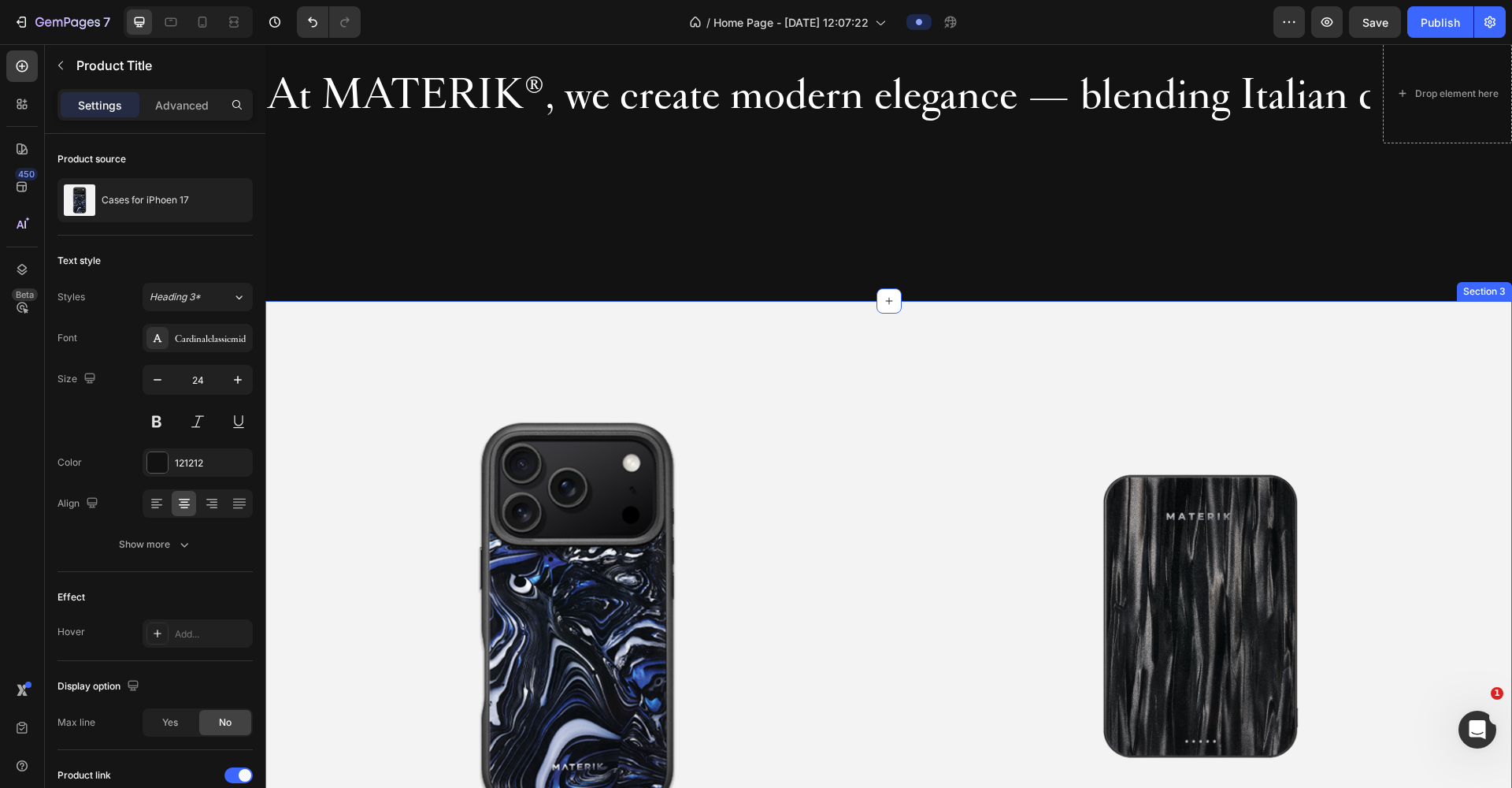
click at [1473, 292] on div "Section 3" at bounding box center [1484, 291] width 55 height 19
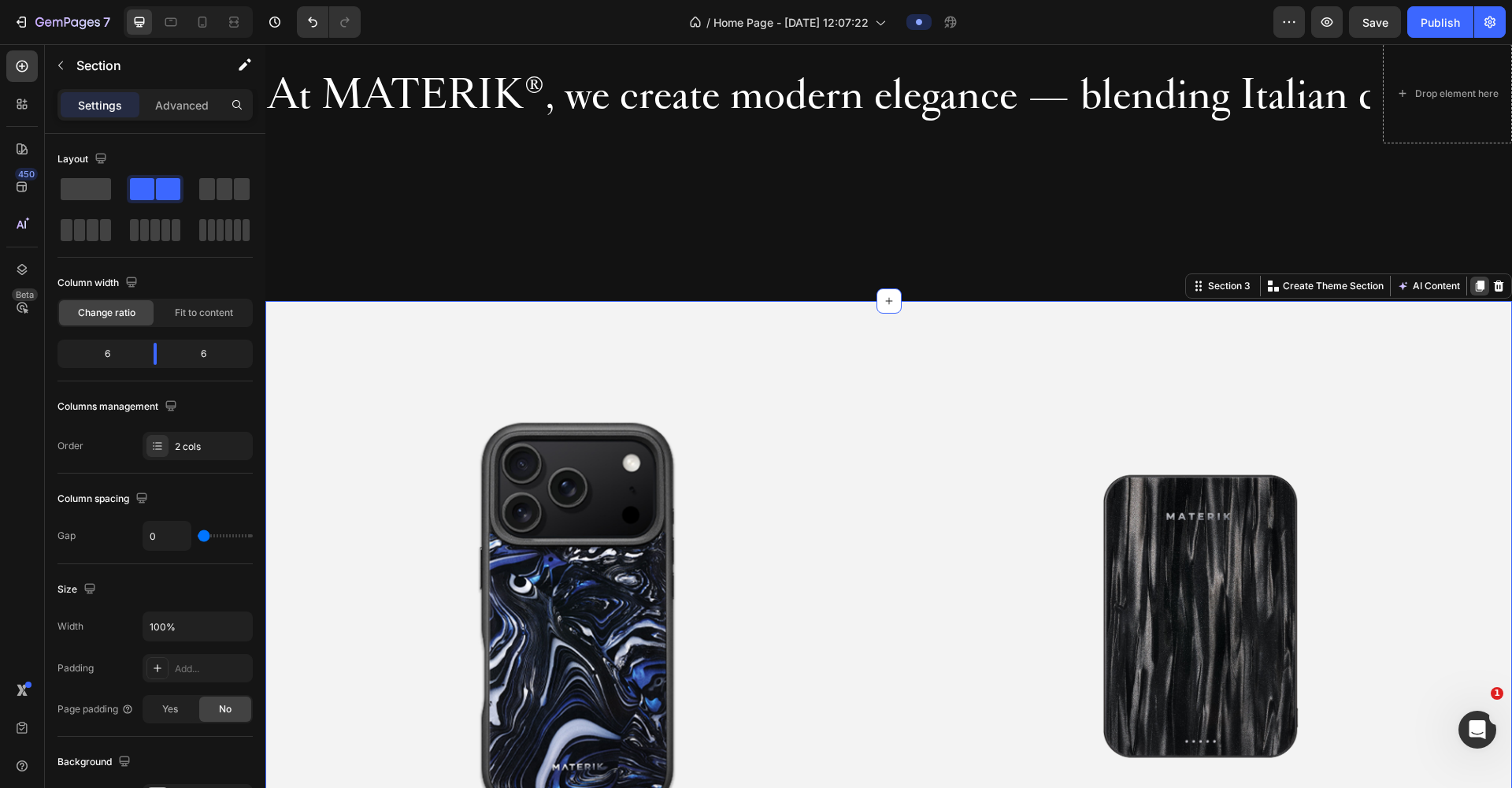
click at [1476, 285] on icon at bounding box center [1480, 285] width 9 height 11
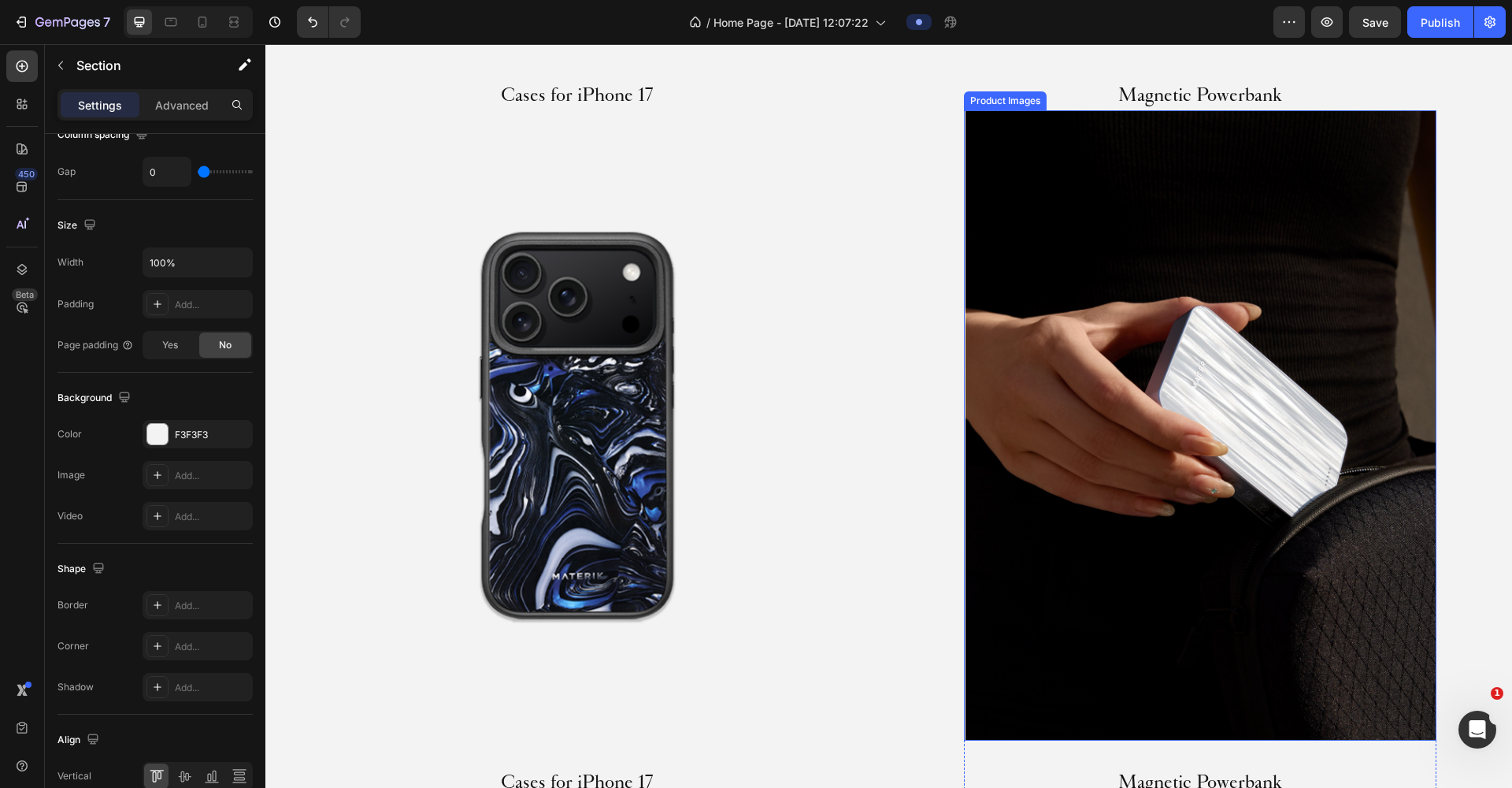
scroll to position [1688, 0]
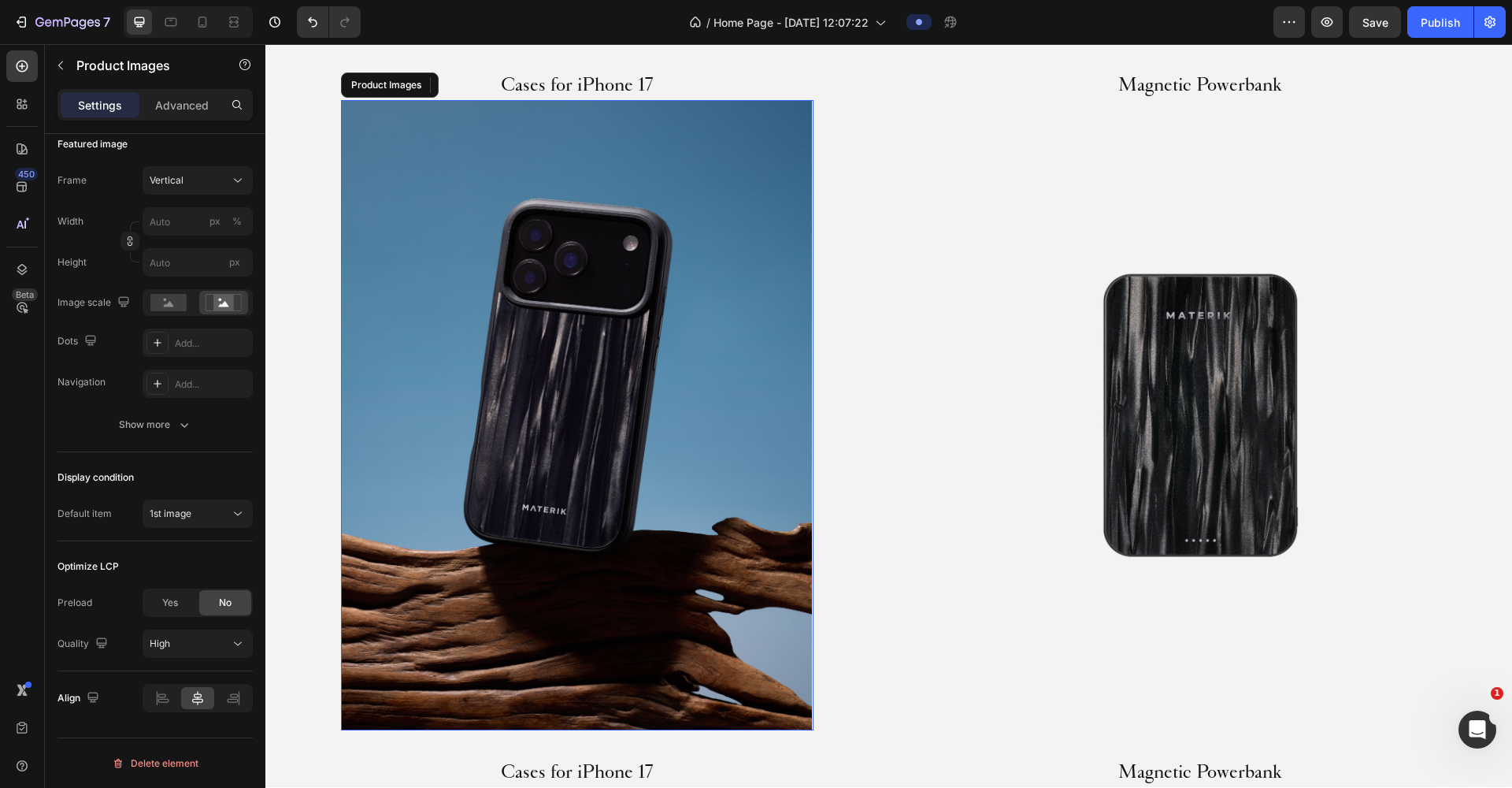
click at [484, 394] on img at bounding box center [577, 415] width 472 height 631
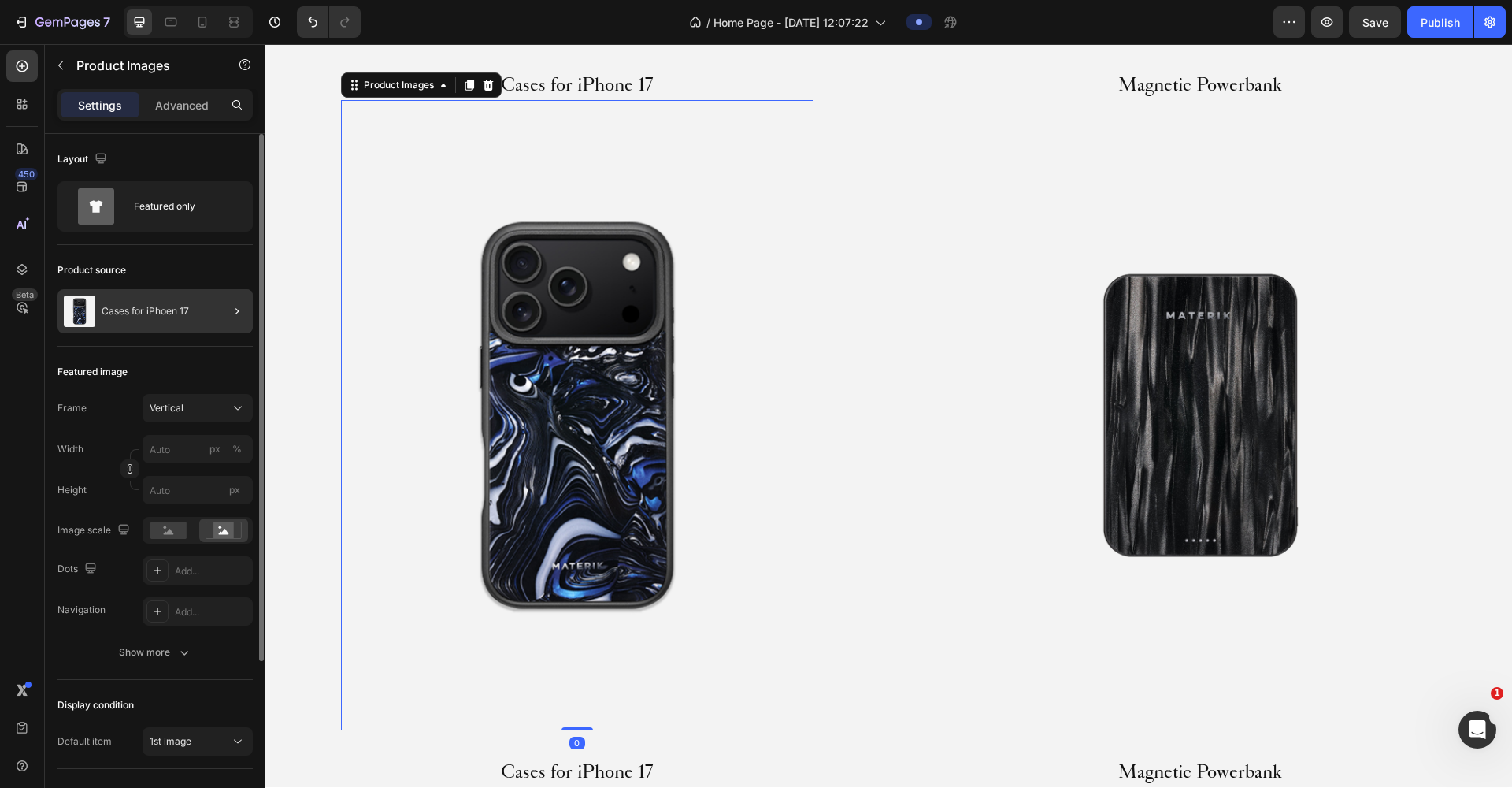
click at [214, 310] on div at bounding box center [230, 311] width 44 height 44
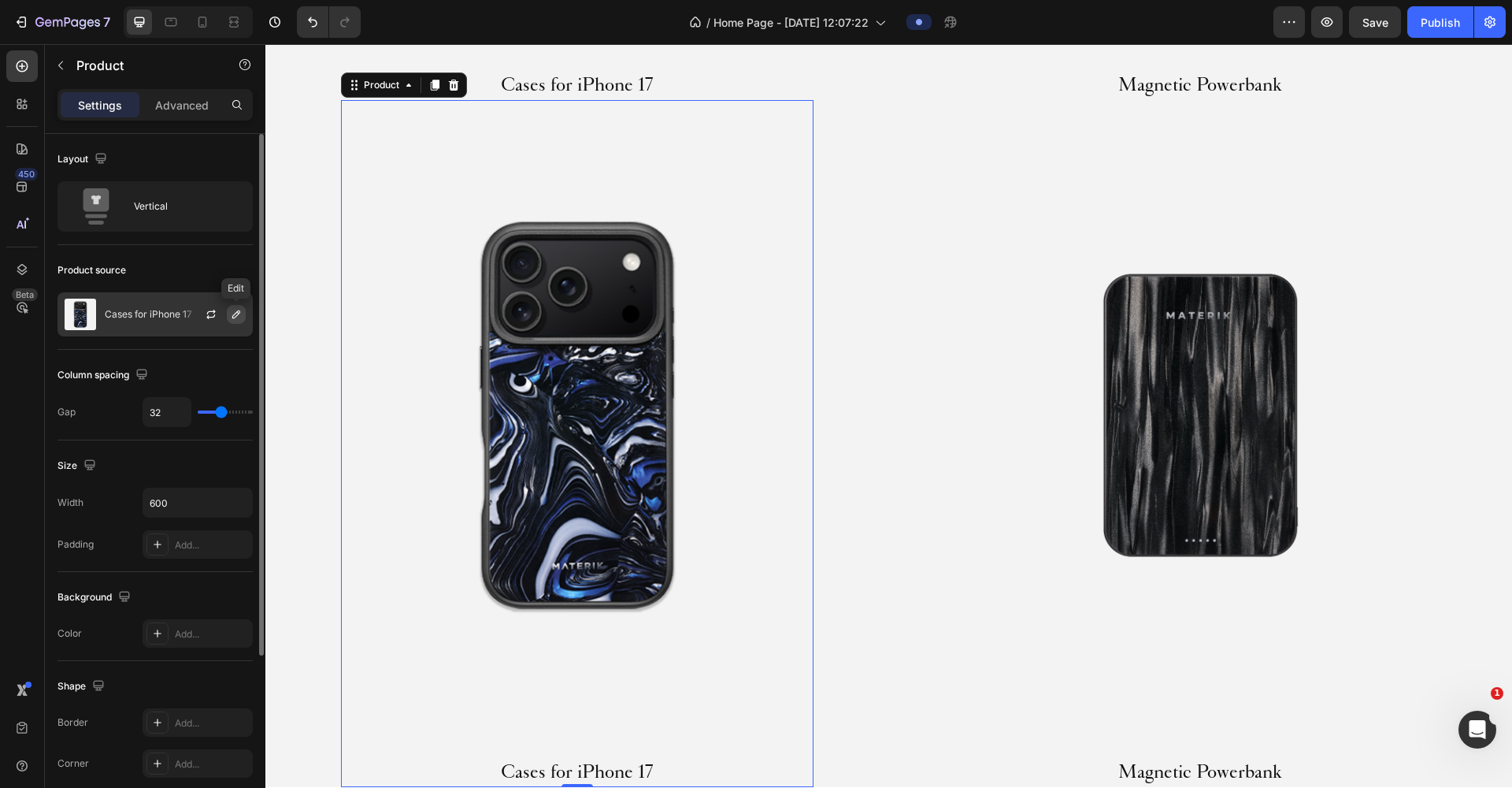
click at [235, 320] on icon "button" at bounding box center [236, 314] width 13 height 13
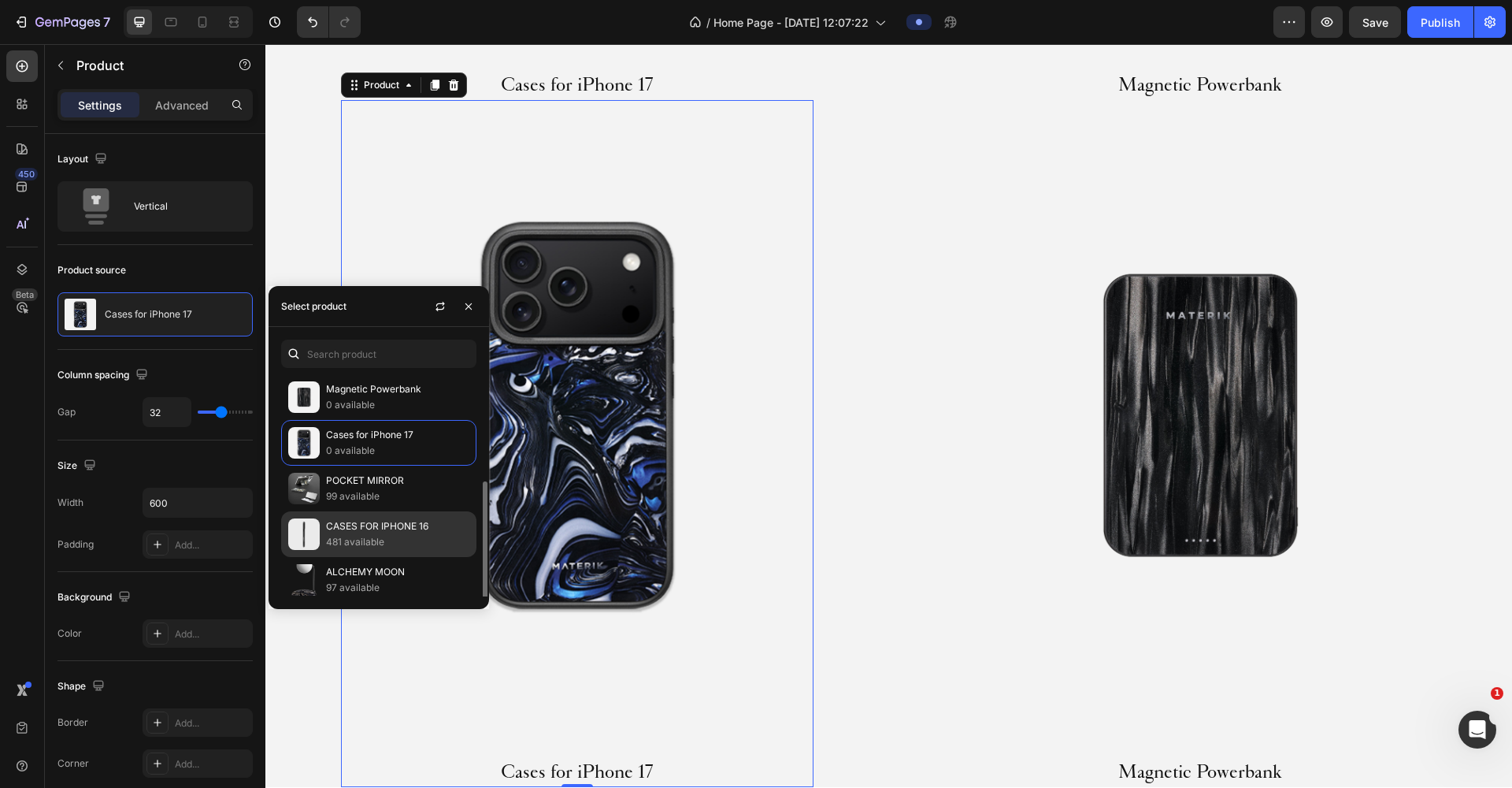
scroll to position [67, 0]
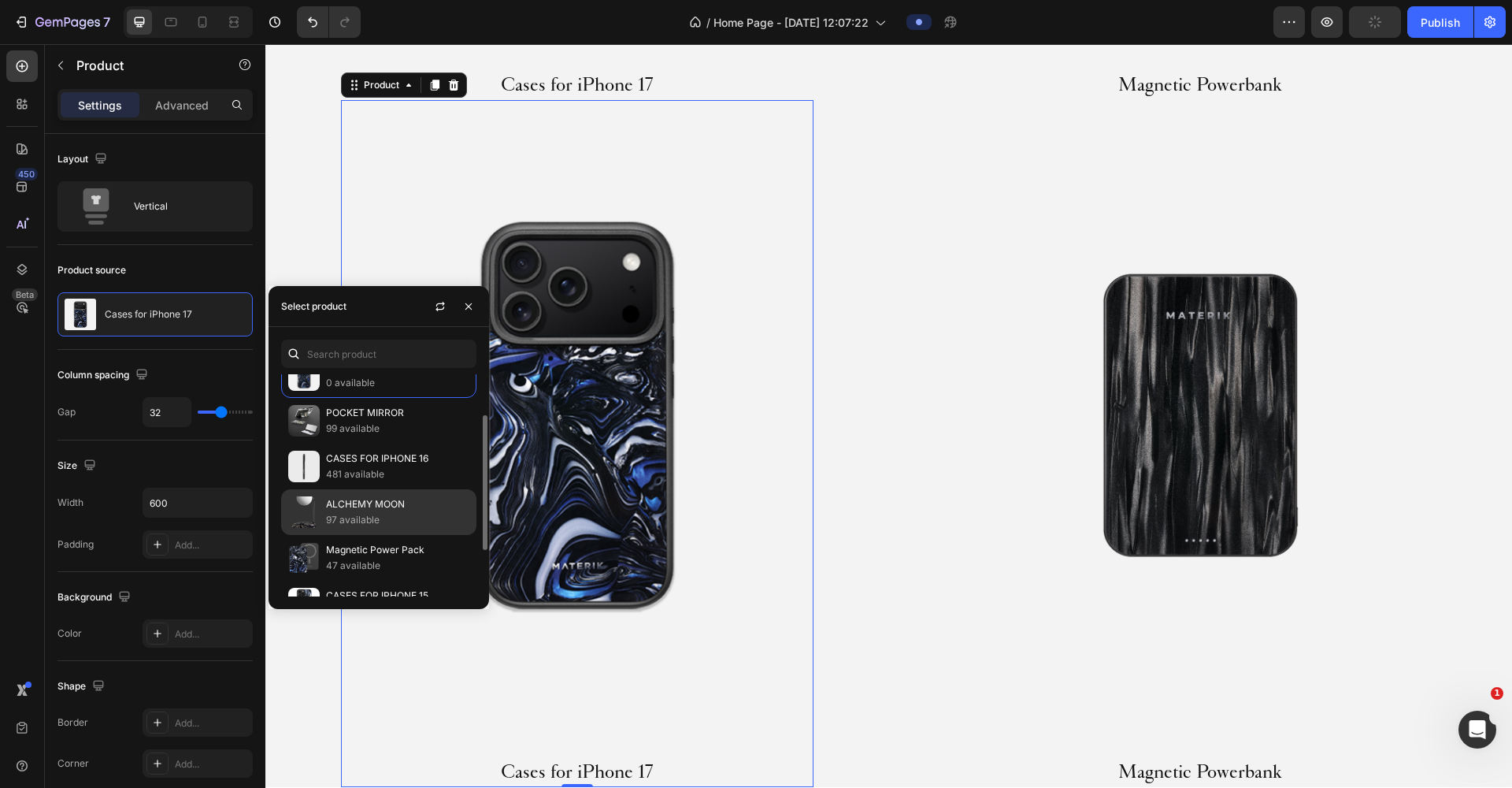
click at [383, 535] on div "ALCHEMY MOON 97 available" at bounding box center [379, 557] width 195 height 46
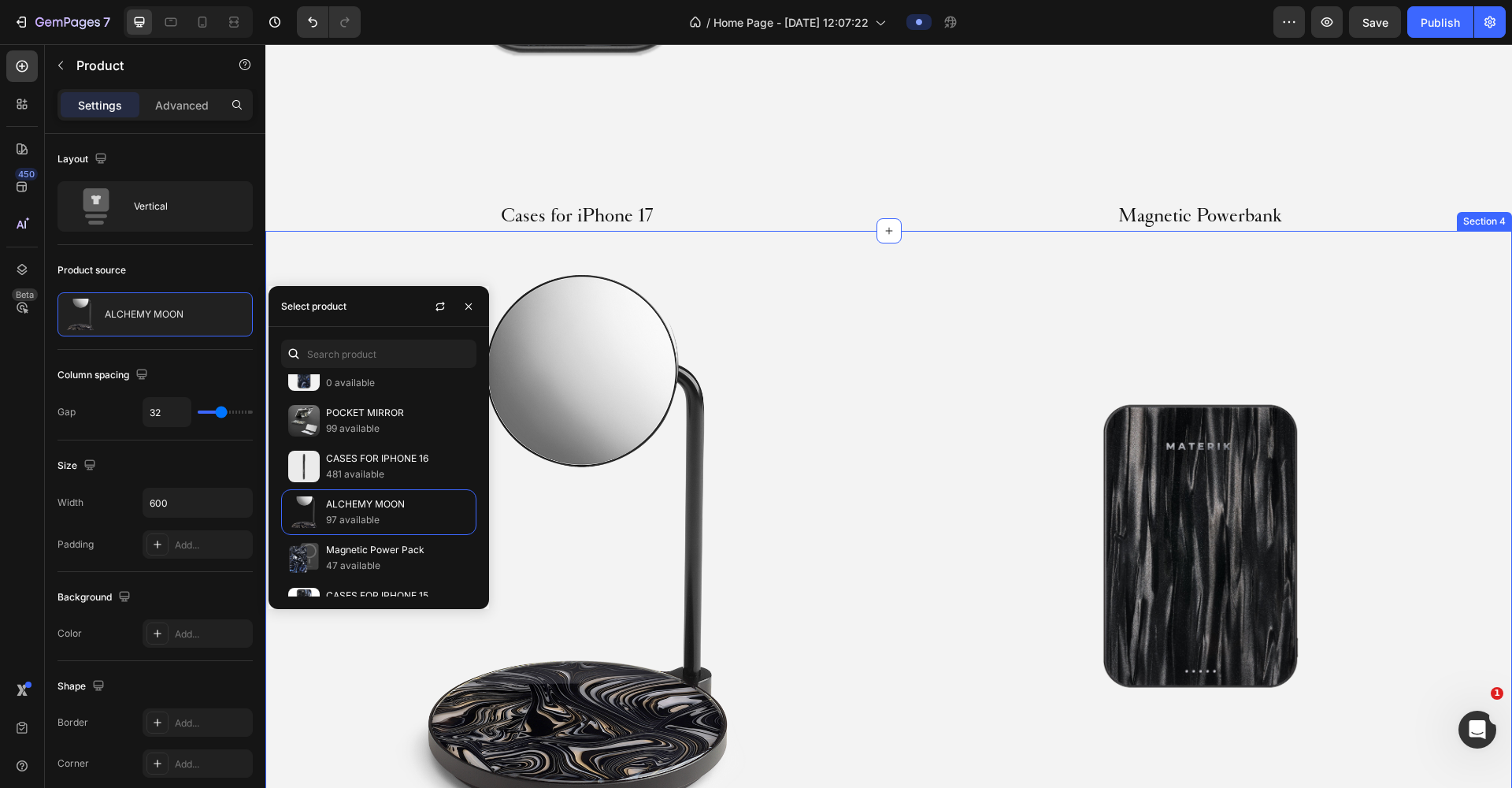
scroll to position [1561, 0]
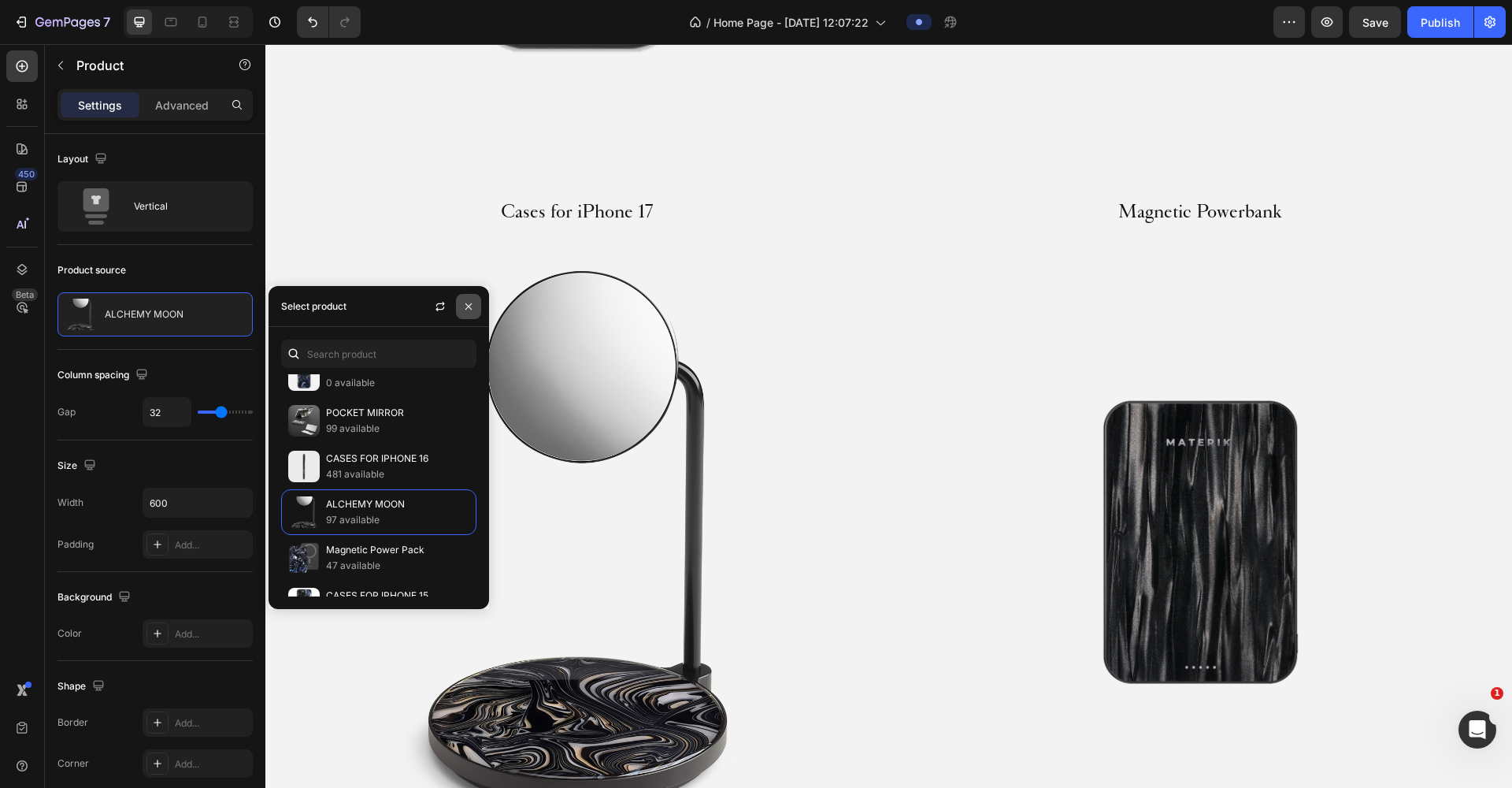
click at [469, 301] on icon "button" at bounding box center [469, 306] width 13 height 13
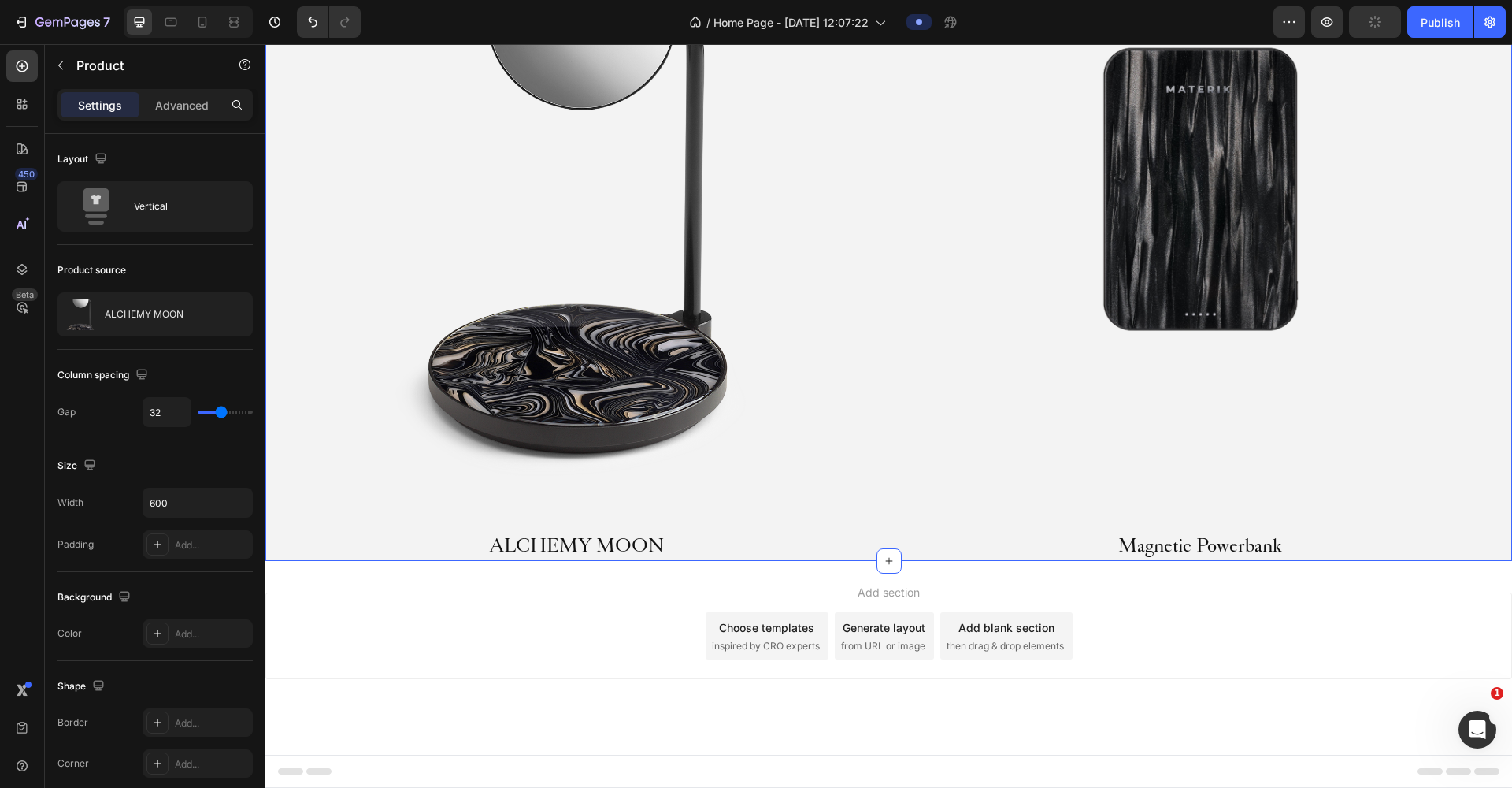
scroll to position [1914, 0]
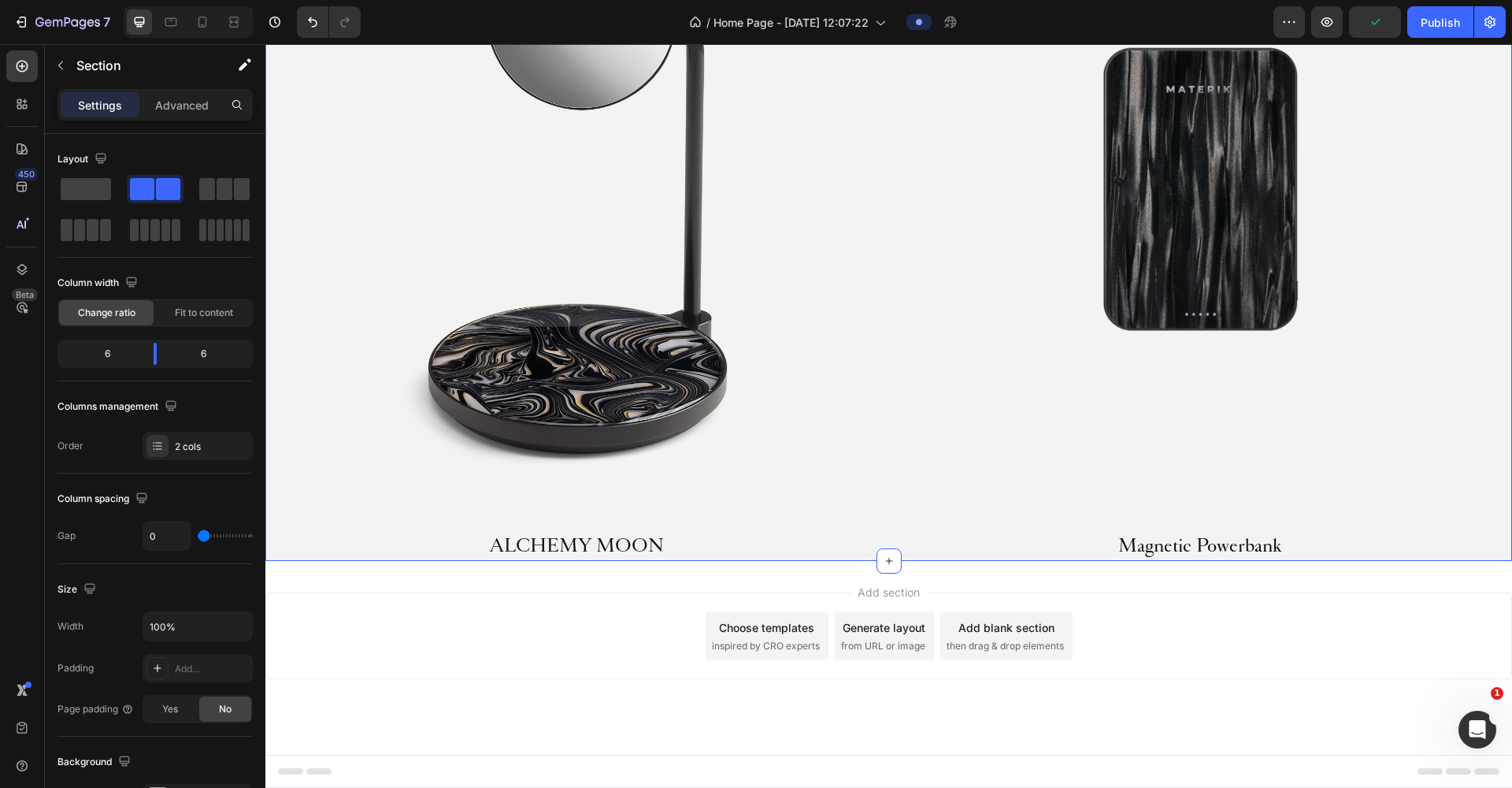
click at [635, 273] on div "Product Images ALCHEMY MOON Product Title Product" at bounding box center [577, 217] width 623 height 687
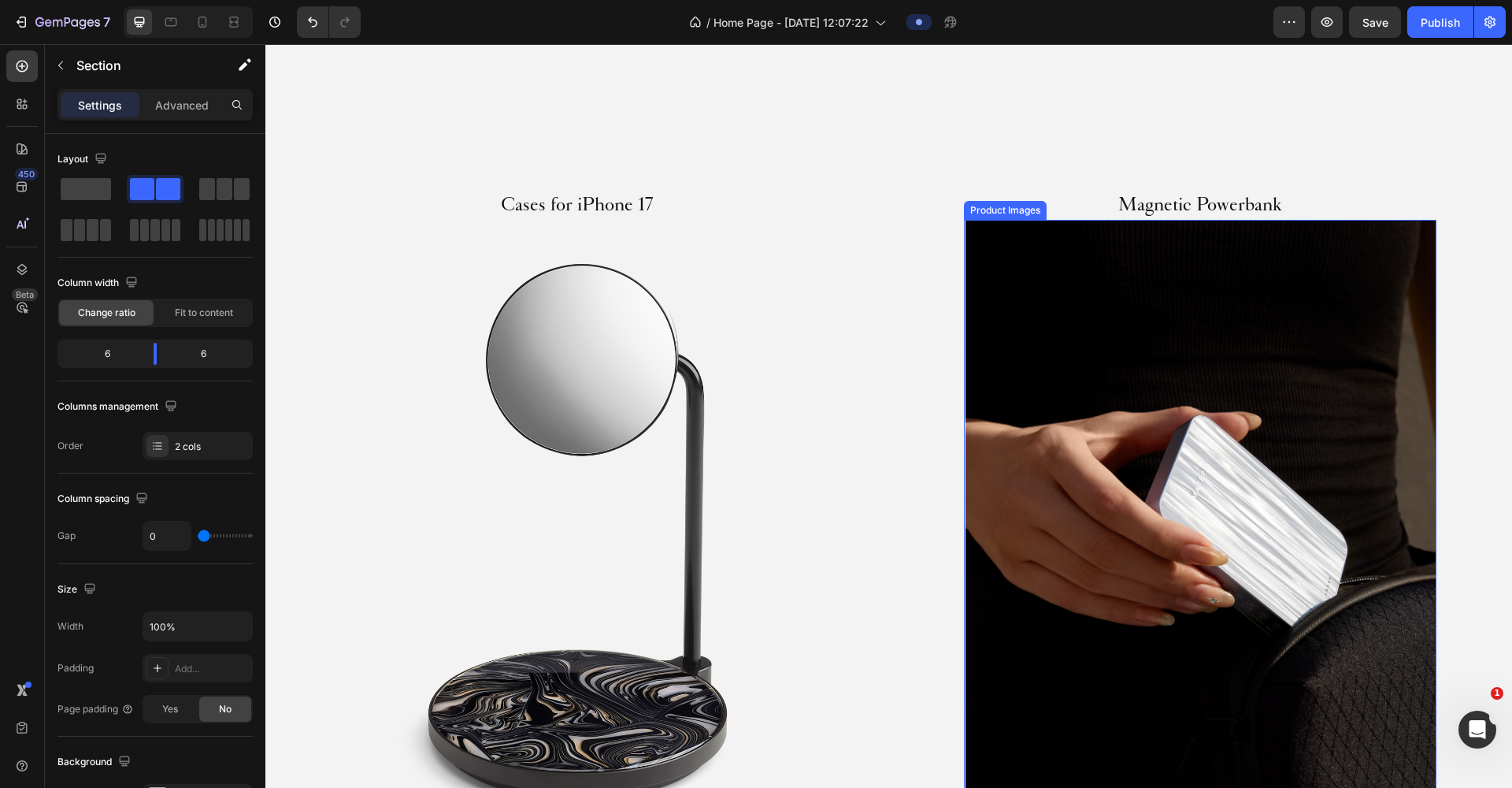
scroll to position [1585, 0]
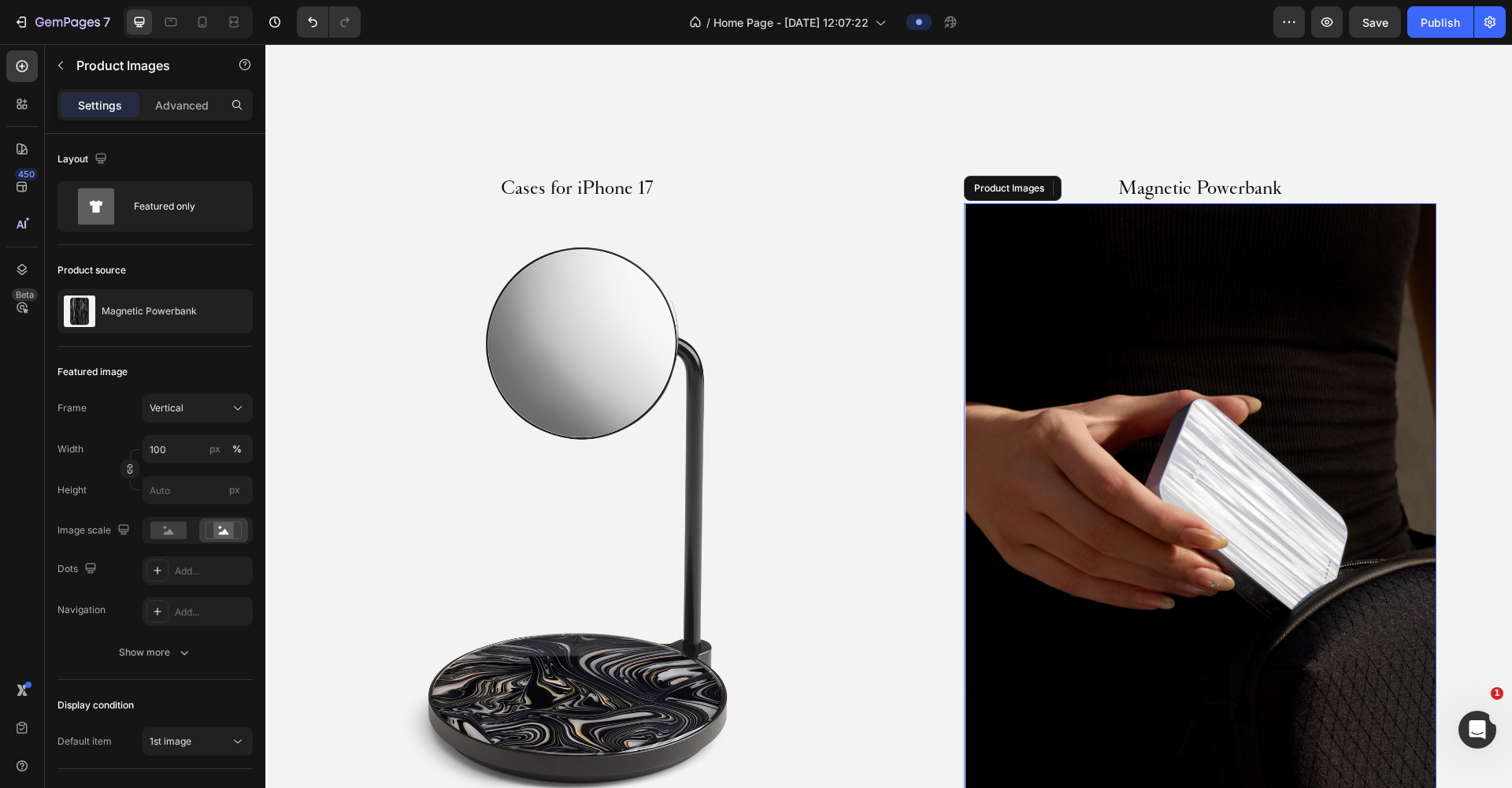
click at [1136, 614] on img at bounding box center [1200, 518] width 472 height 631
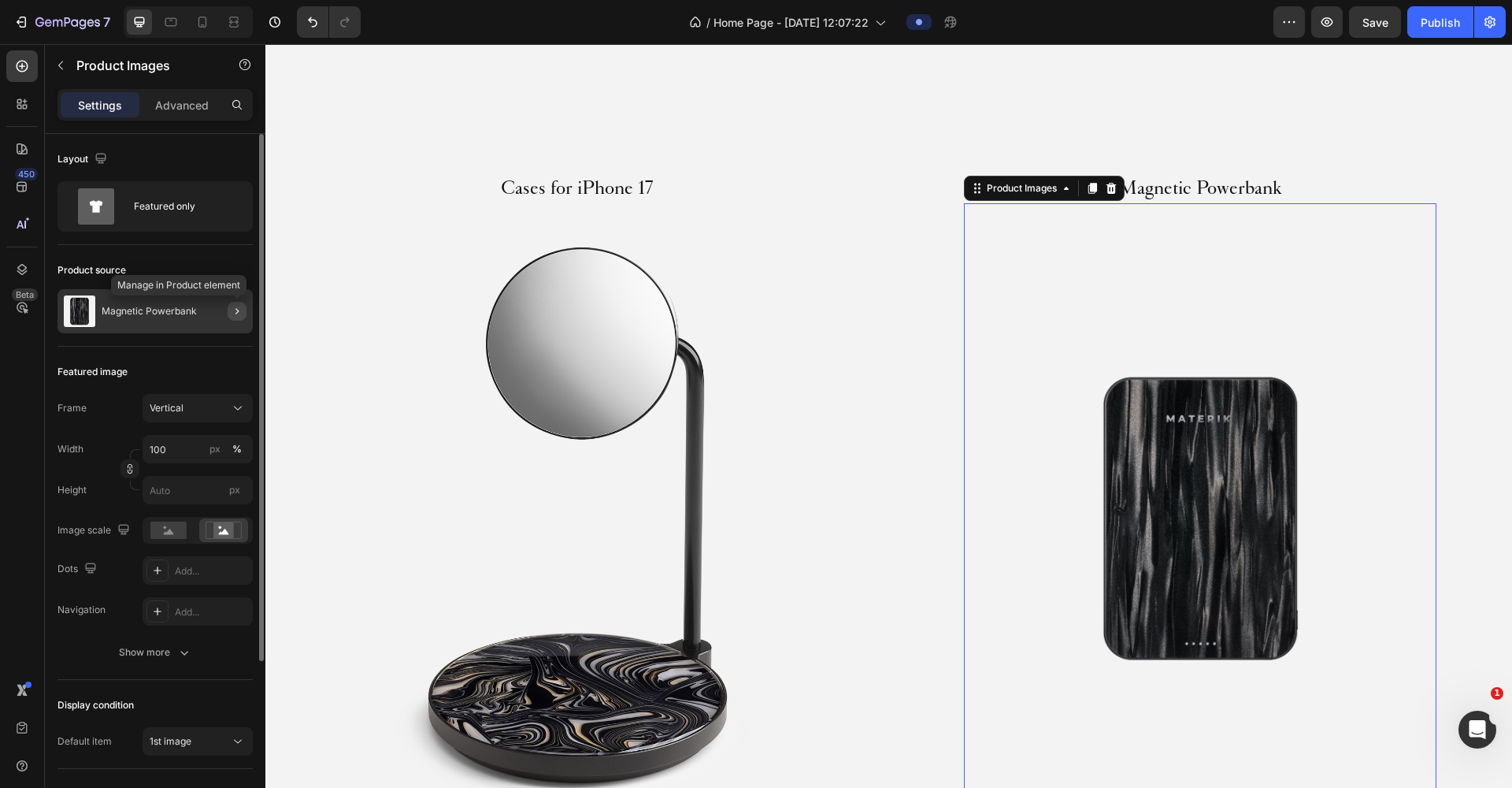
click at [233, 313] on icon "button" at bounding box center [237, 311] width 13 height 13
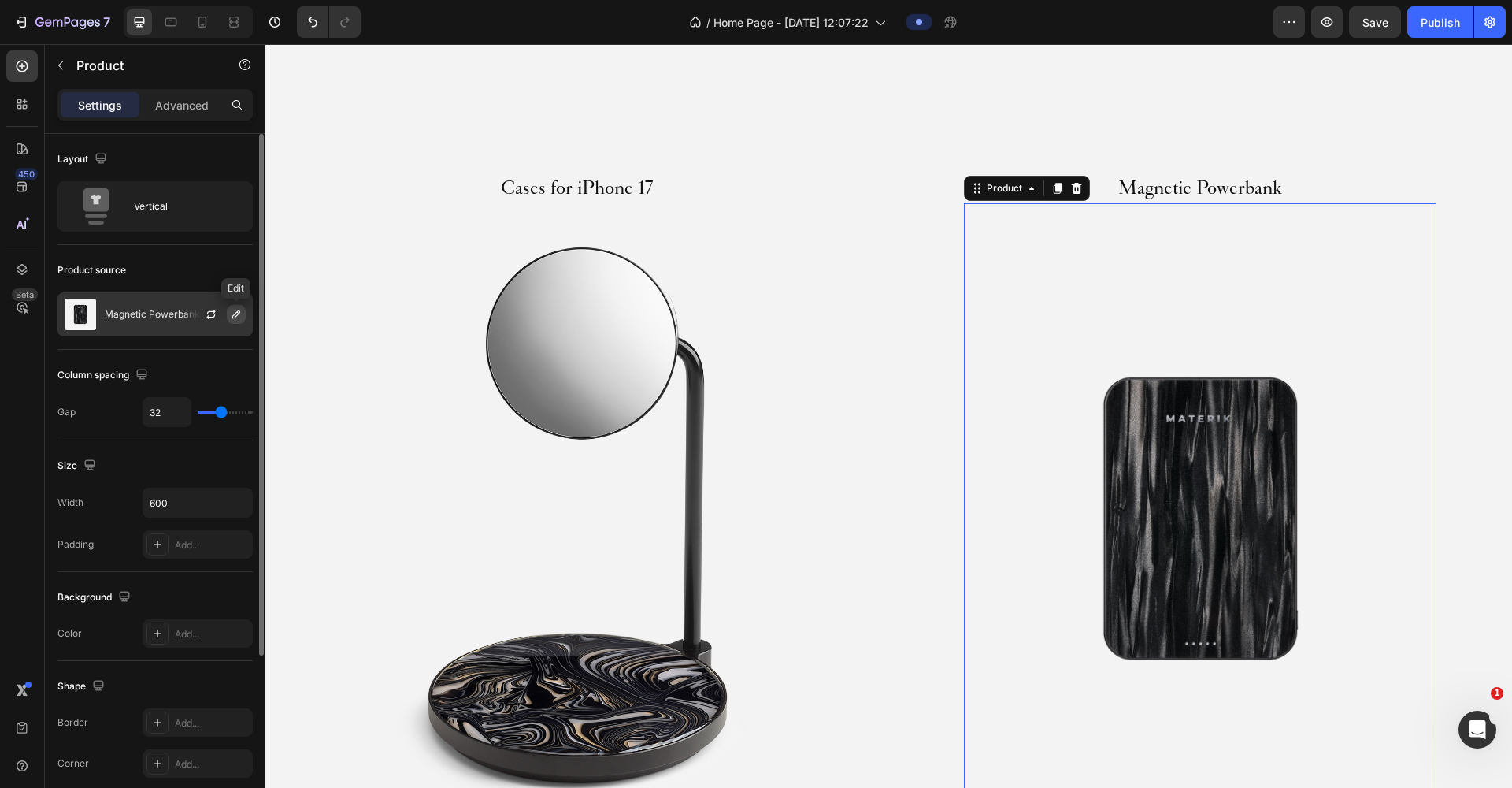
click at [239, 311] on icon "button" at bounding box center [236, 314] width 8 height 8
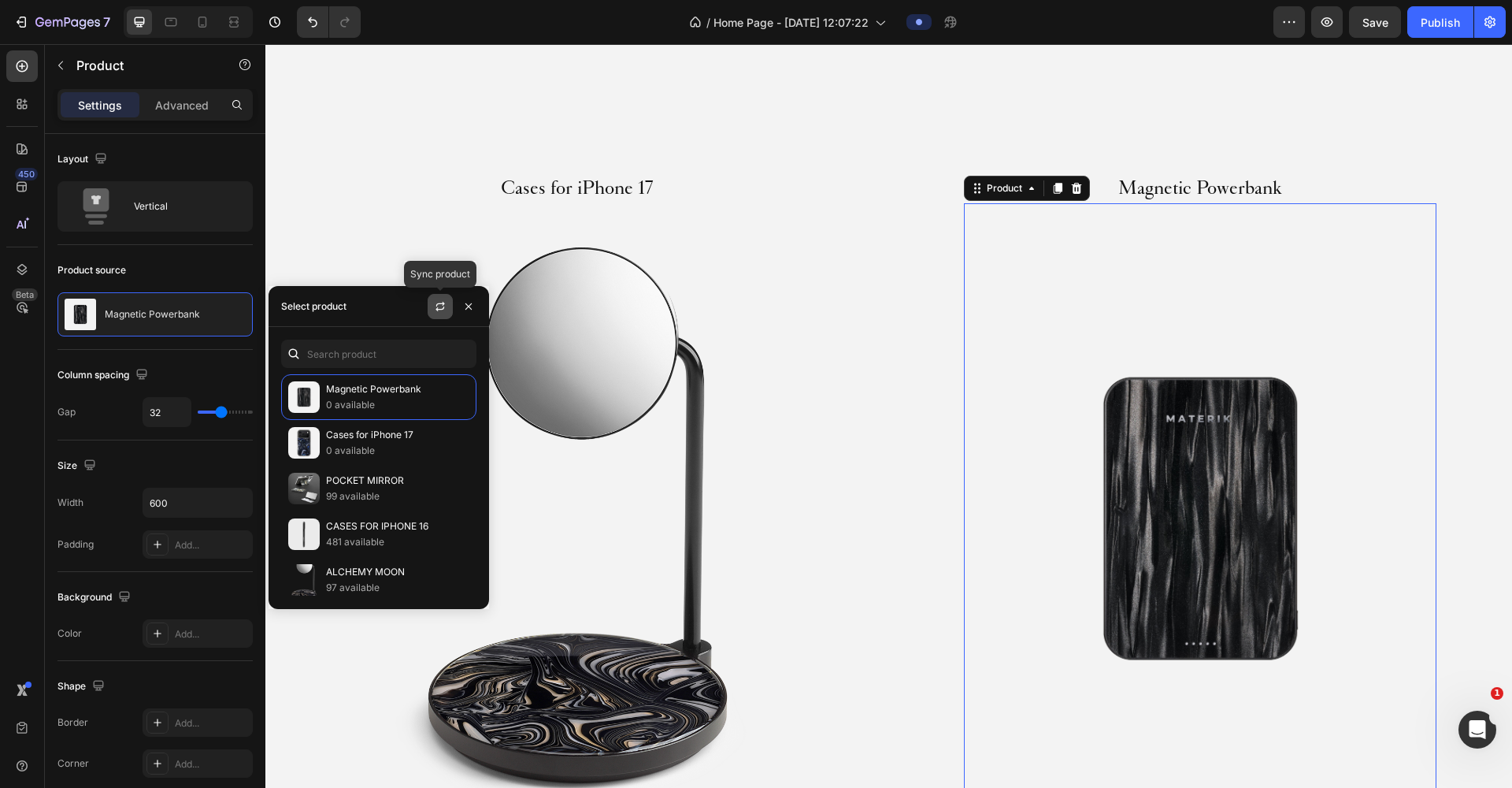
click at [433, 306] on button "button" at bounding box center [440, 306] width 25 height 25
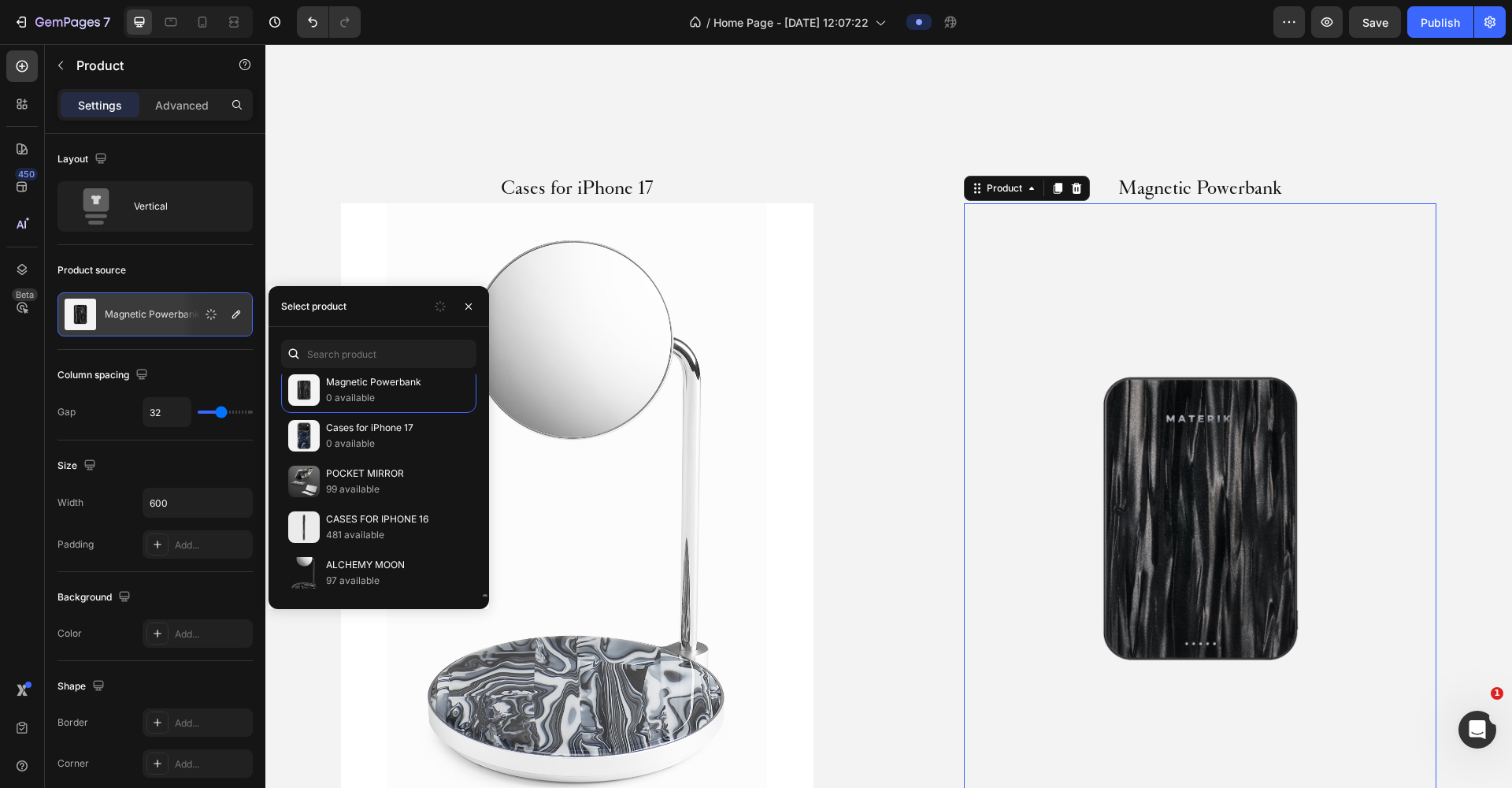
scroll to position [0, 0]
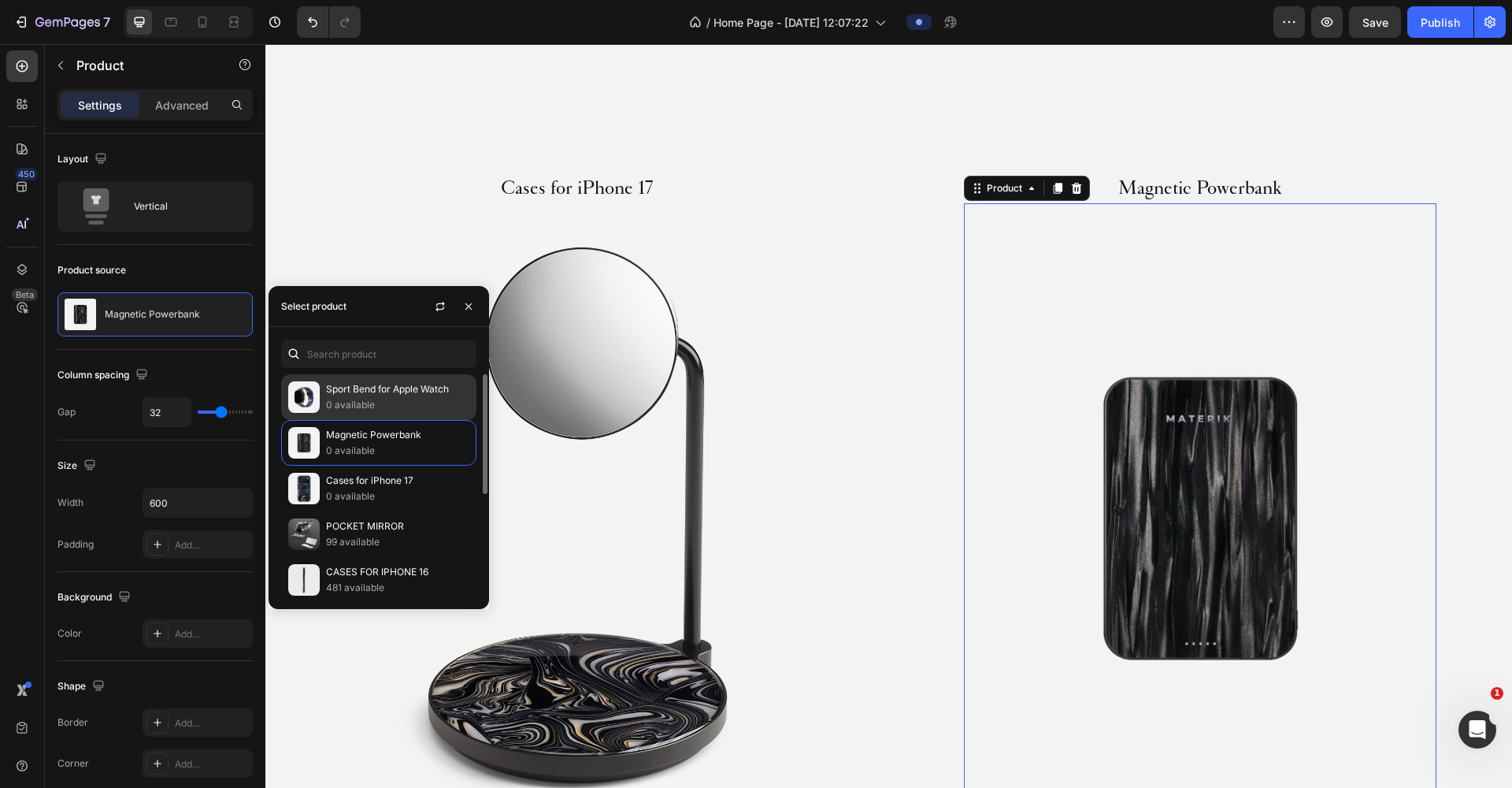
click at [416, 420] on div "Sport Bend for Apple Watch 0 available" at bounding box center [379, 442] width 195 height 46
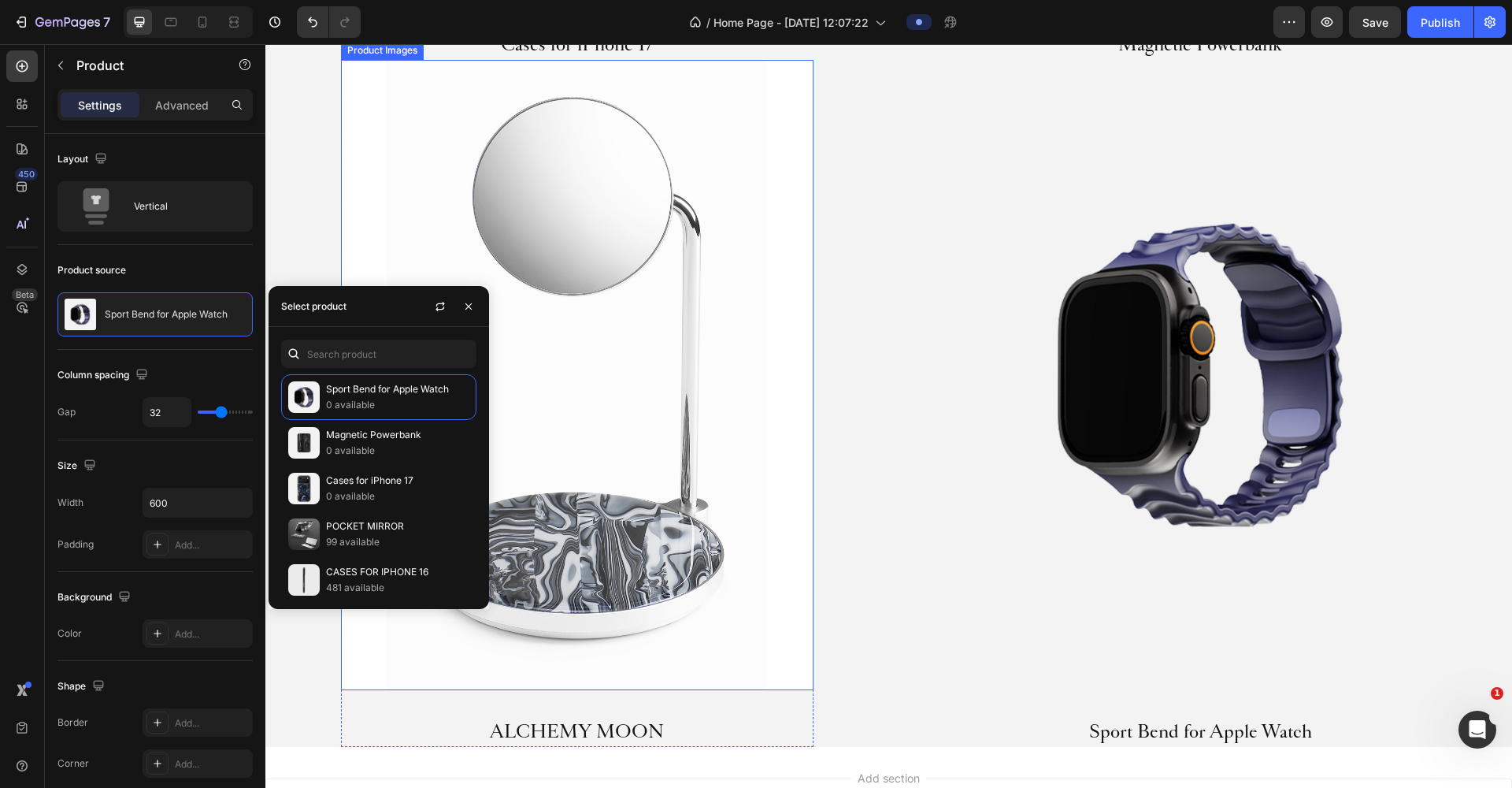
scroll to position [1826, 0]
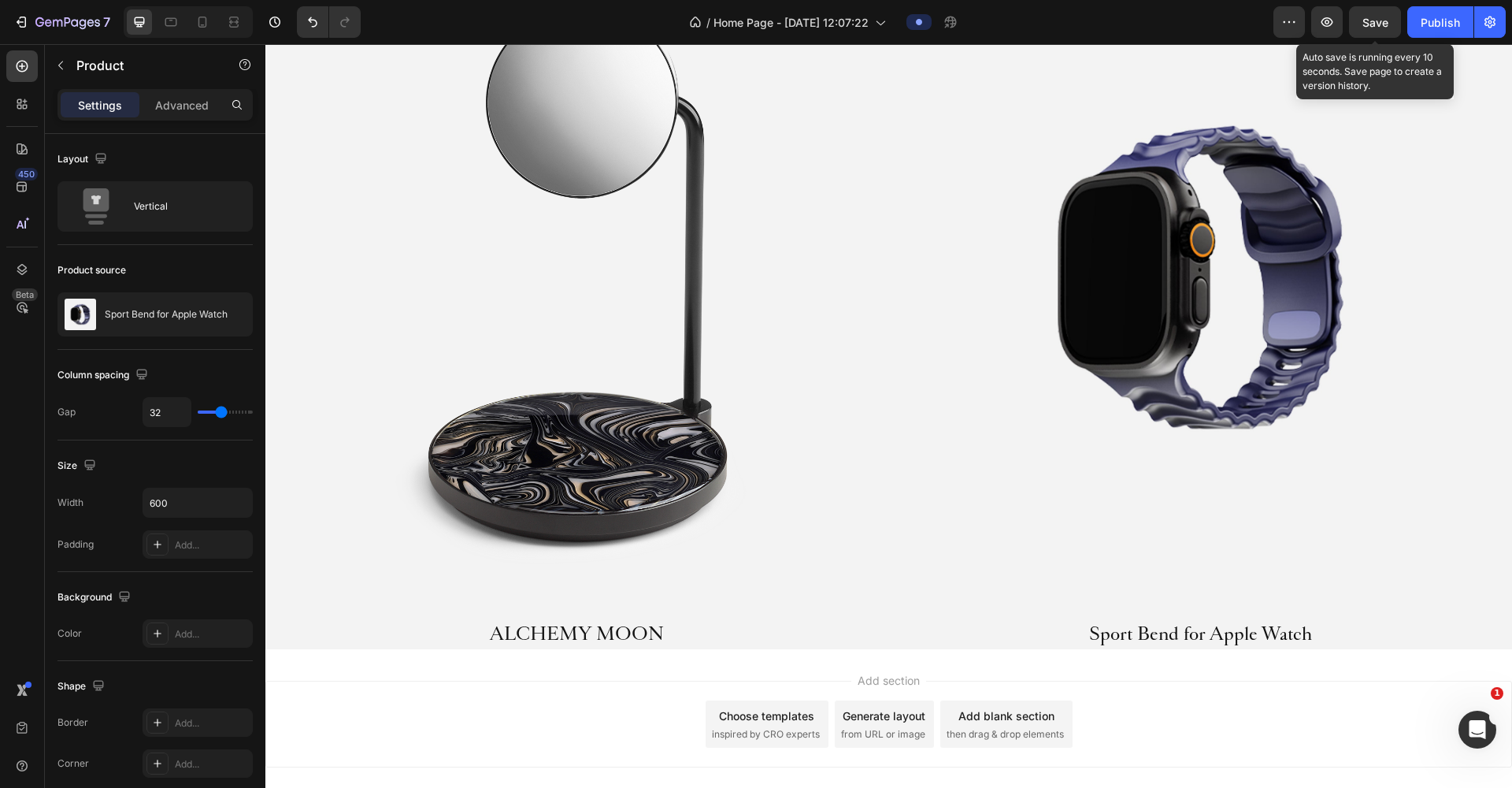
click at [1385, 28] on span "Save" at bounding box center [1375, 22] width 26 height 13
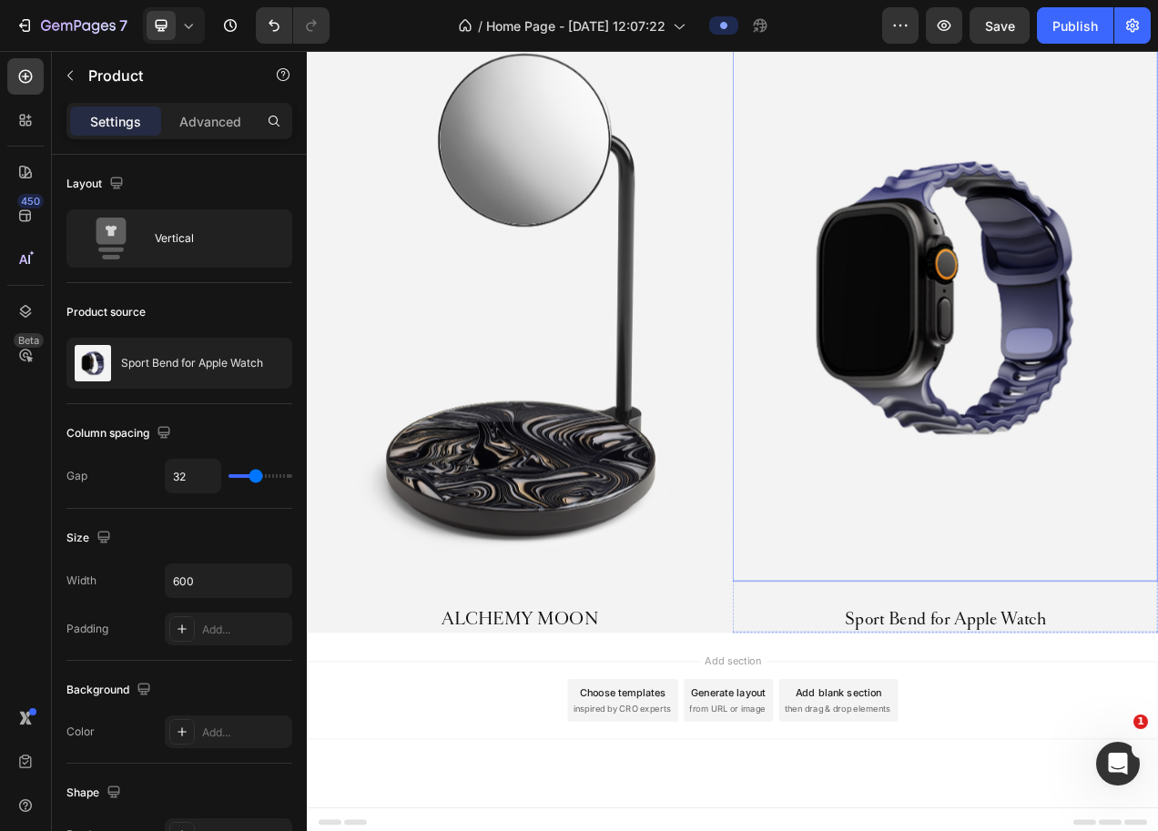
scroll to position [1879, 0]
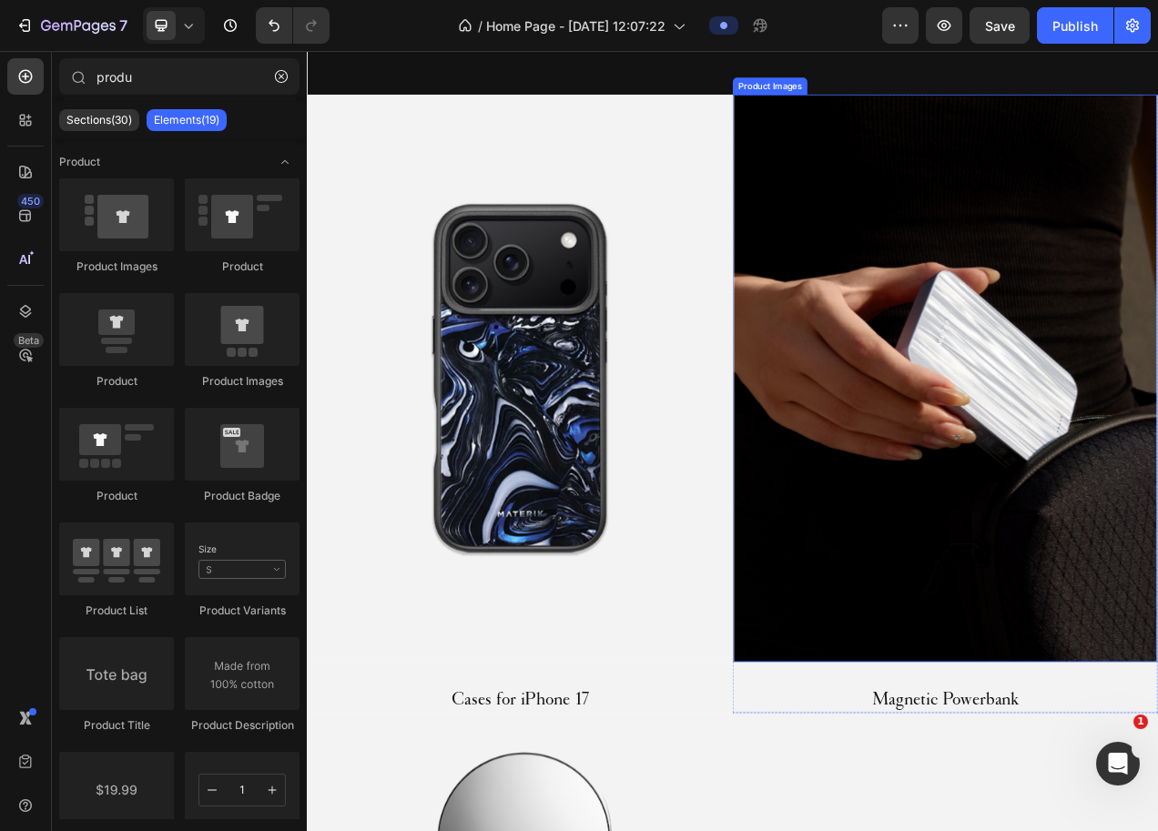
scroll to position [903, 0]
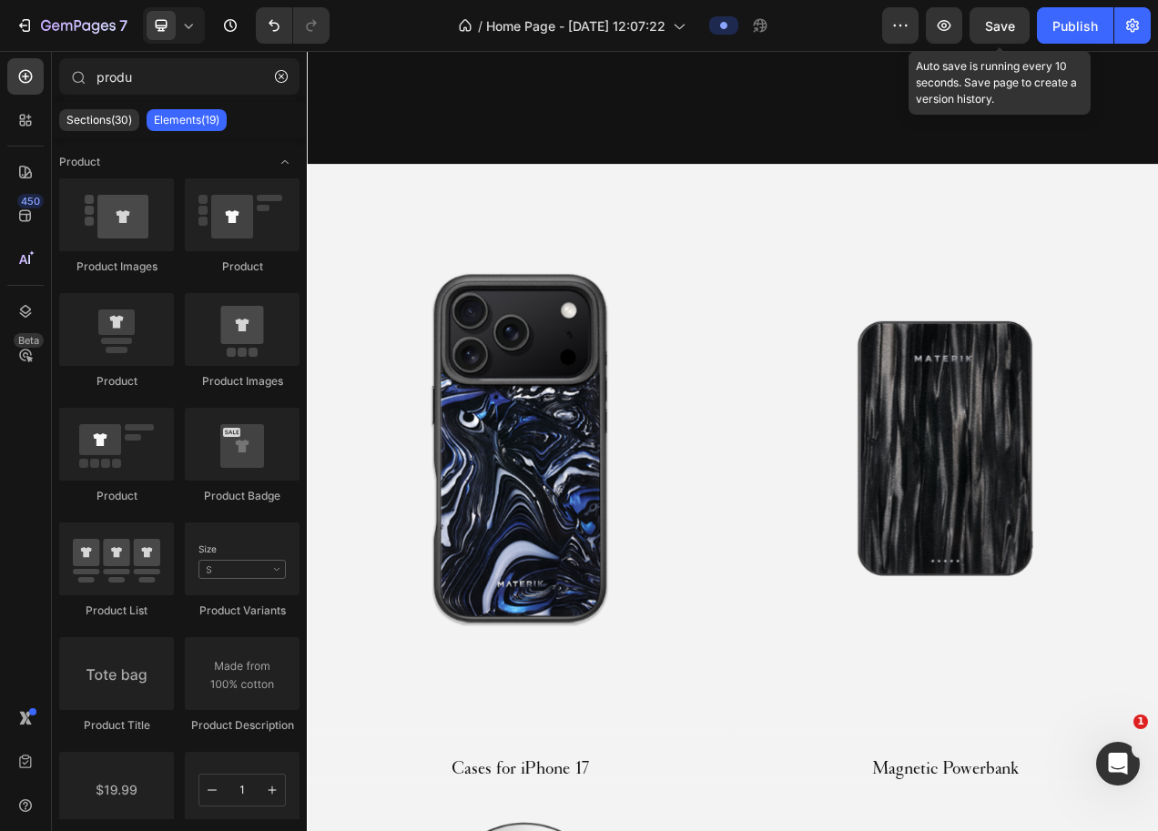
click at [992, 26] on span "Save" at bounding box center [1000, 25] width 30 height 15
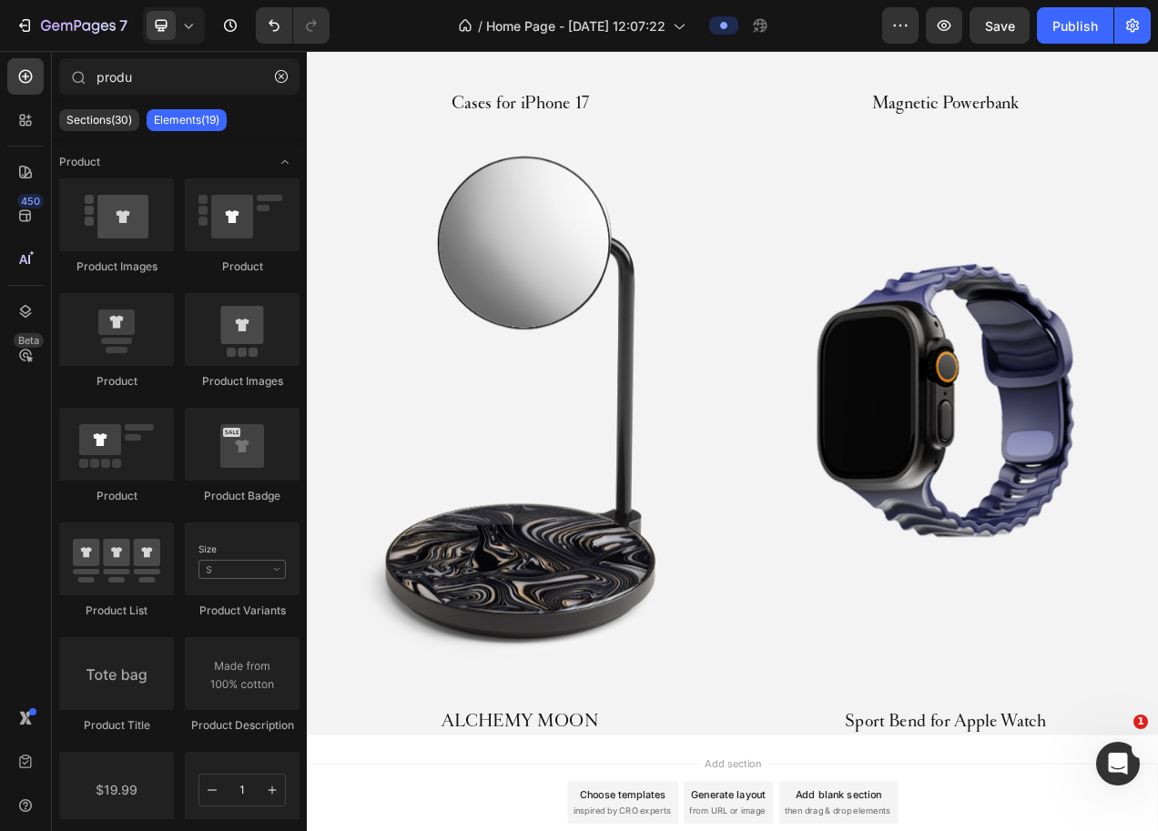
scroll to position [1786, 0]
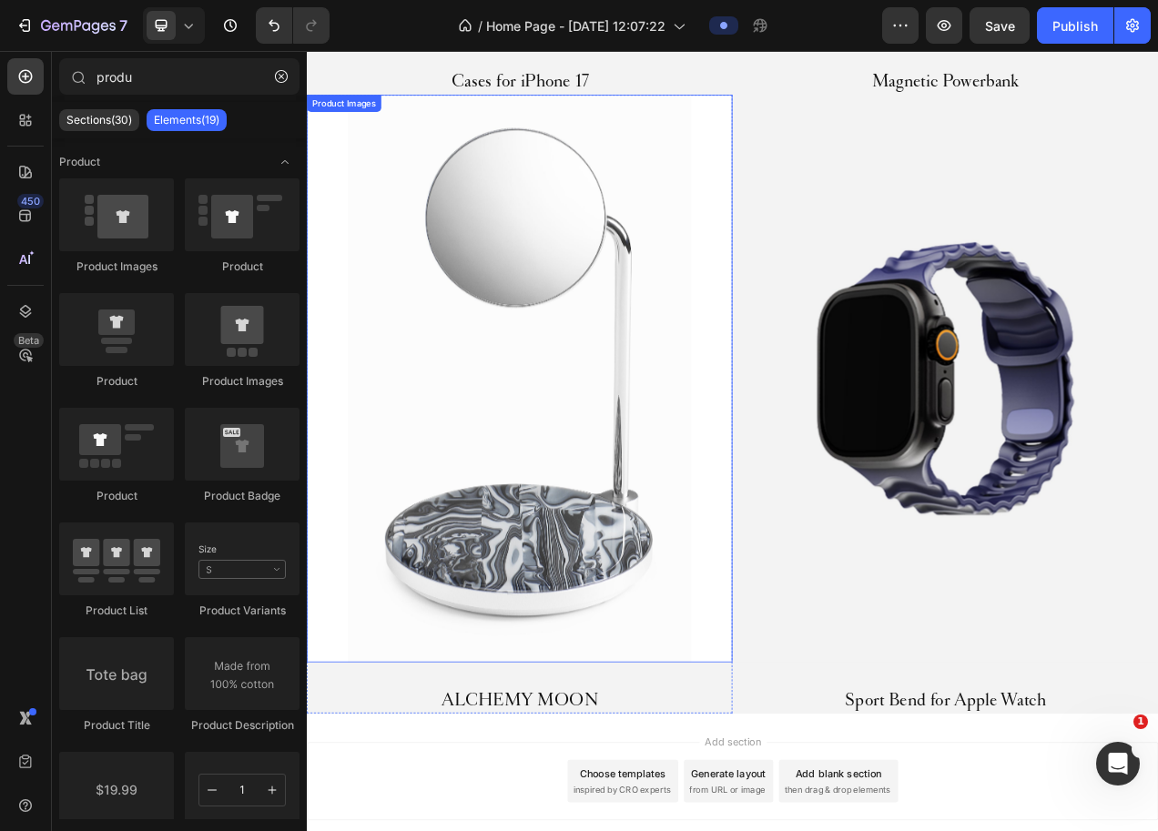
click at [642, 464] on img at bounding box center [580, 471] width 546 height 729
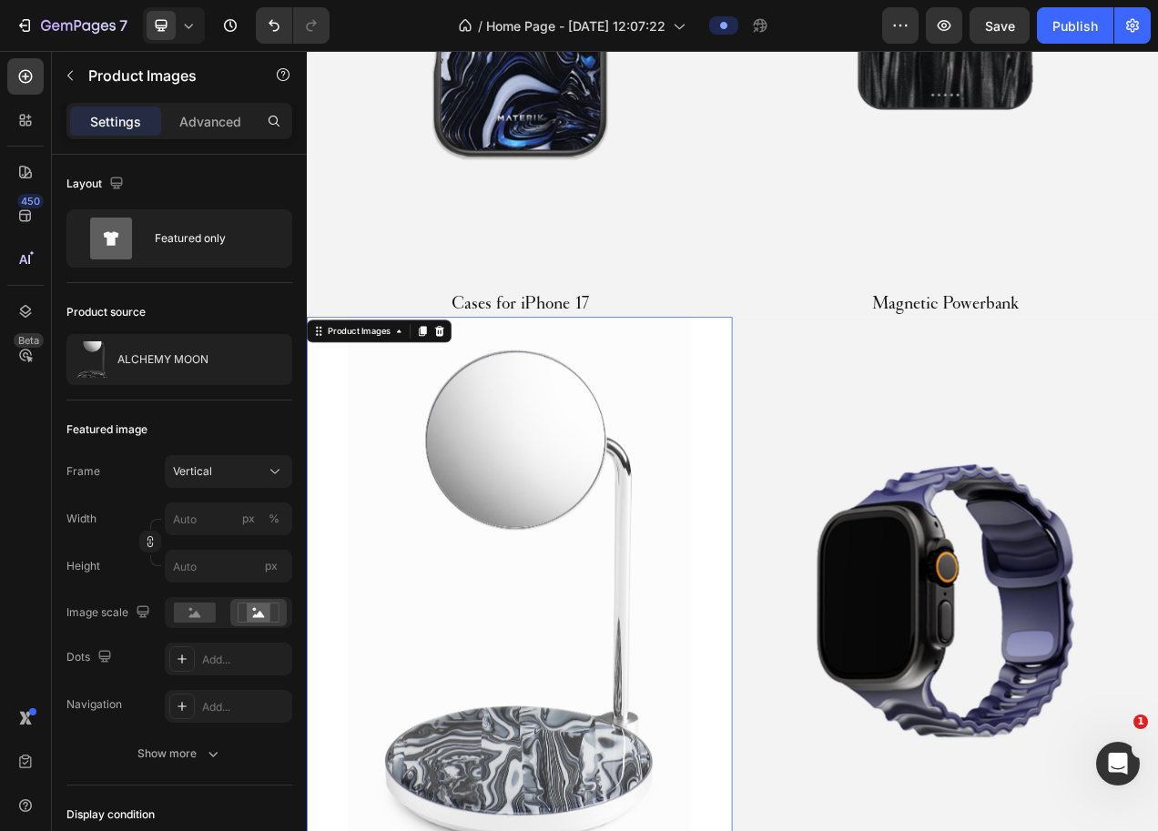
scroll to position [1507, 0]
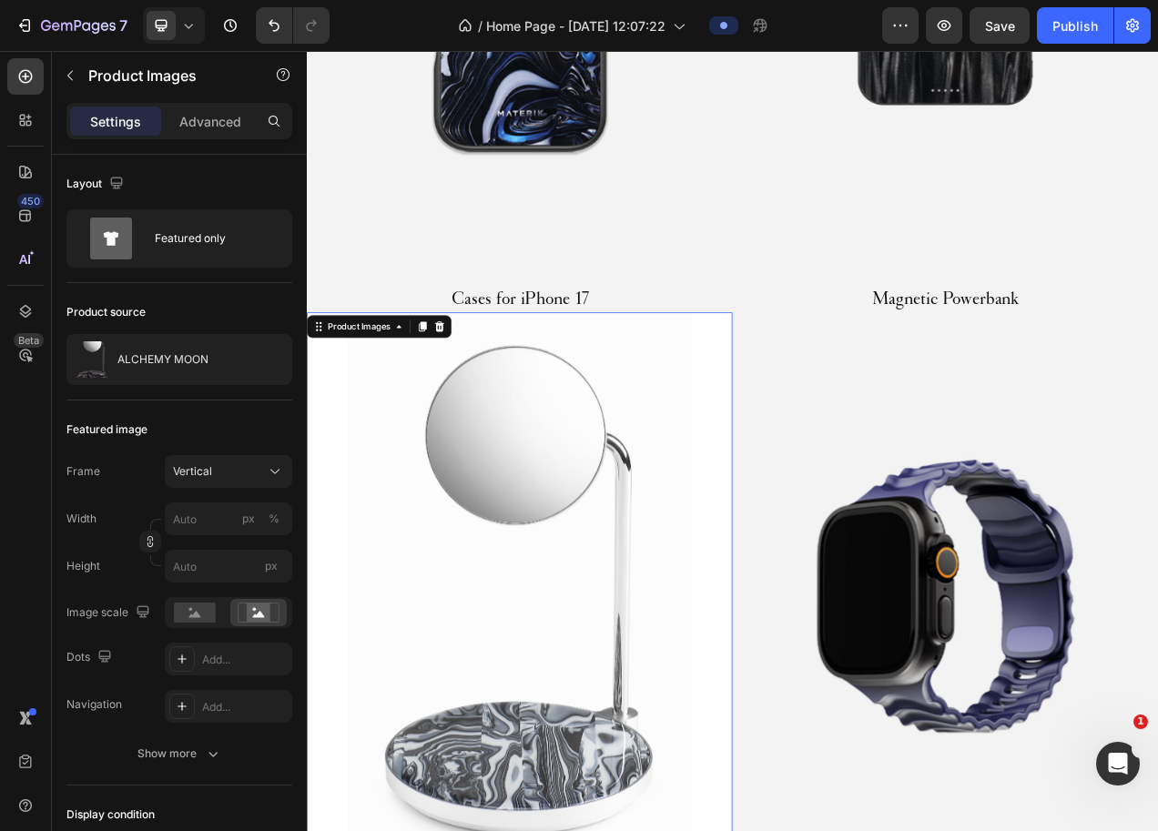
click at [710, 641] on img at bounding box center [580, 750] width 546 height 729
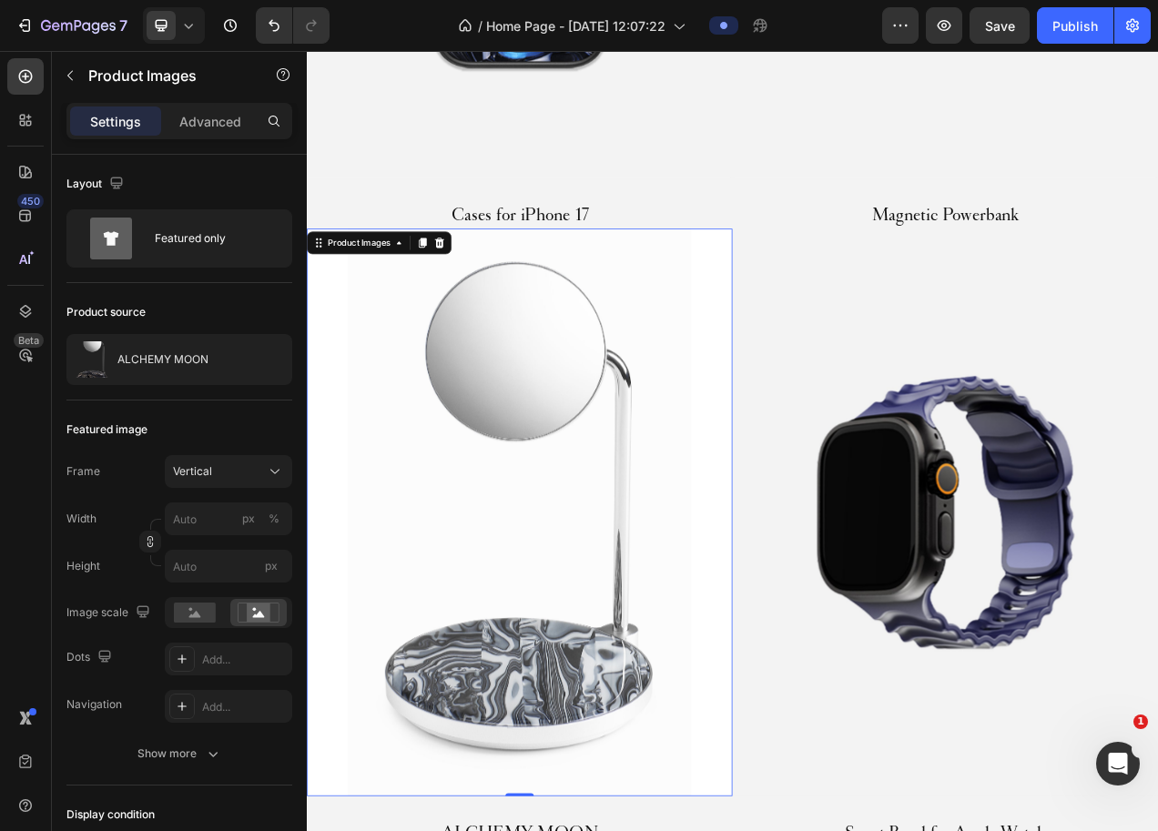
scroll to position [1750, 0]
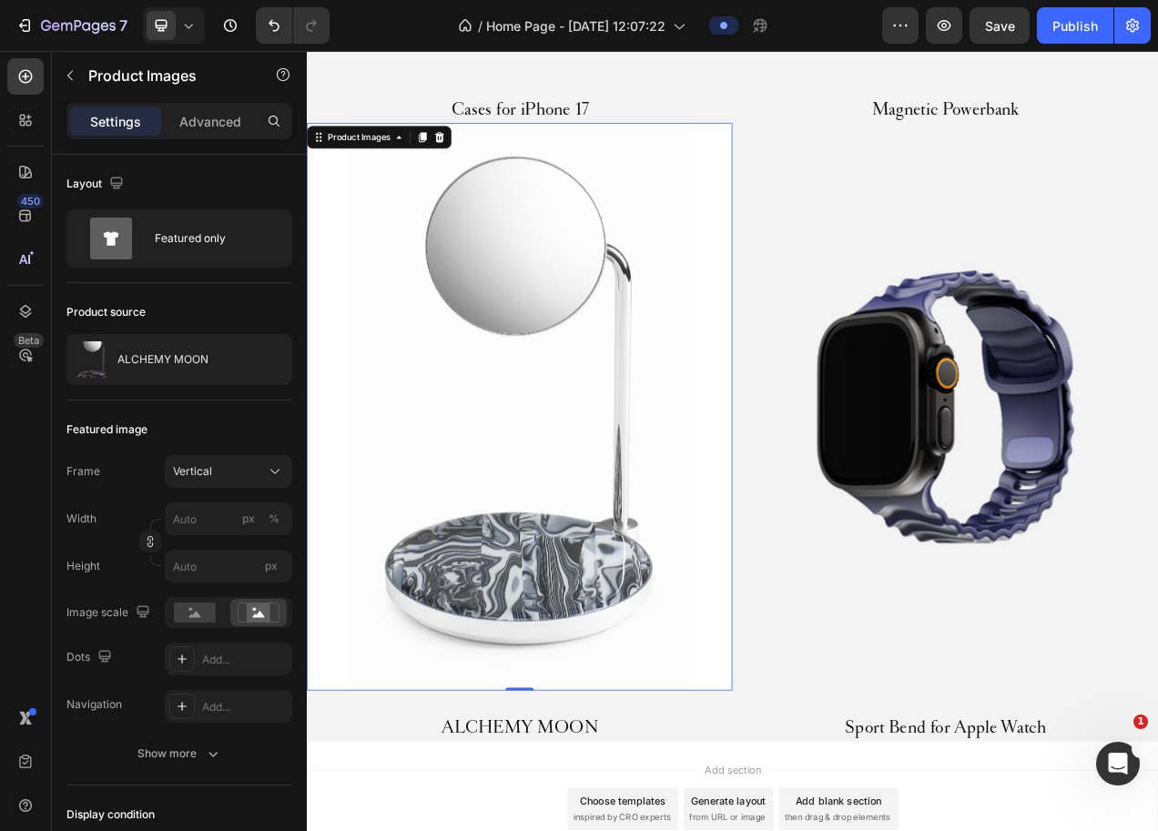
click at [685, 699] on img at bounding box center [580, 507] width 546 height 729
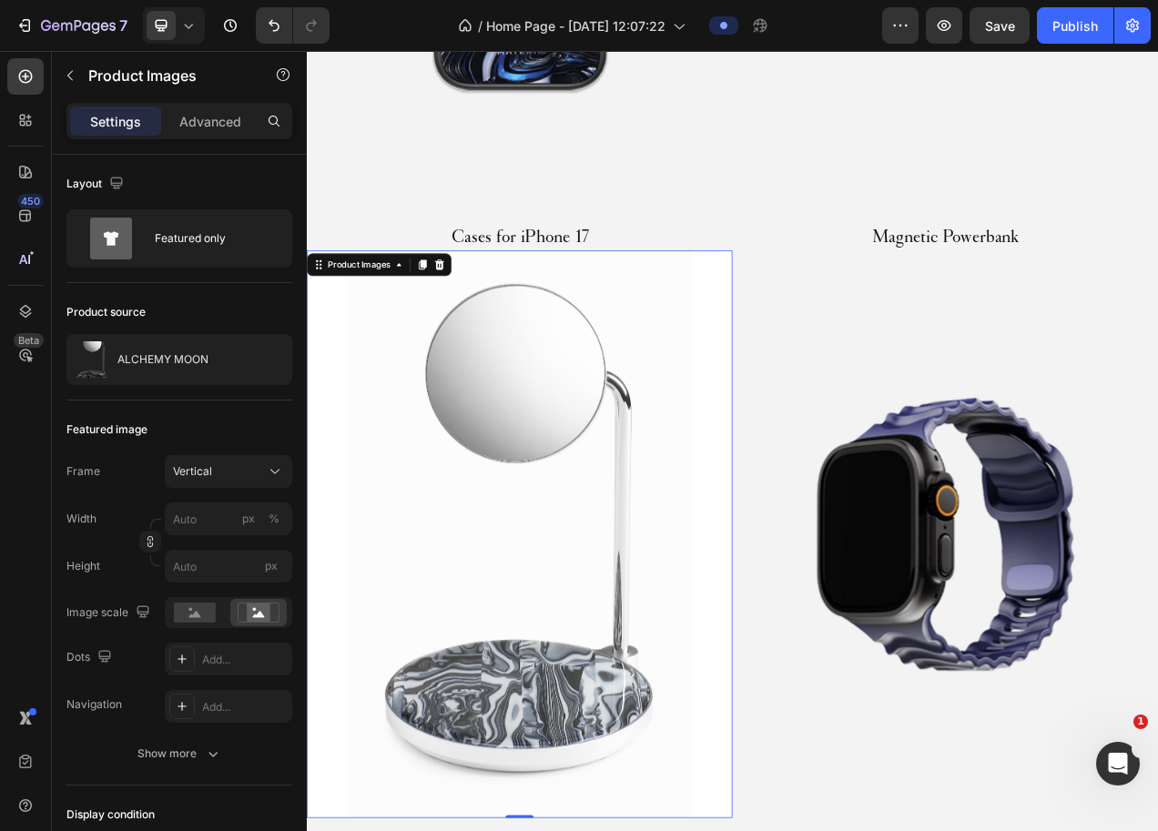
scroll to position [1587, 0]
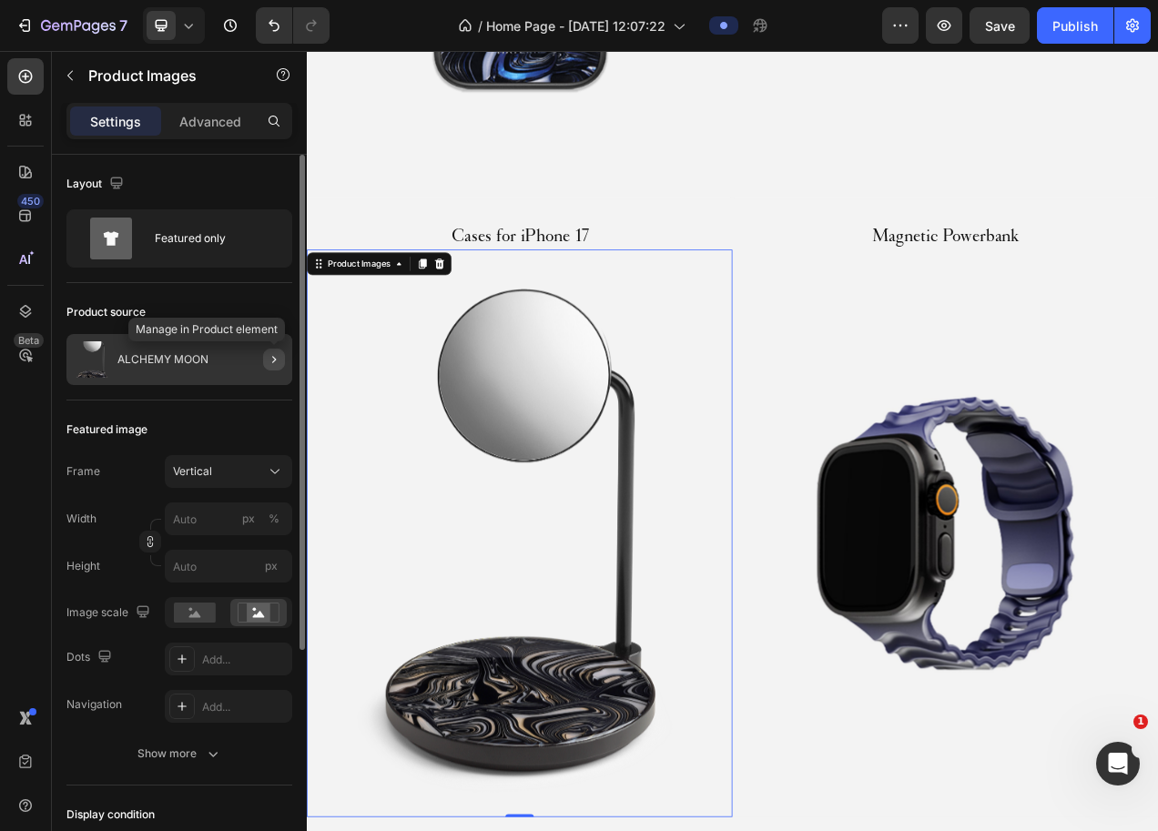
click at [272, 369] on button "button" at bounding box center [274, 360] width 22 height 22
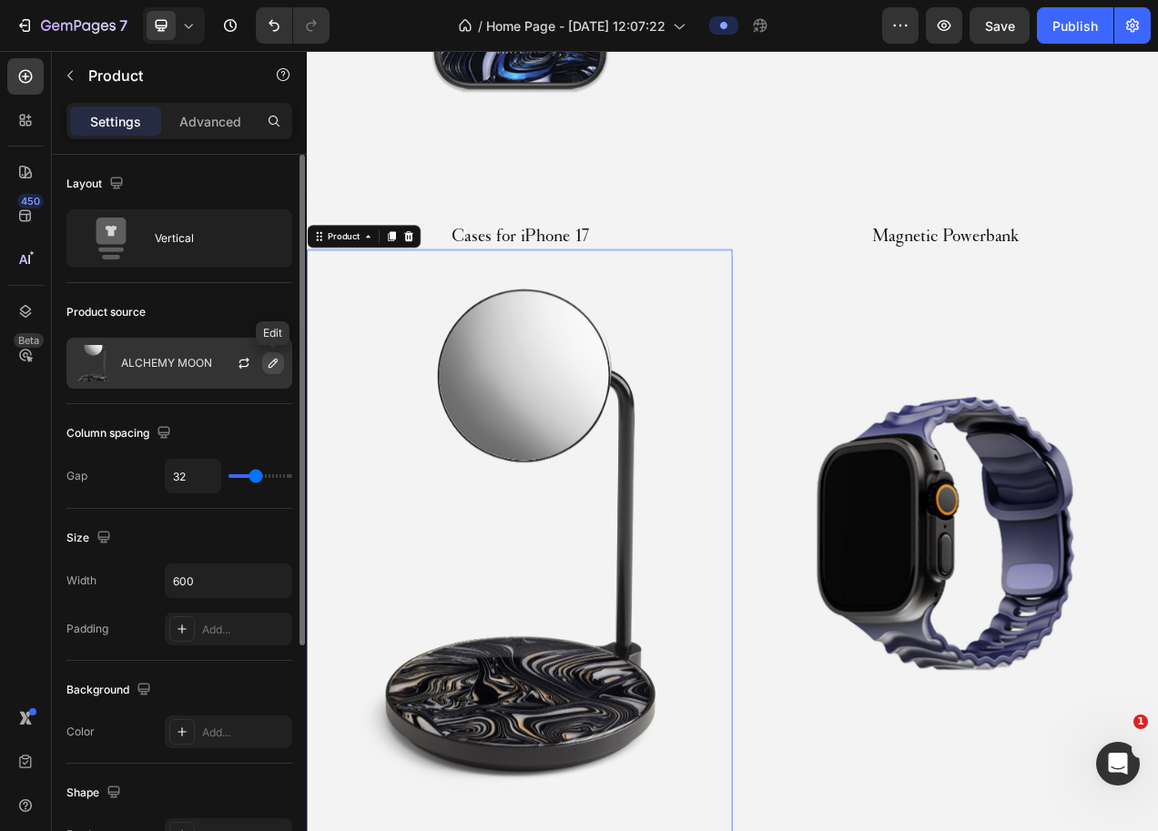
click at [271, 364] on icon "button" at bounding box center [273, 363] width 15 height 15
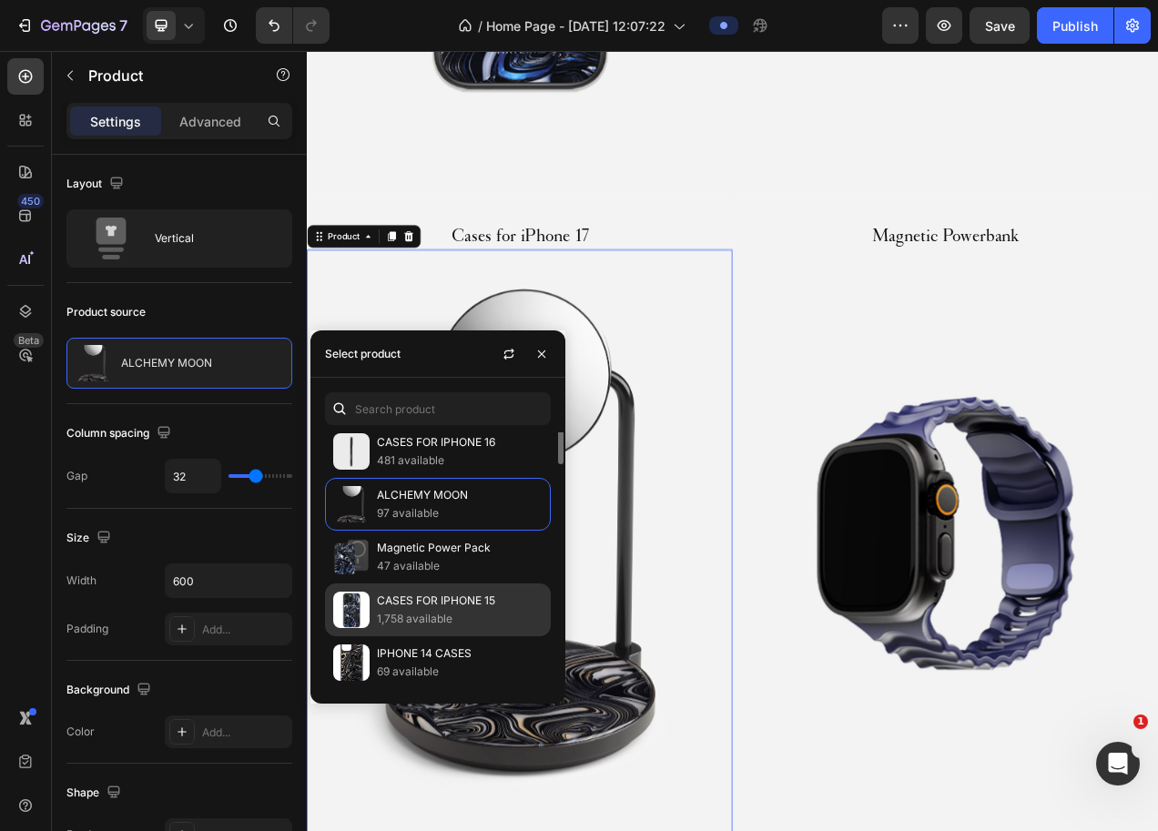
scroll to position [0, 0]
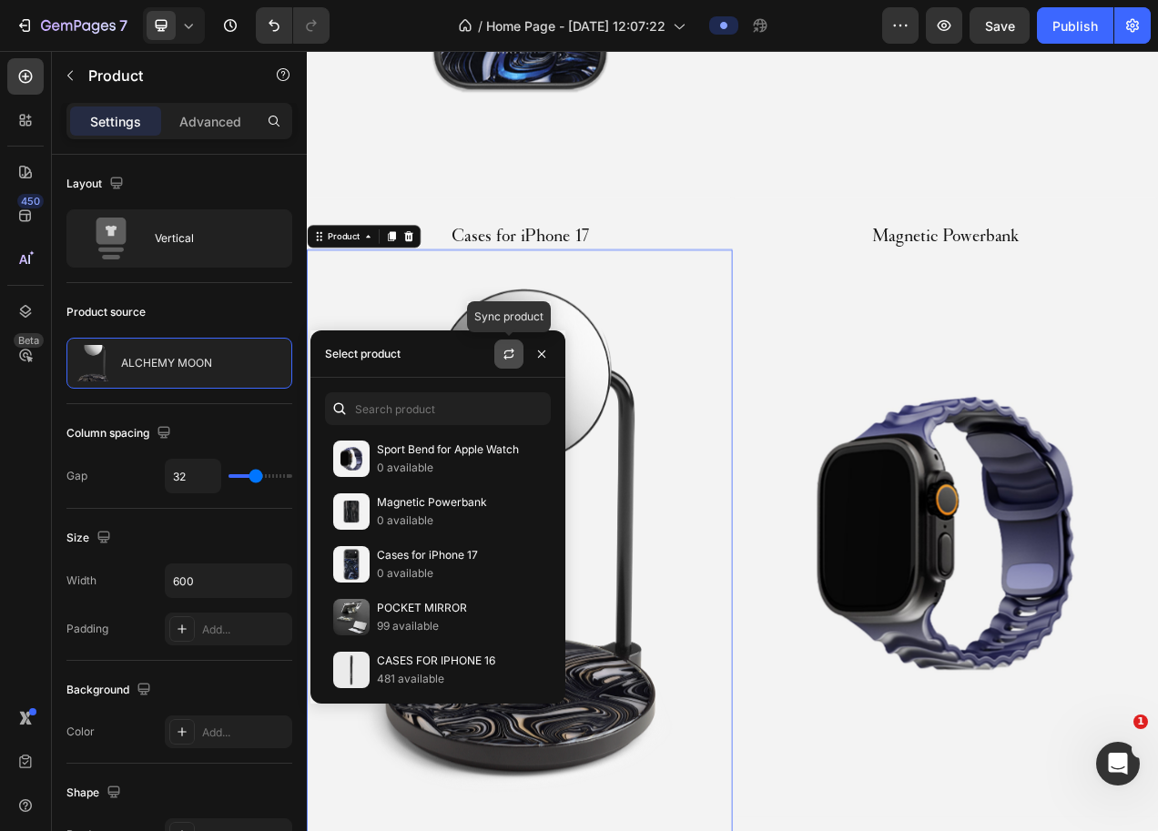
click at [510, 362] on button "button" at bounding box center [509, 354] width 29 height 29
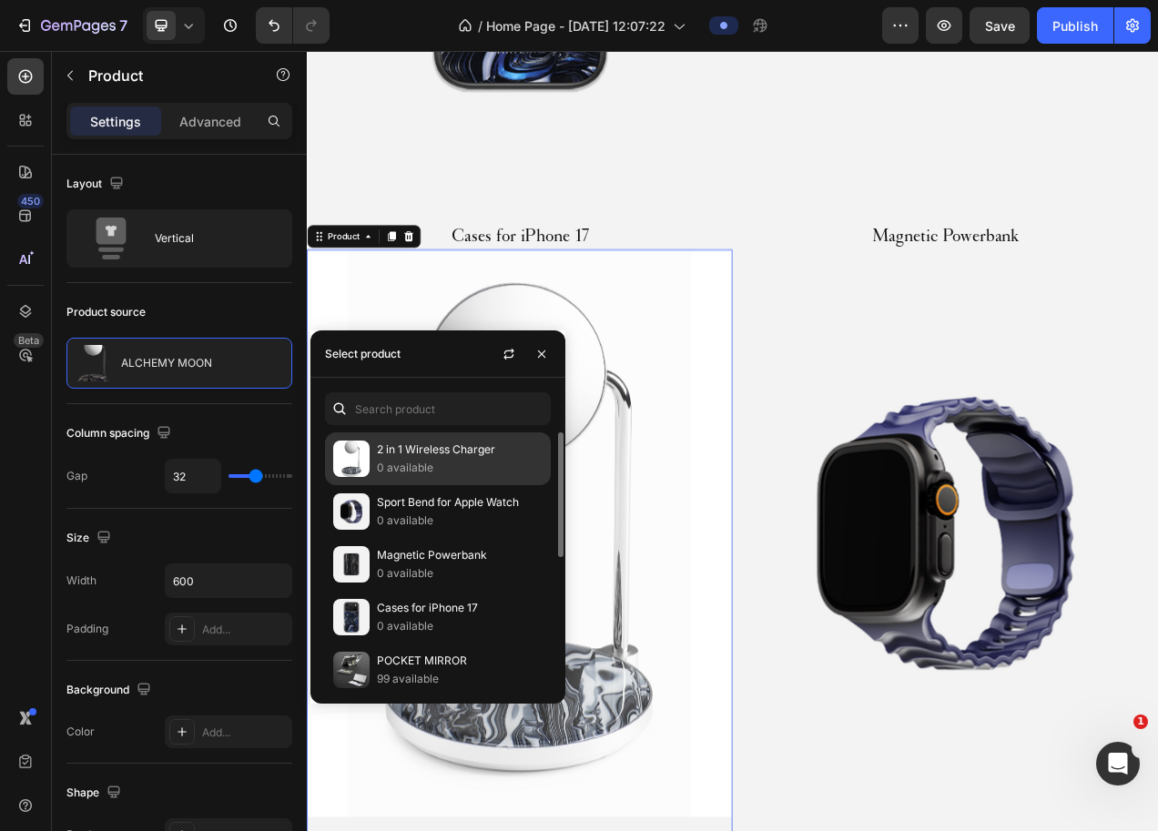
click at [475, 459] on p "2 in 1 Wireless Charger" at bounding box center [460, 450] width 166 height 18
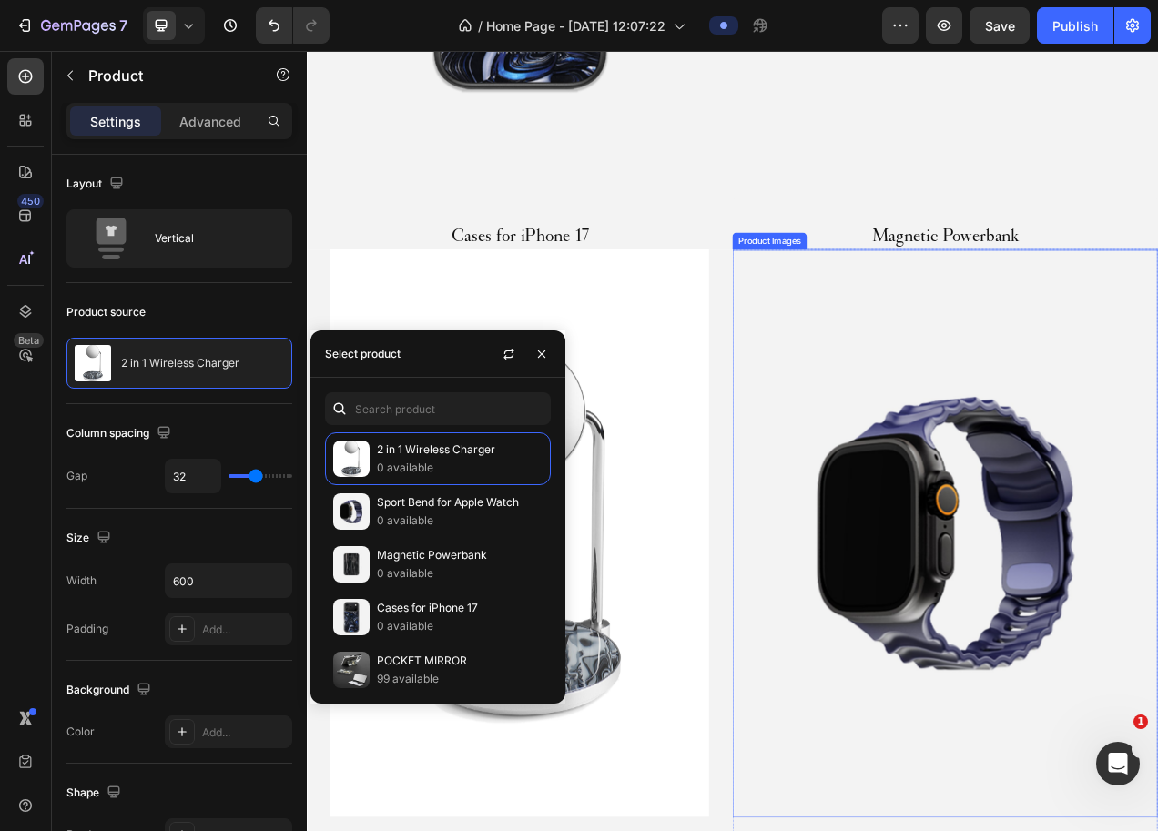
click at [881, 535] on img at bounding box center [1126, 670] width 546 height 729
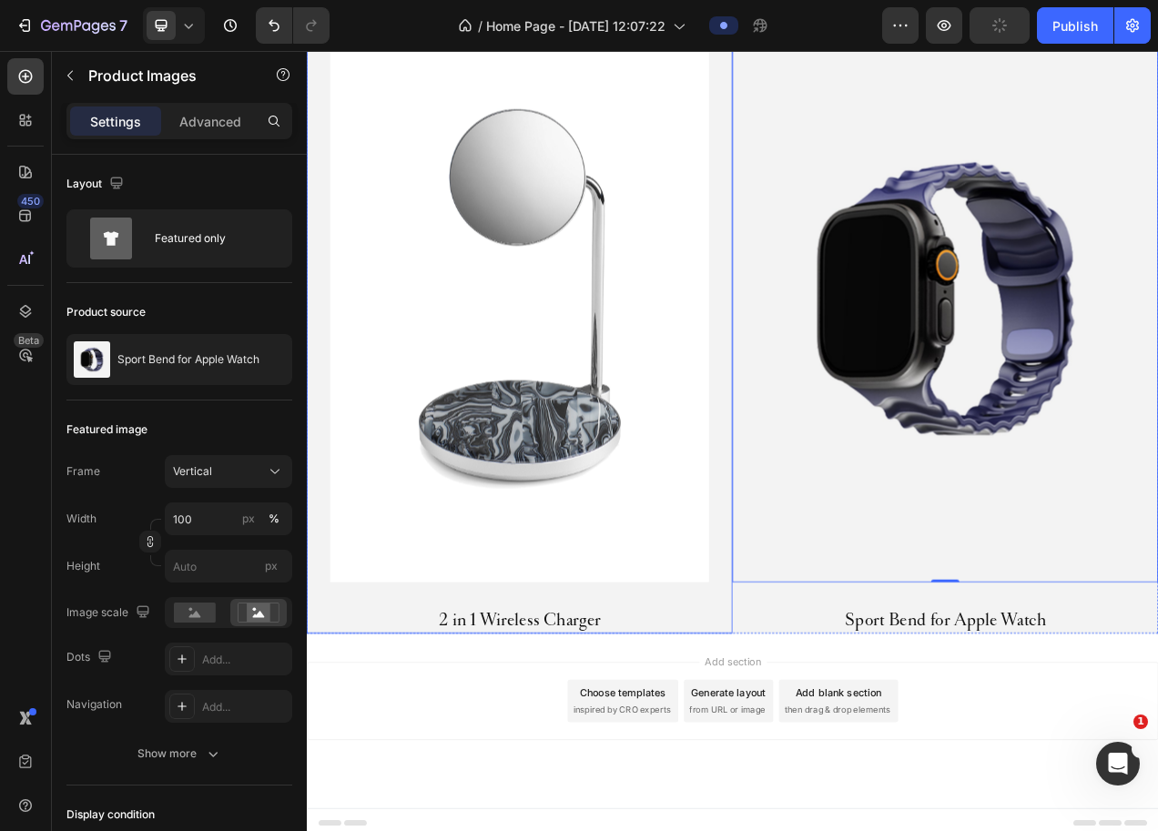
scroll to position [1879, 0]
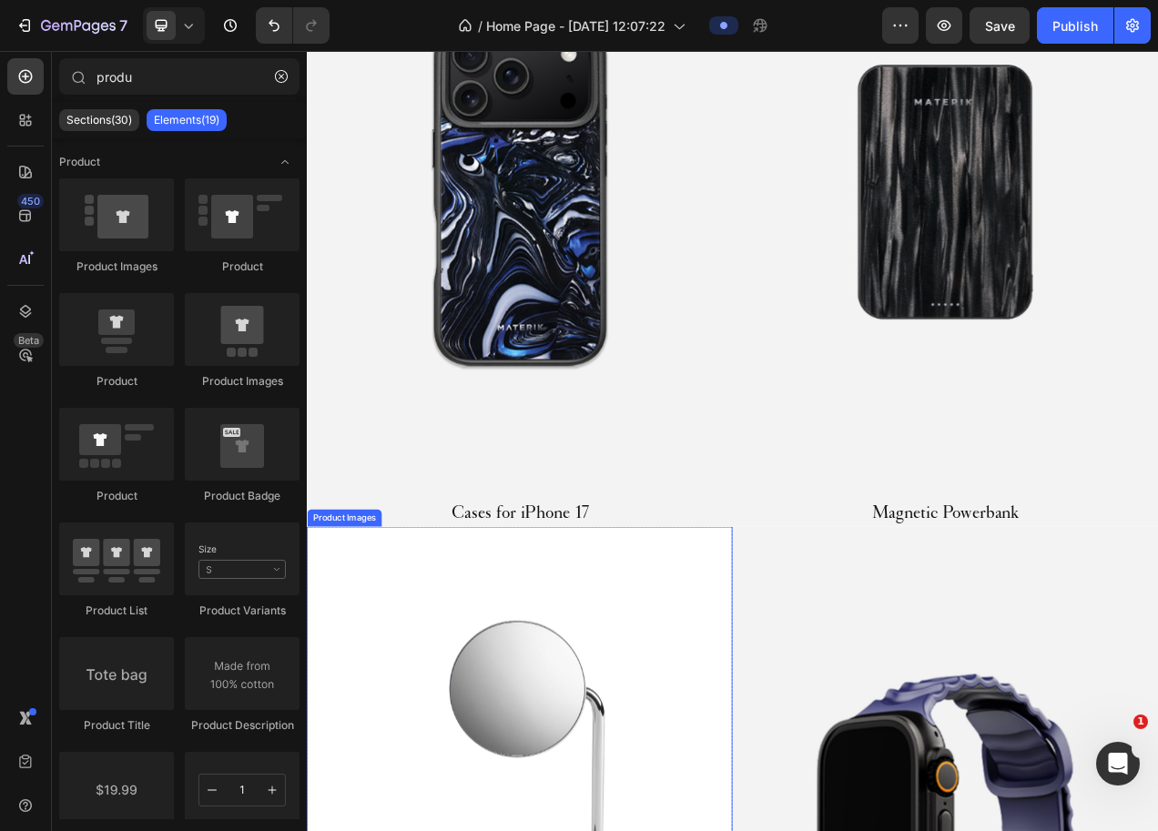
scroll to position [1602, 0]
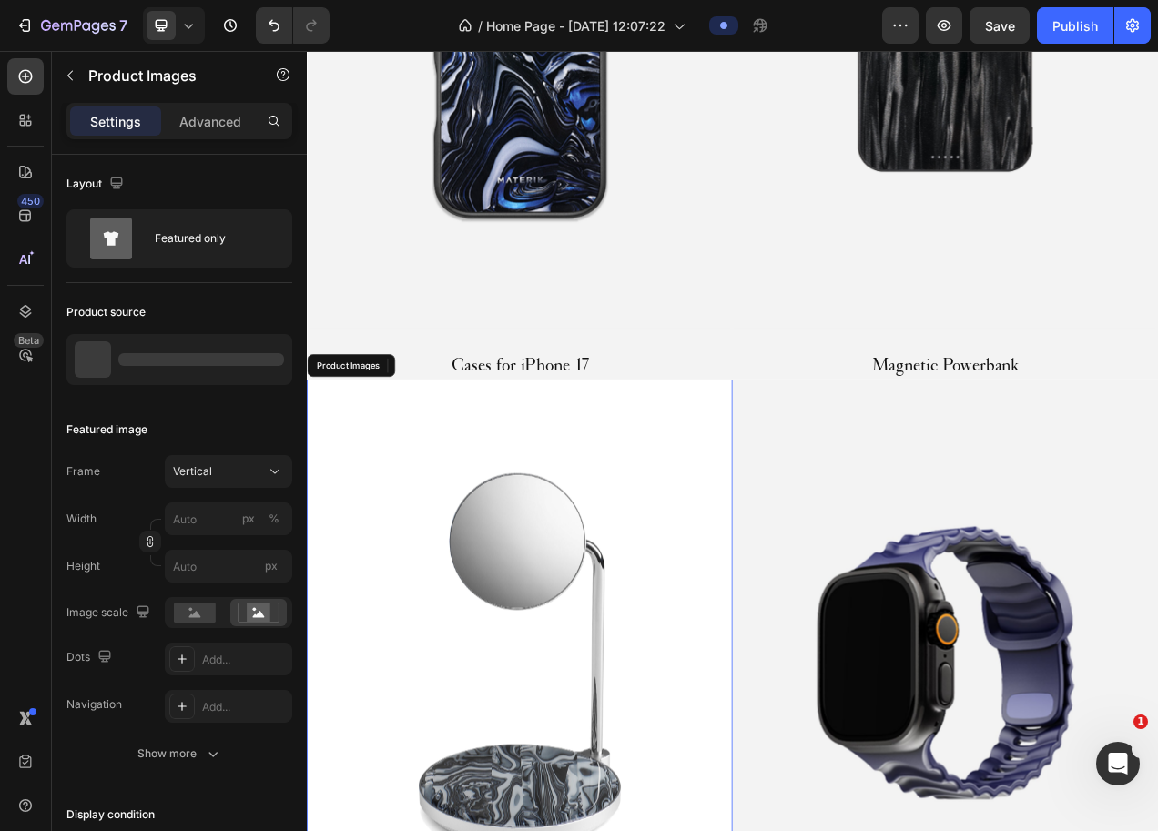
click at [433, 570] on img at bounding box center [580, 836] width 546 height 729
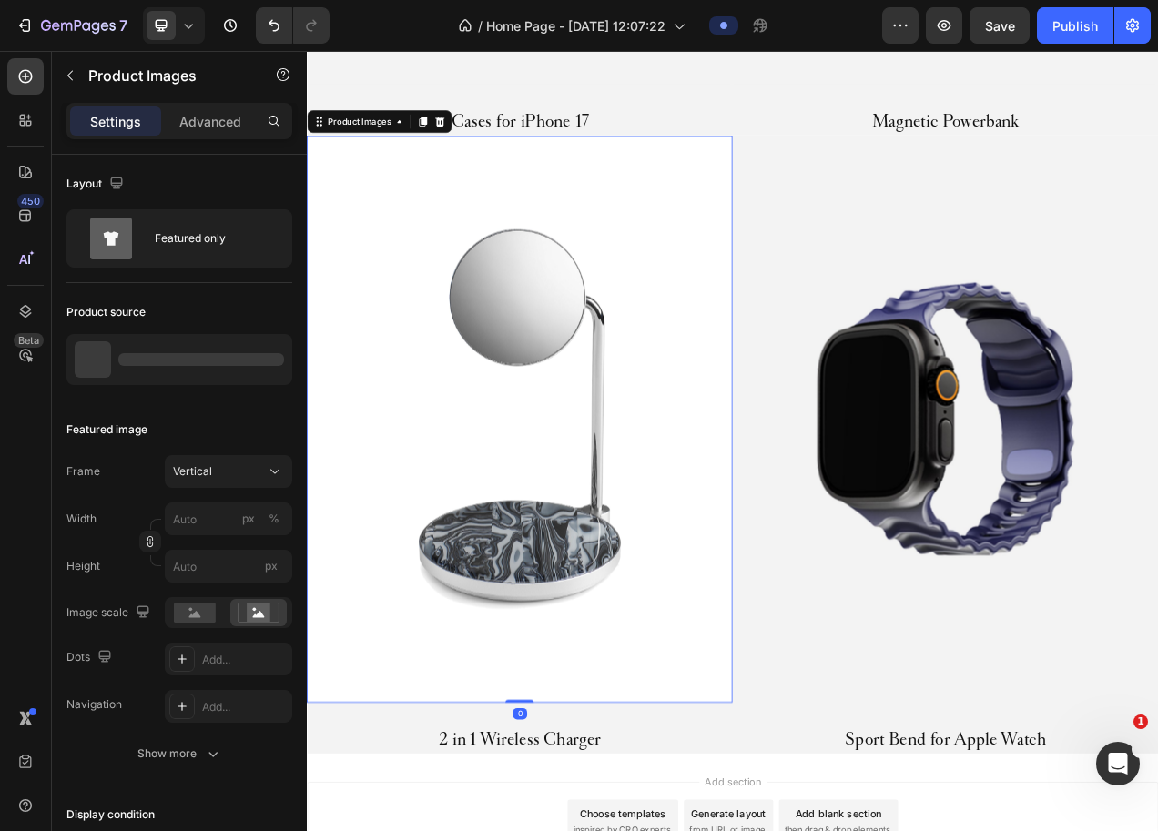
scroll to position [1971, 0]
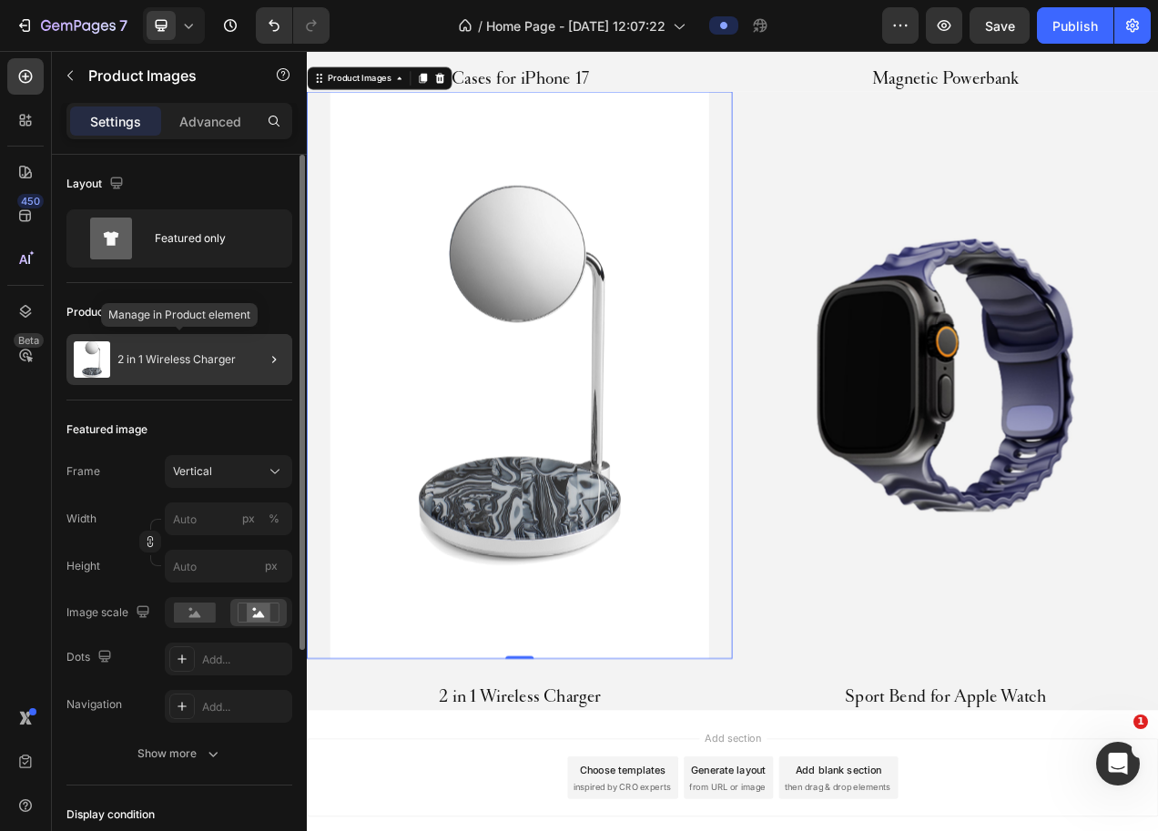
click at [234, 352] on div "2 in 1 Wireless Charger" at bounding box center [179, 359] width 226 height 51
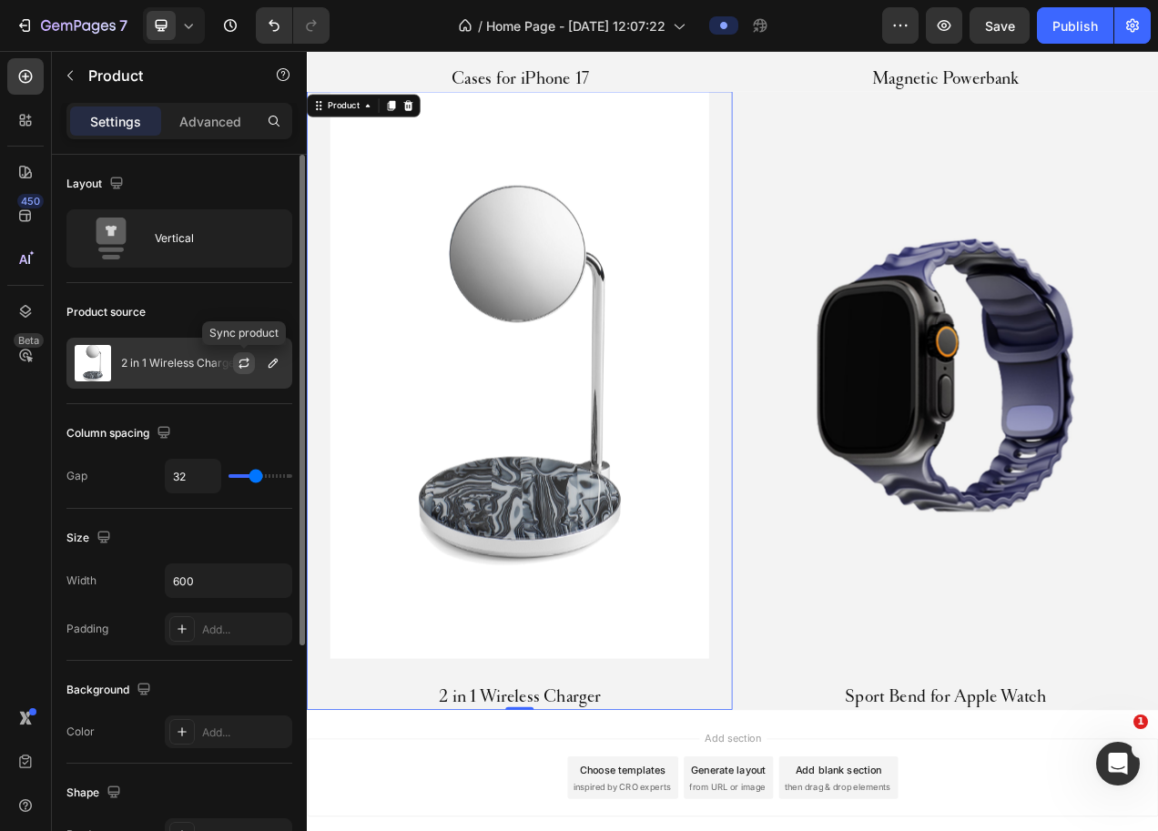
click at [245, 364] on icon "button" at bounding box center [244, 363] width 15 height 15
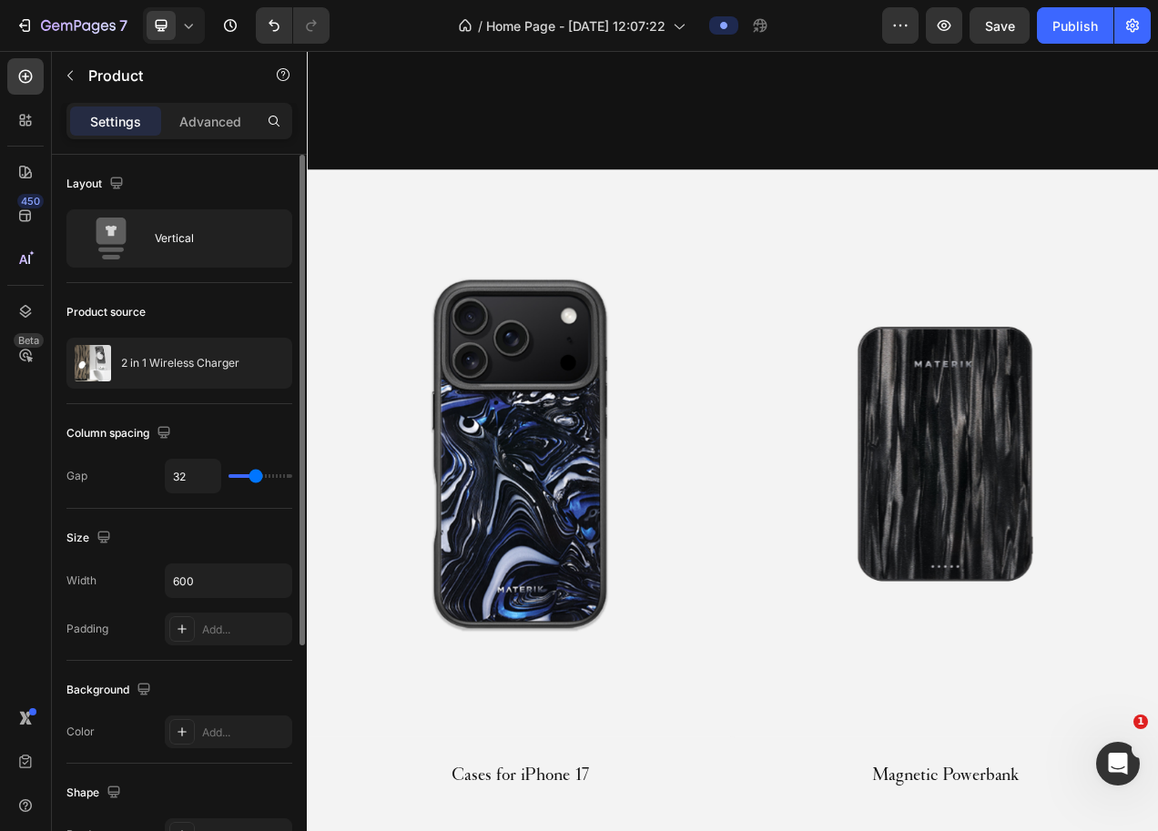
scroll to position [1711, 0]
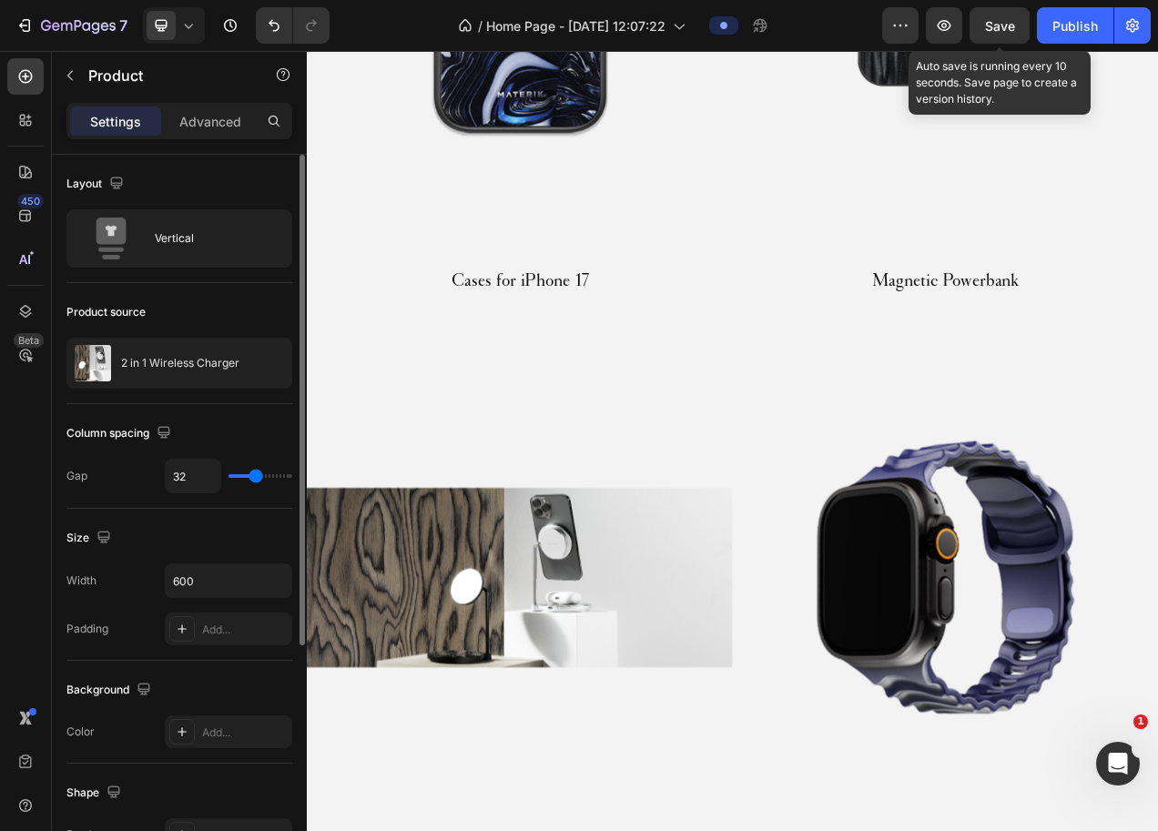
click at [1015, 19] on button "Save" at bounding box center [1000, 25] width 60 height 36
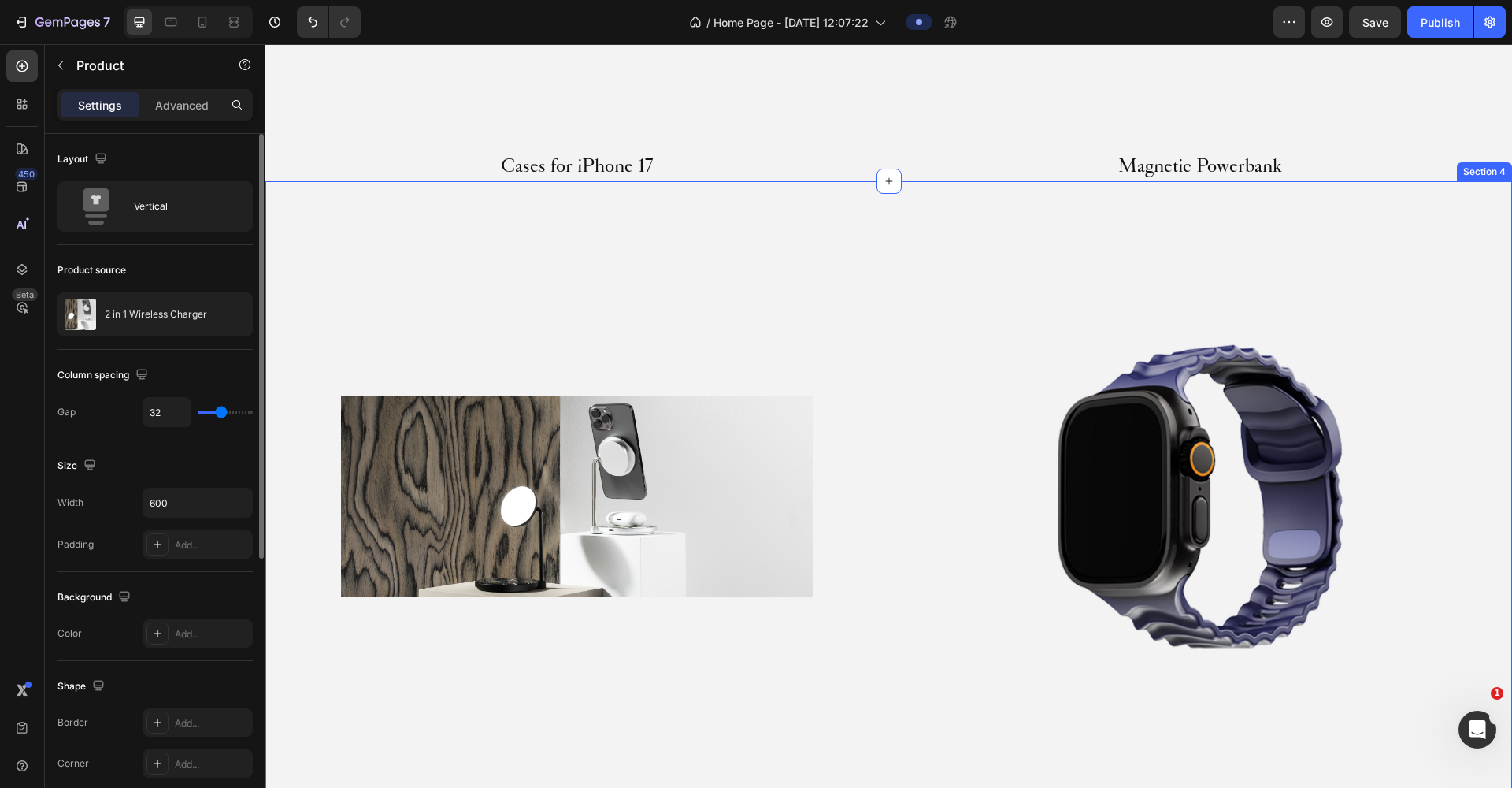
scroll to position [1821, 0]
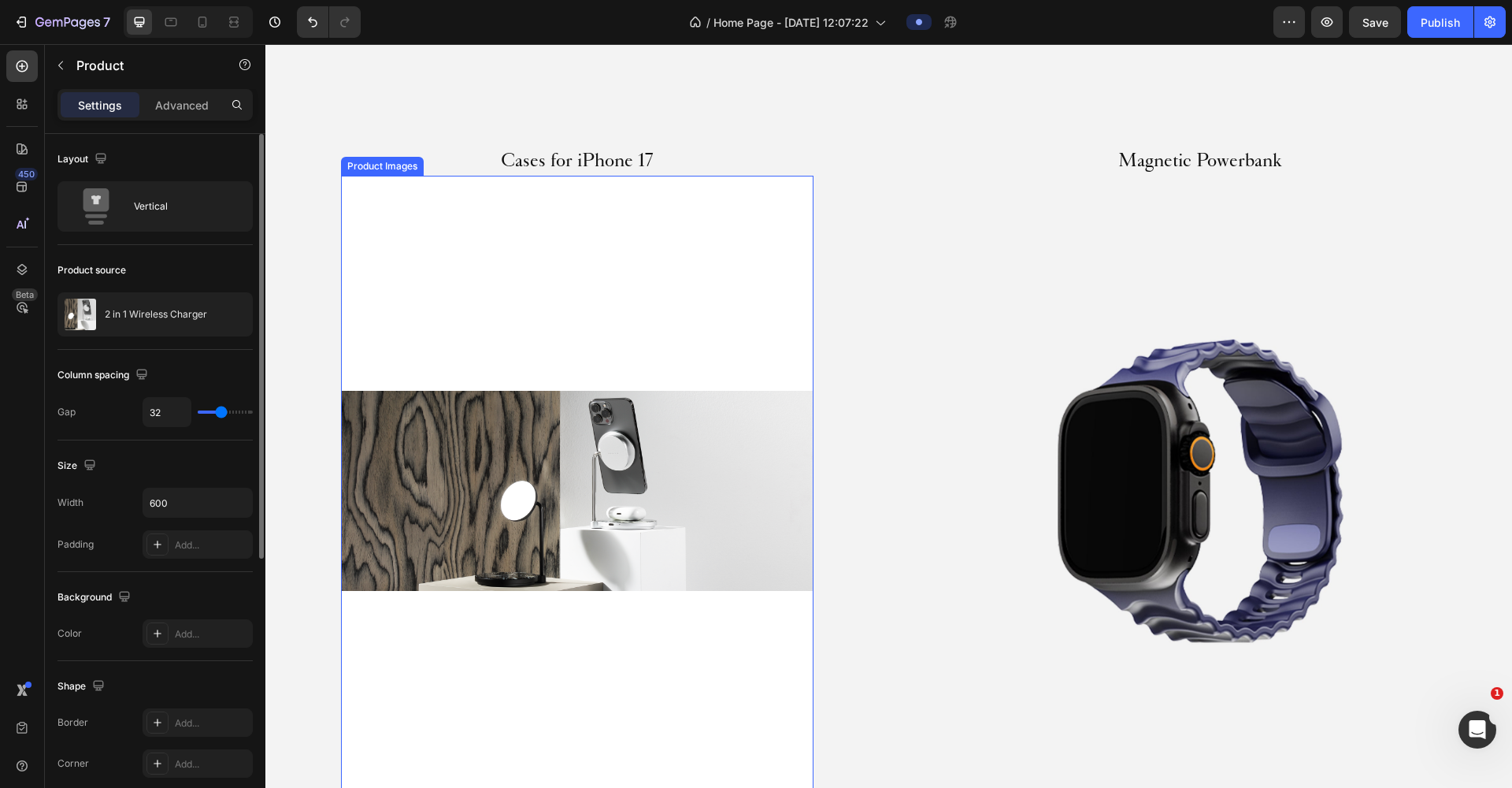
click at [451, 306] on img at bounding box center [577, 490] width 472 height 631
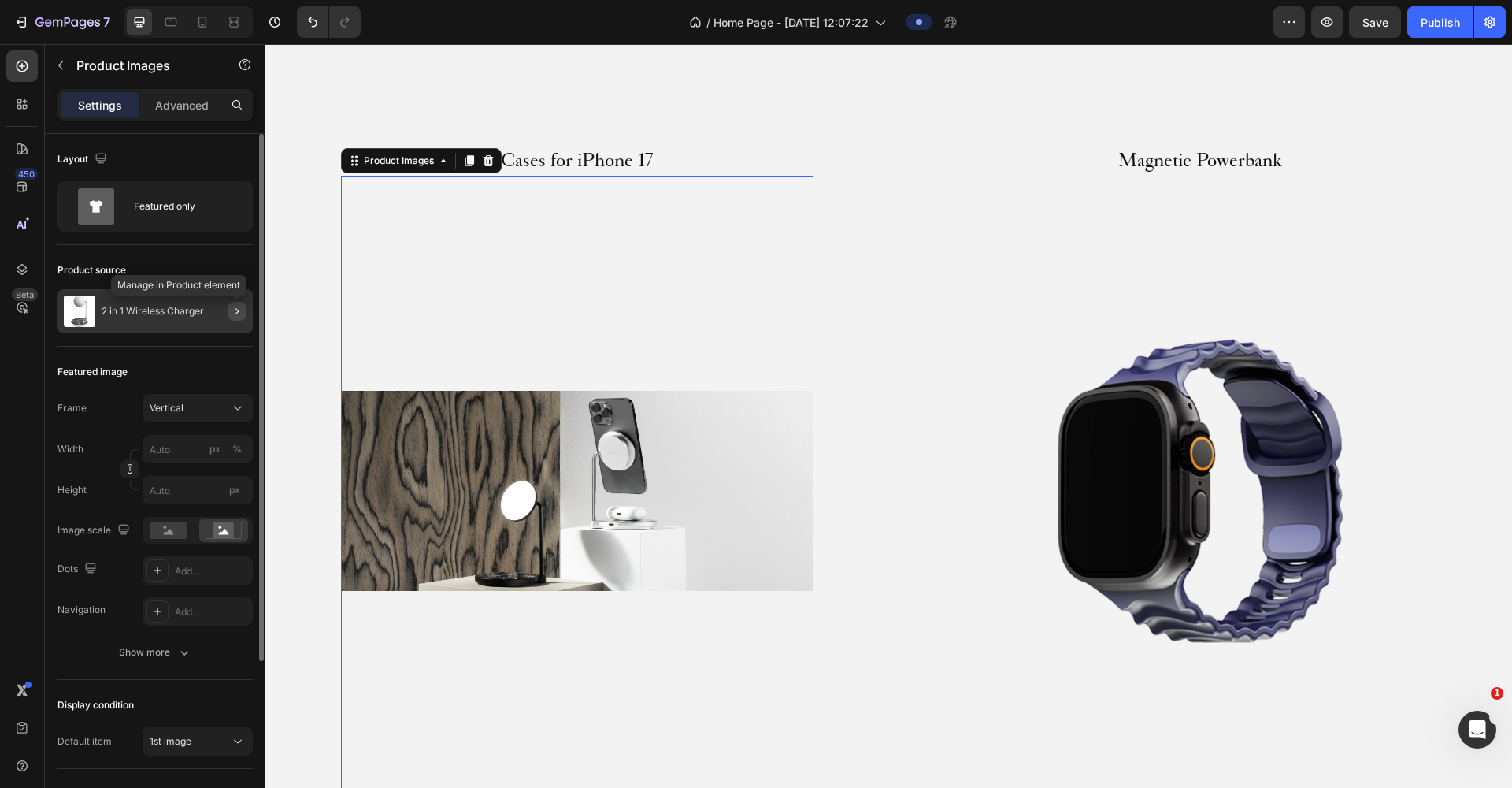
click at [236, 311] on icon "button" at bounding box center [237, 311] width 13 height 13
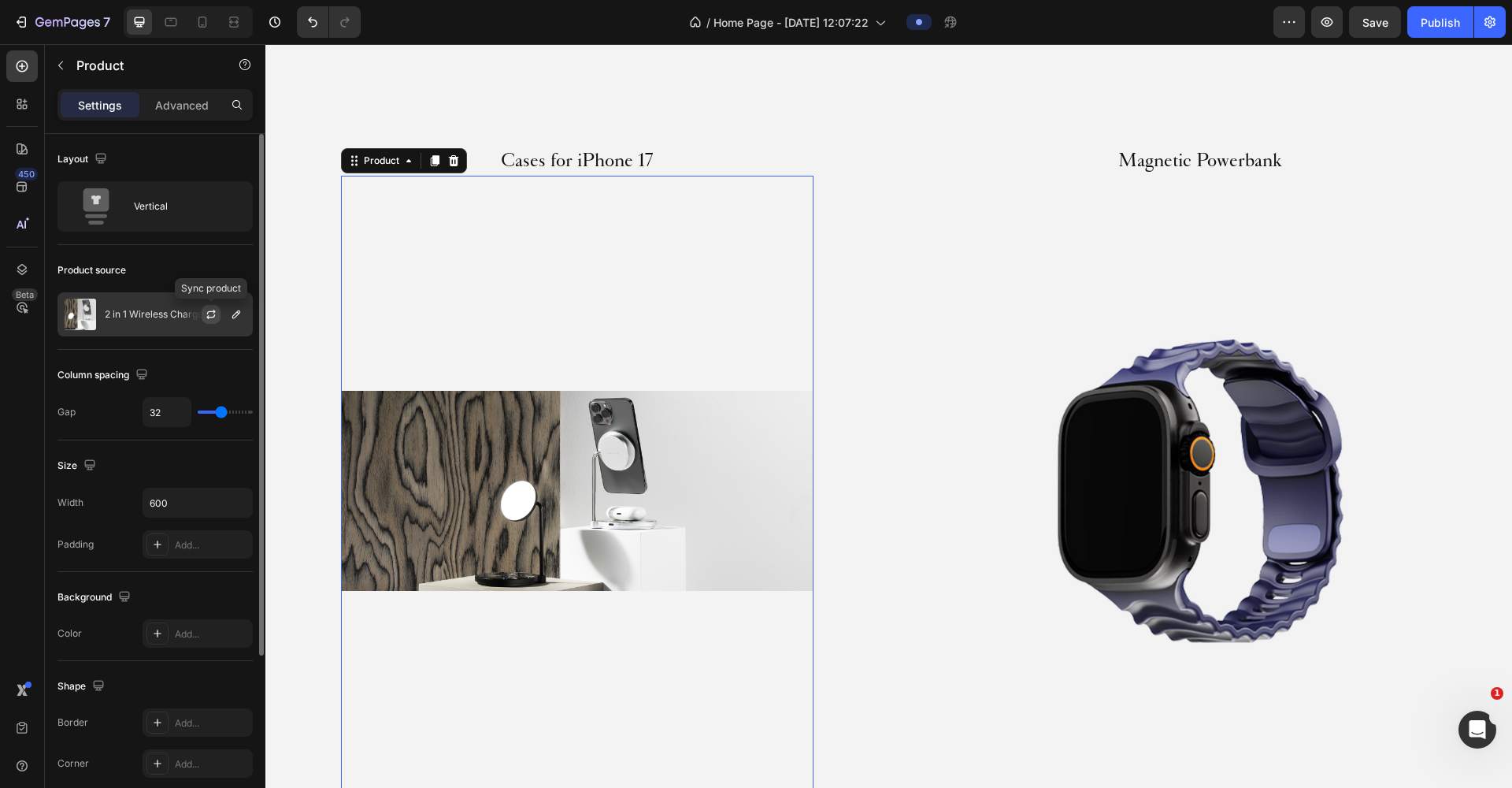
click at [219, 316] on button "button" at bounding box center [211, 314] width 19 height 19
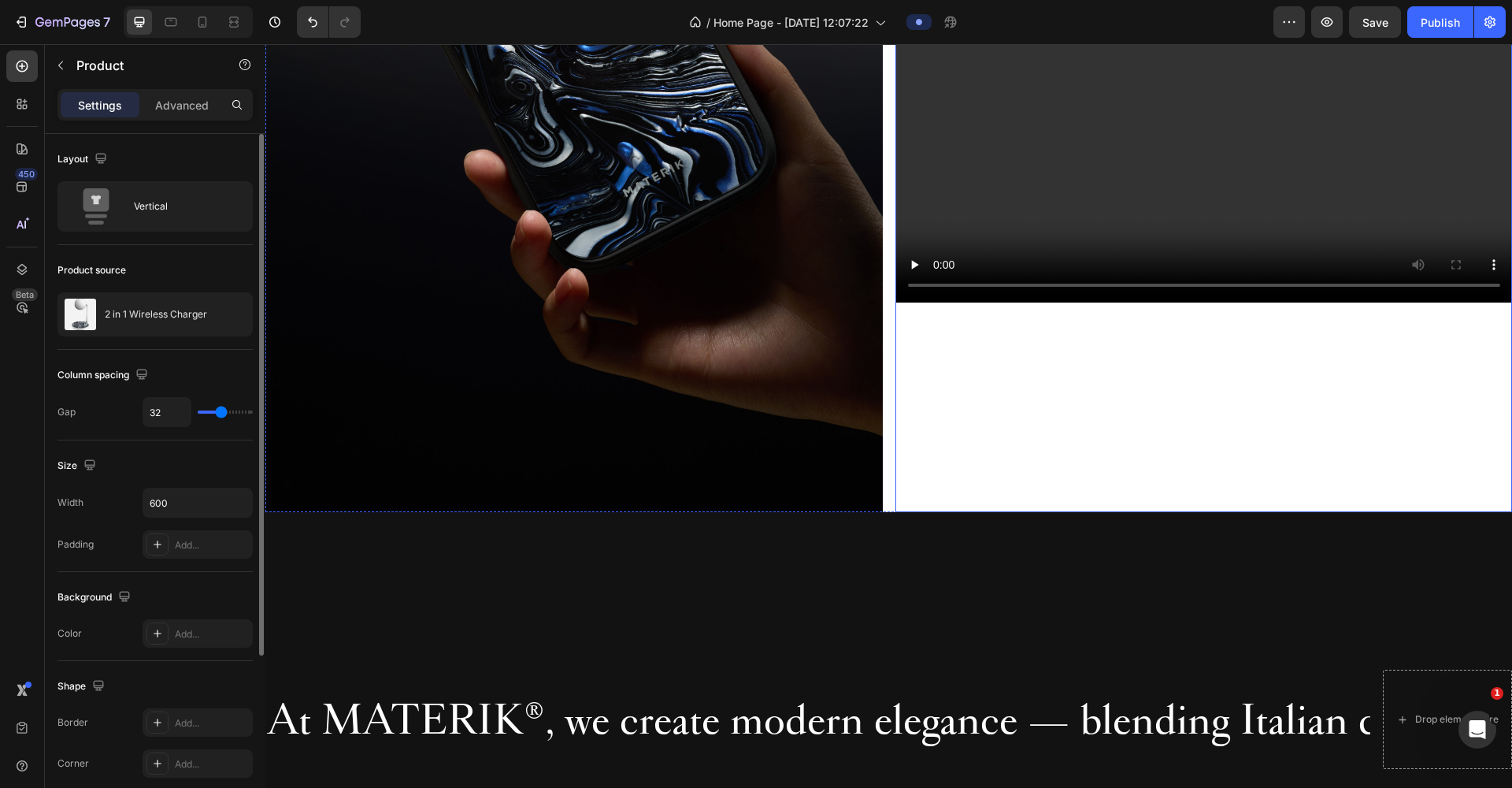
scroll to position [345, 0]
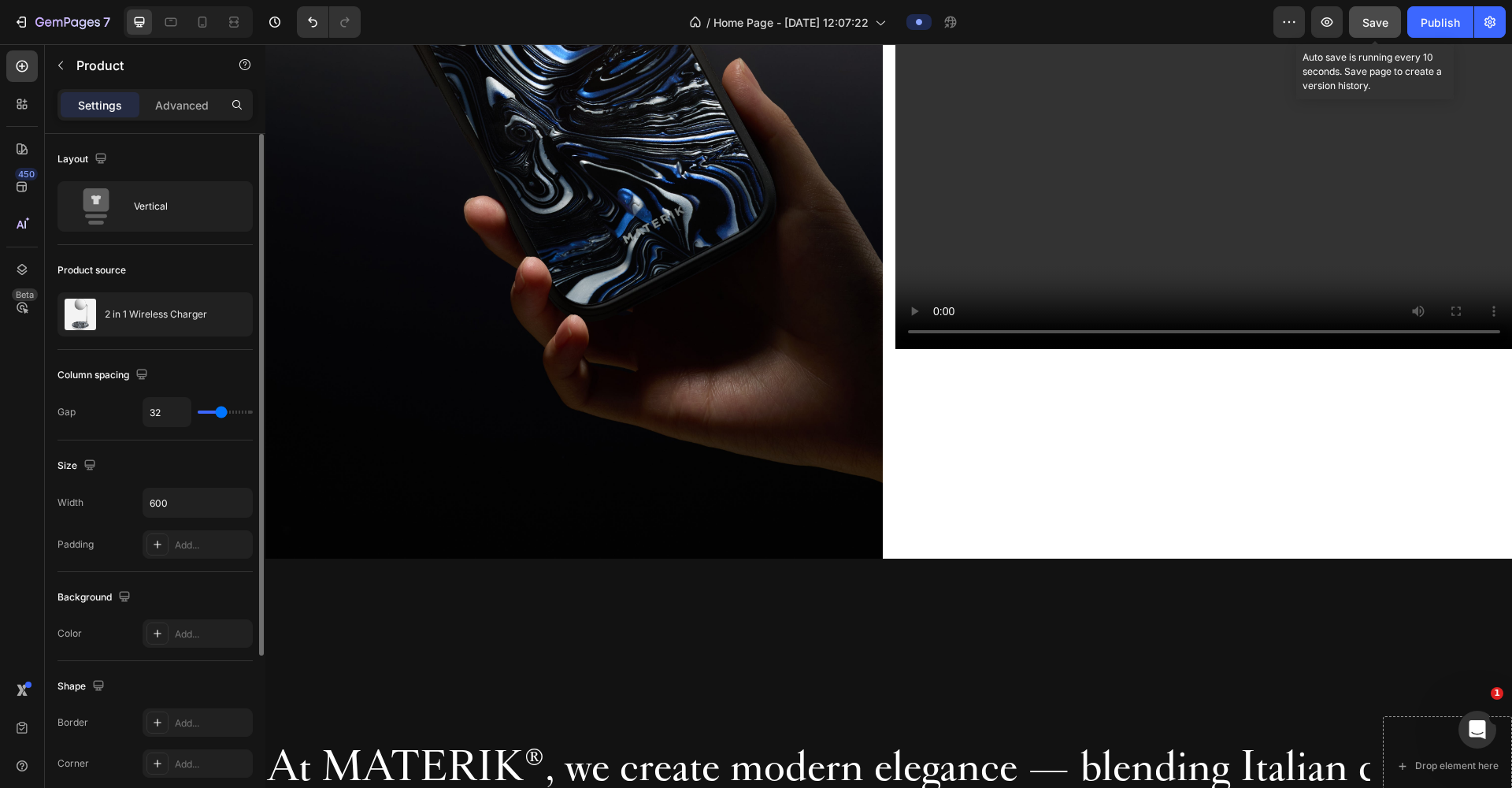
click at [1361, 18] on button "Save" at bounding box center [1375, 22] width 52 height 31
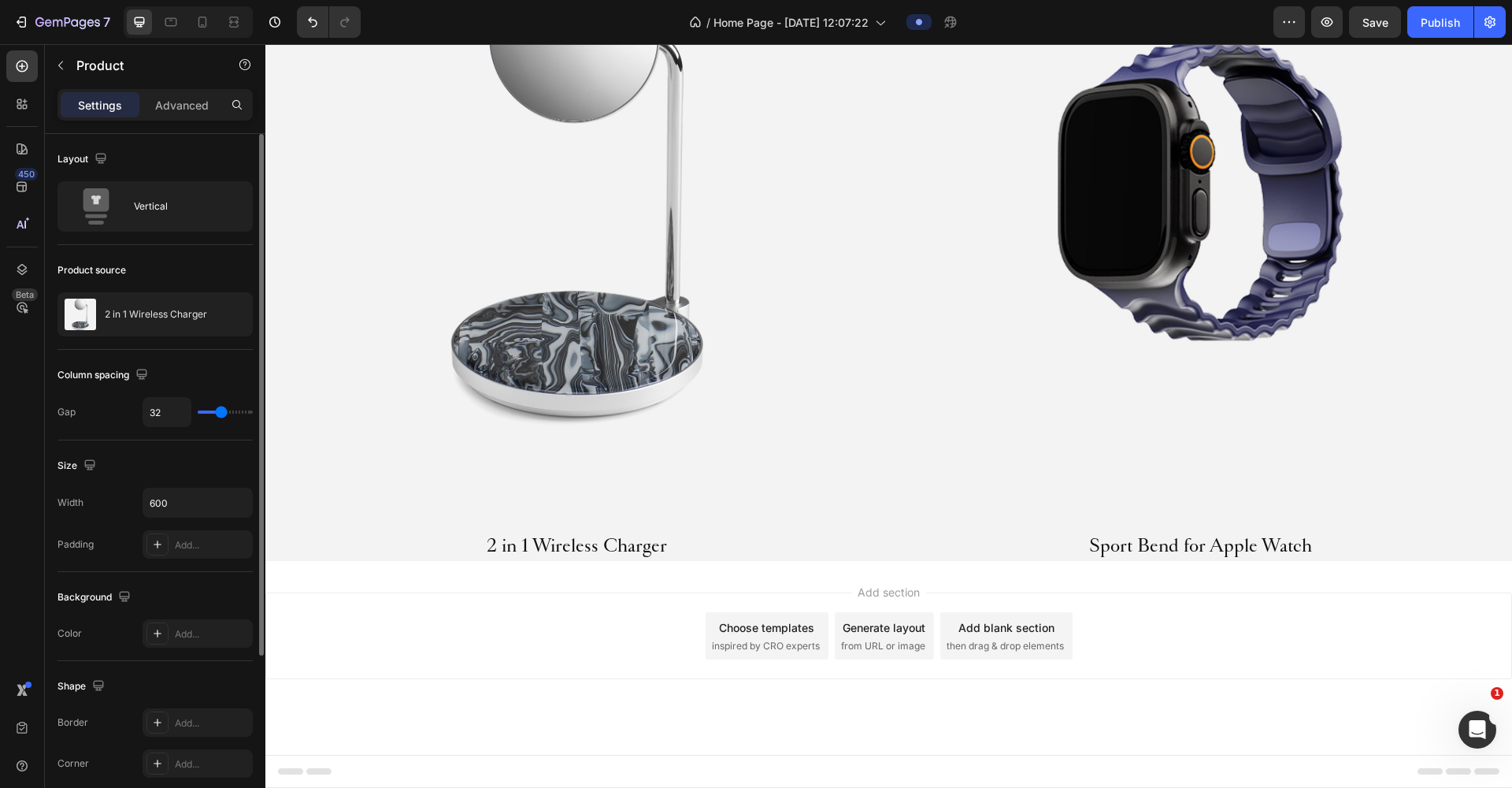
scroll to position [1914, 0]
click at [650, 540] on h2 "2 in 1 Wireless Charger" at bounding box center [577, 545] width 472 height 31
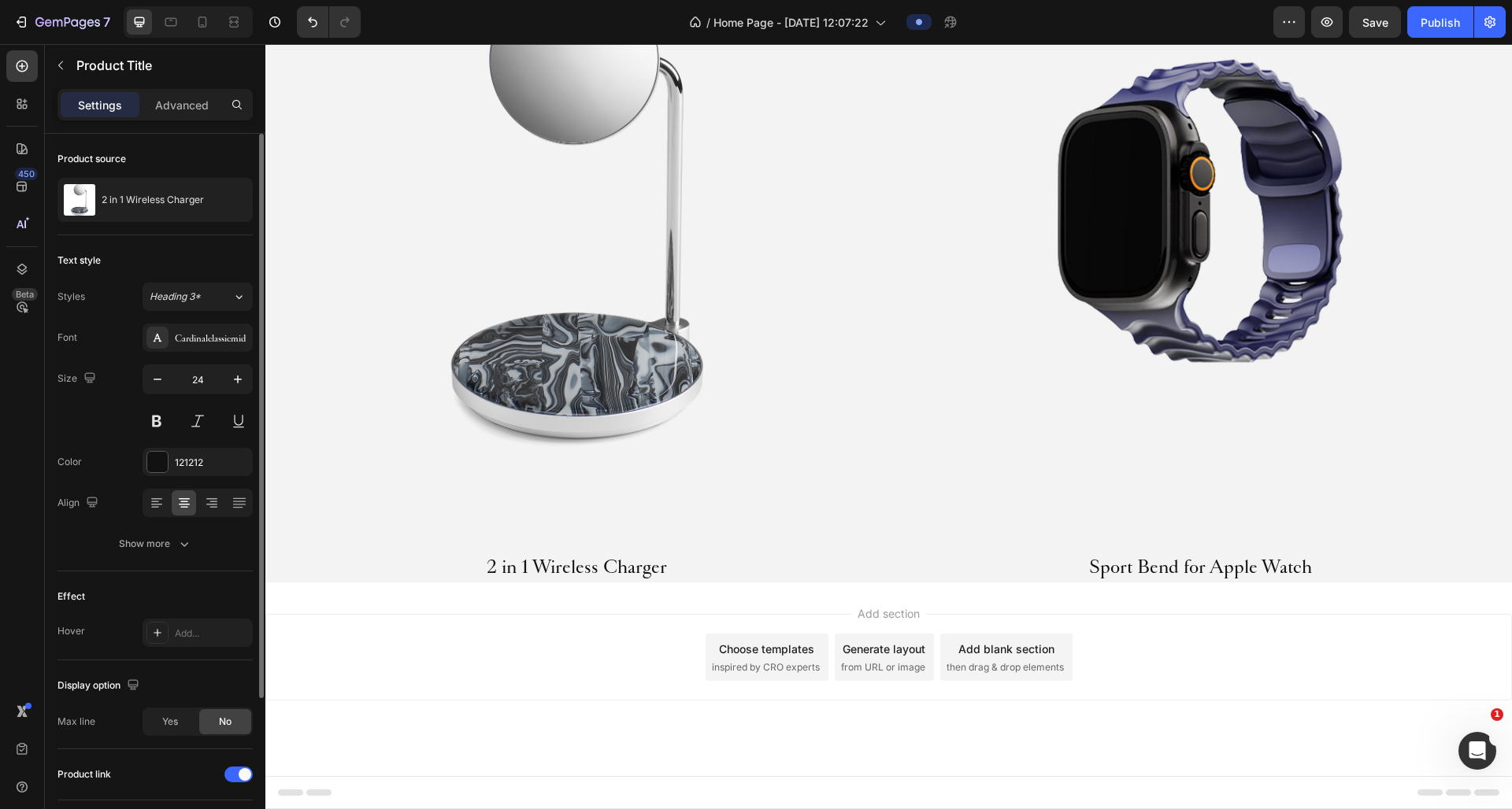
scroll to position [2099, 0]
click at [601, 567] on h2 "2 in 1 Wireless Charger" at bounding box center [577, 566] width 472 height 31
click at [635, 562] on h2 "2 in 1 Wireless Charger" at bounding box center [577, 566] width 472 height 31
click at [642, 556] on h2 "2 in 1 Wireless Charger" at bounding box center [577, 566] width 472 height 31
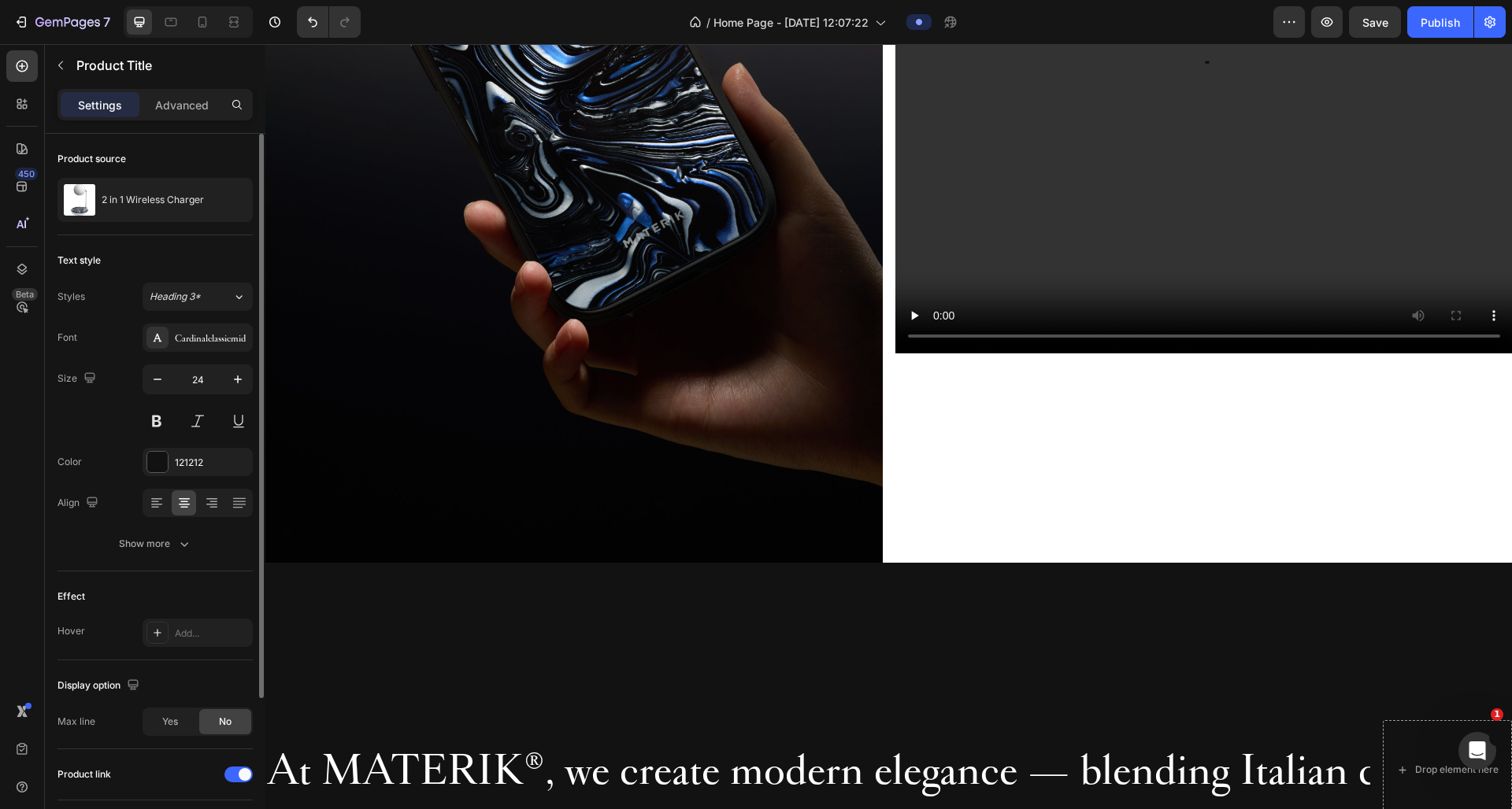
scroll to position [0, 0]
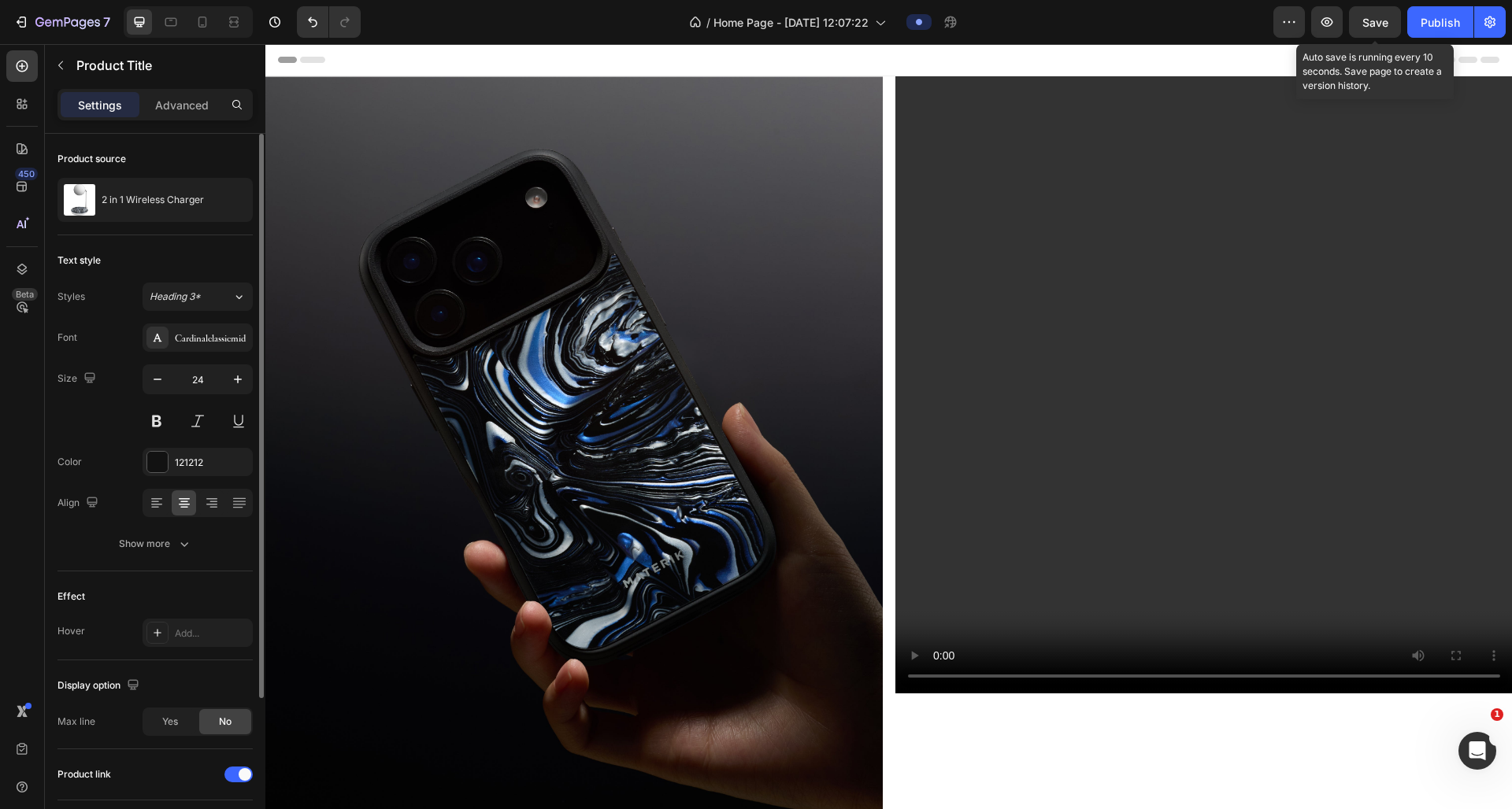
click at [1382, 25] on span "Save" at bounding box center [1375, 22] width 26 height 13
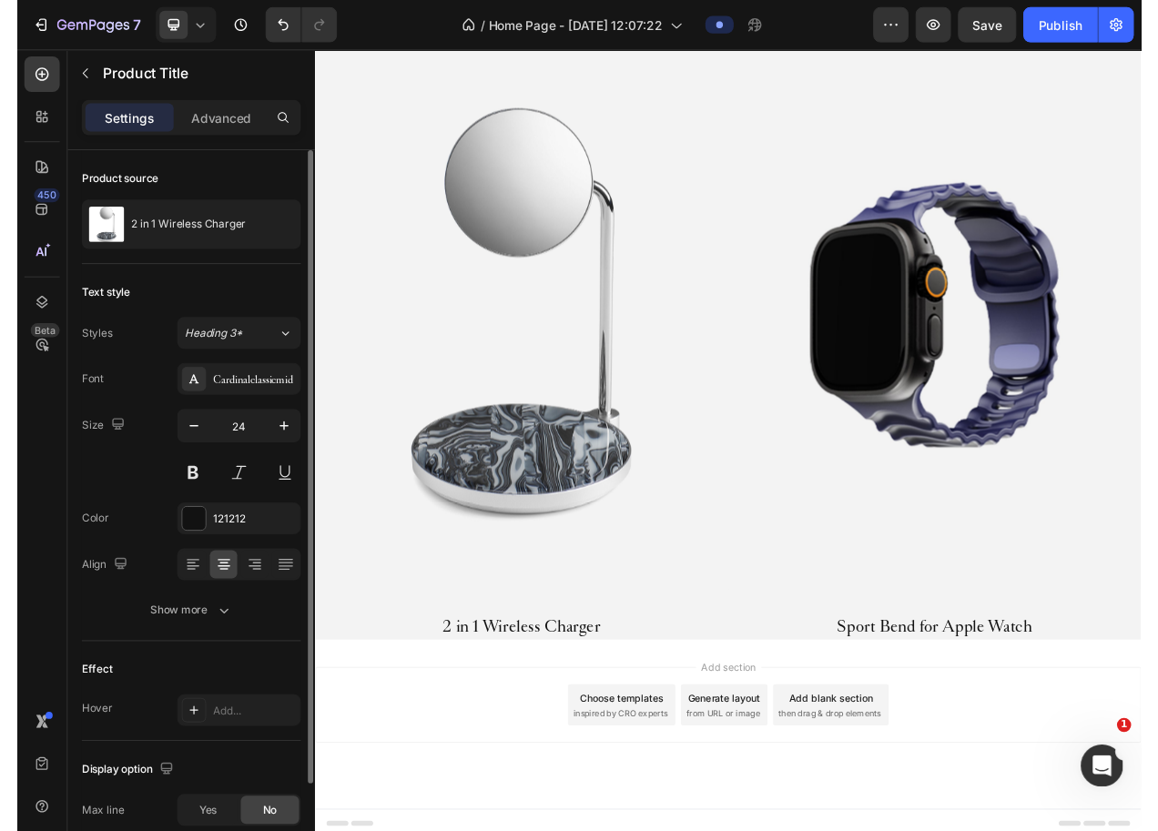
scroll to position [2026, 0]
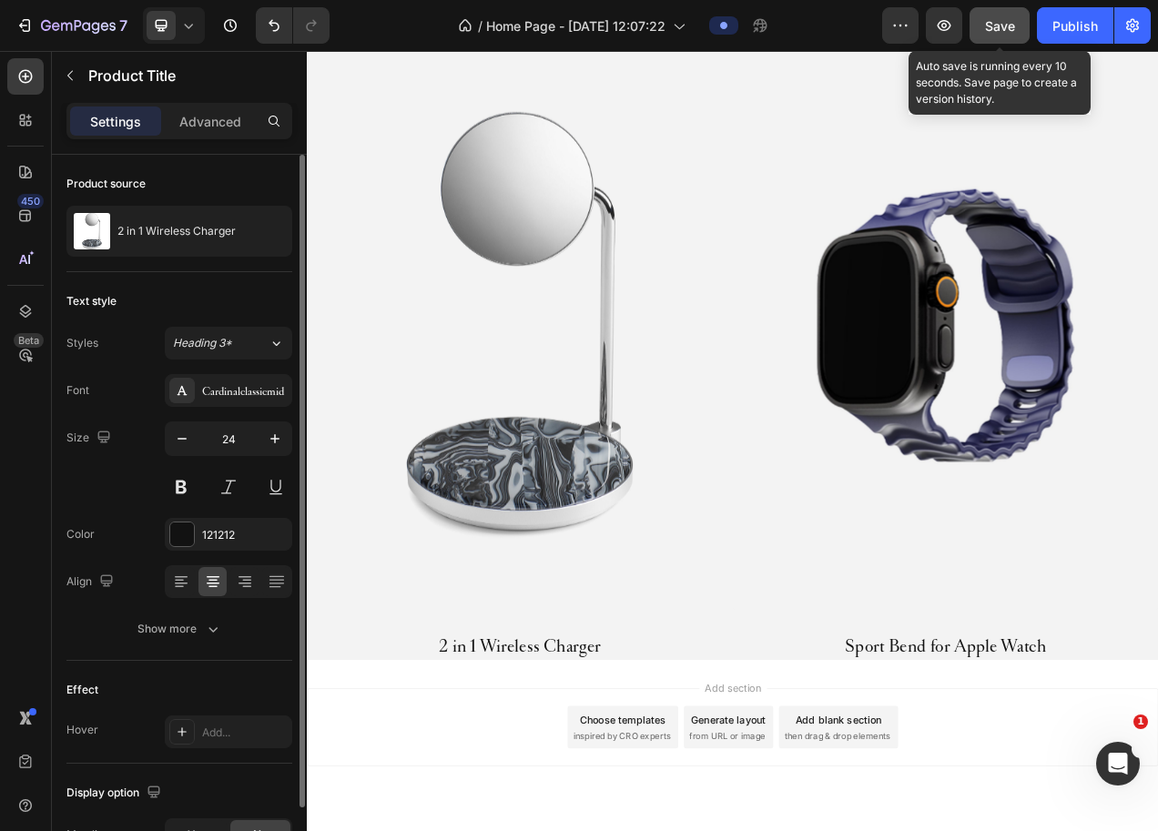
click at [999, 39] on button "Save" at bounding box center [1000, 25] width 60 height 36
